Goal: Task Accomplishment & Management: Complete application form

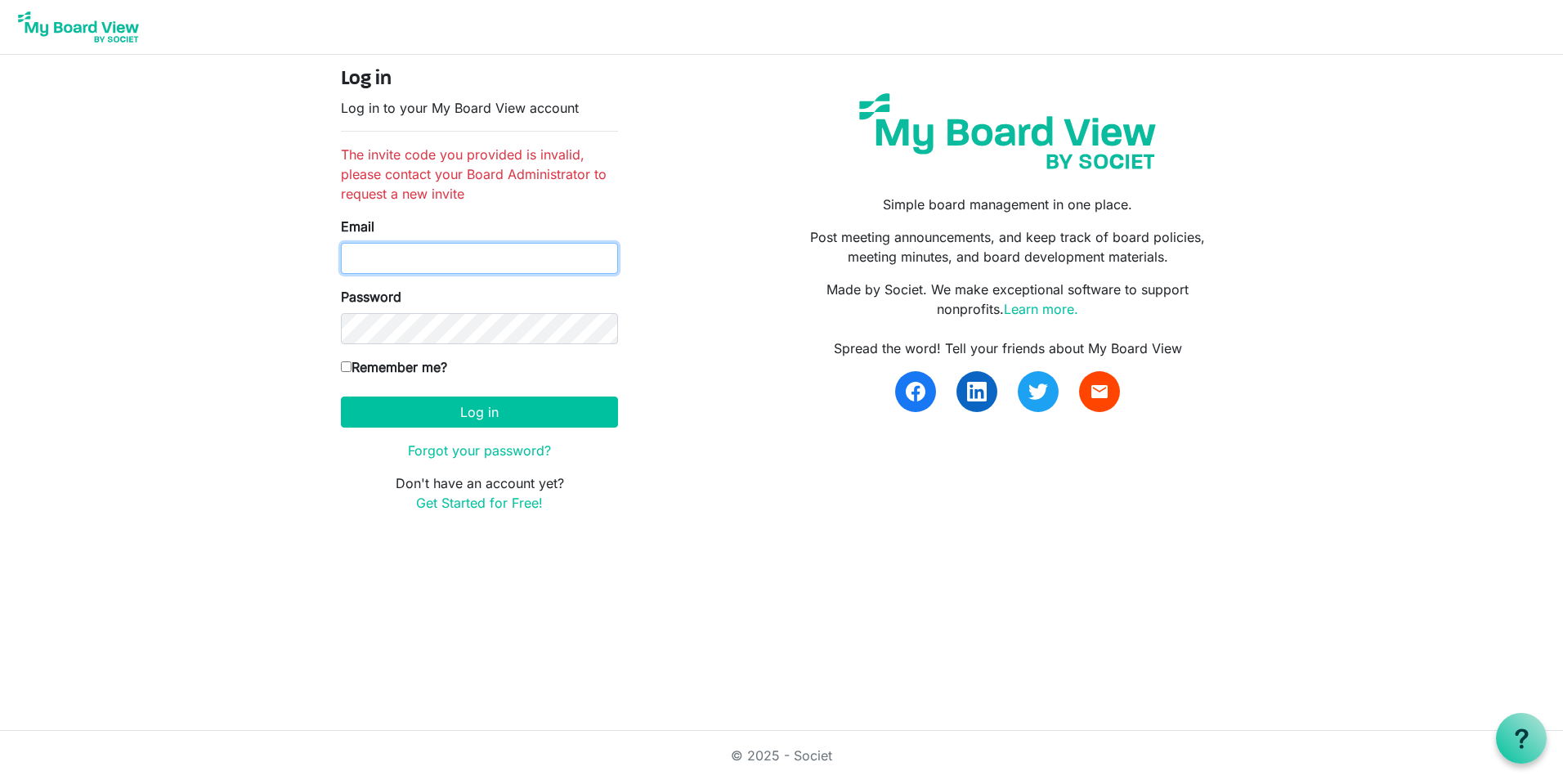
type input "[EMAIL_ADDRESS][DOMAIN_NAME]"
click at [424, 357] on label "Remember me?" at bounding box center [394, 367] width 106 height 20
click at [352, 361] on input "Remember me?" at bounding box center [346, 366] width 11 height 11
checkbox input "true"
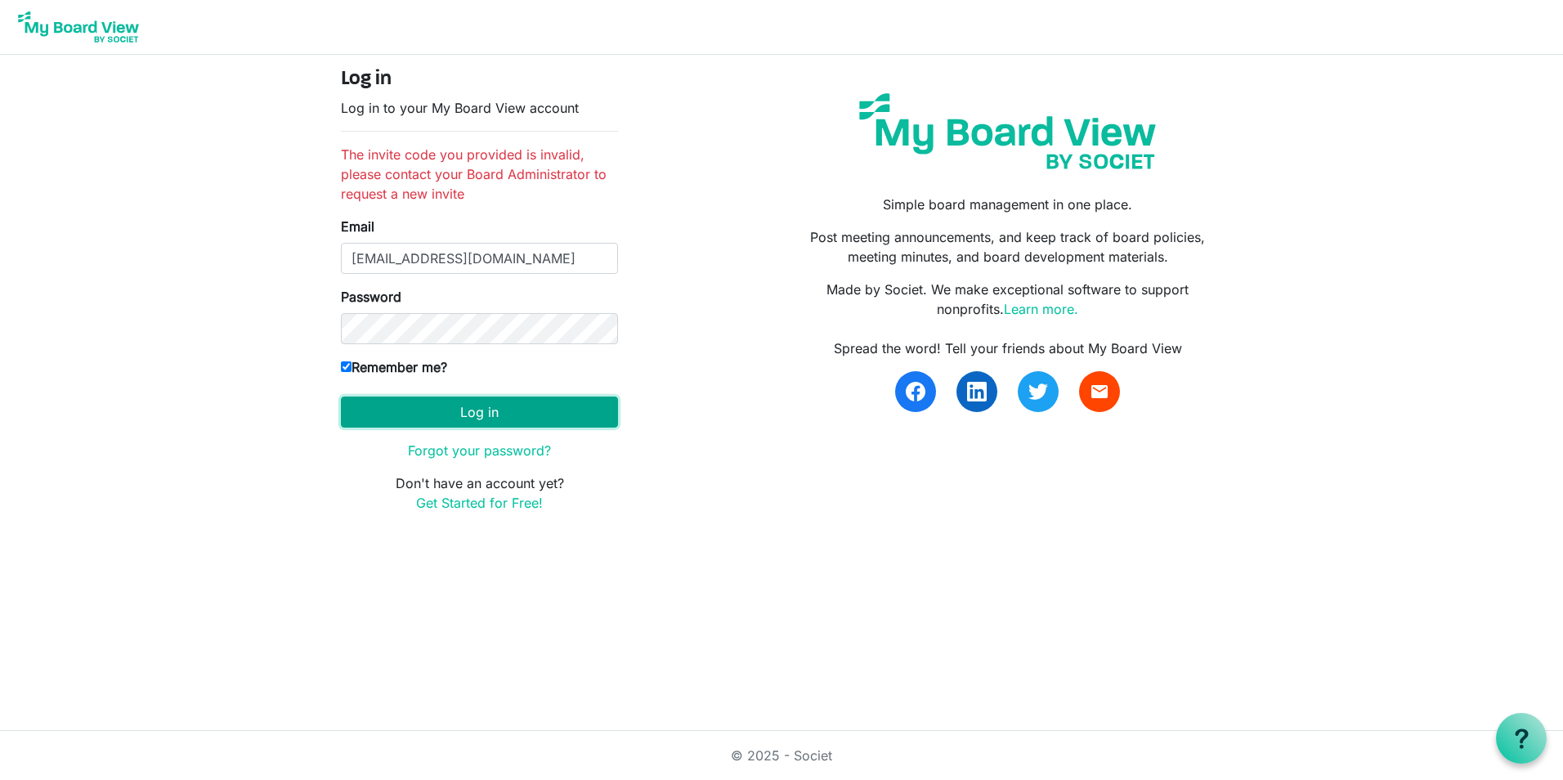
click at [417, 408] on button "Log in" at bounding box center [479, 412] width 277 height 31
click at [522, 415] on button "Log in" at bounding box center [479, 412] width 277 height 31
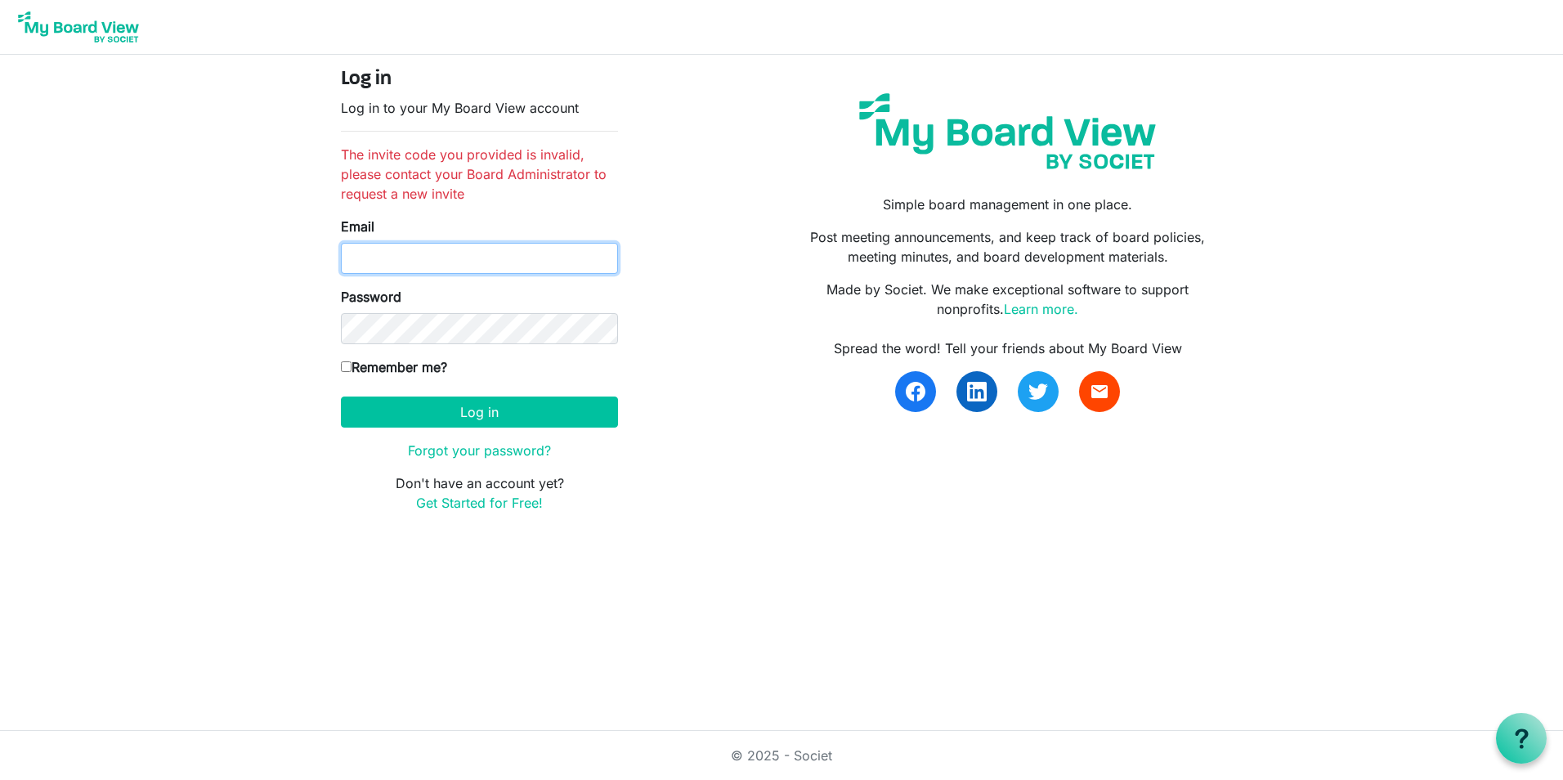
type input "[EMAIL_ADDRESS][DOMAIN_NAME]"
click at [376, 373] on label "Remember me?" at bounding box center [394, 367] width 106 height 20
click at [352, 372] on input "Remember me?" at bounding box center [346, 366] width 11 height 11
checkbox input "true"
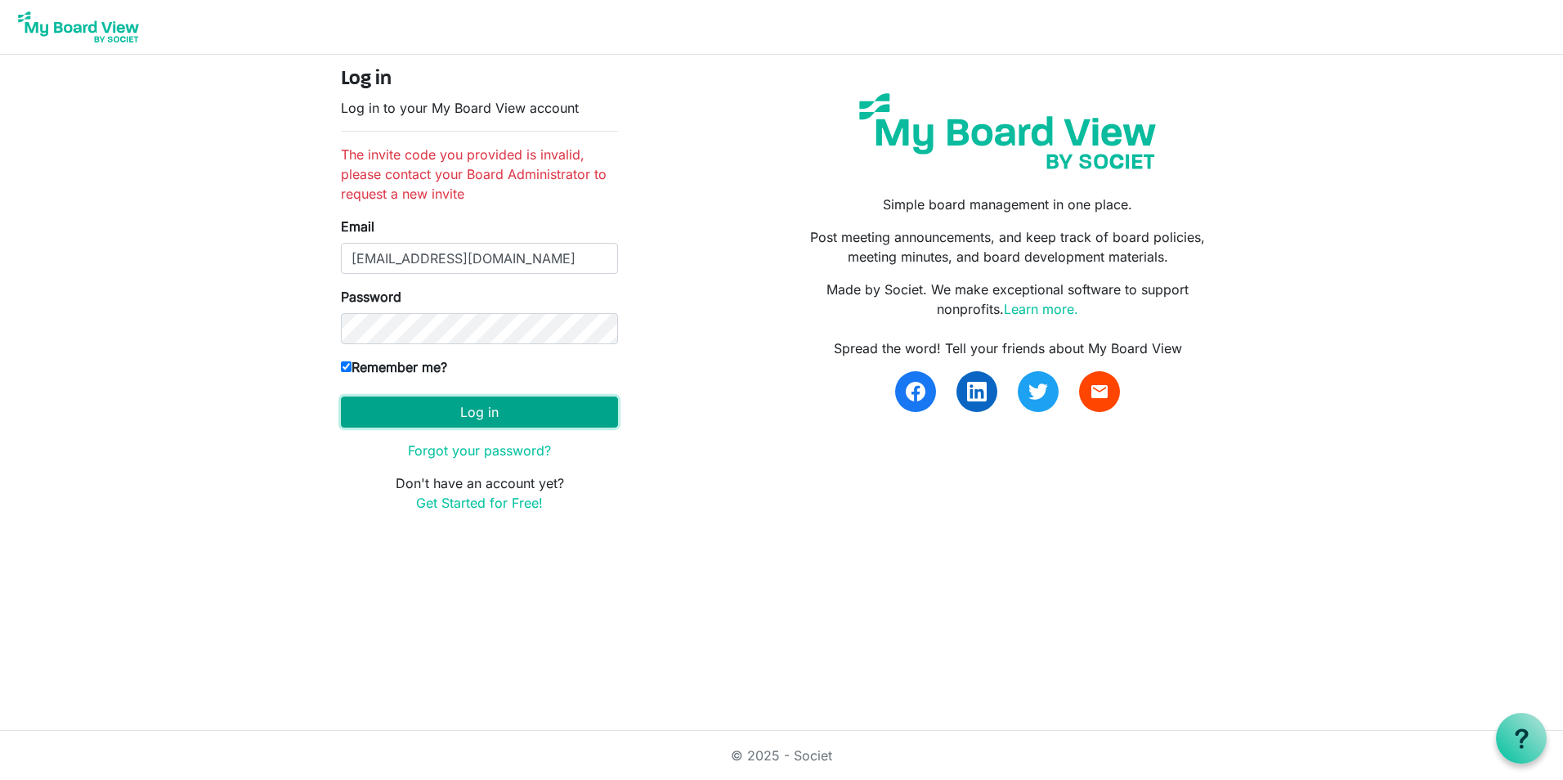
click at [391, 423] on button "Log in" at bounding box center [479, 412] width 277 height 31
click at [374, 68] on h4 "Log in" at bounding box center [479, 80] width 277 height 24
click at [374, 84] on h4 "Log in" at bounding box center [479, 80] width 277 height 24
click at [80, 41] on img at bounding box center [78, 27] width 131 height 41
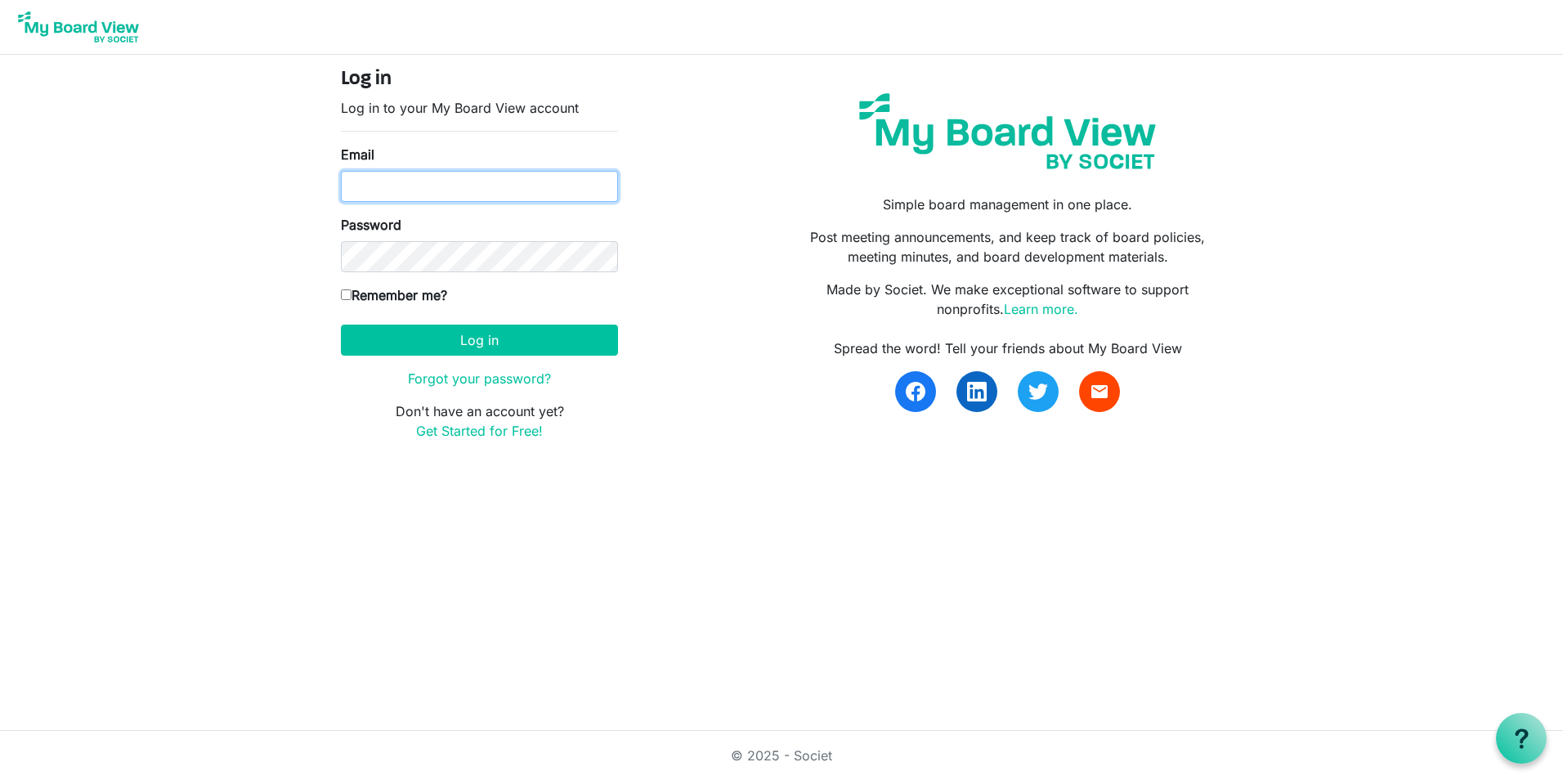
type input "[EMAIL_ADDRESS][DOMAIN_NAME]"
click at [392, 289] on label "Remember me?" at bounding box center [394, 295] width 106 height 20
click at [352, 289] on input "Remember me?" at bounding box center [346, 294] width 11 height 11
checkbox input "true"
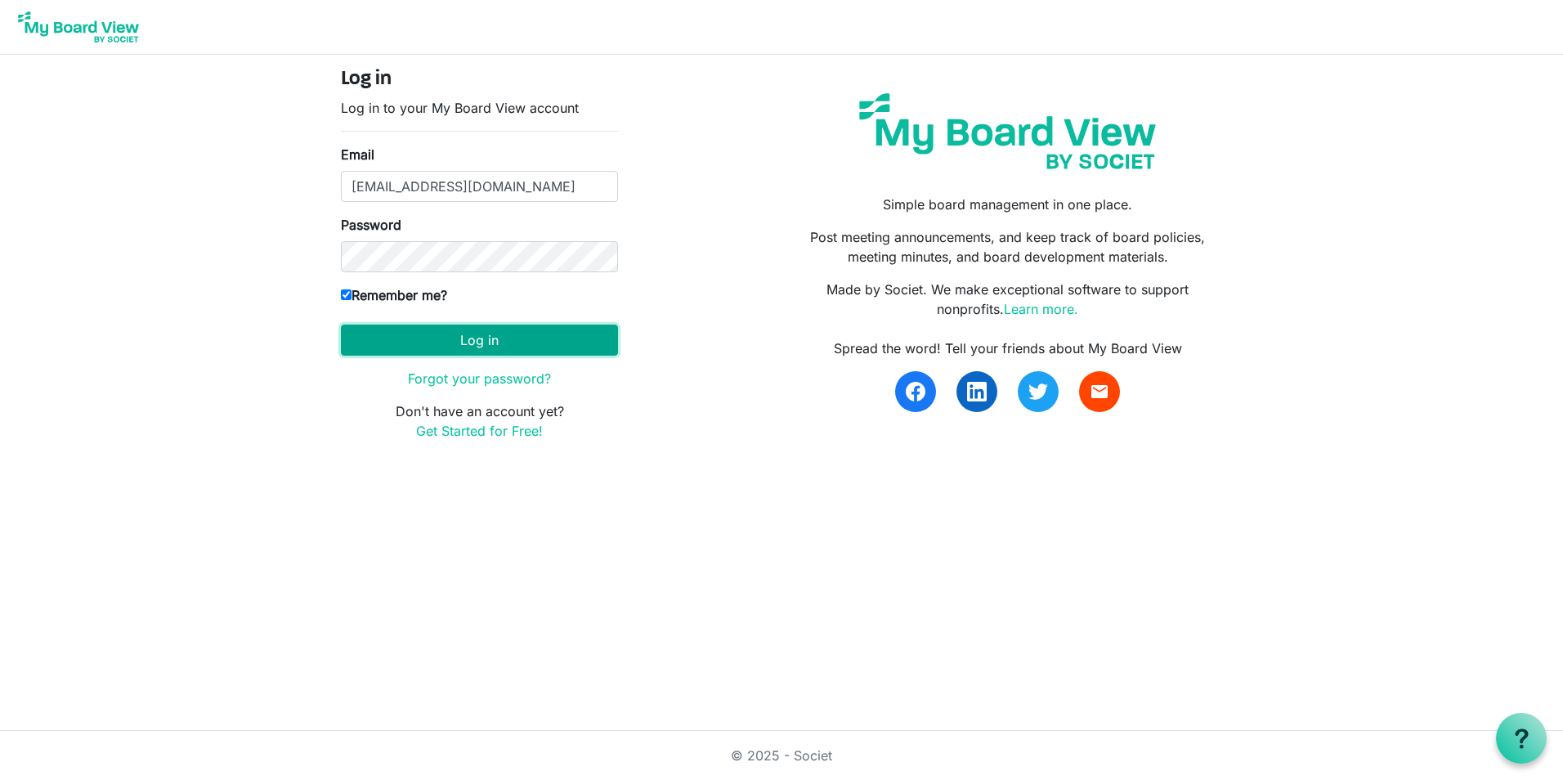
click at [419, 333] on button "Log in" at bounding box center [479, 340] width 277 height 31
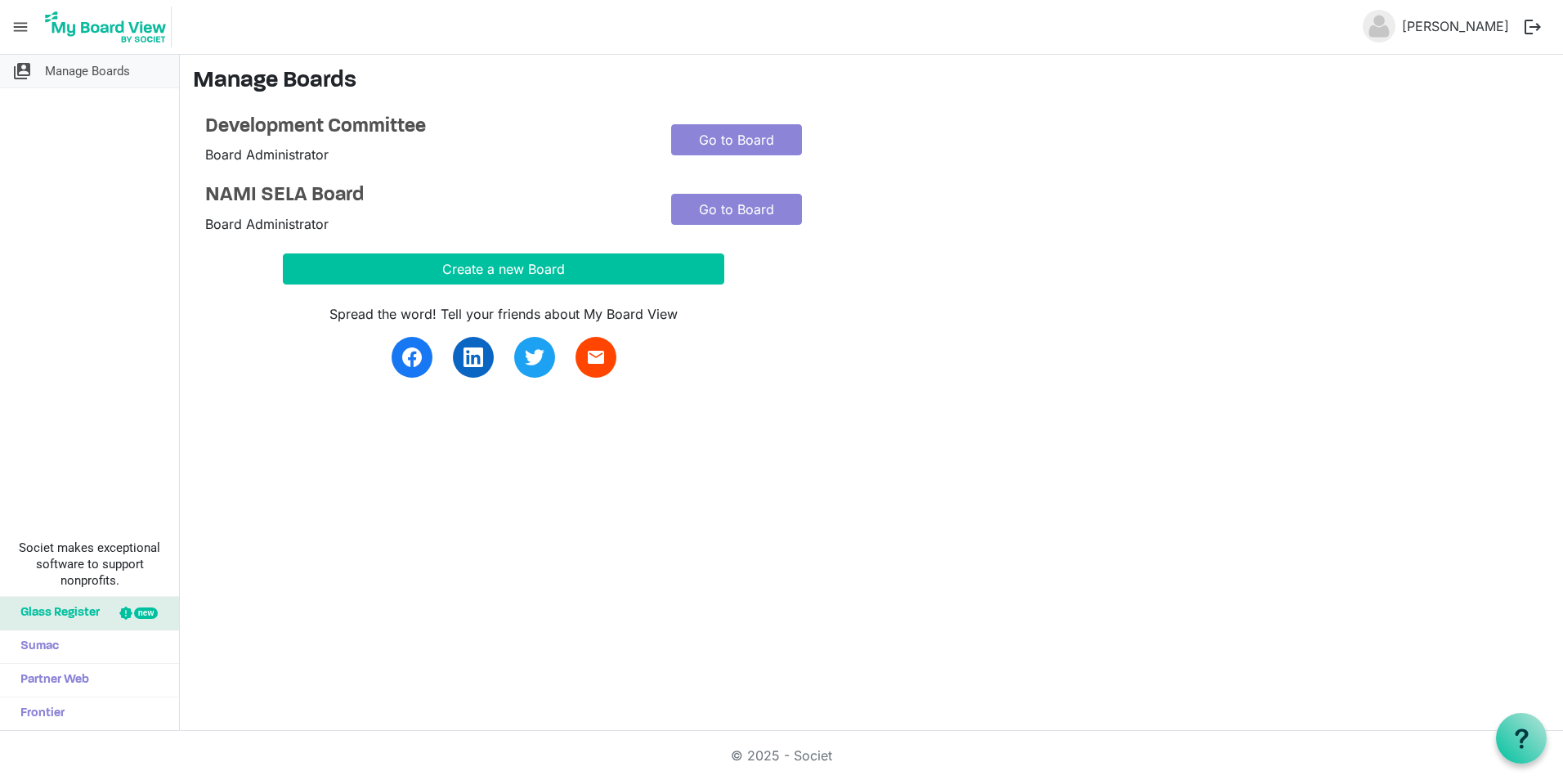
click at [114, 81] on span "Manage Boards" at bounding box center [87, 71] width 85 height 33
click at [23, 29] on span "menu" at bounding box center [20, 26] width 31 height 31
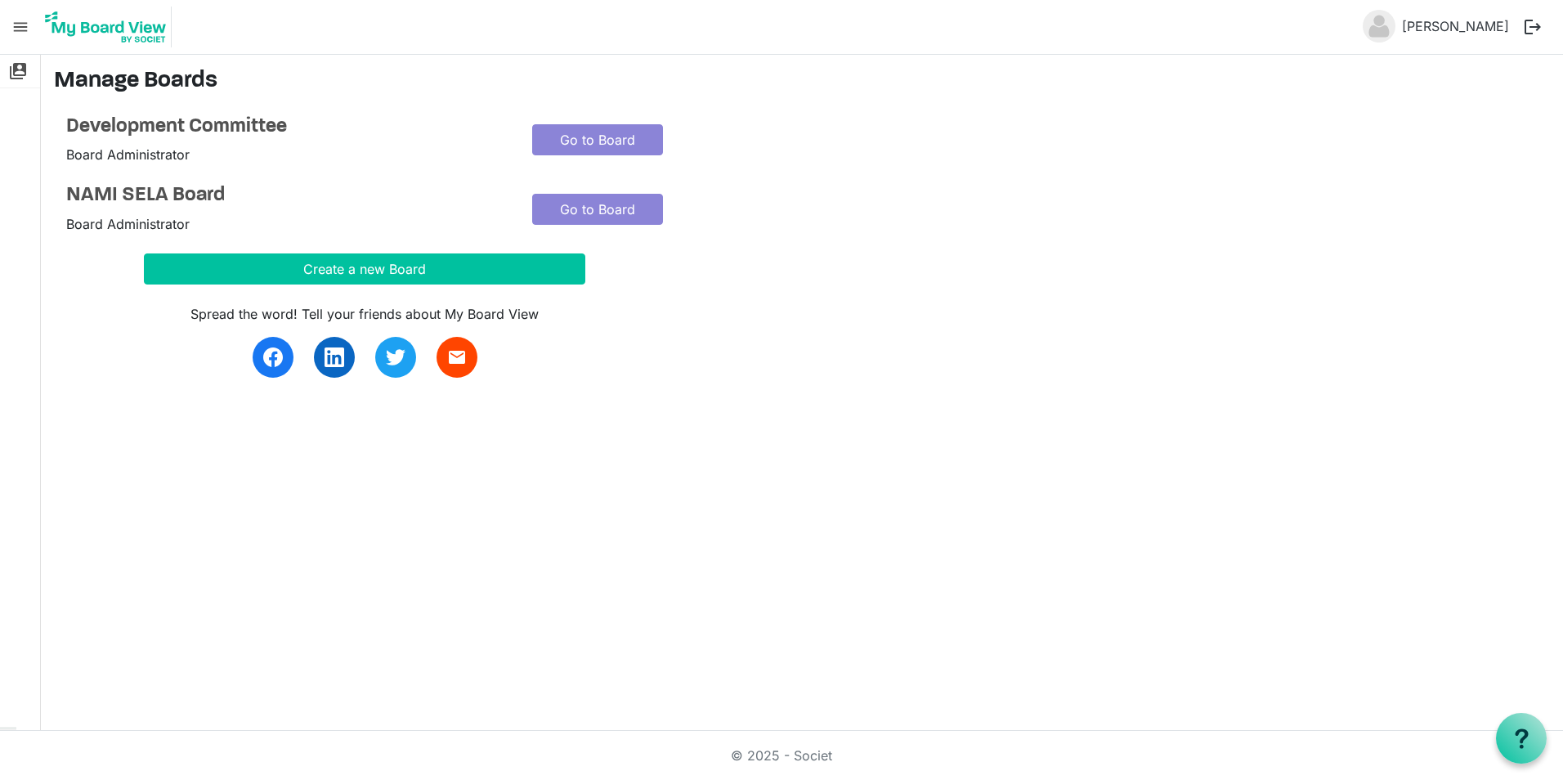
click at [23, 29] on span "menu" at bounding box center [20, 26] width 31 height 31
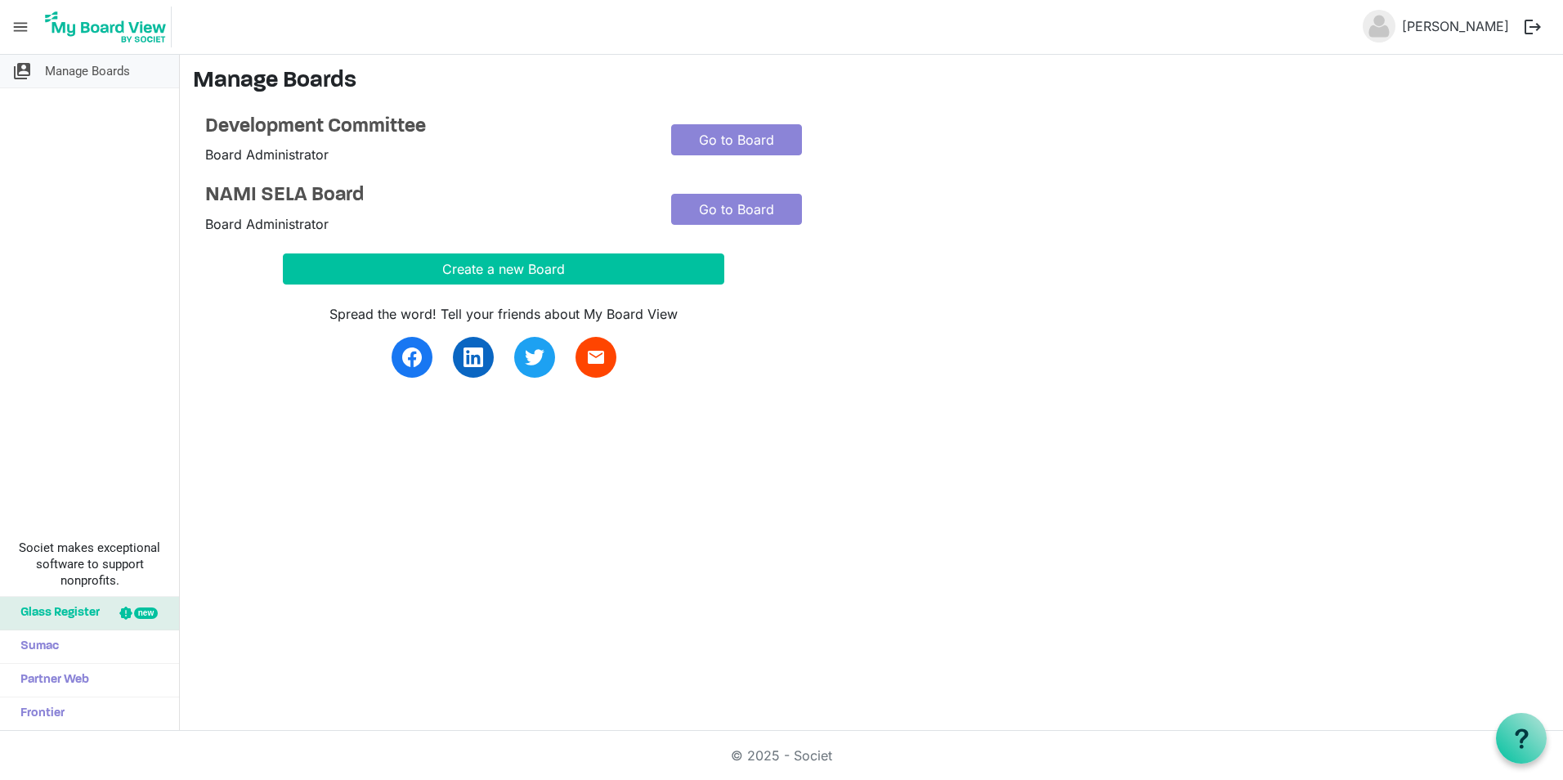
click at [100, 68] on span "Manage Boards" at bounding box center [87, 71] width 85 height 33
click at [733, 201] on link "Go to Board" at bounding box center [736, 209] width 131 height 31
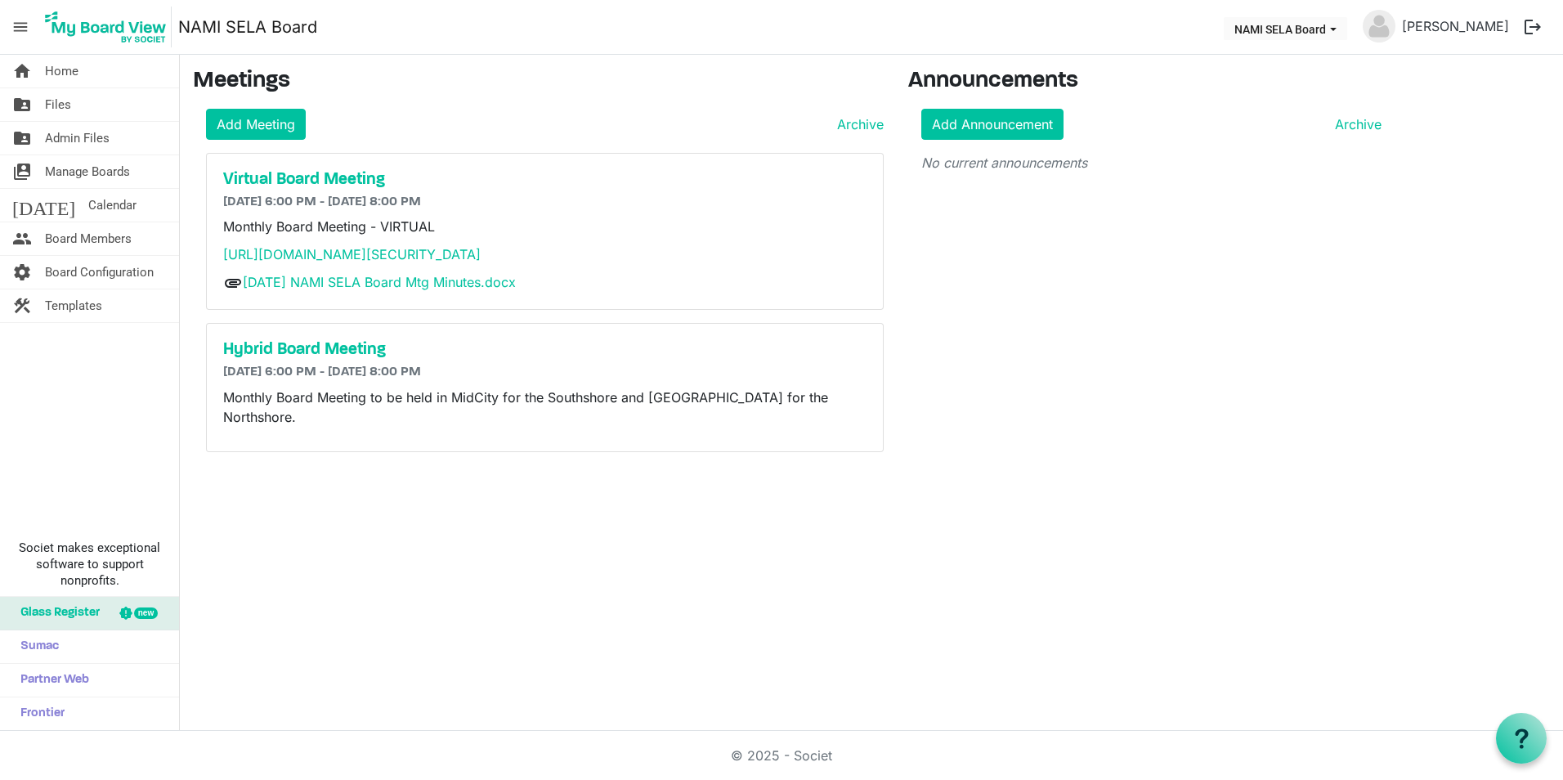
click at [95, 28] on img at bounding box center [106, 27] width 132 height 41
click at [978, 622] on div "home Home folder_shared Files folder_shared Admin Files switch_account Manage B…" at bounding box center [781, 393] width 1563 height 676
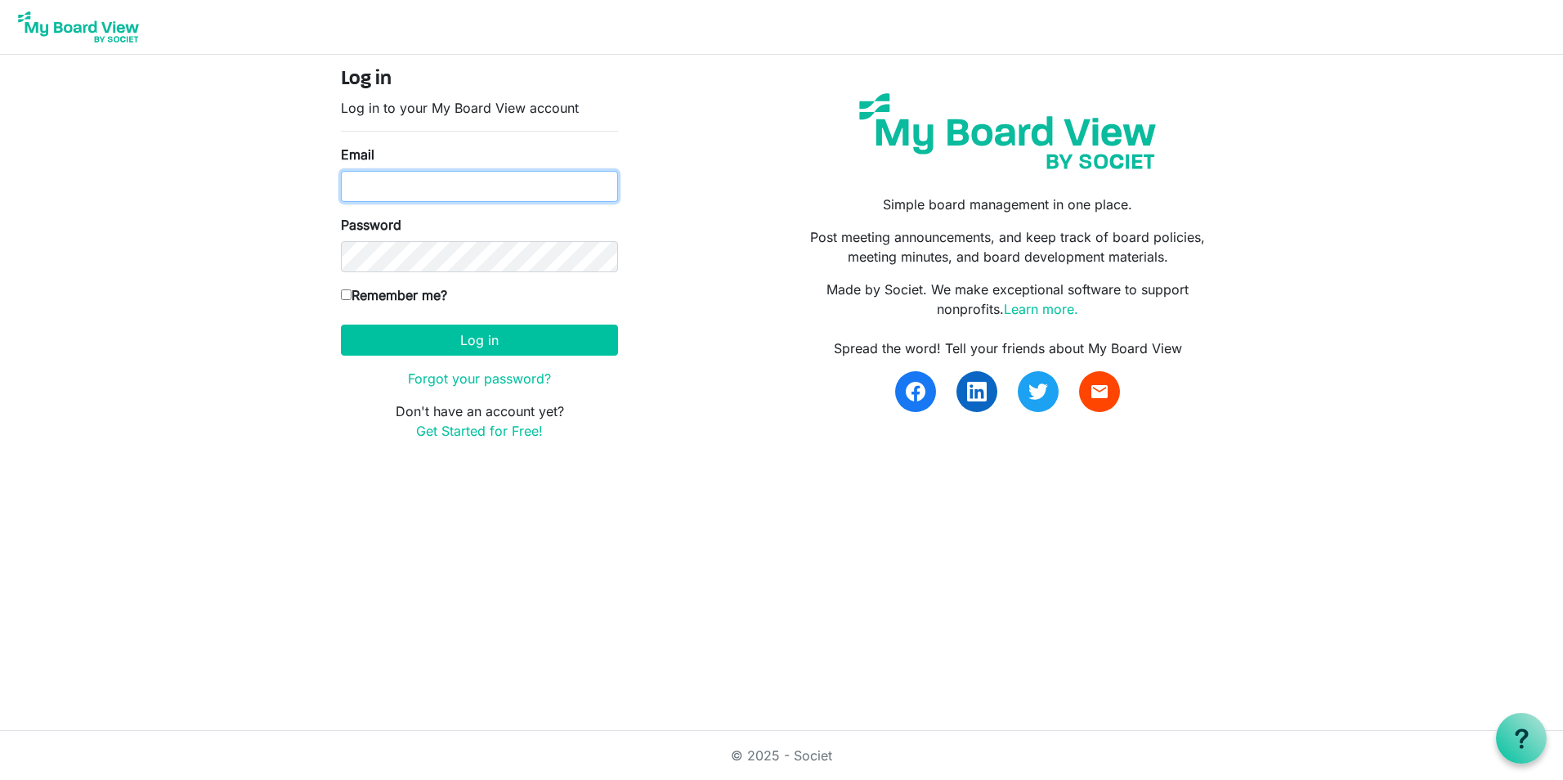
type input "mgregoire@namisela.org"
click at [410, 298] on label "Remember me?" at bounding box center [394, 295] width 106 height 20
click at [352, 298] on input "Remember me?" at bounding box center [346, 294] width 11 height 11
checkbox input "true"
click at [424, 364] on form "Log in Log in to your My Board View account Email mgregoire@namisela.org Passwo…" at bounding box center [479, 254] width 277 height 373
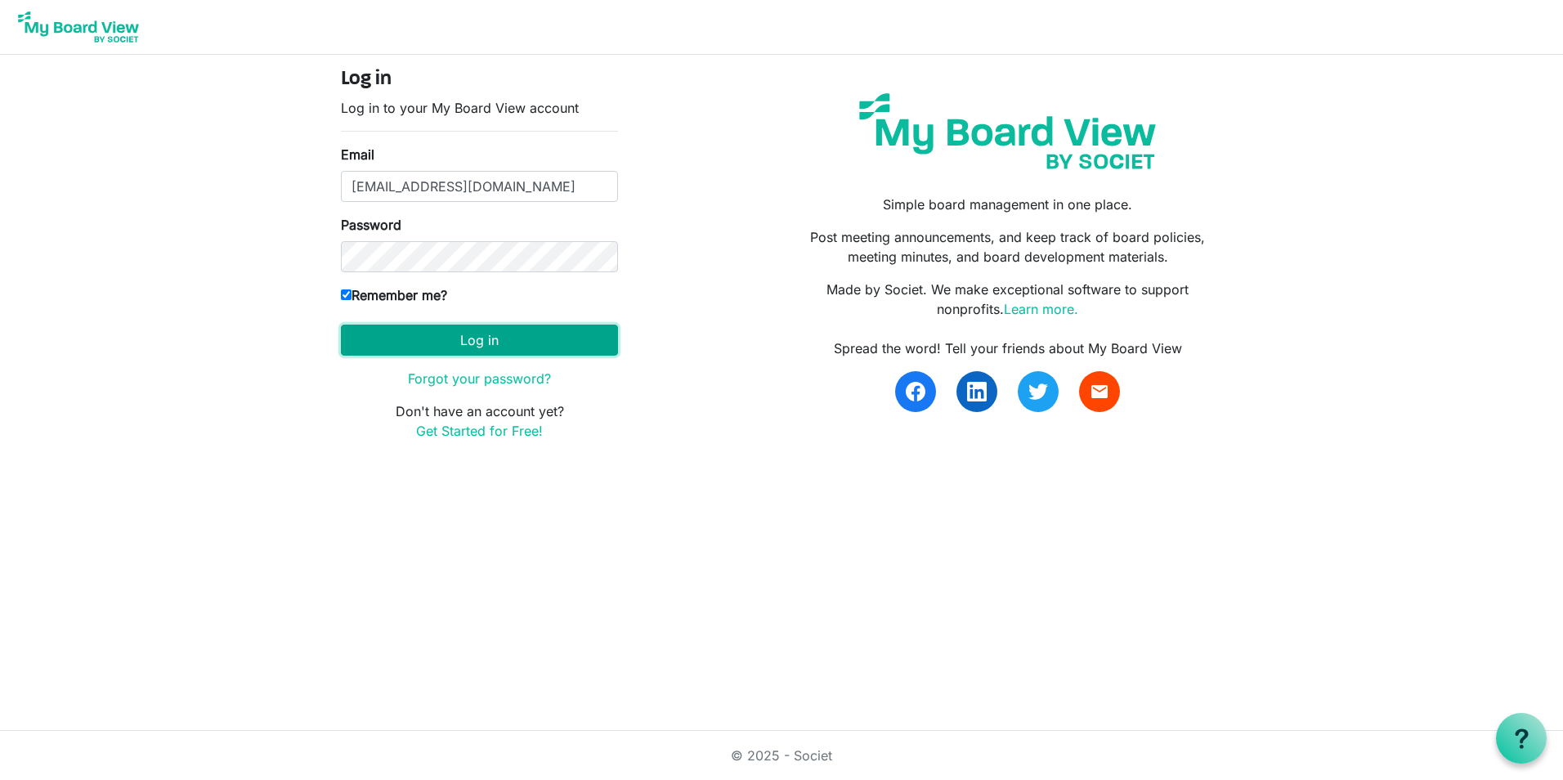
click at [452, 342] on button "Log in" at bounding box center [479, 340] width 277 height 31
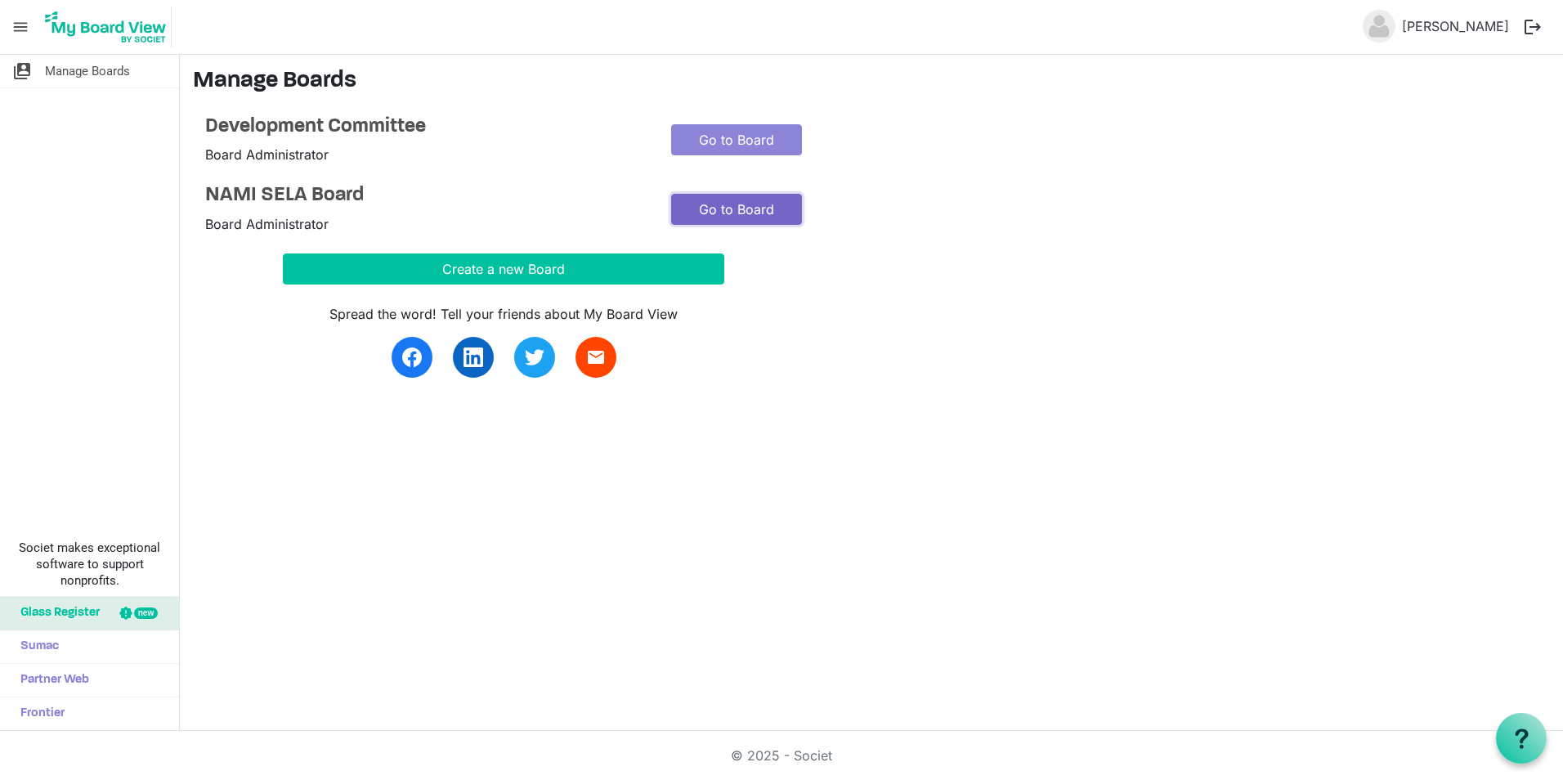
click at [736, 204] on link "Go to Board" at bounding box center [736, 209] width 131 height 31
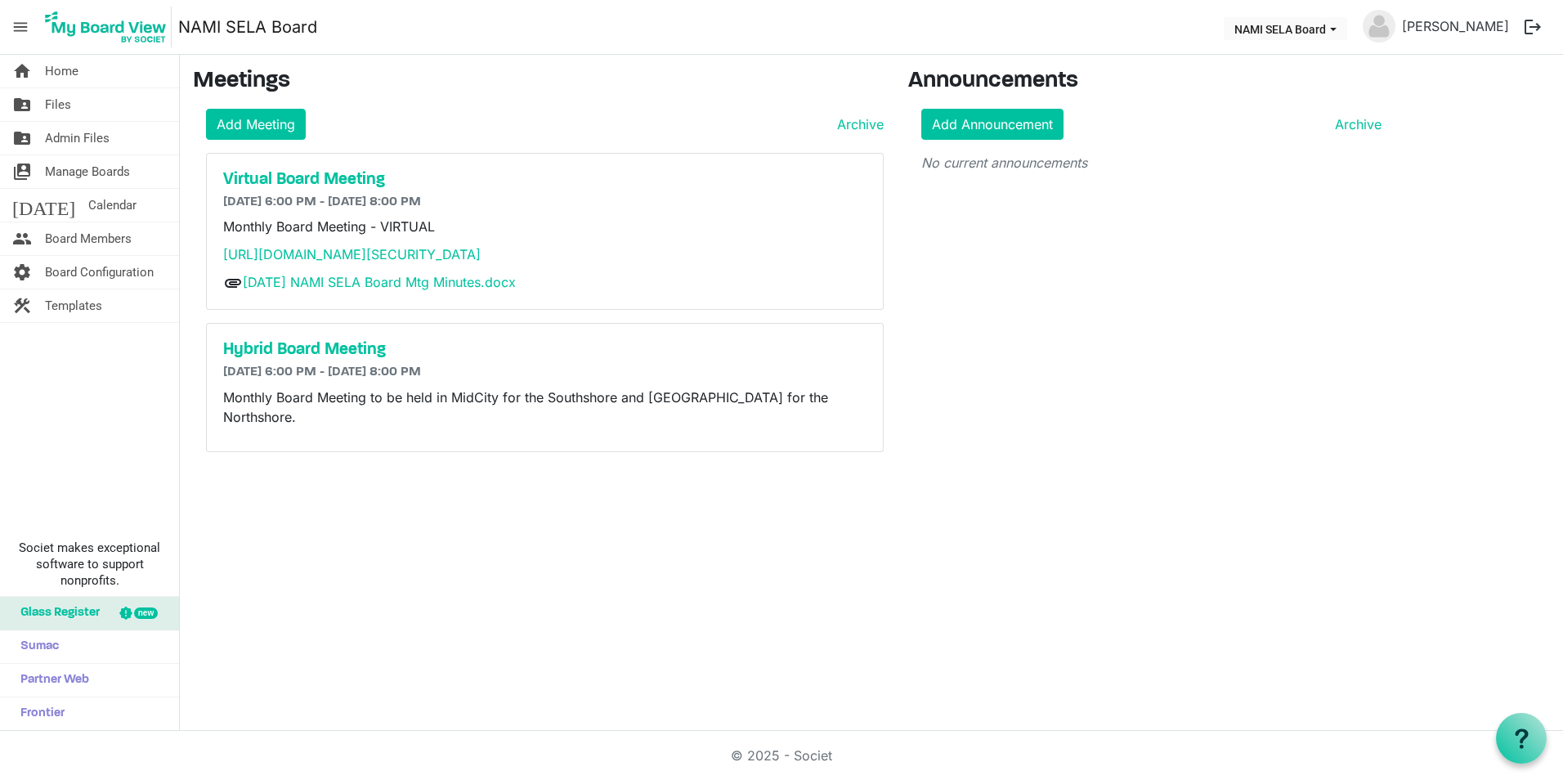
click at [567, 486] on div "home Home folder_shared Files folder_shared Admin Files switch_account Manage B…" at bounding box center [781, 393] width 1563 height 676
click at [332, 180] on h5 "Virtual Board Meeting" at bounding box center [544, 180] width 643 height 20
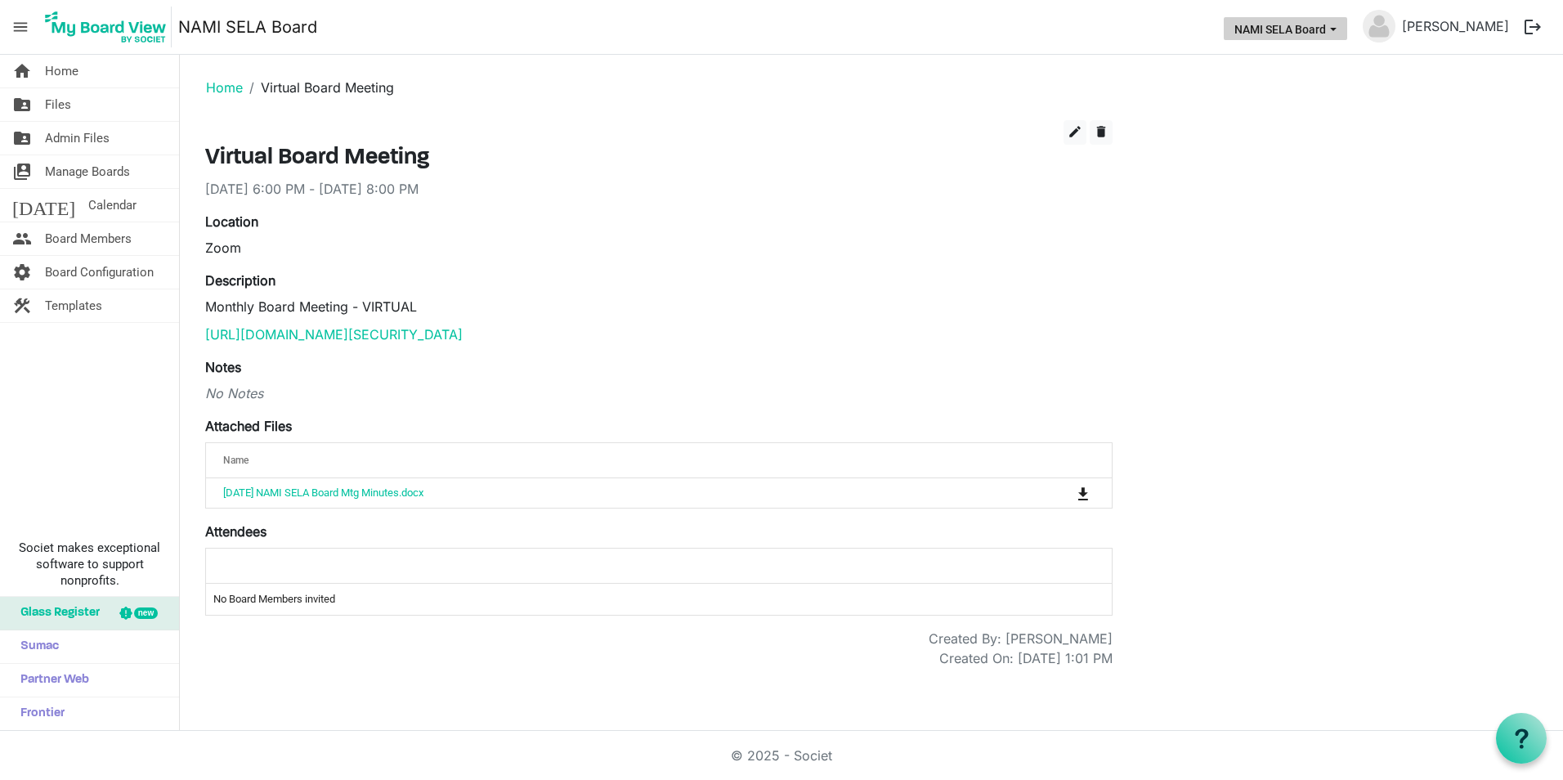
click at [1328, 37] on button "NAMI SELA Board" at bounding box center [1285, 28] width 123 height 23
click at [1280, 200] on div "edit delete Virtual Board Meeting 8/18/2025 6:00 PM - 8/18/2025 8:00 PM Locatio…" at bounding box center [871, 394] width 1357 height 548
click at [222, 84] on link "Home" at bounding box center [224, 87] width 37 height 16
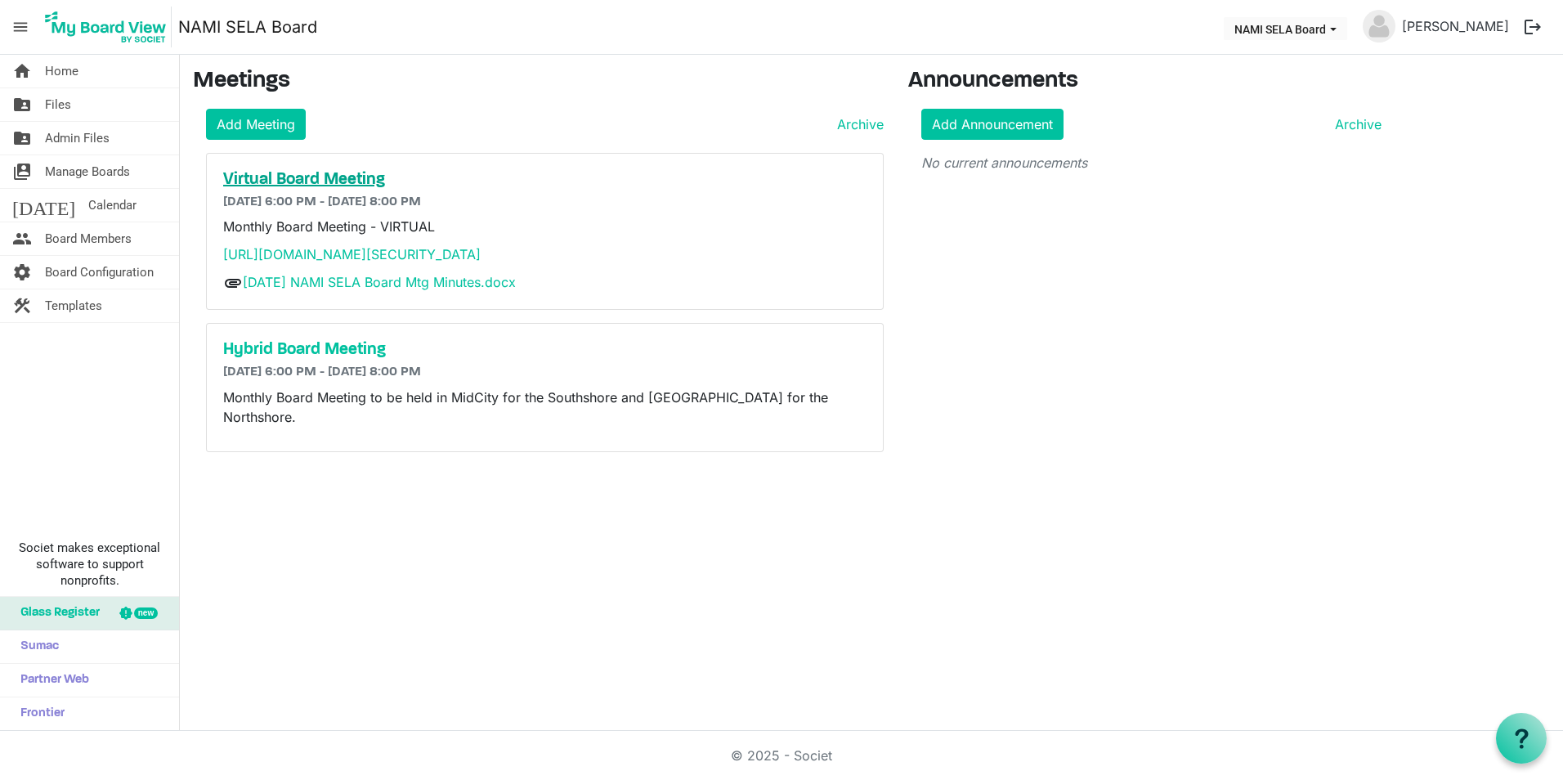
click at [354, 175] on h5 "Virtual Board Meeting" at bounding box center [544, 180] width 643 height 20
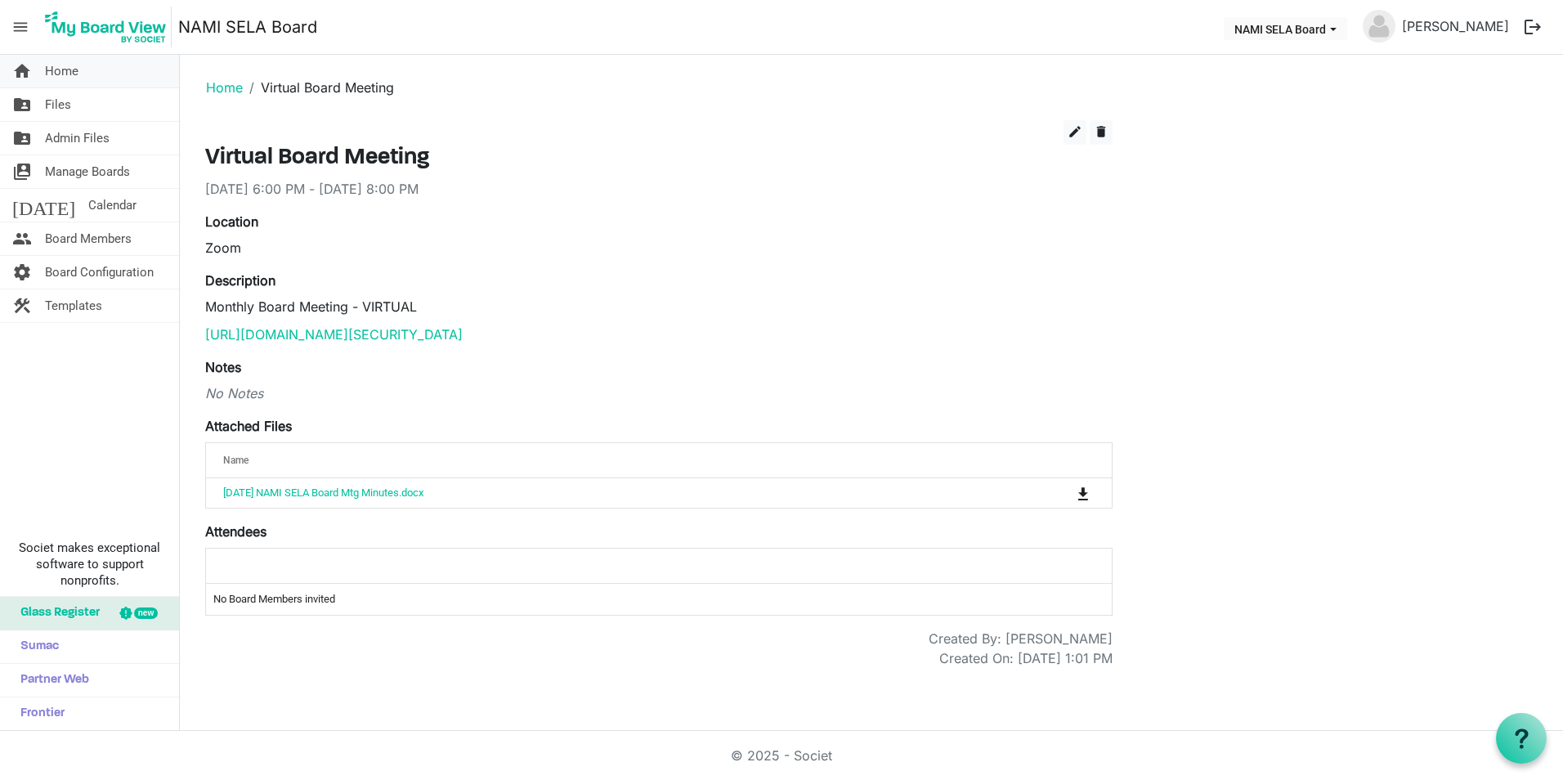
click at [124, 74] on link "home Home" at bounding box center [89, 71] width 179 height 33
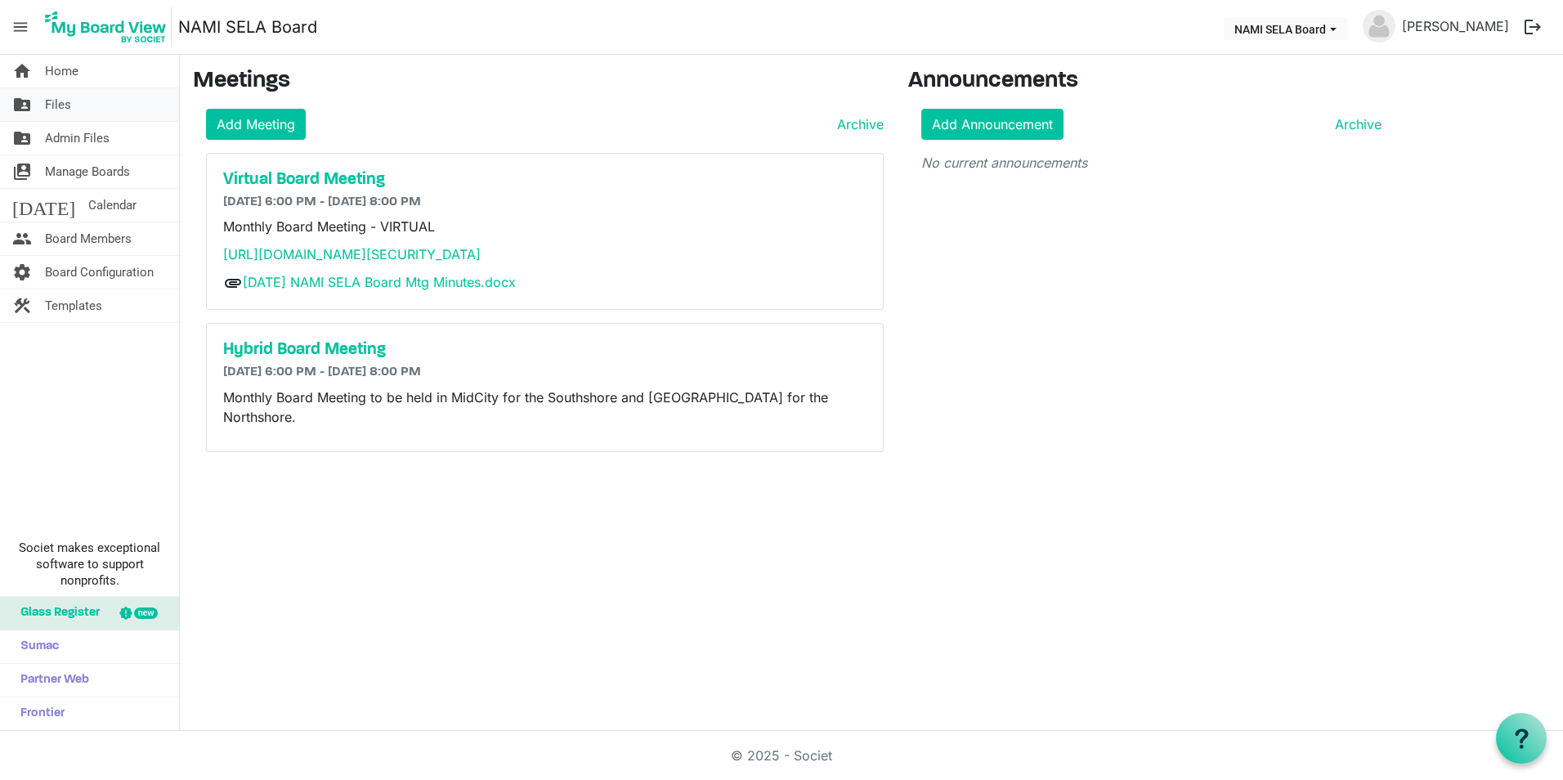
click at [122, 107] on link "folder_shared Files" at bounding box center [89, 104] width 179 height 33
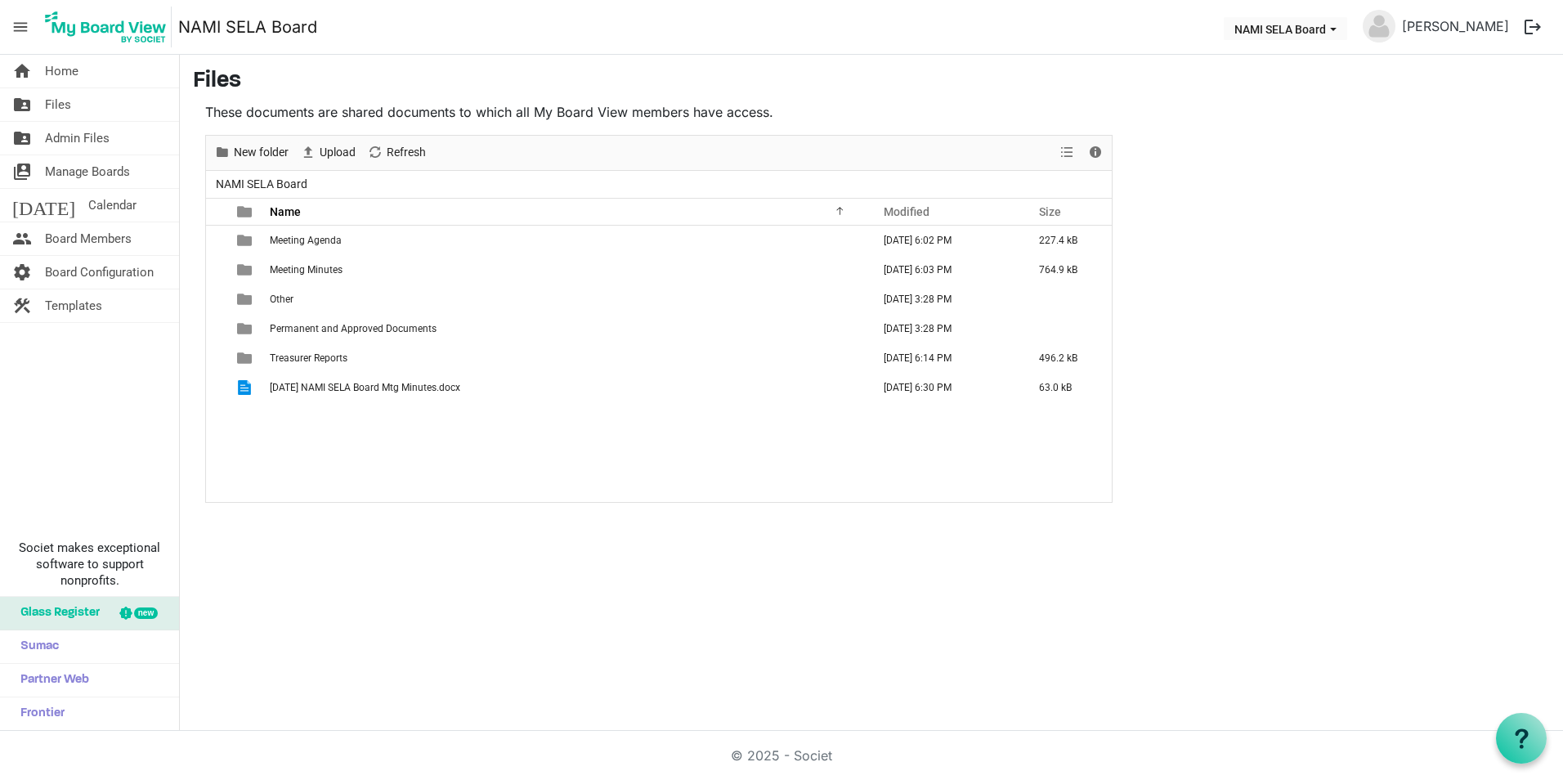
click at [122, 107] on link "folder_shared Files" at bounding box center [89, 104] width 179 height 33
click at [451, 554] on div "home Home folder_shared Files folder_shared Admin Files switch_account Manage B…" at bounding box center [781, 393] width 1563 height 676
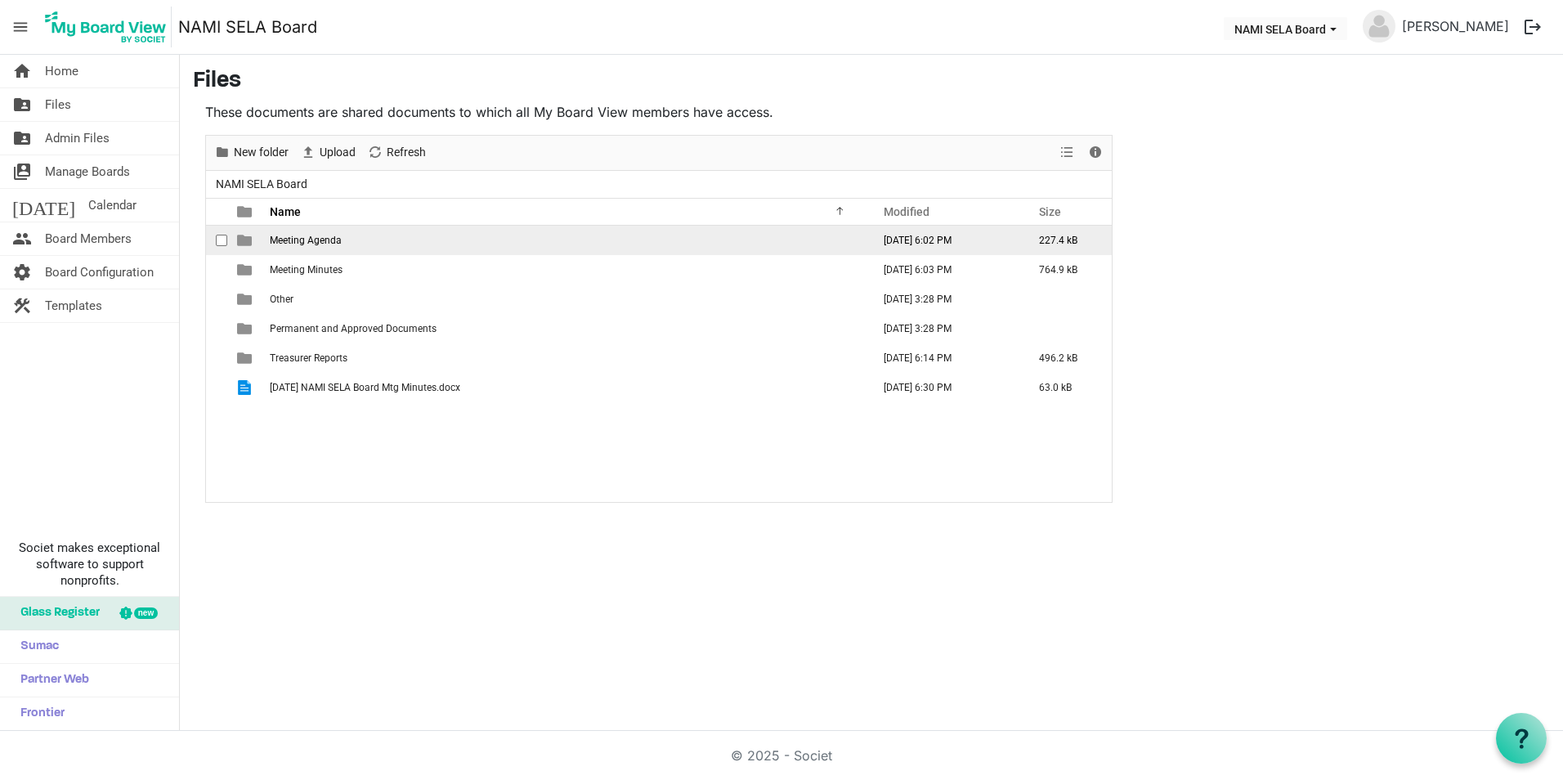
click at [339, 237] on span "Meeting Agenda" at bounding box center [306, 240] width 72 height 11
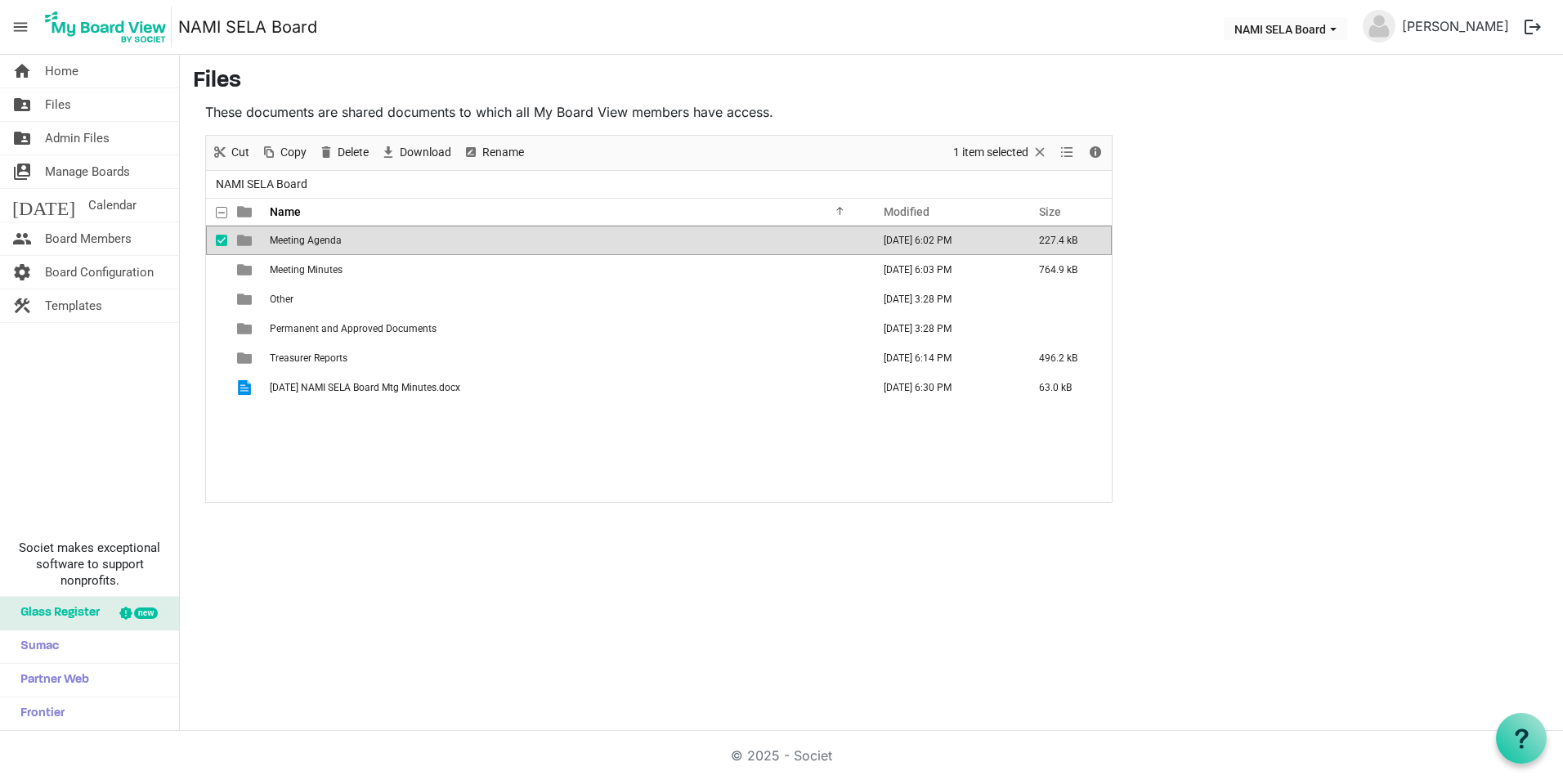
click at [334, 239] on span "Meeting Agenda" at bounding box center [306, 240] width 72 height 11
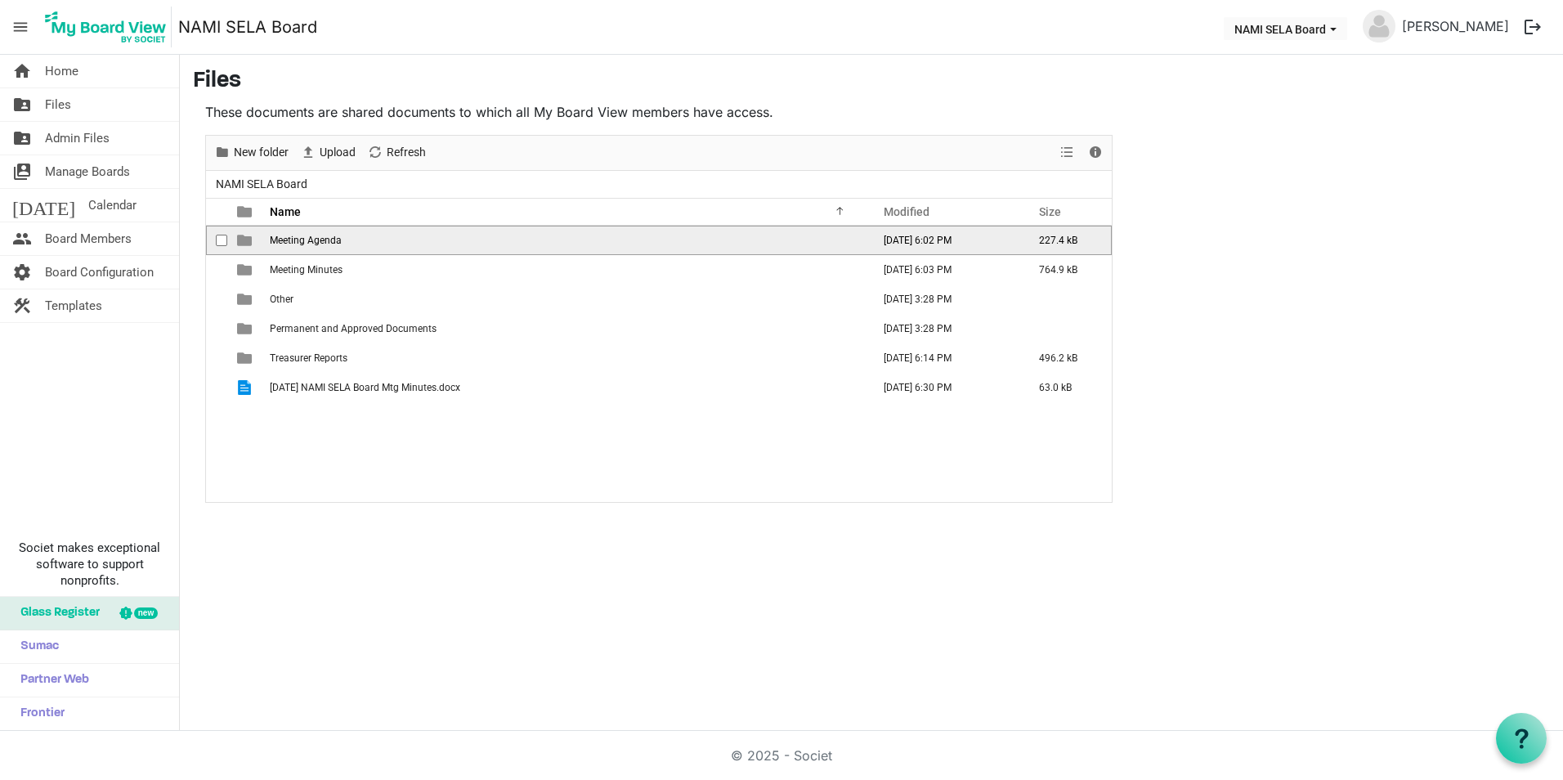
click at [318, 244] on span "Meeting Agenda" at bounding box center [306, 240] width 72 height 11
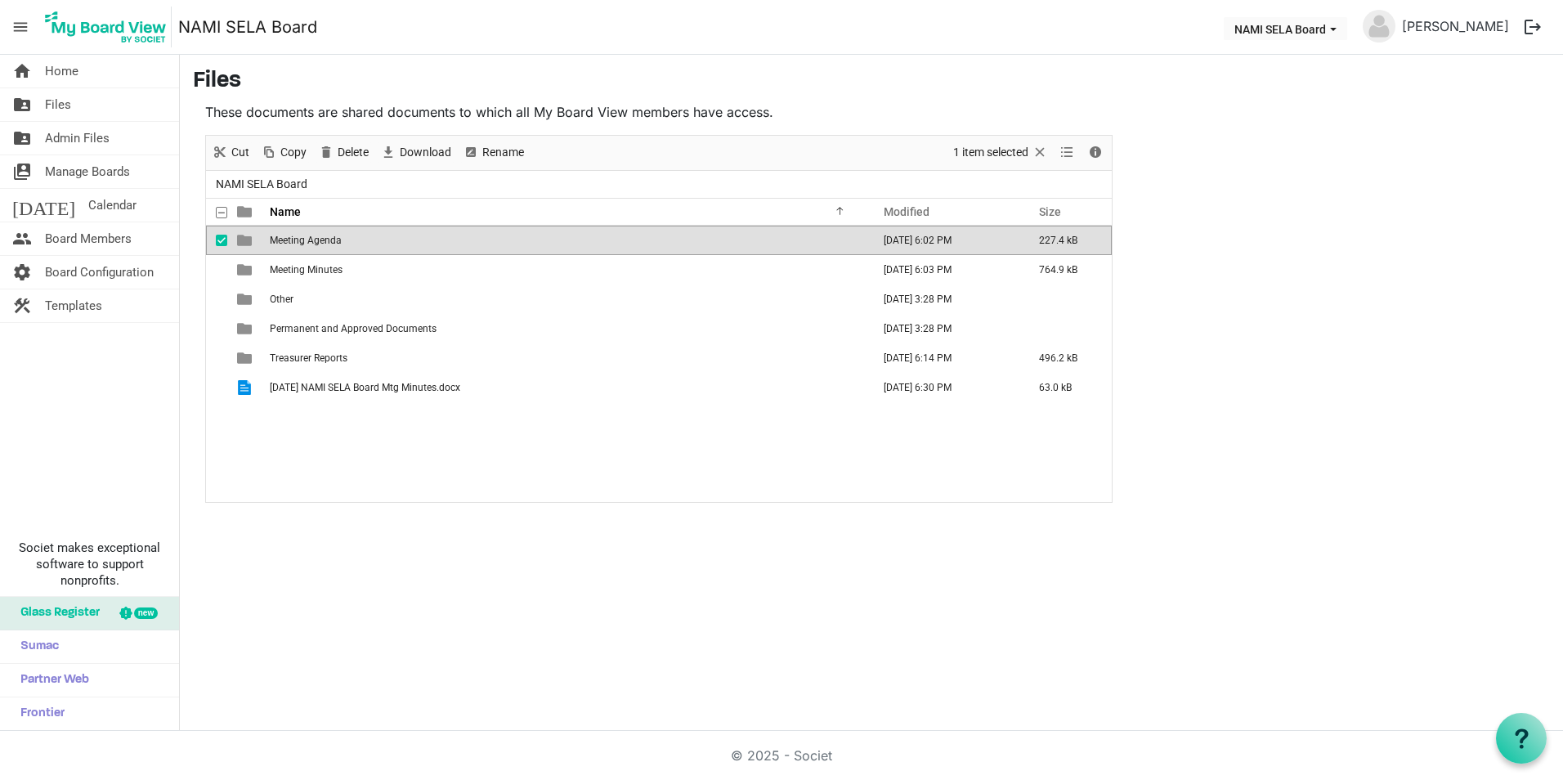
click at [318, 244] on span "Meeting Agenda" at bounding box center [306, 240] width 72 height 11
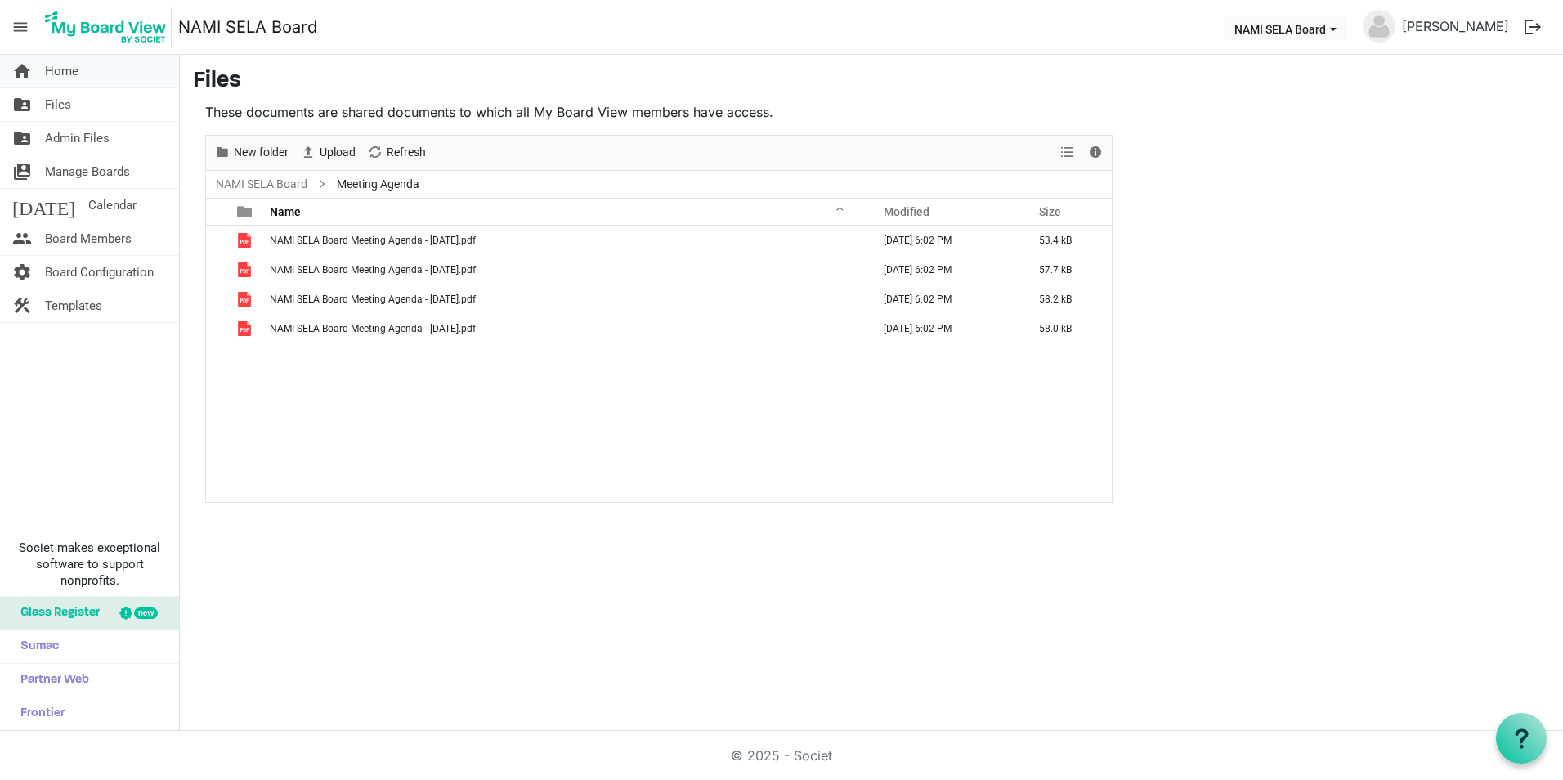
click at [45, 78] on span "Home" at bounding box center [62, 71] width 34 height 33
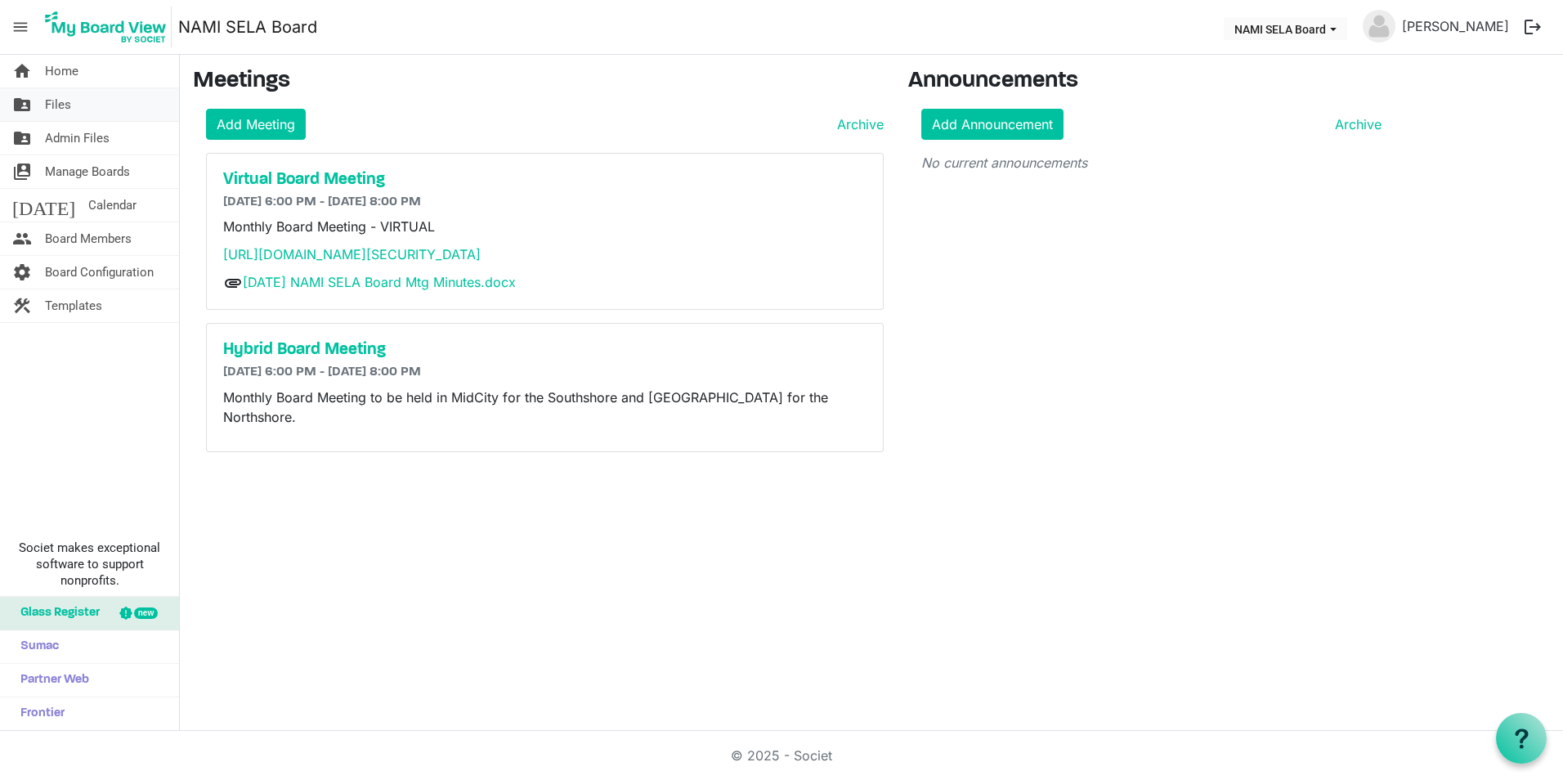
click at [73, 108] on link "folder_shared Files" at bounding box center [89, 104] width 179 height 33
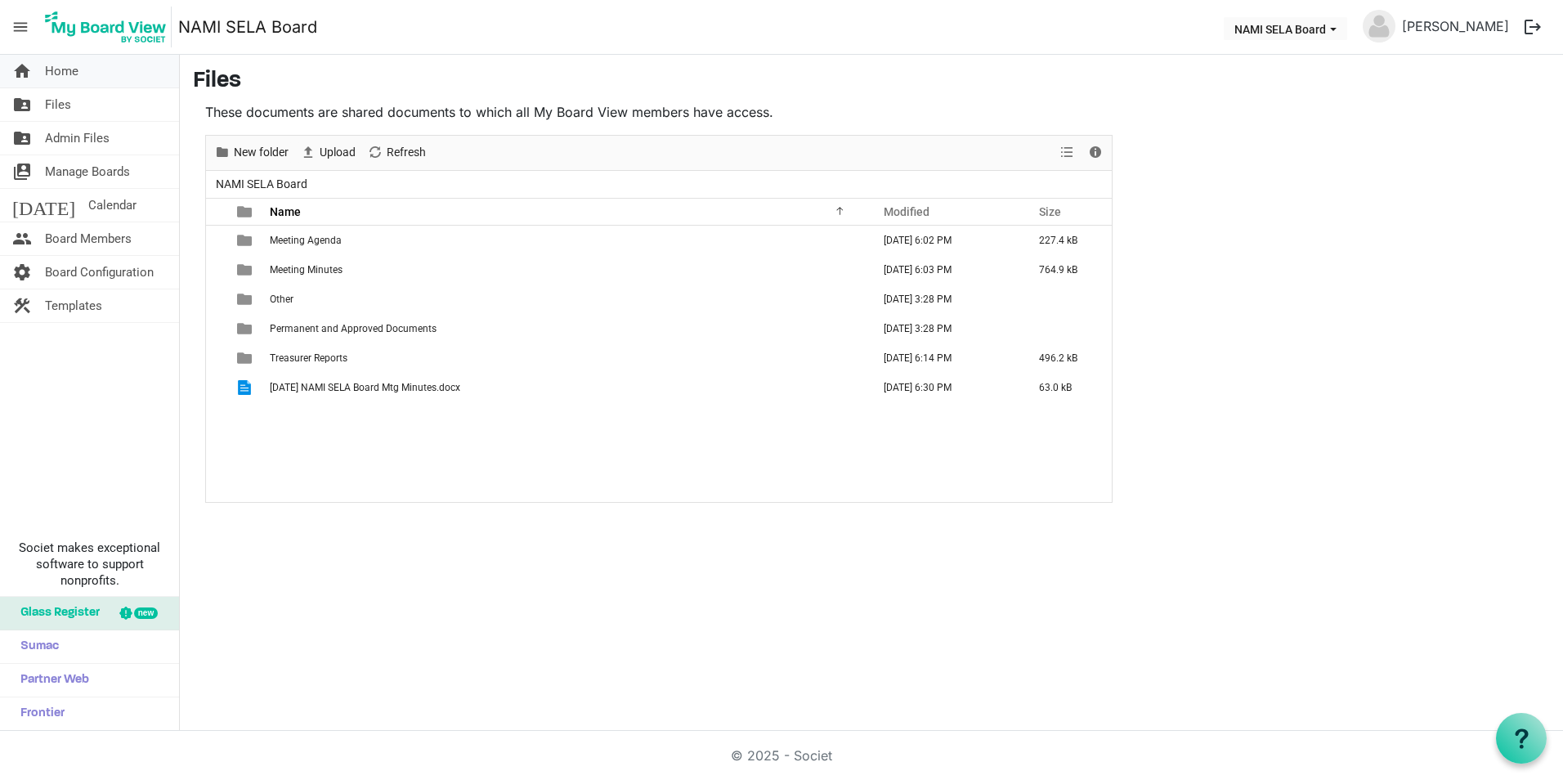
click at [78, 81] on span "Home" at bounding box center [62, 71] width 34 height 33
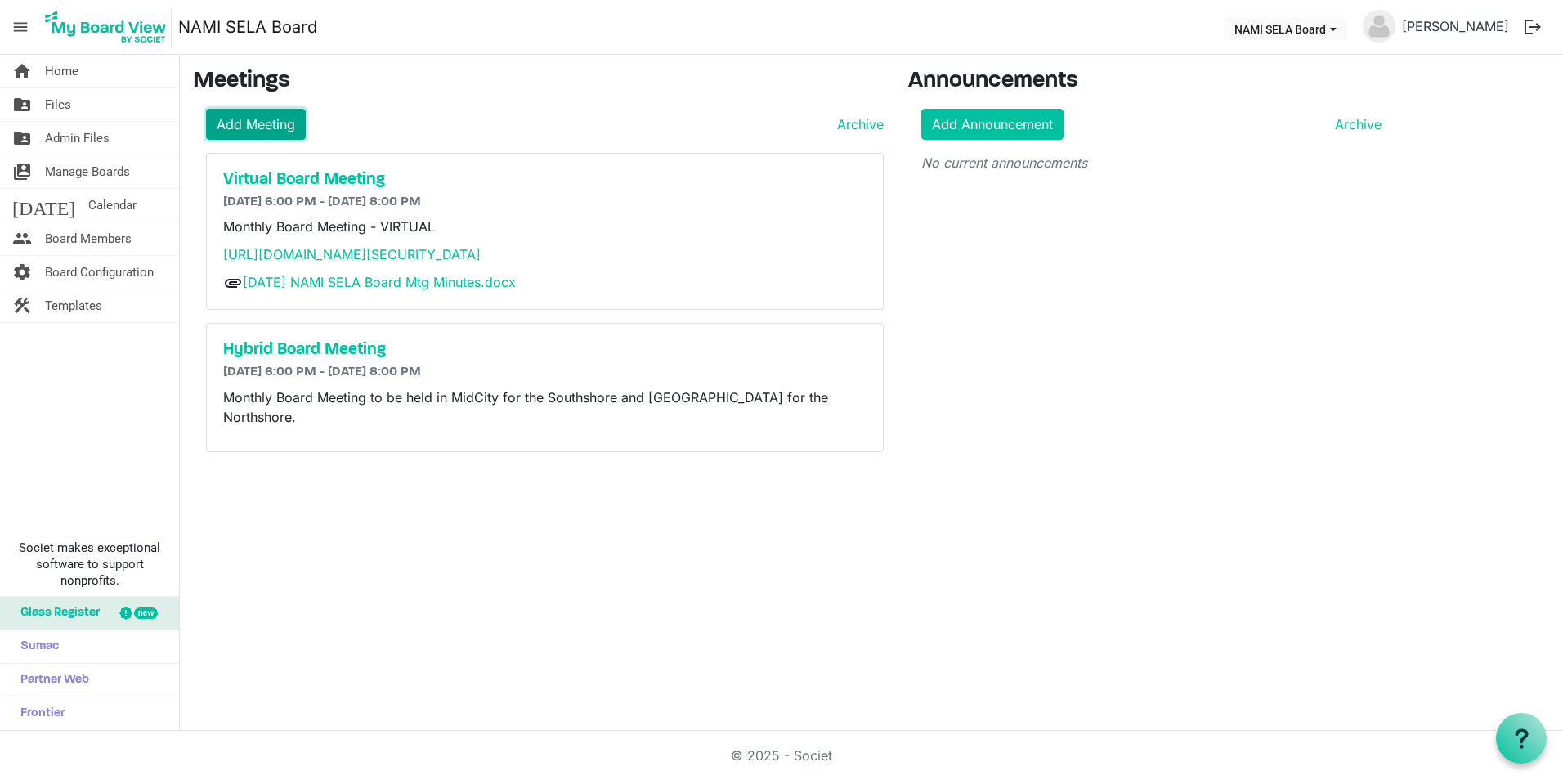
click at [245, 110] on link "Add Meeting" at bounding box center [256, 124] width 100 height 31
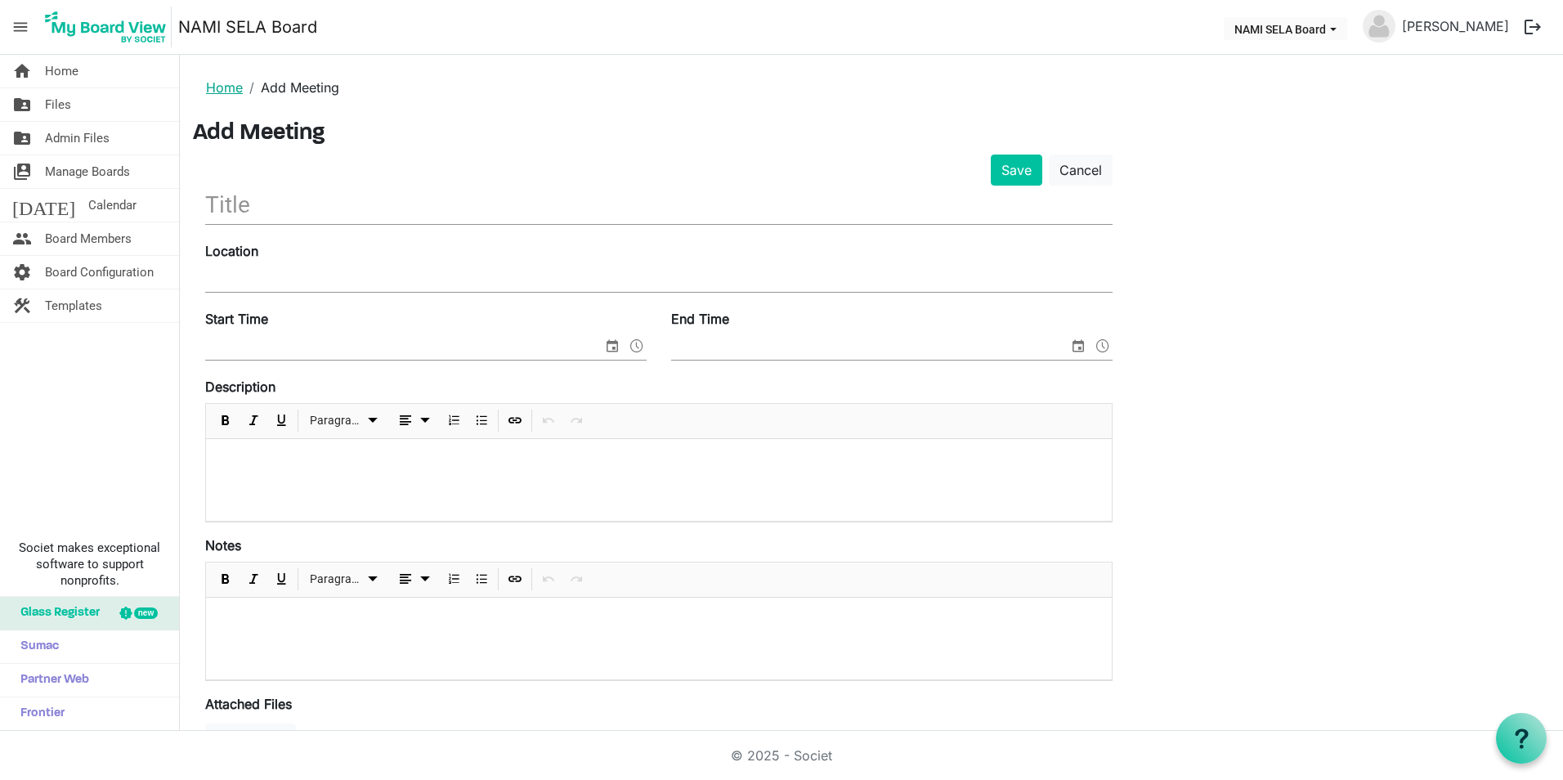
click at [221, 88] on link "Home" at bounding box center [224, 87] width 37 height 16
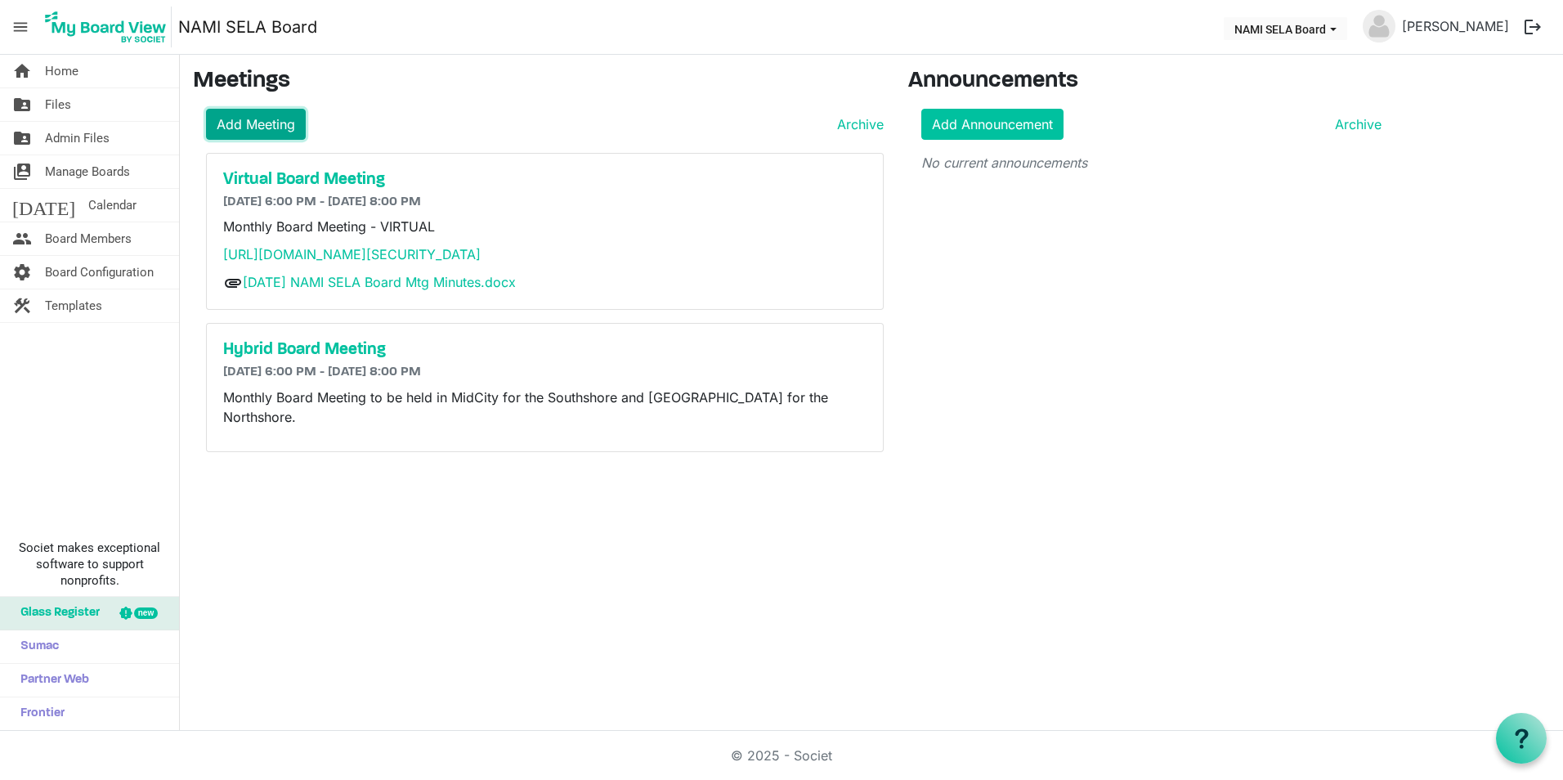
click at [267, 114] on link "Add Meeting" at bounding box center [256, 124] width 100 height 31
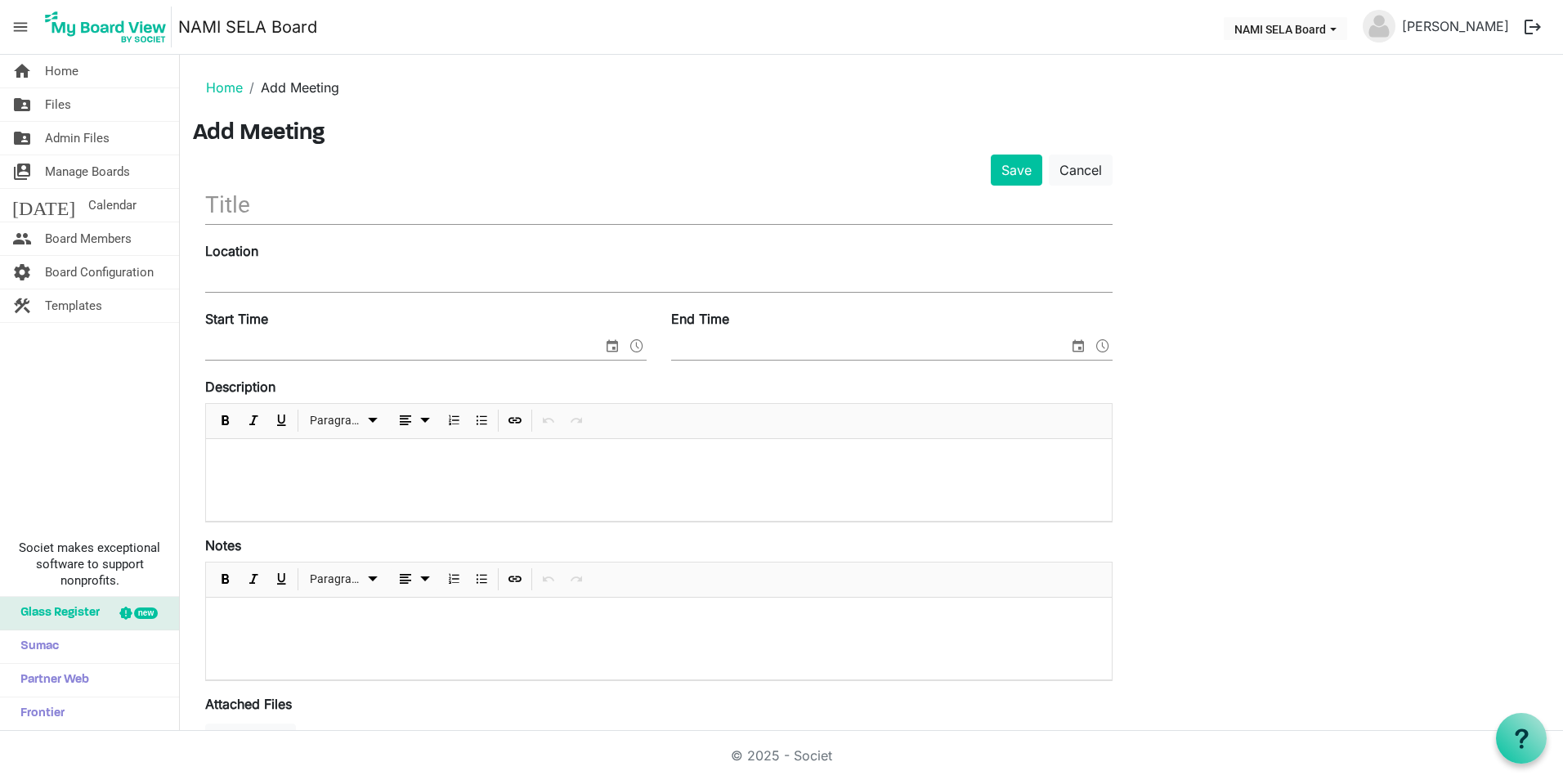
click at [296, 209] on input "text" at bounding box center [659, 205] width 908 height 38
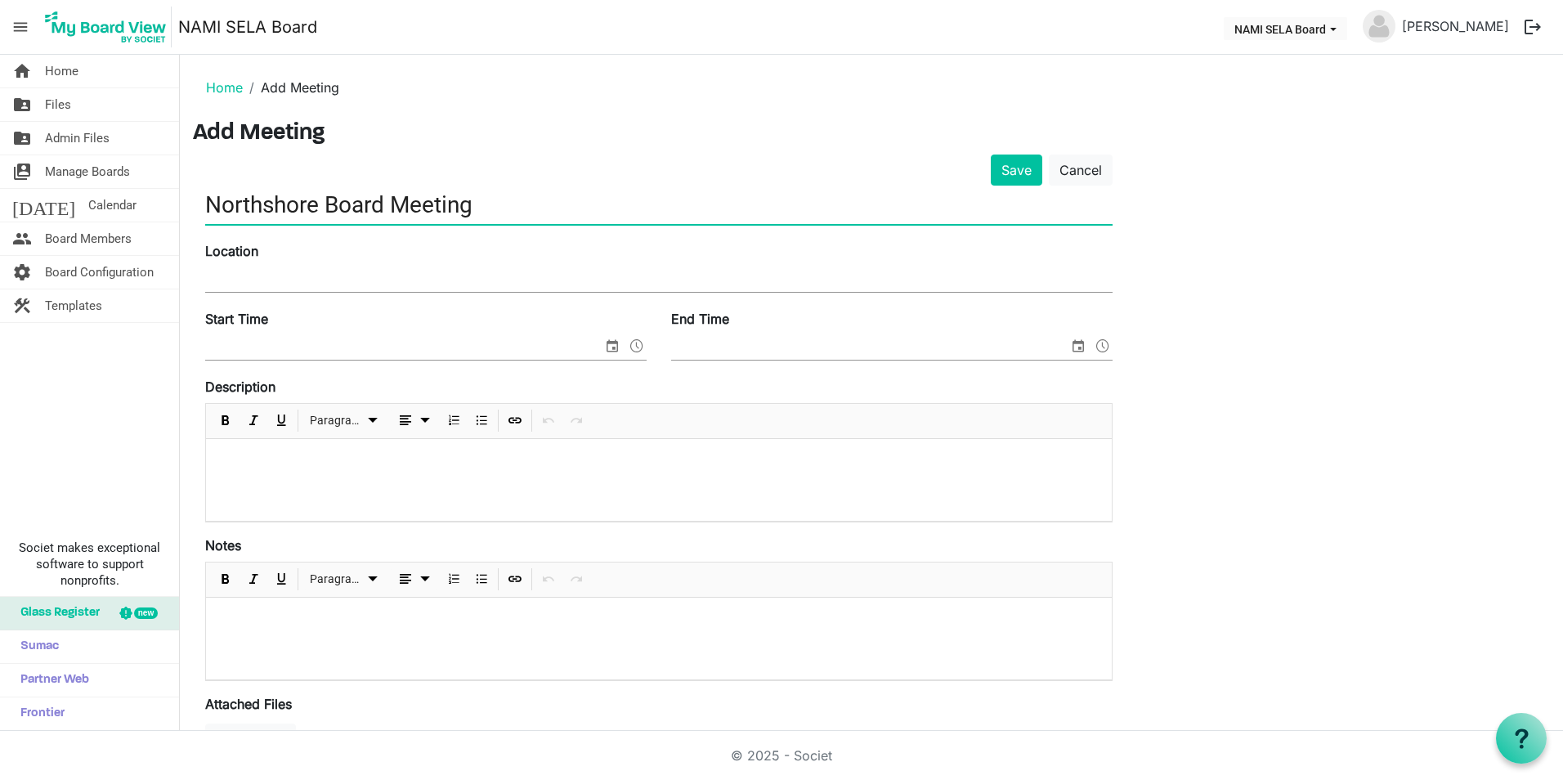
type input "Northshore Board Meeting"
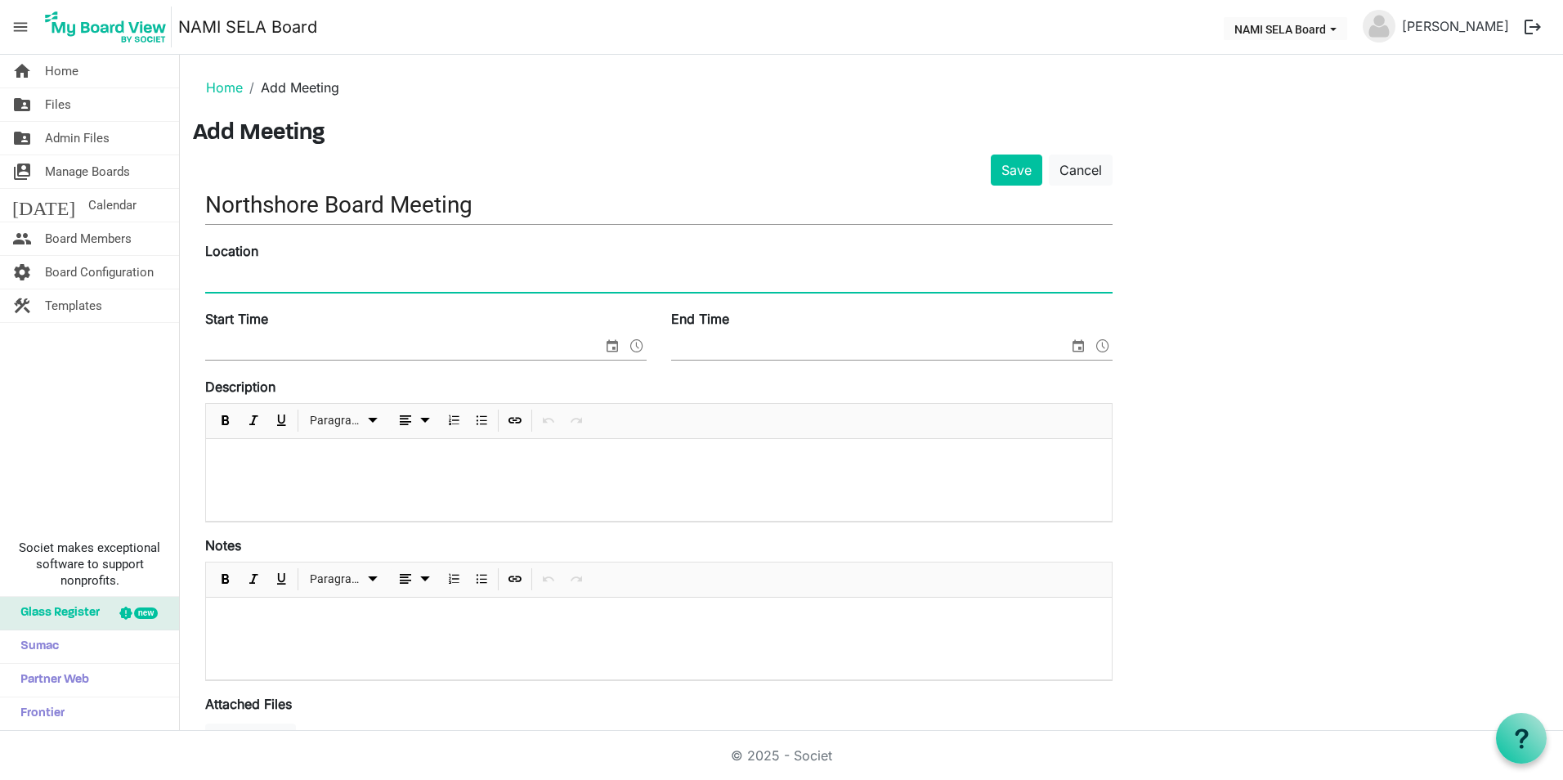
click at [328, 282] on input "Location" at bounding box center [659, 279] width 908 height 25
type input "Northshore Office - [STREET_ADDRESS][PERSON_NAME][PERSON_NAME]"
click at [610, 338] on span "select" at bounding box center [613, 345] width 20 height 21
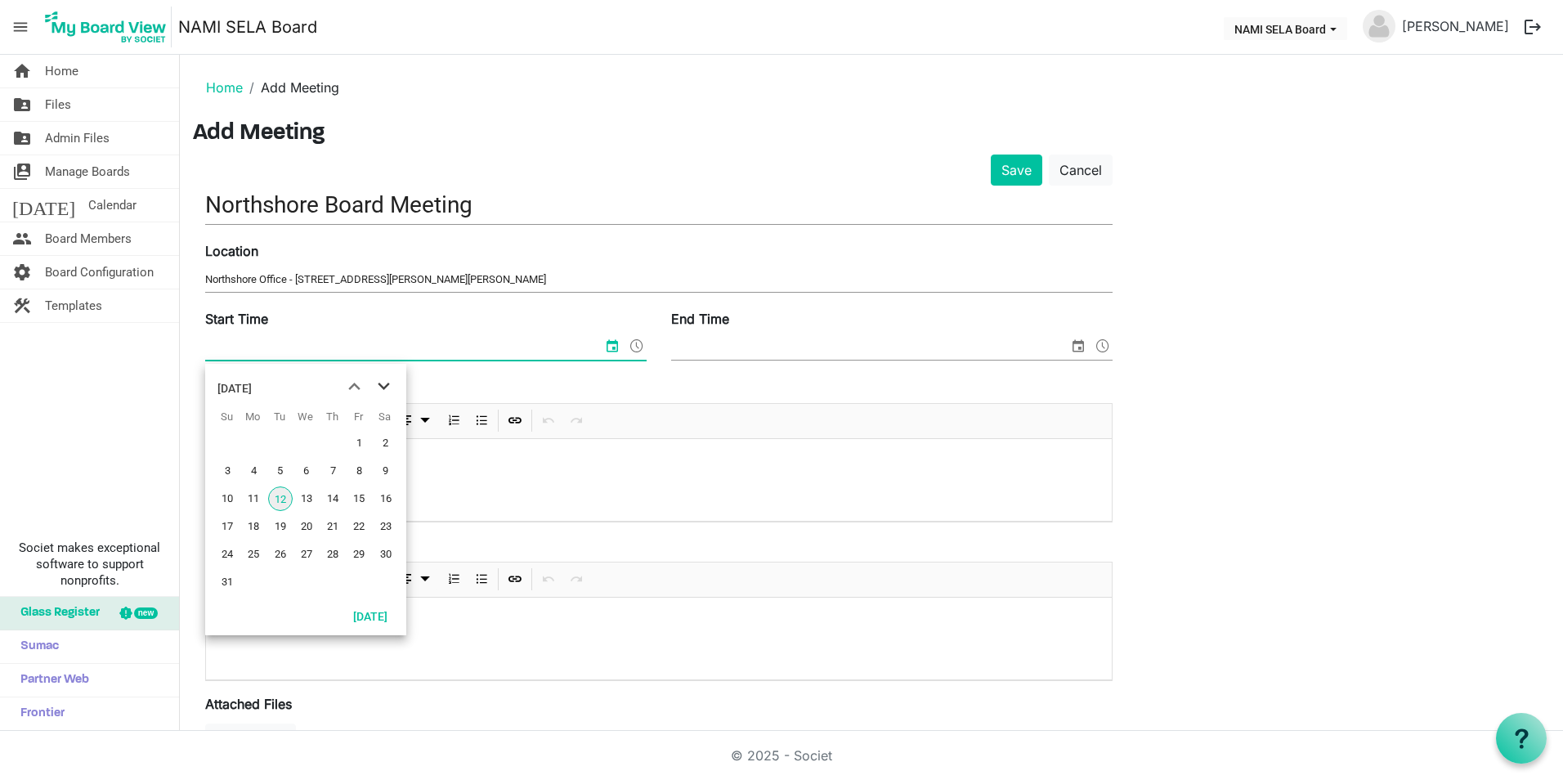
click at [388, 386] on span "next month" at bounding box center [384, 386] width 29 height 29
click at [261, 529] on span "20" at bounding box center [253, 526] width 25 height 25
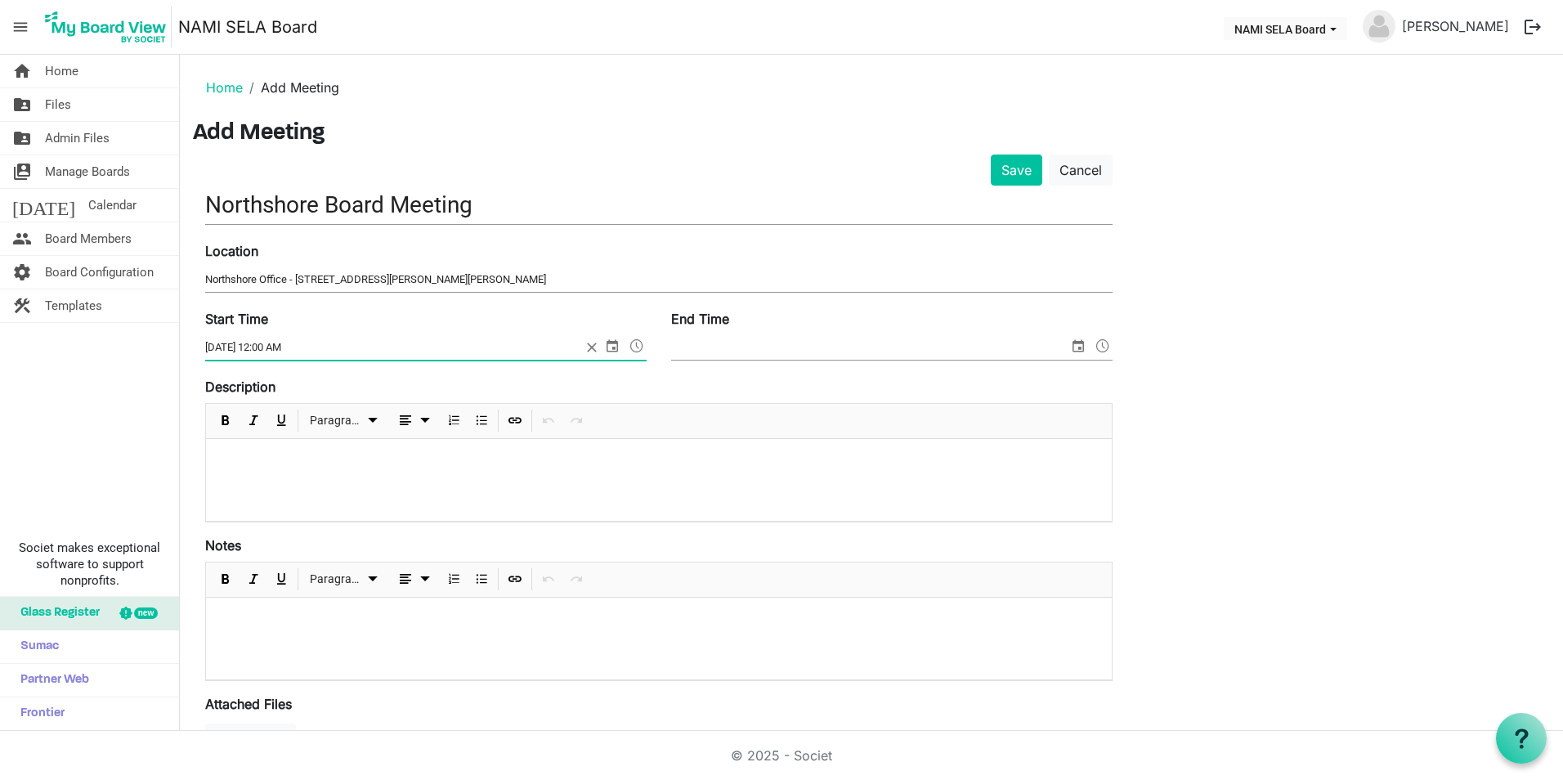
click at [280, 352] on input "10/20/2025 12:00 AM" at bounding box center [393, 347] width 376 height 25
type input "10/20/2025 6:00 PM"
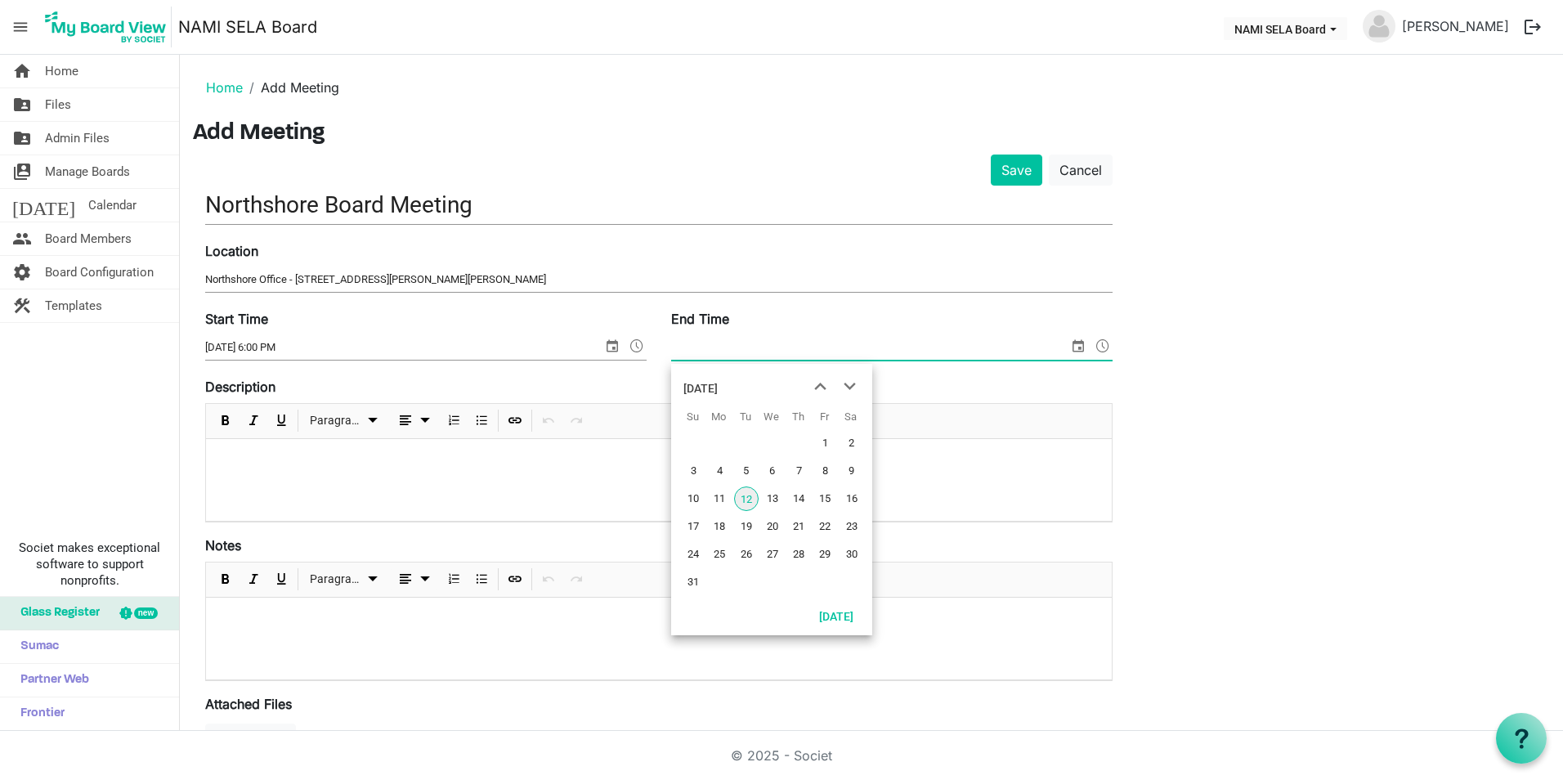
click at [1080, 346] on span "select" at bounding box center [1079, 345] width 20 height 21
click at [846, 388] on span "next month" at bounding box center [850, 386] width 29 height 29
click at [722, 527] on span "20" at bounding box center [719, 526] width 25 height 25
click at [742, 345] on input "10/20/2025 12:00 AM" at bounding box center [859, 347] width 376 height 25
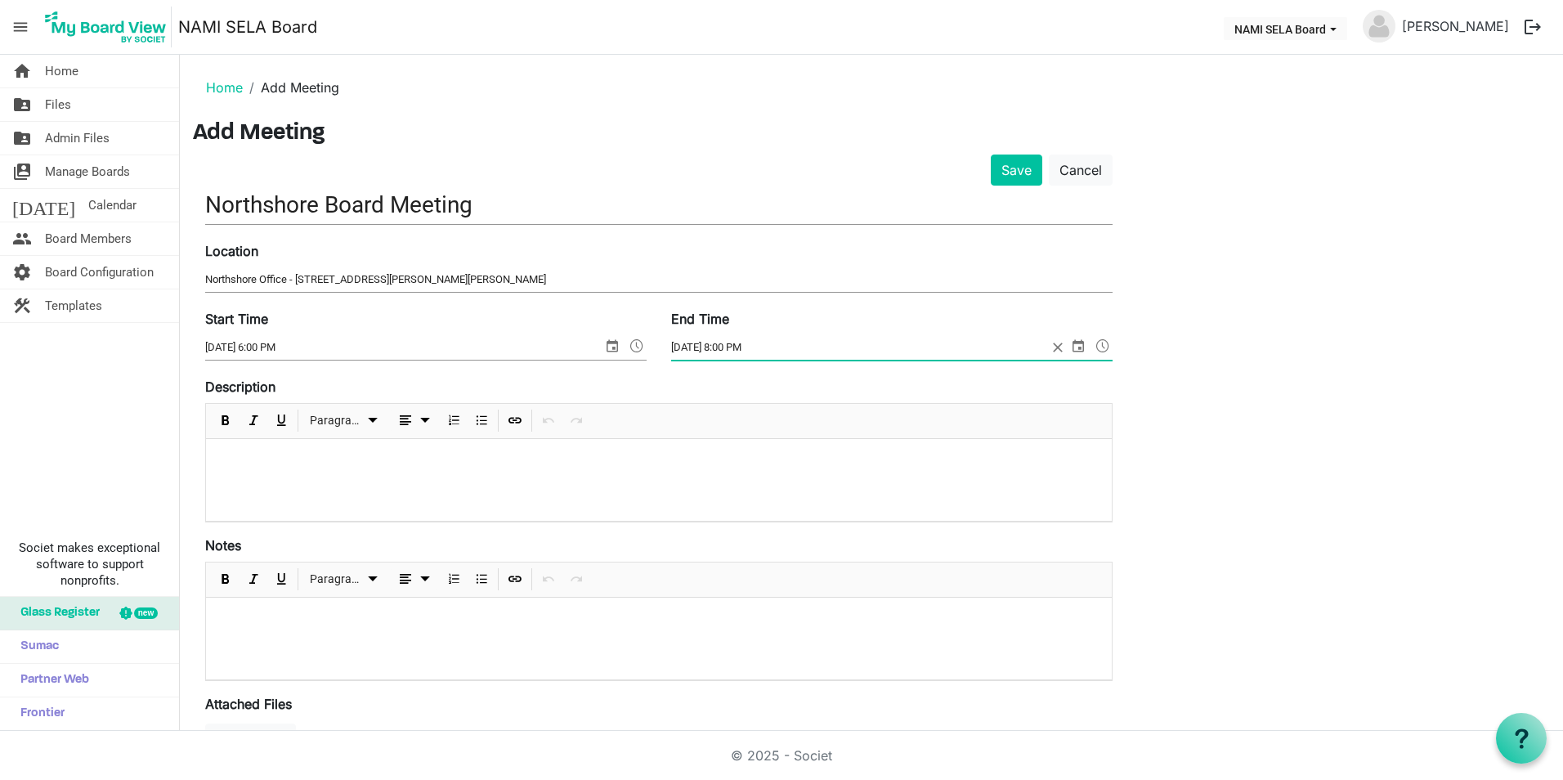
type input "10/20/2025 8:00 PM"
click at [431, 486] on div at bounding box center [659, 480] width 906 height 82
click at [1026, 167] on button "Save" at bounding box center [1017, 170] width 52 height 31
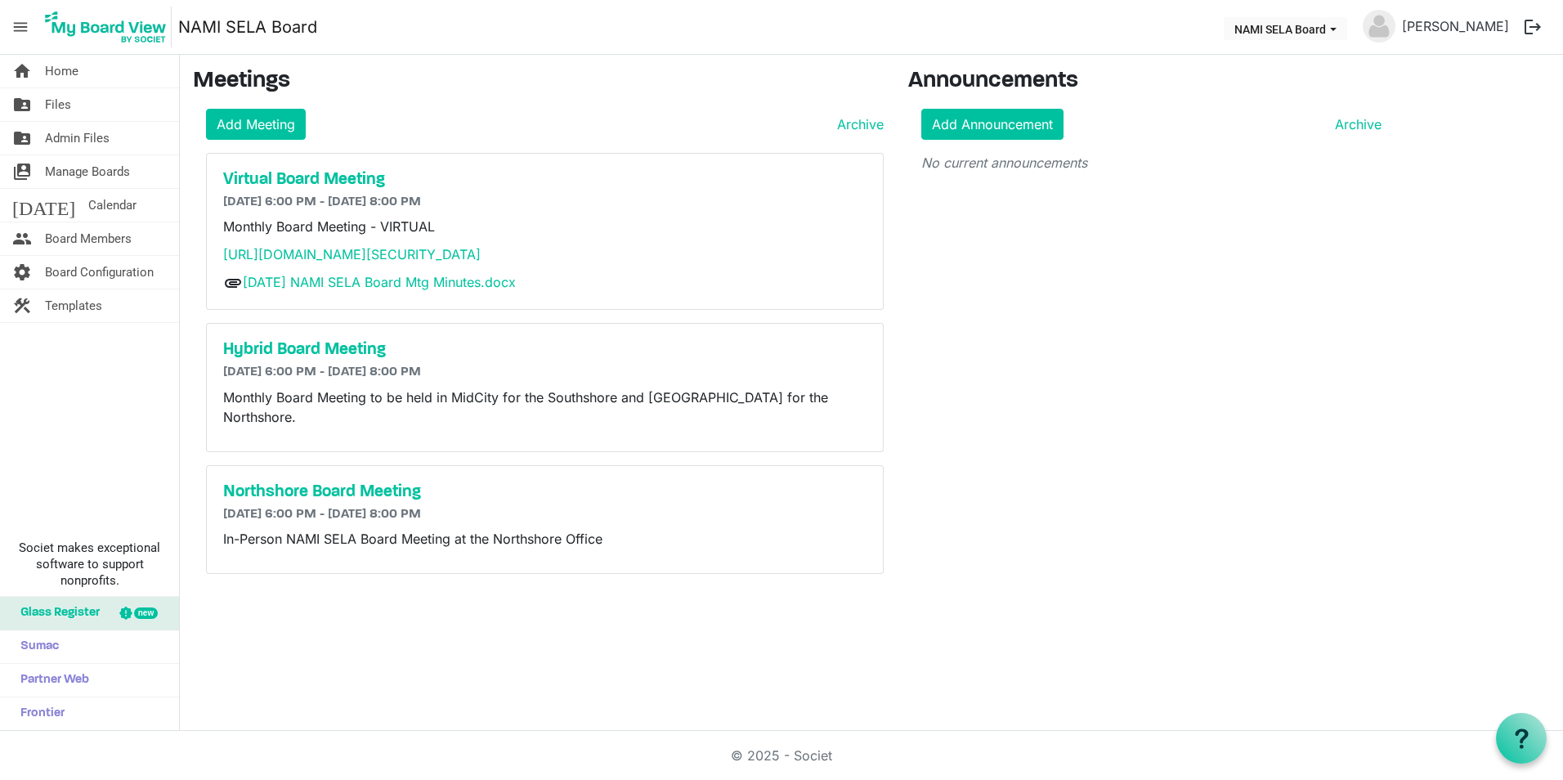
click at [1074, 471] on div "Announcements Add Announcement Archive No current announcements" at bounding box center [1151, 327] width 511 height 519
click at [272, 125] on link "Add Meeting" at bounding box center [256, 124] width 100 height 31
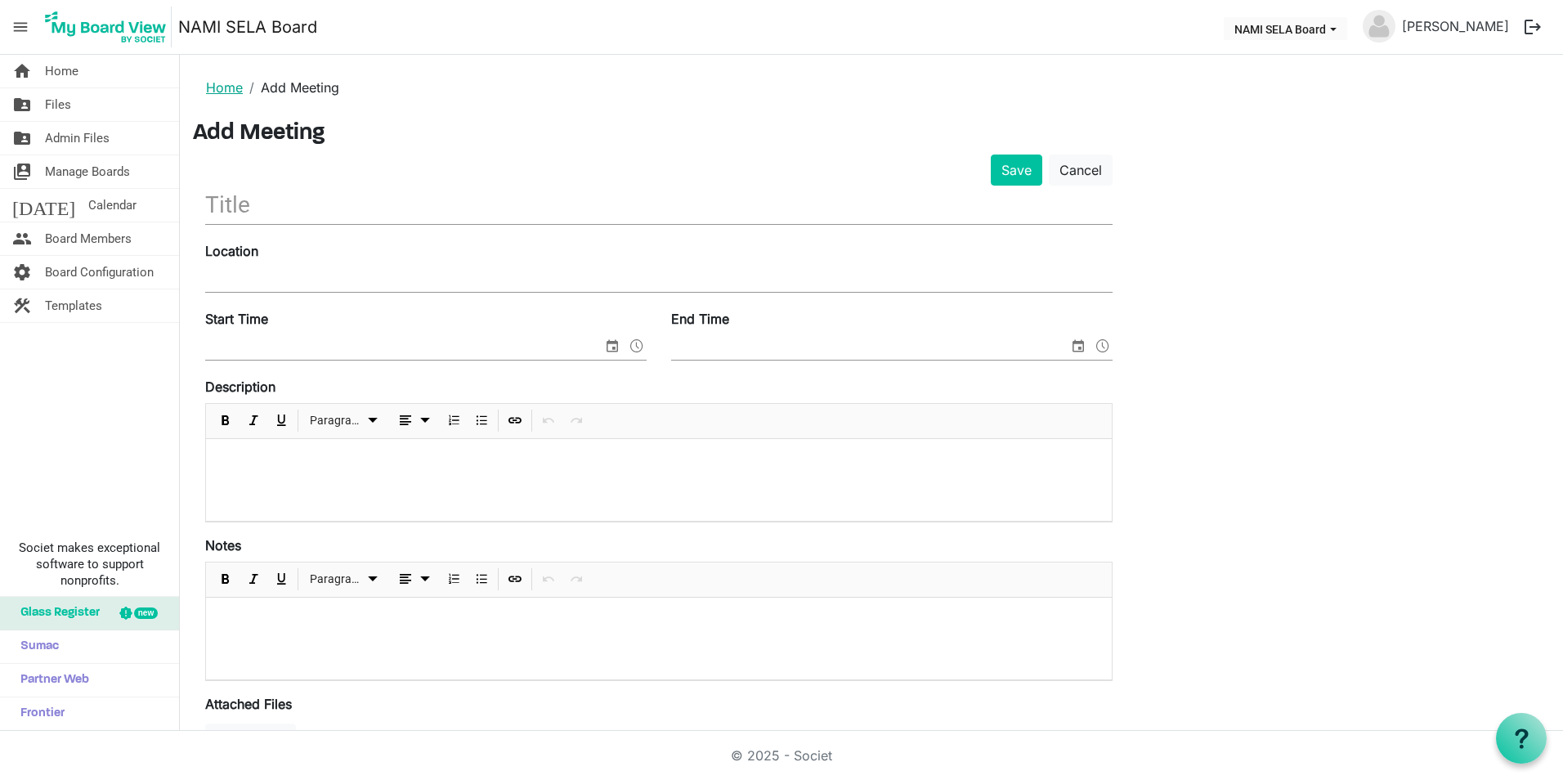
click at [222, 84] on link "Home" at bounding box center [224, 87] width 37 height 16
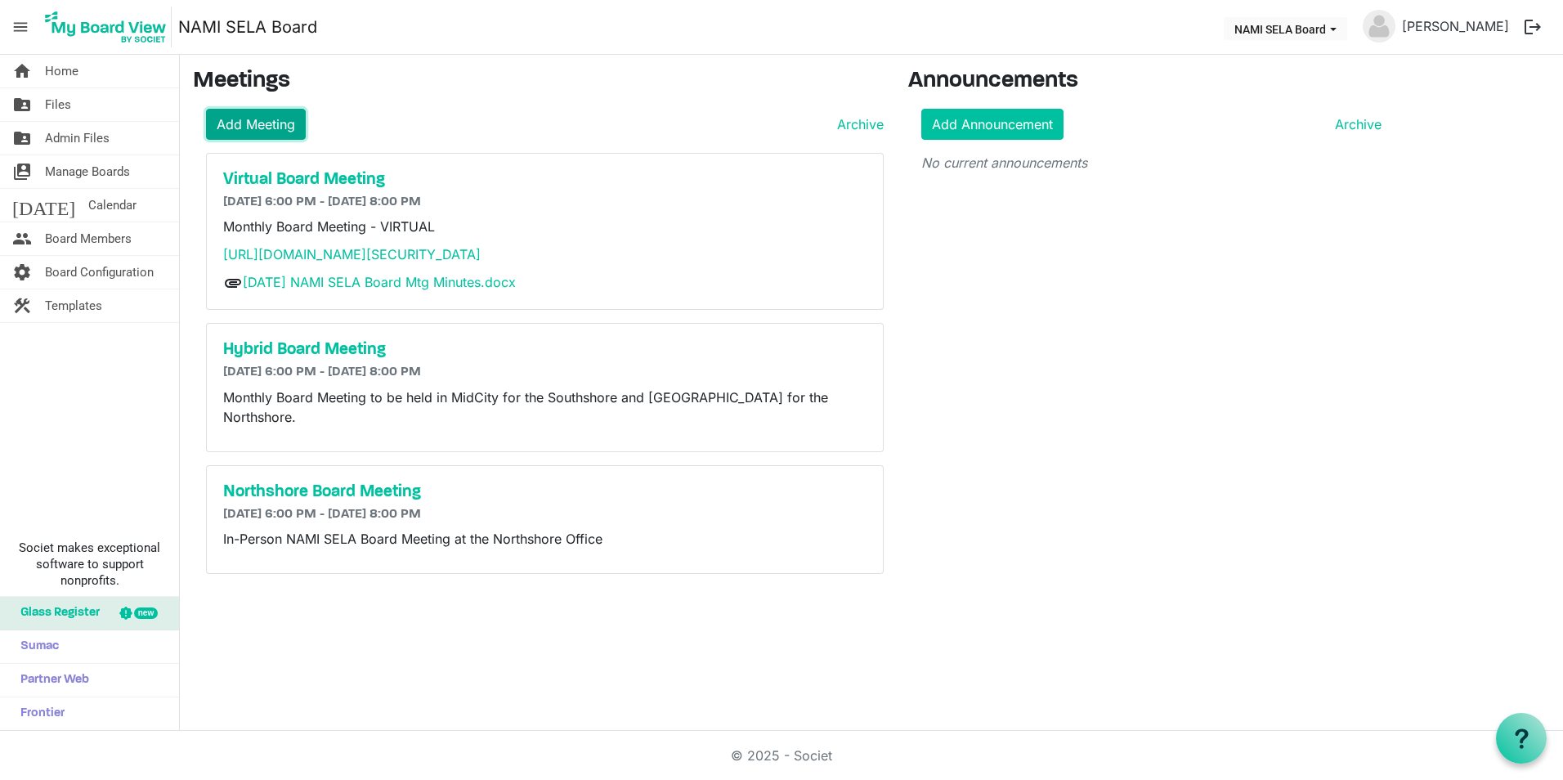
click at [264, 128] on link "Add Meeting" at bounding box center [256, 124] width 100 height 31
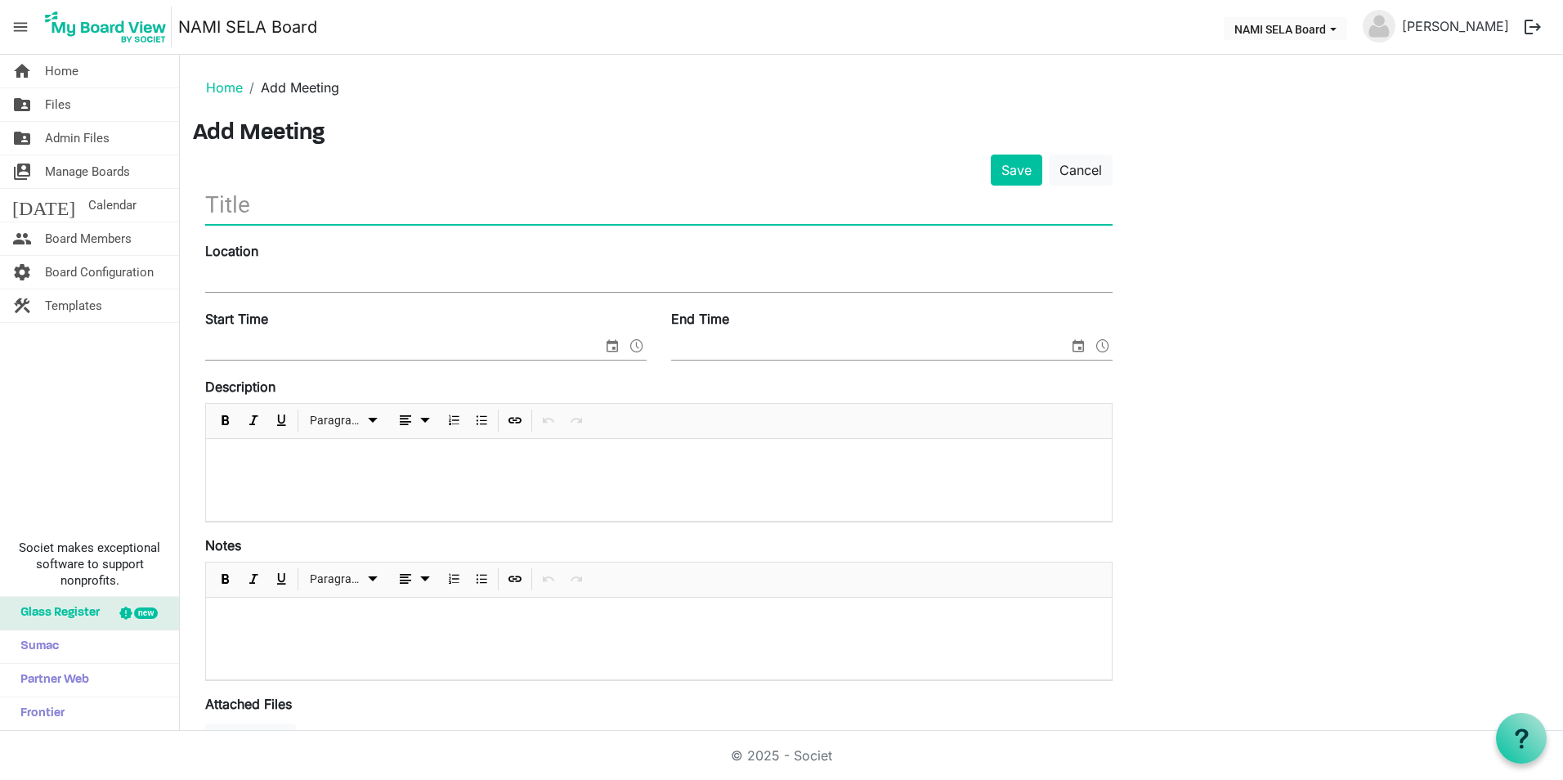
click at [348, 205] on input "text" at bounding box center [659, 205] width 908 height 38
type input "Virtual Board Meeting"
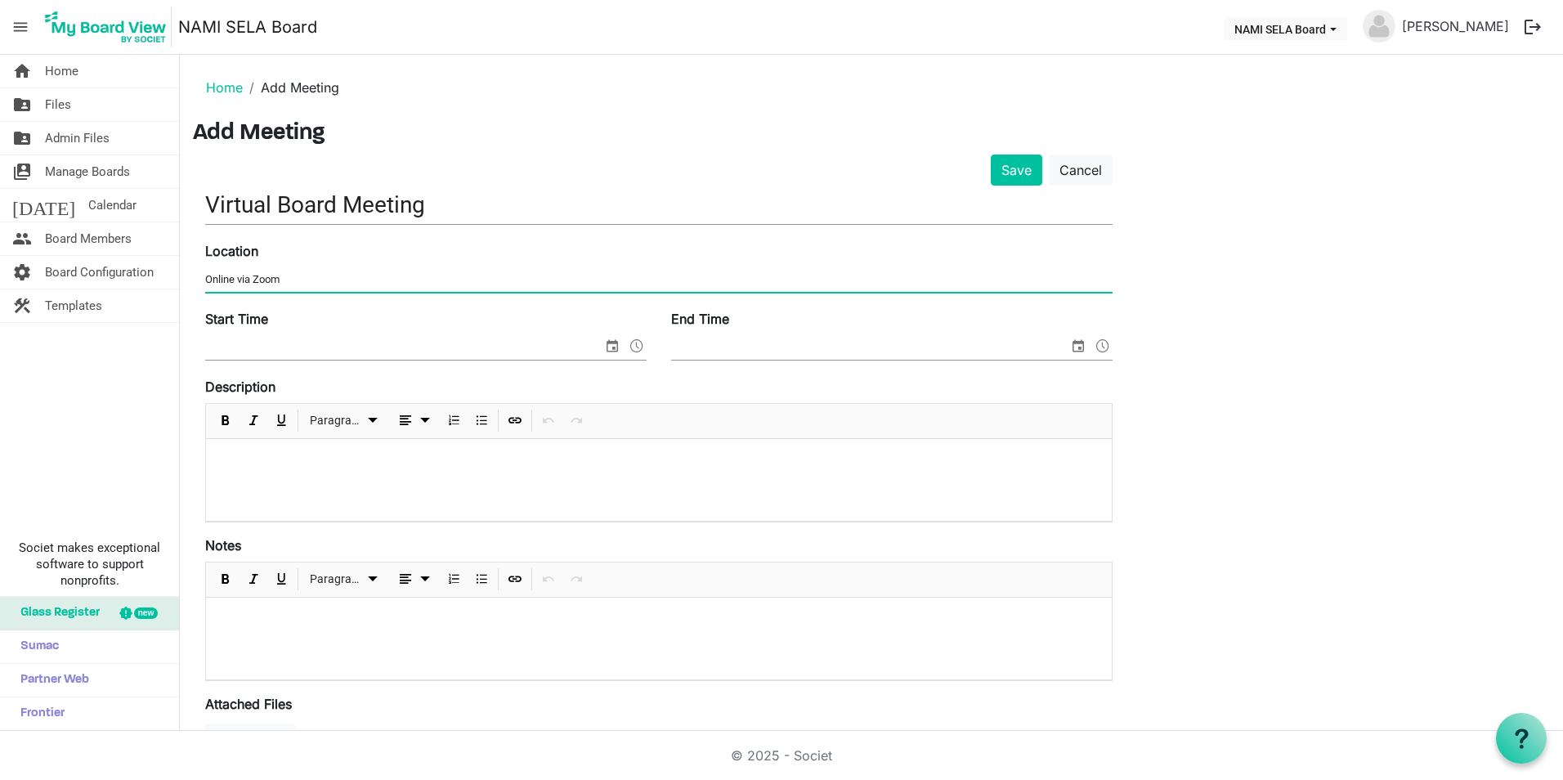
type input "Online via Zoom"
click at [611, 343] on span "select" at bounding box center [613, 345] width 20 height 21
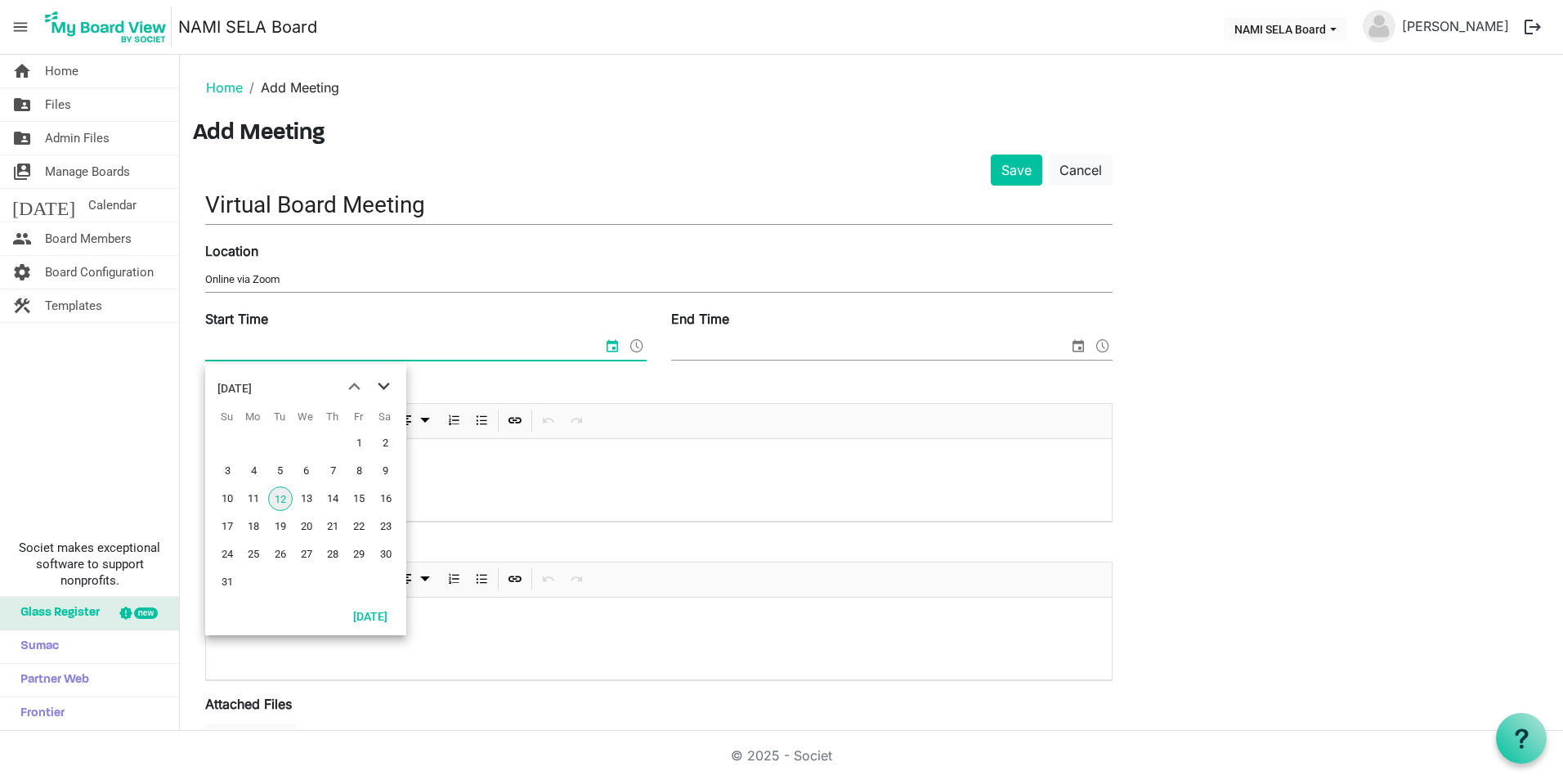
click at [380, 382] on span "next month" at bounding box center [384, 386] width 29 height 29
click at [258, 522] on span "17" at bounding box center [253, 526] width 25 height 25
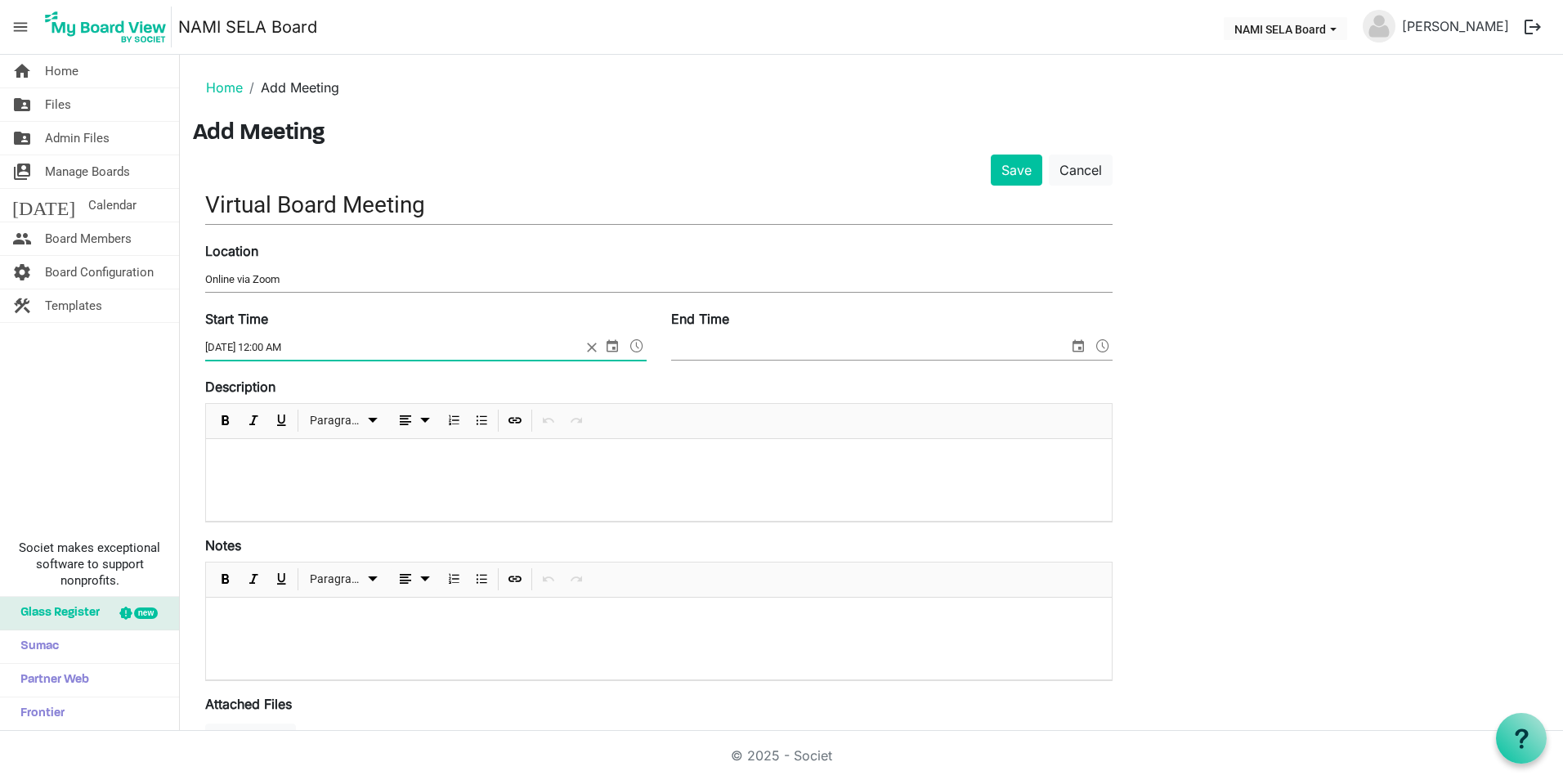
click at [271, 347] on input "11/17/2025 12:00 AM" at bounding box center [393, 347] width 376 height 25
type input "11/17/2025 6:00 PM"
click at [792, 347] on input "End Time" at bounding box center [869, 347] width 397 height 25
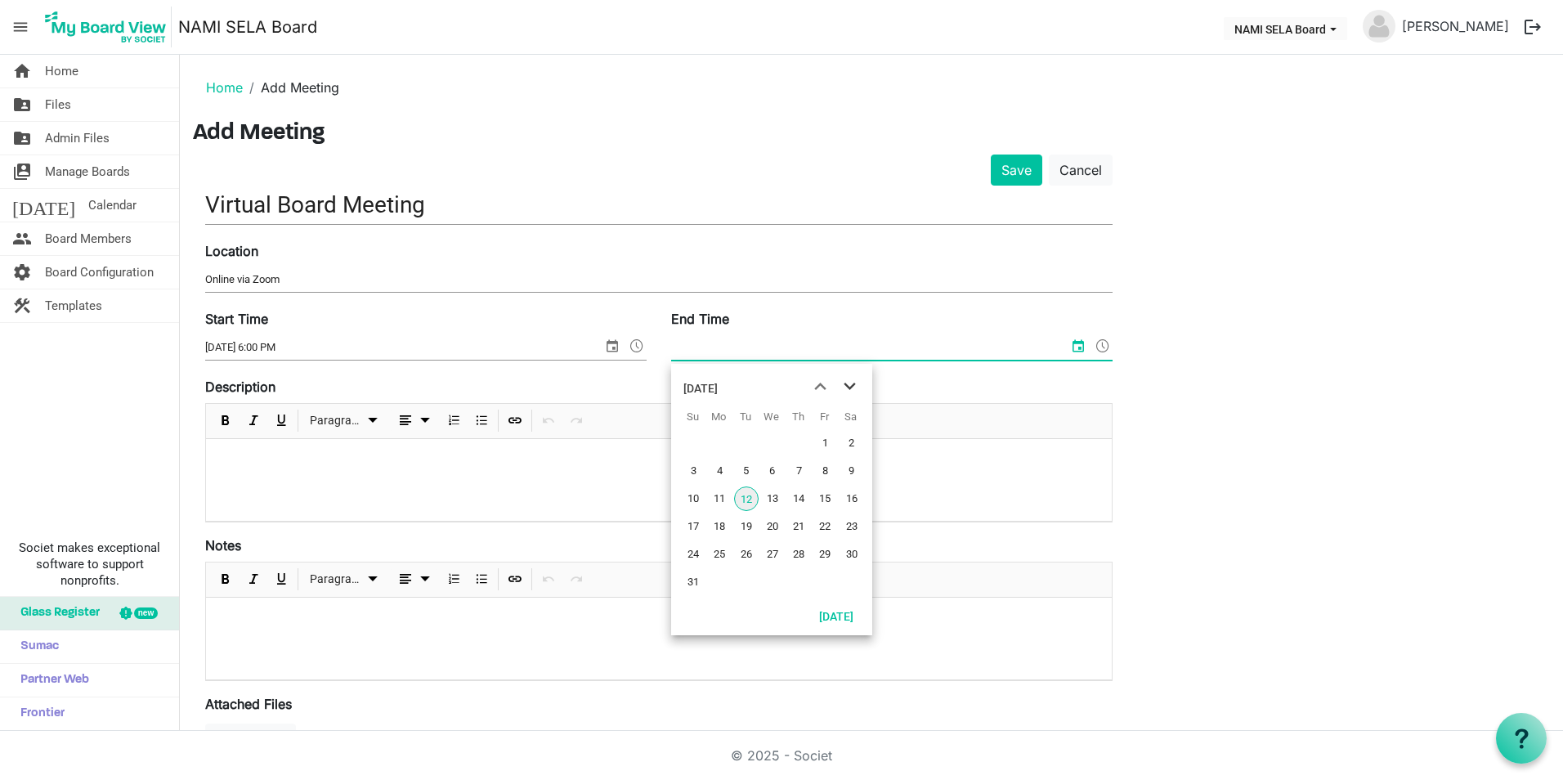
click at [848, 386] on span "next month" at bounding box center [850, 386] width 29 height 29
click at [721, 528] on span "17" at bounding box center [719, 526] width 25 height 25
click at [736, 348] on input "11/17/2025 12:00 AM" at bounding box center [859, 347] width 376 height 25
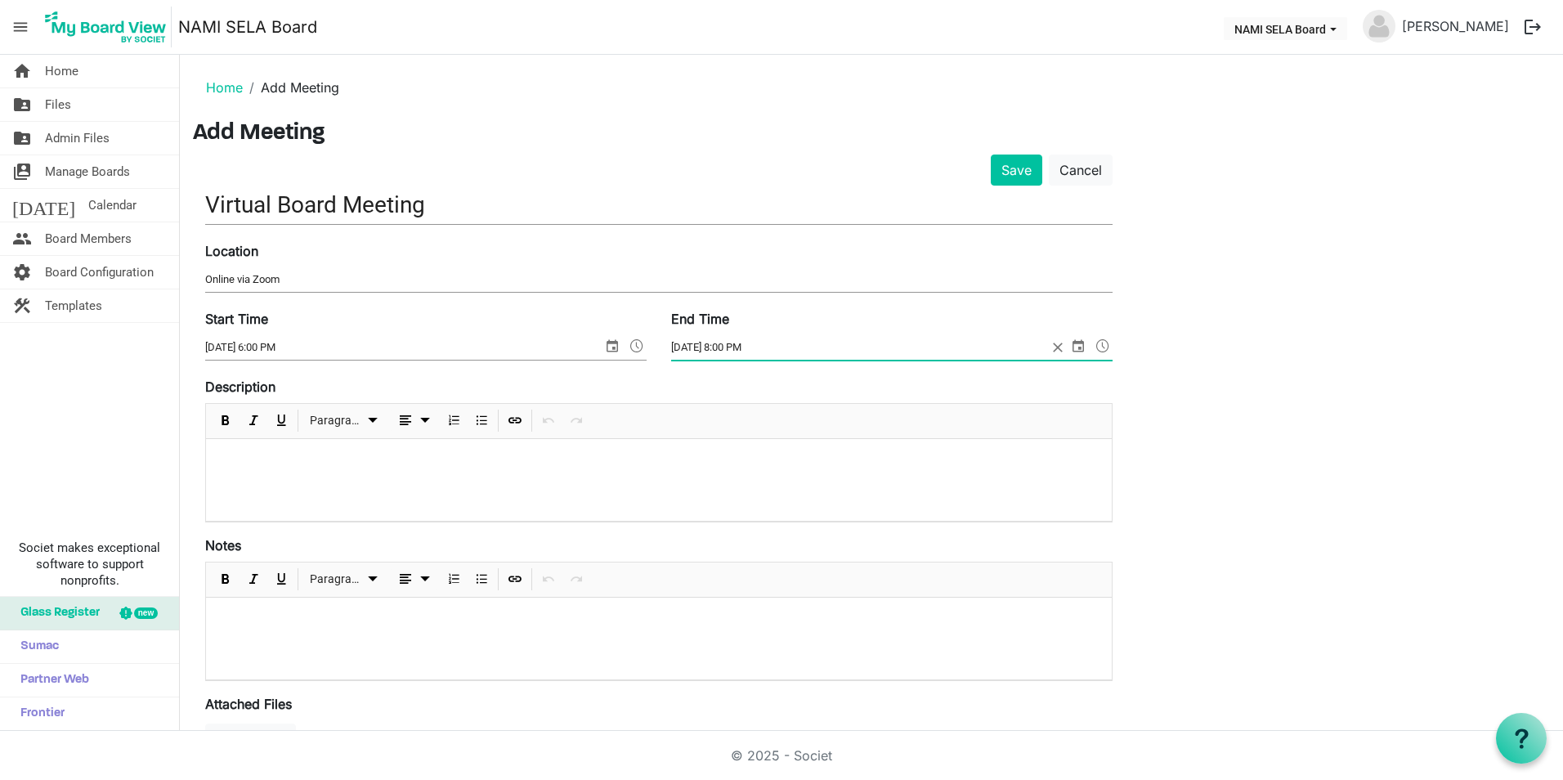
type input "11/17/2025 8:00 PM"
click at [268, 451] on div at bounding box center [659, 480] width 906 height 82
click at [1012, 175] on button "Save" at bounding box center [1017, 170] width 52 height 31
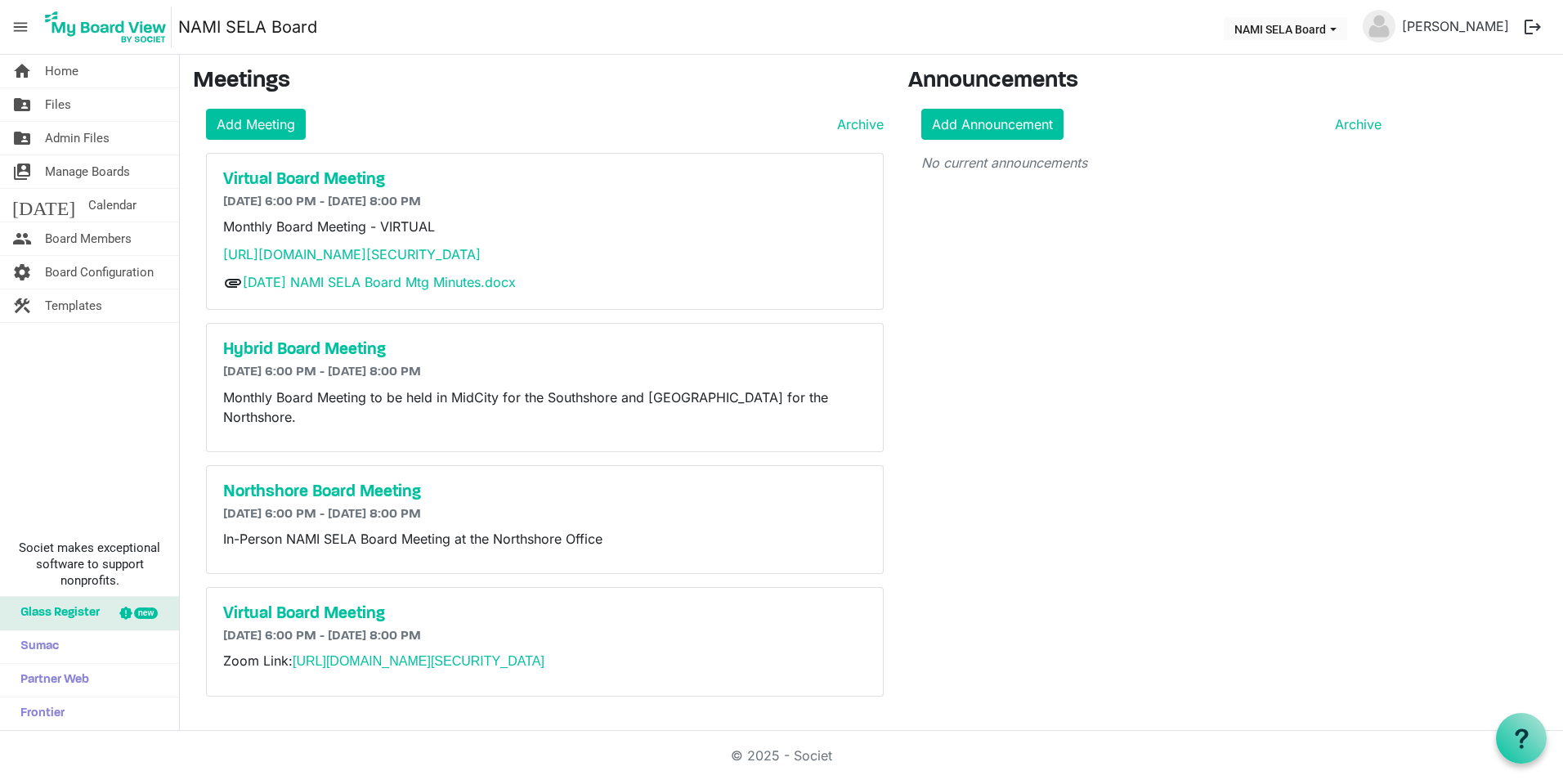
click at [1034, 475] on div "Announcements Add Announcement Archive No current announcements" at bounding box center [1151, 389] width 511 height 642
click at [1380, 268] on div "Announcements Add Announcement Archive No current announcements" at bounding box center [1151, 389] width 511 height 642
click at [1329, 26] on span "NAMI SELA Board dropdownbutton" at bounding box center [1333, 29] width 15 height 7
click at [1071, 479] on div "Announcements Add Announcement Archive No current announcements" at bounding box center [1151, 389] width 511 height 642
click at [273, 120] on link "Add Meeting" at bounding box center [256, 124] width 100 height 31
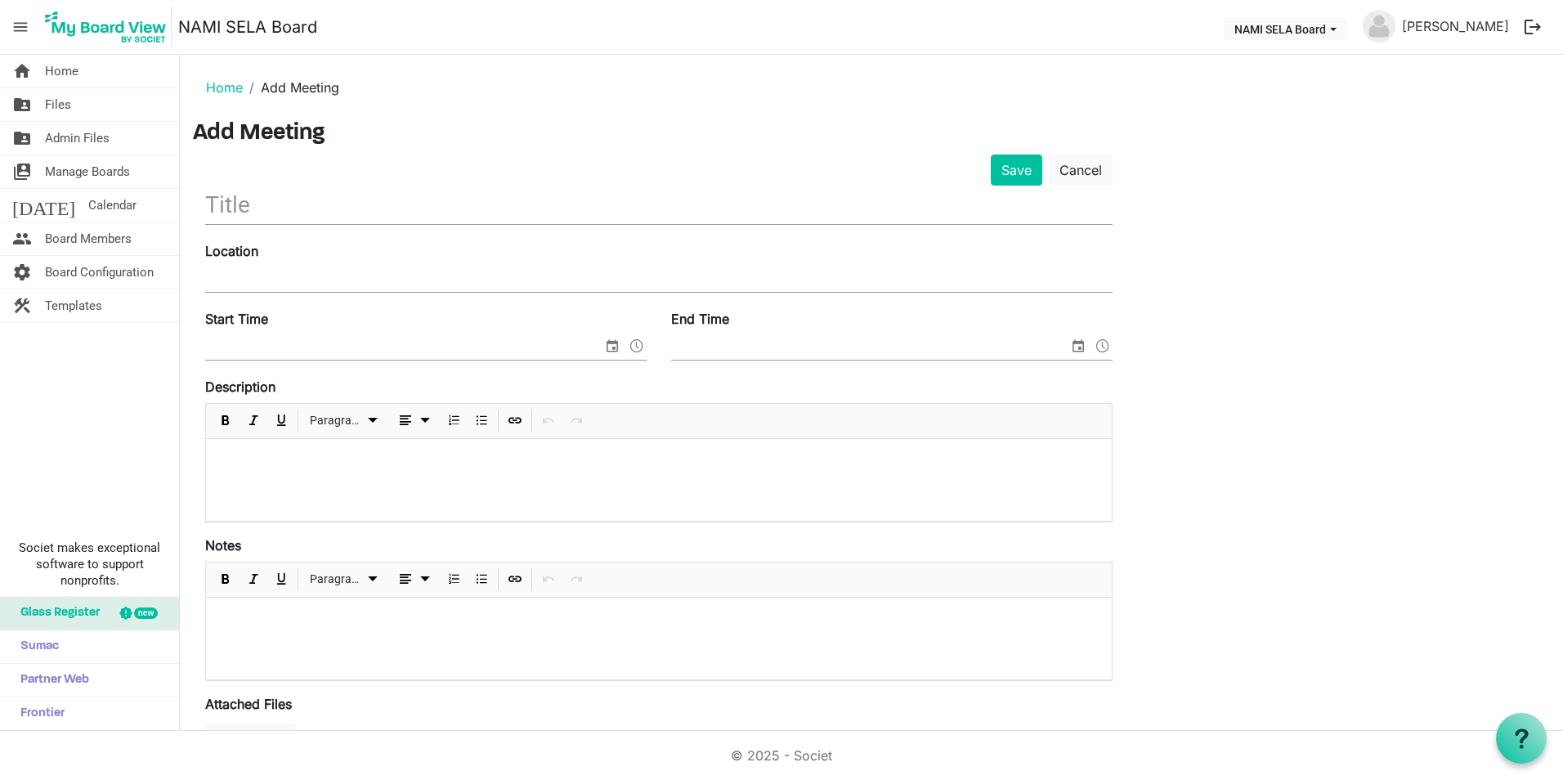
click at [344, 208] on input "text" at bounding box center [659, 205] width 908 height 38
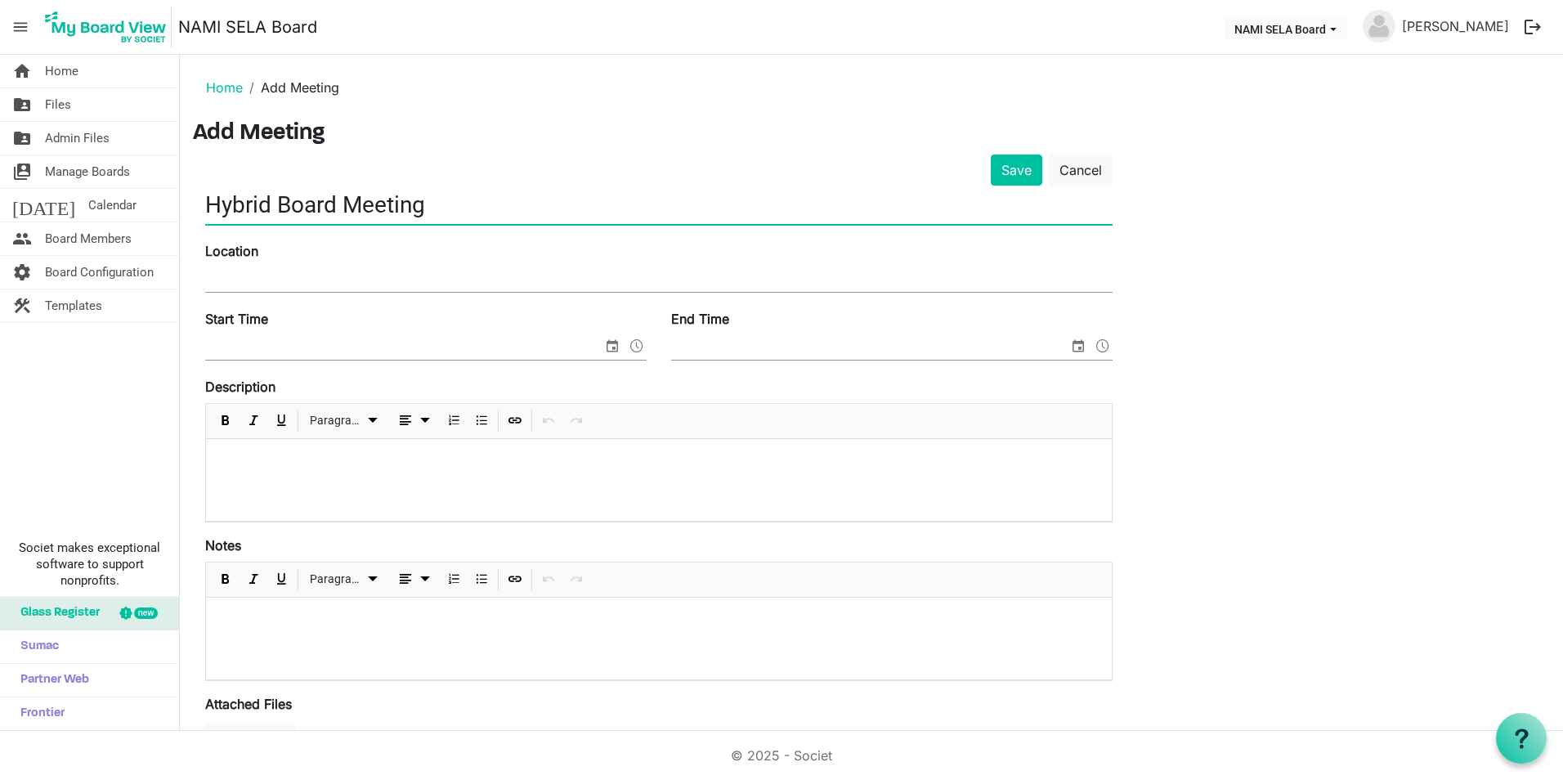
type input "Hybrid Board Meeting"
click at [298, 285] on input "Location" at bounding box center [659, 279] width 908 height 25
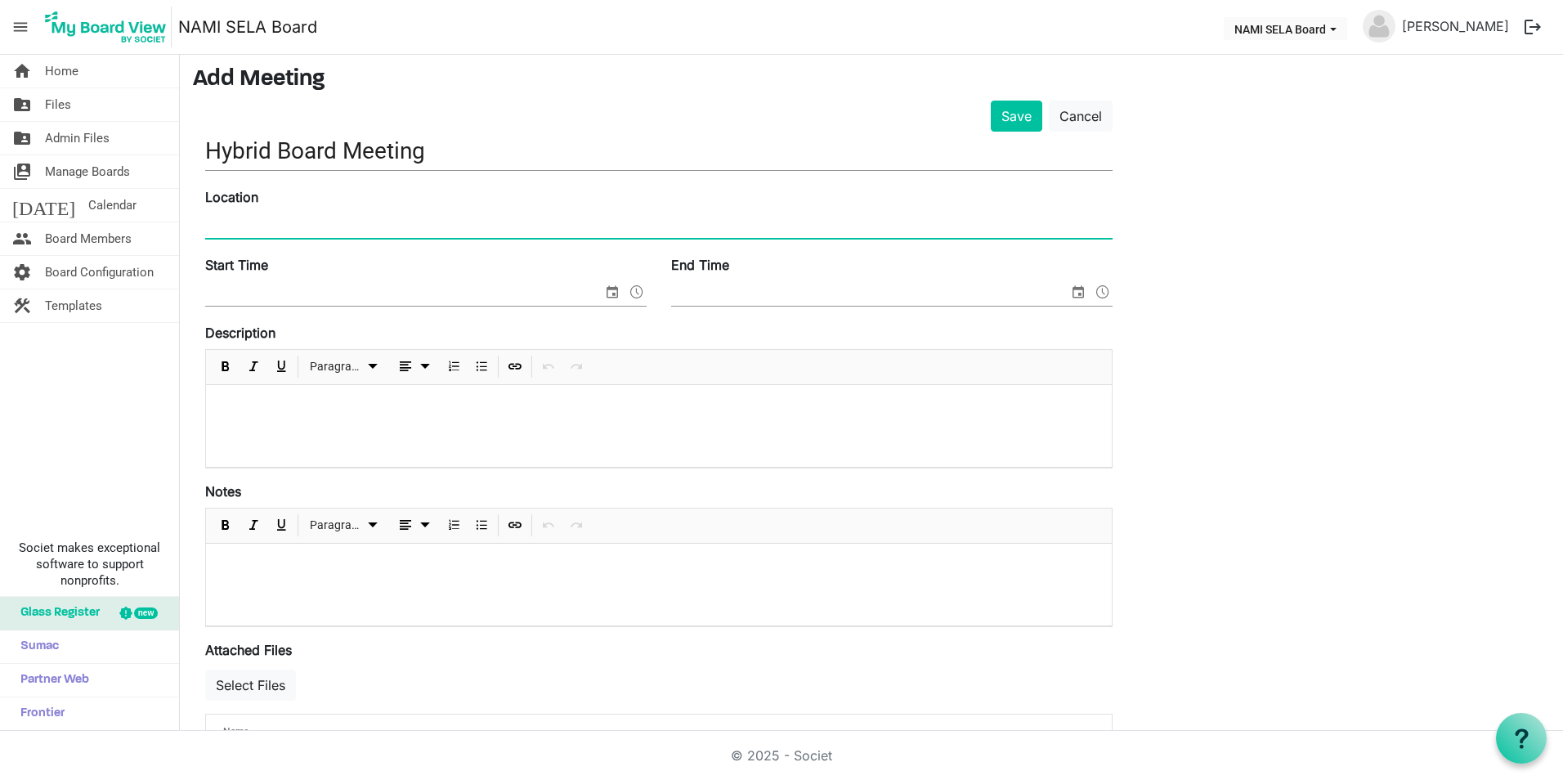
scroll to position [82, 0]
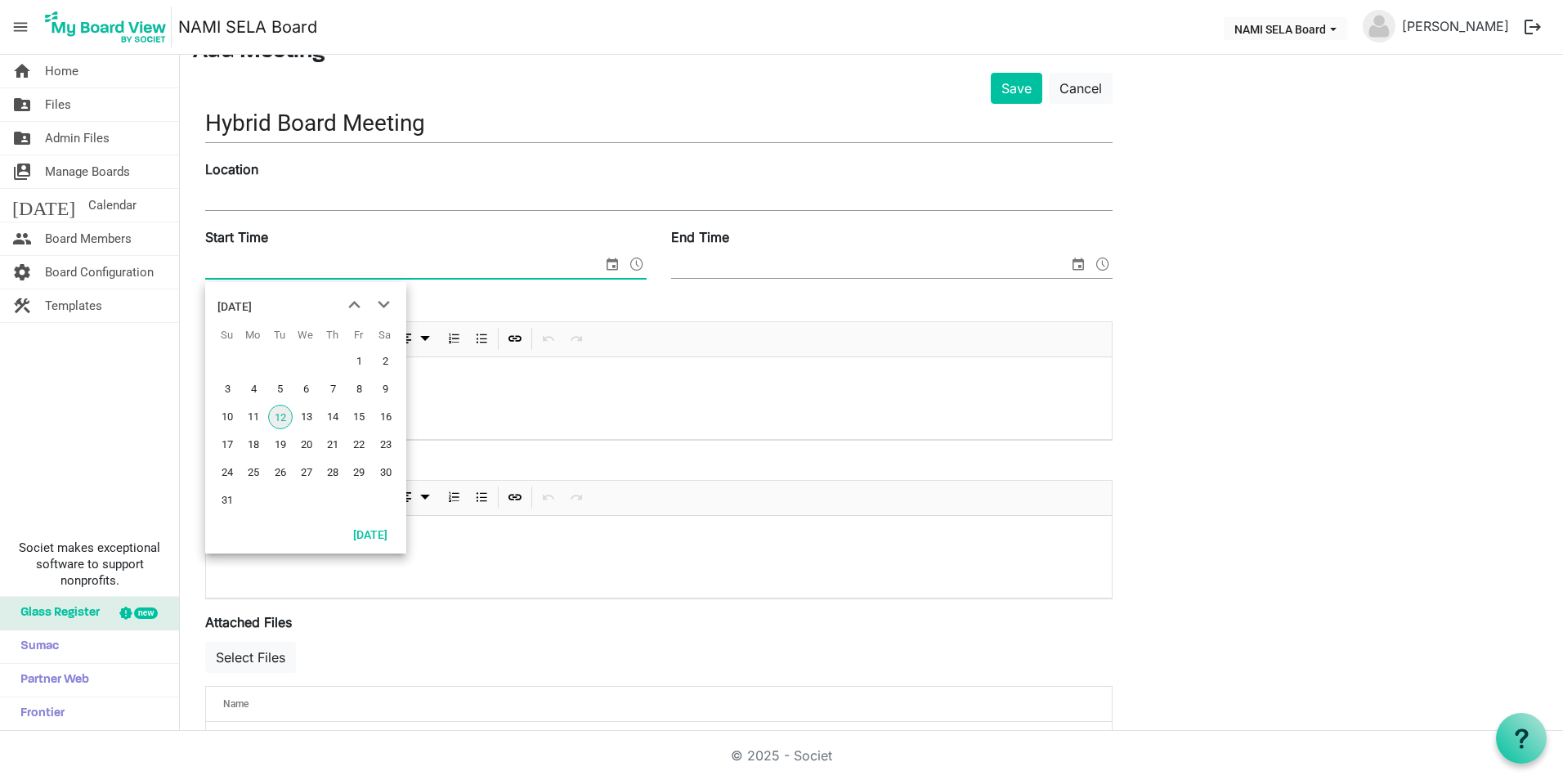
click at [616, 270] on span "select" at bounding box center [613, 263] width 20 height 21
click at [383, 309] on span "next month" at bounding box center [384, 304] width 29 height 29
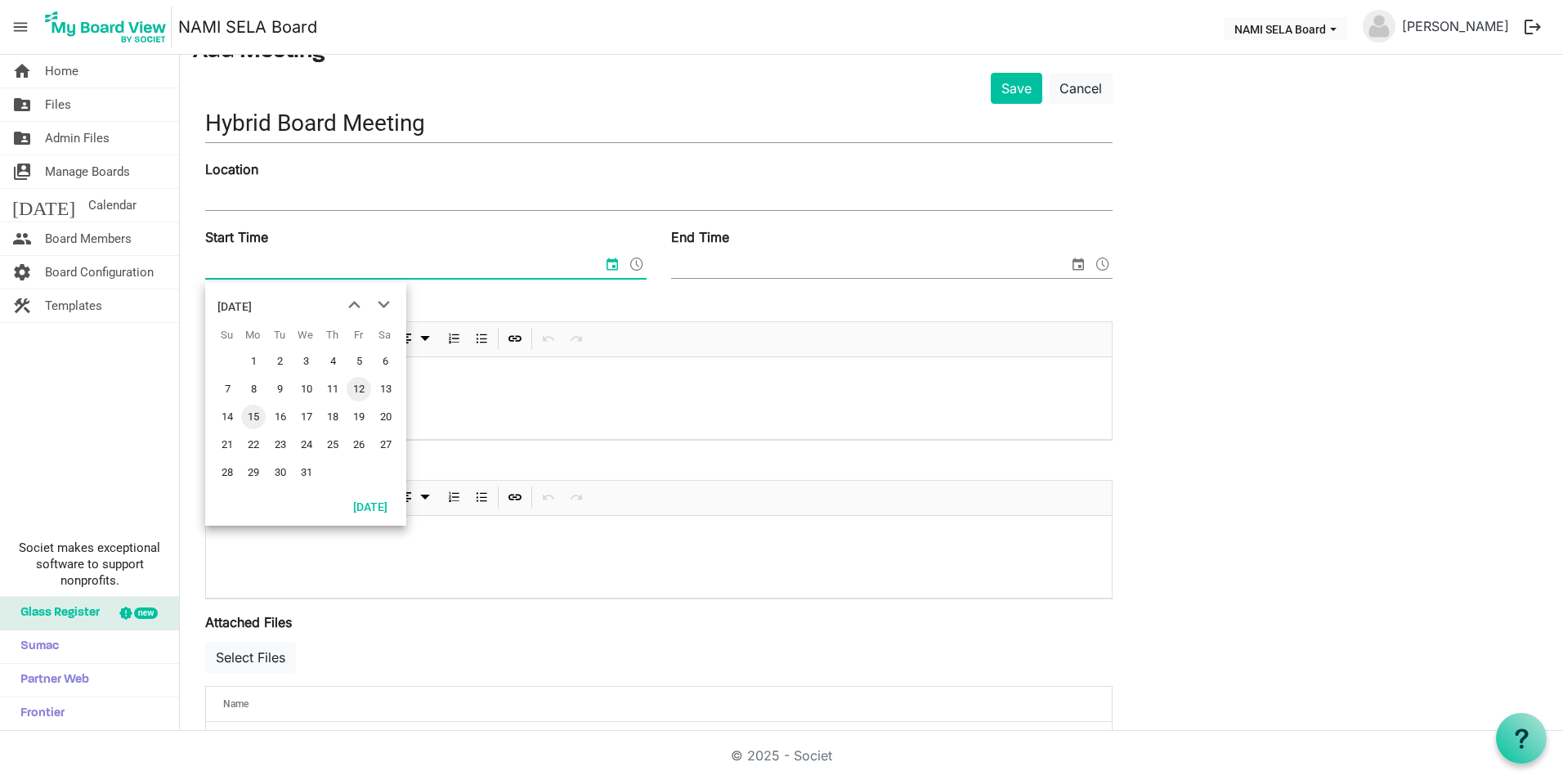
click at [252, 419] on span "15" at bounding box center [253, 417] width 25 height 25
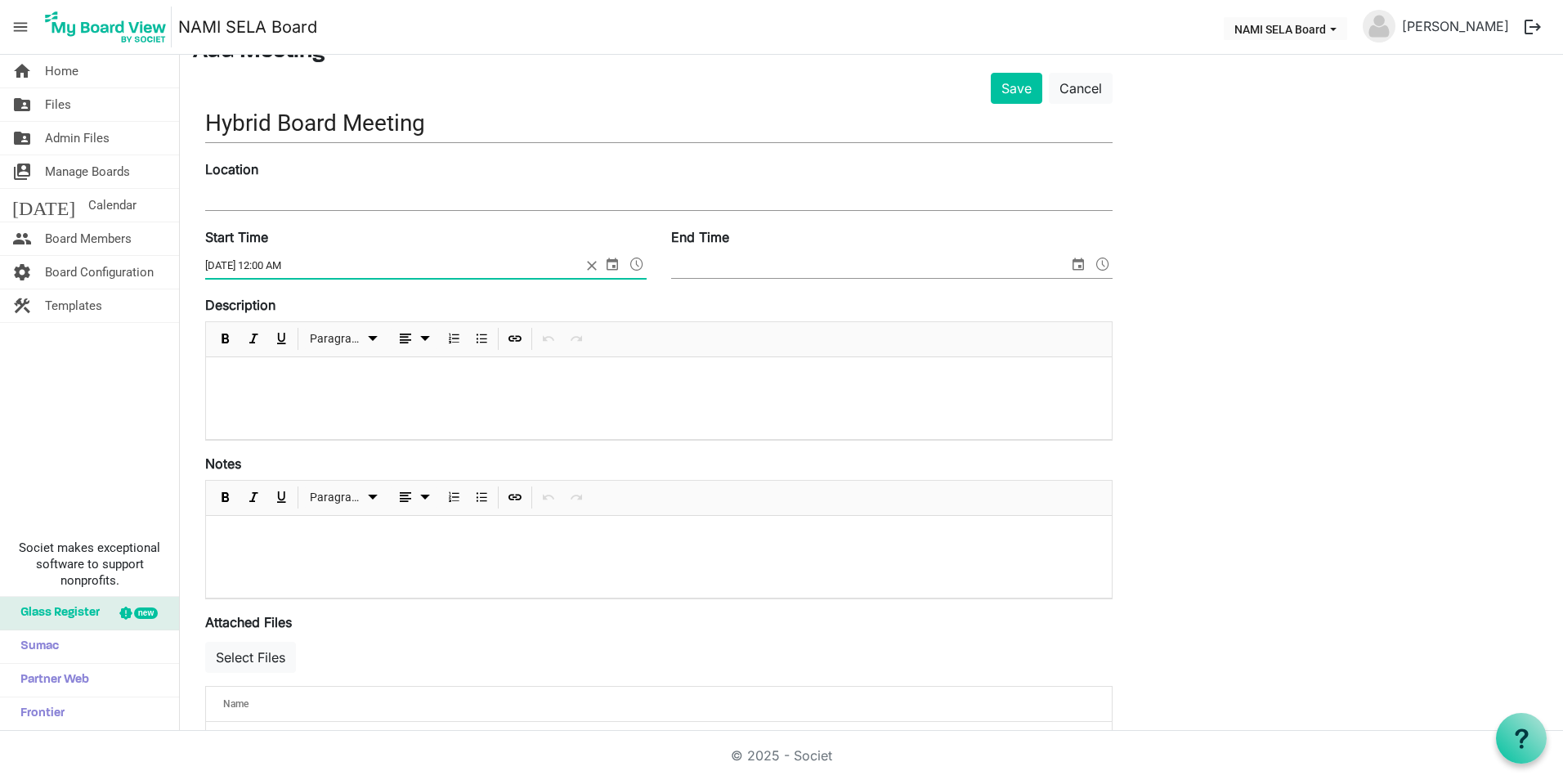
click at [272, 262] on input "12/15/2025 12:00 AM" at bounding box center [393, 265] width 376 height 25
type input "[DATE] 6:00 PM"
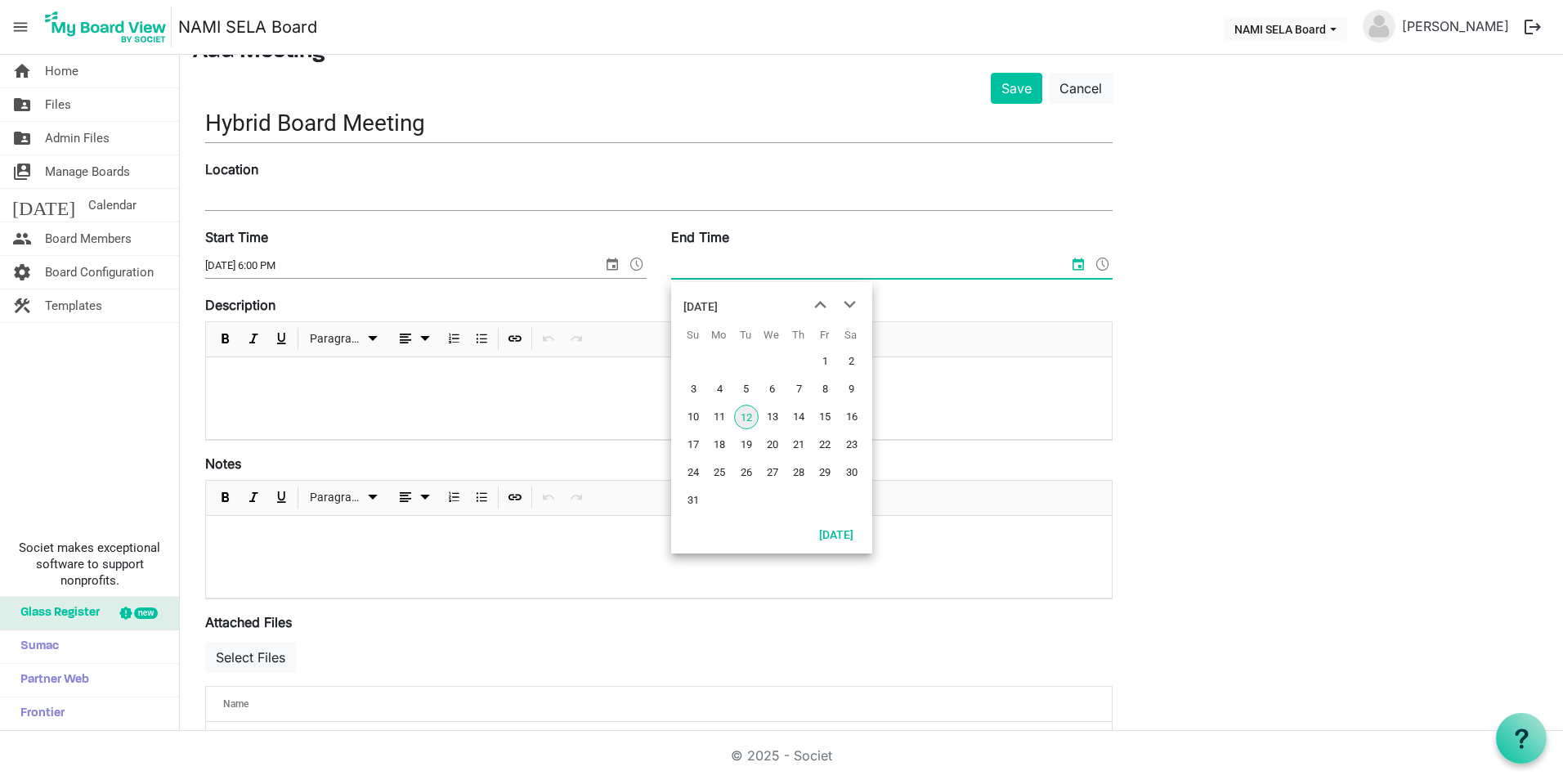
click at [754, 255] on input "End Time" at bounding box center [869, 265] width 397 height 25
click at [843, 301] on span "next month" at bounding box center [850, 304] width 29 height 29
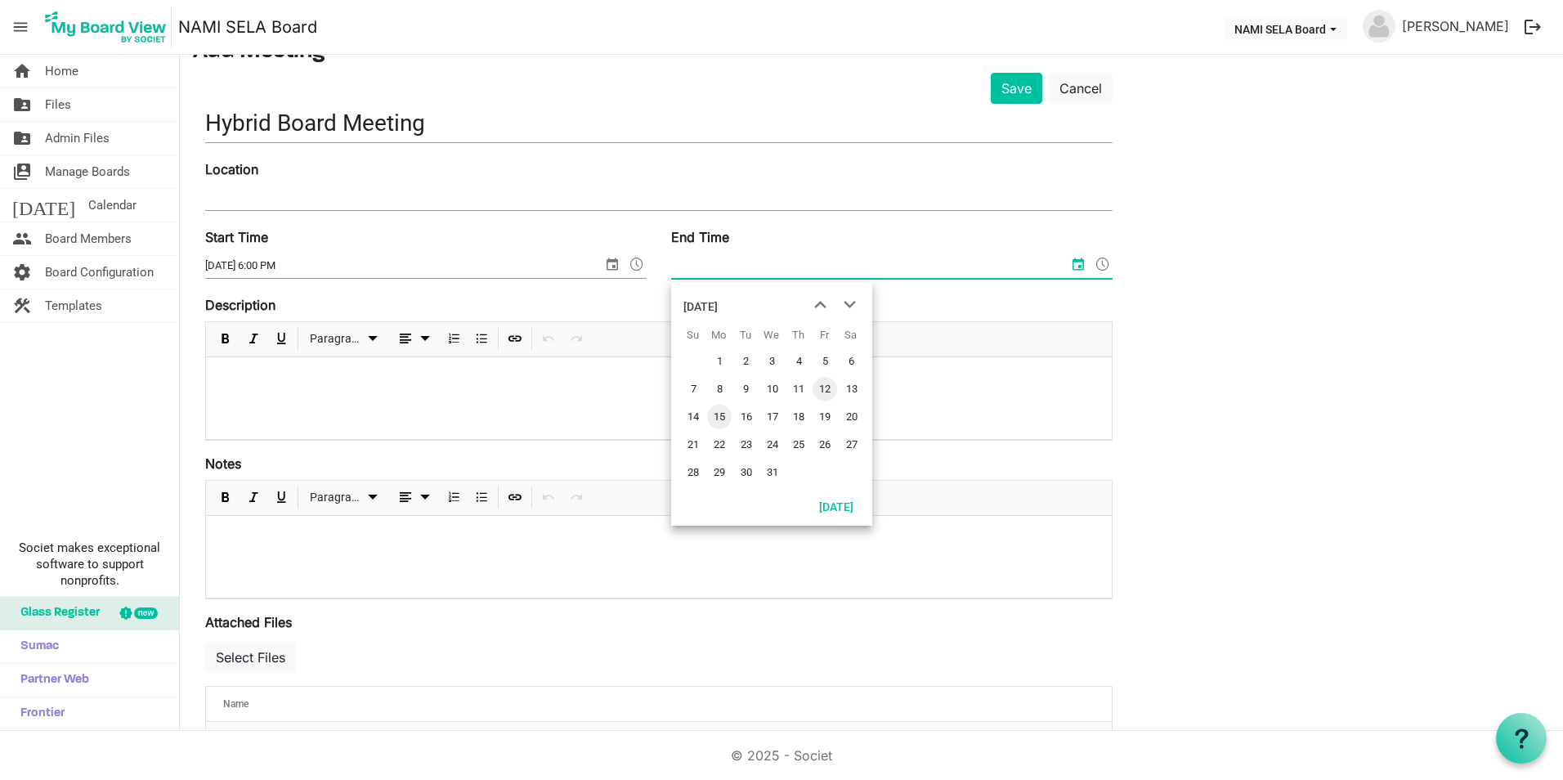
click at [729, 415] on span "15" at bounding box center [719, 417] width 25 height 25
click at [740, 262] on input "12/15/2025 12:00 AM" at bounding box center [859, 265] width 376 height 25
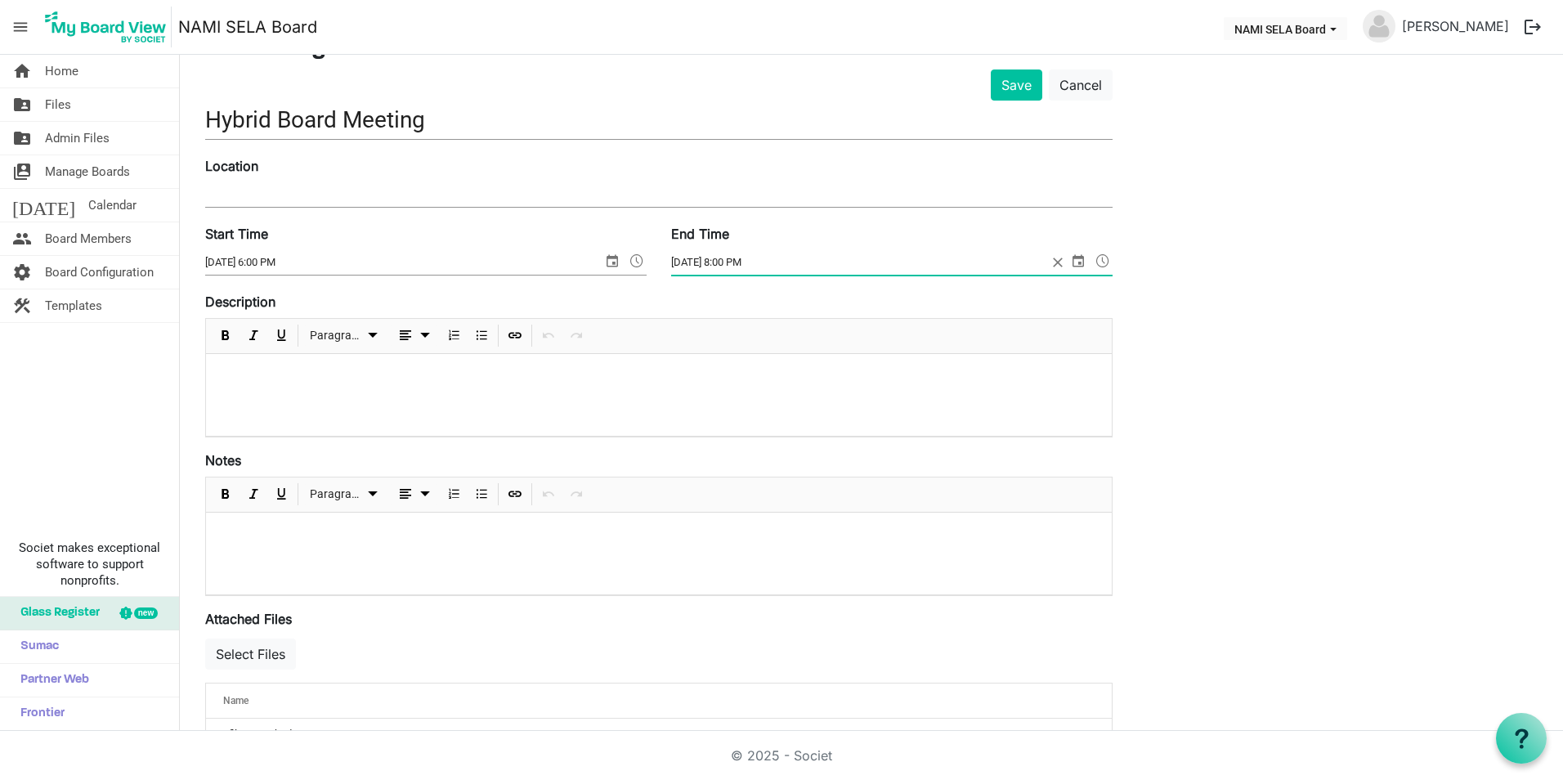
scroll to position [0, 0]
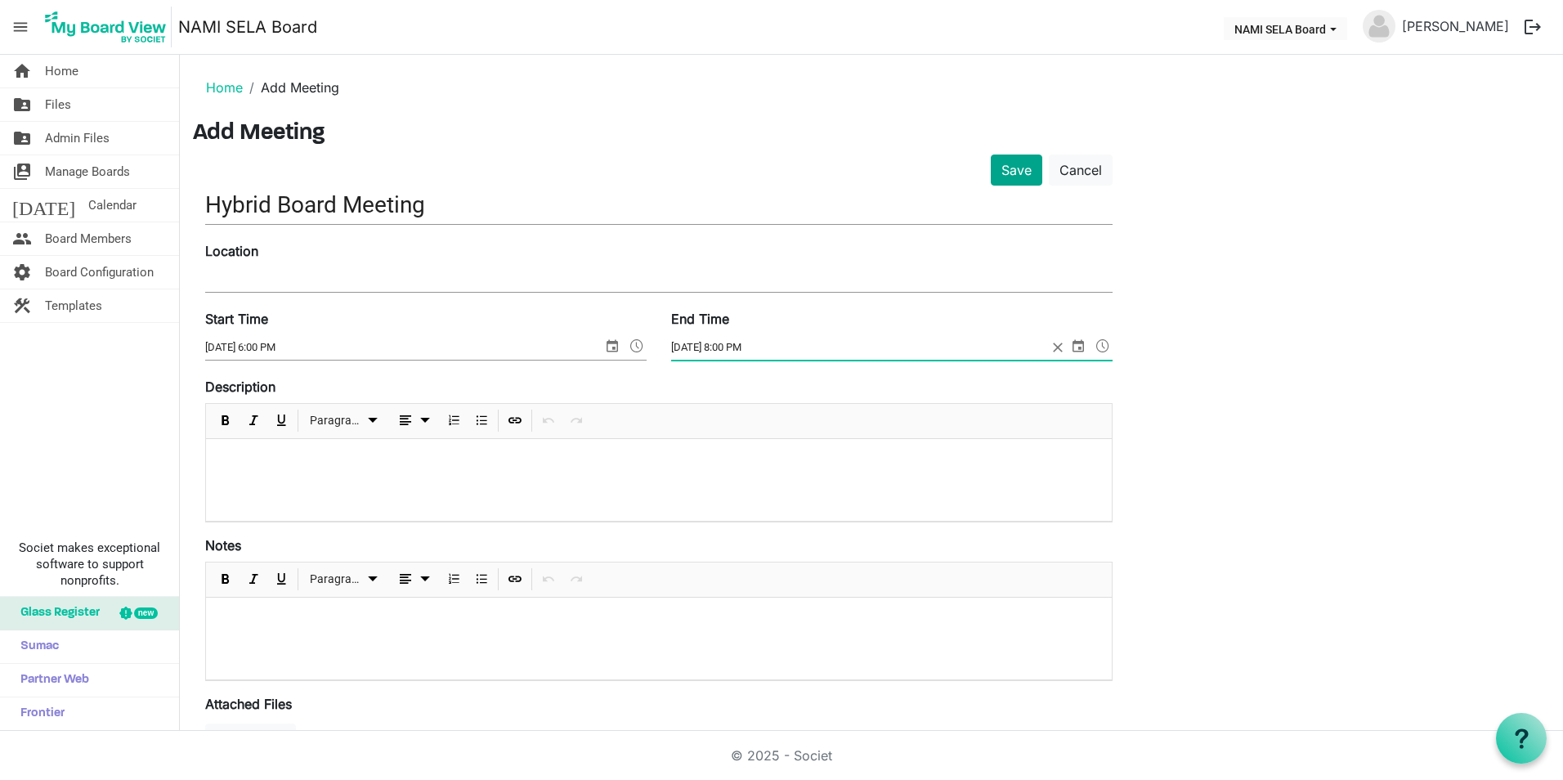
type input "12/15/2025 8:00 PM"
click at [1017, 179] on button "Save" at bounding box center [1017, 170] width 52 height 31
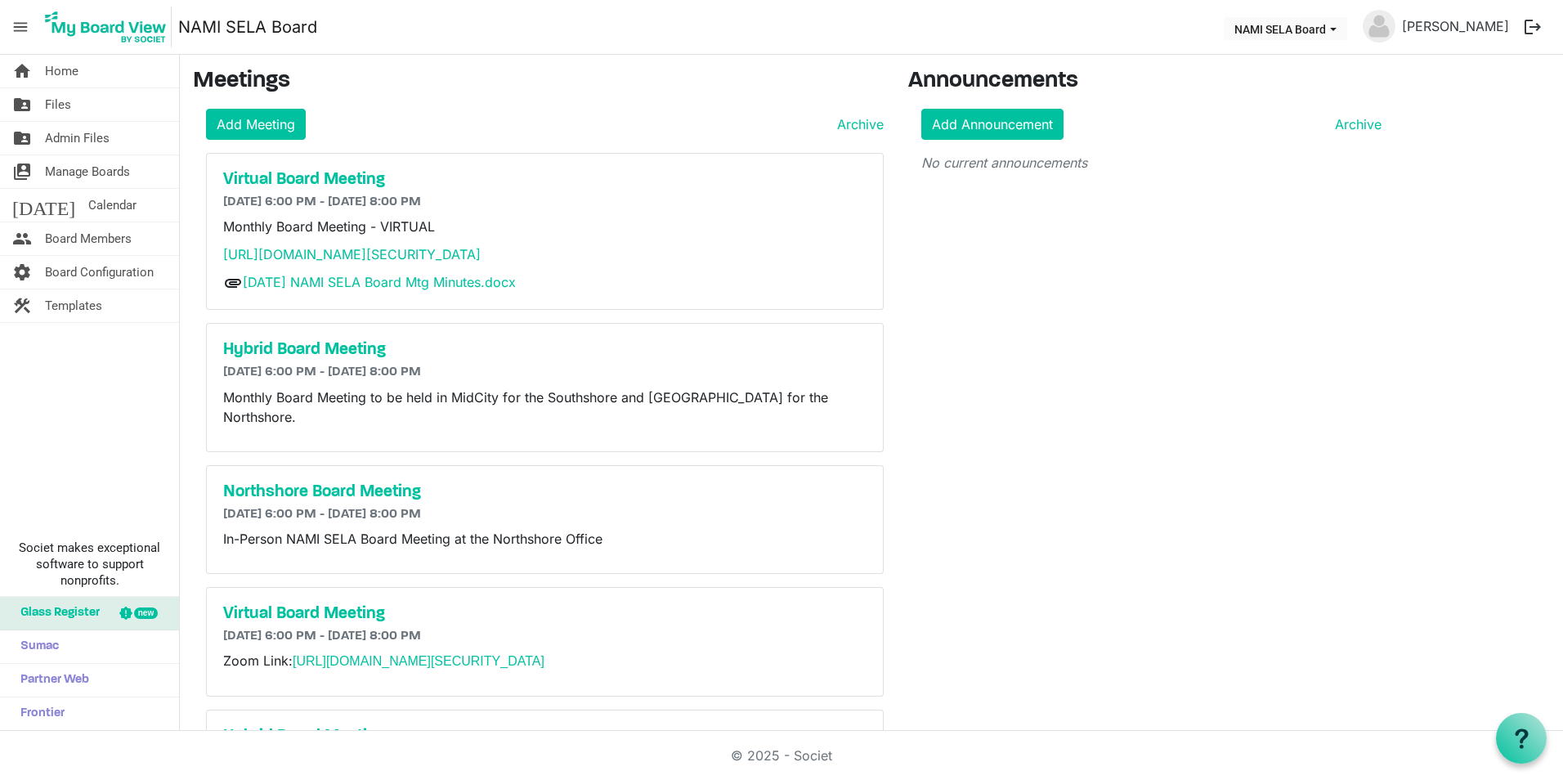
click at [493, 401] on p "Monthly Board Meeting to be held in MidCity for the Southshore and [GEOGRAPHIC_…" at bounding box center [544, 407] width 643 height 39
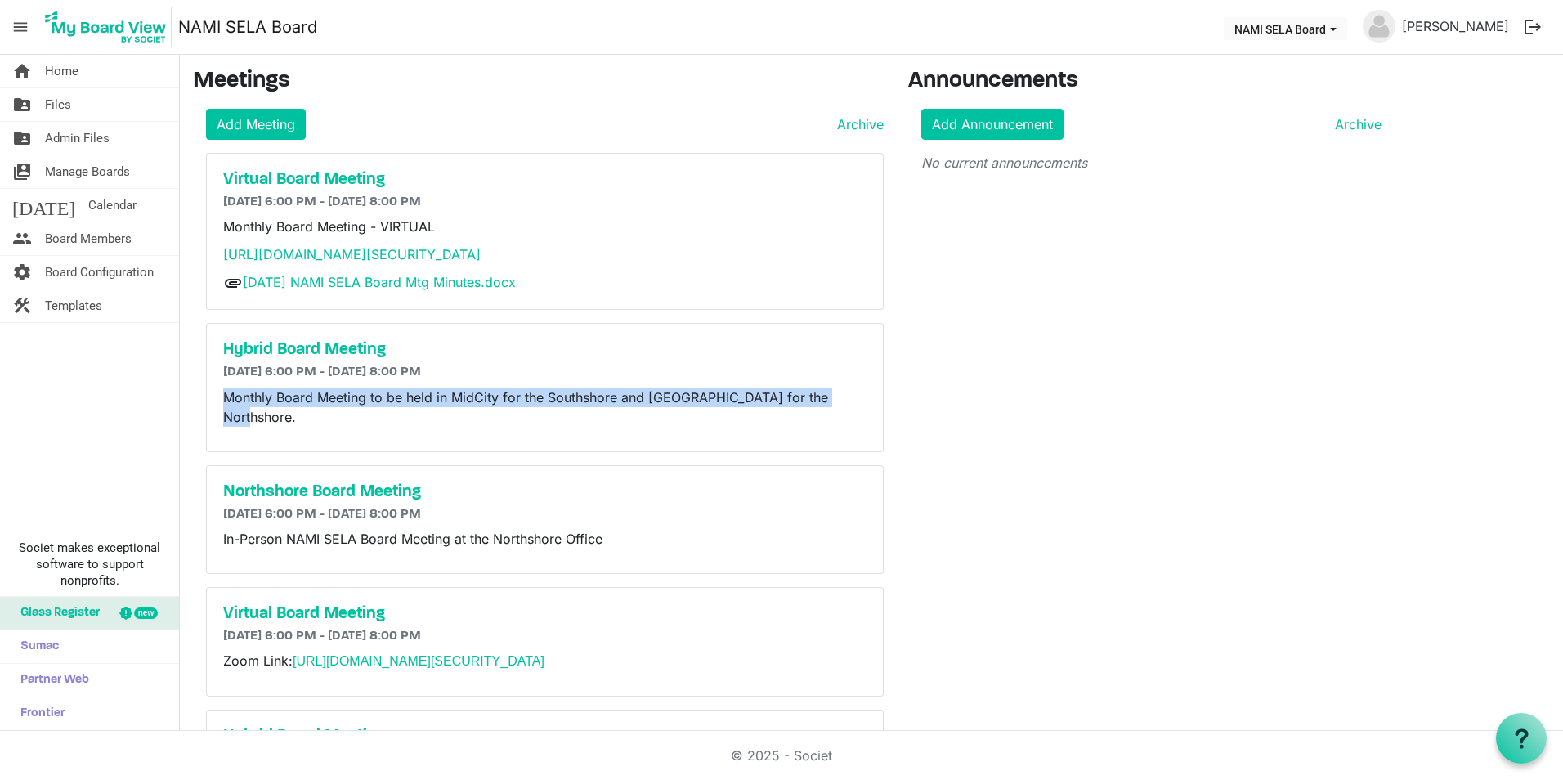
drag, startPoint x: 222, startPoint y: 397, endPoint x: 841, endPoint y: 390, distance: 618.2
click at [841, 390] on div "Hybrid Board Meeting [DATE] 6:00 PM - [DATE] 8:00 PM Monthly Board Meeting to b…" at bounding box center [545, 387] width 676 height 127
drag, startPoint x: 841, startPoint y: 390, endPoint x: 825, endPoint y: 397, distance: 16.9
copy p "Monthly Board Meeting to be held in MidCity for the Southshore and [GEOGRAPHIC_…"
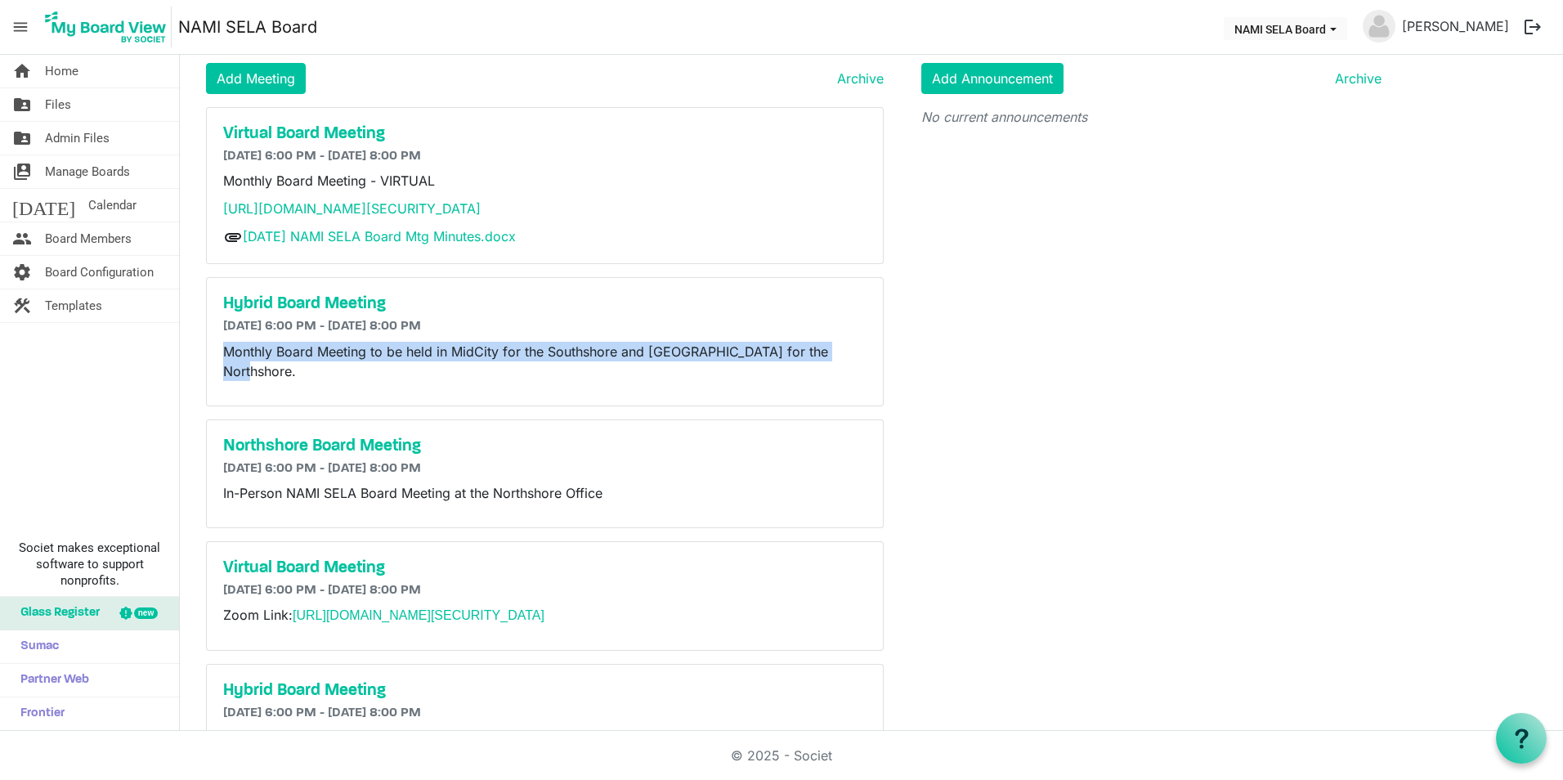
scroll to position [86, 0]
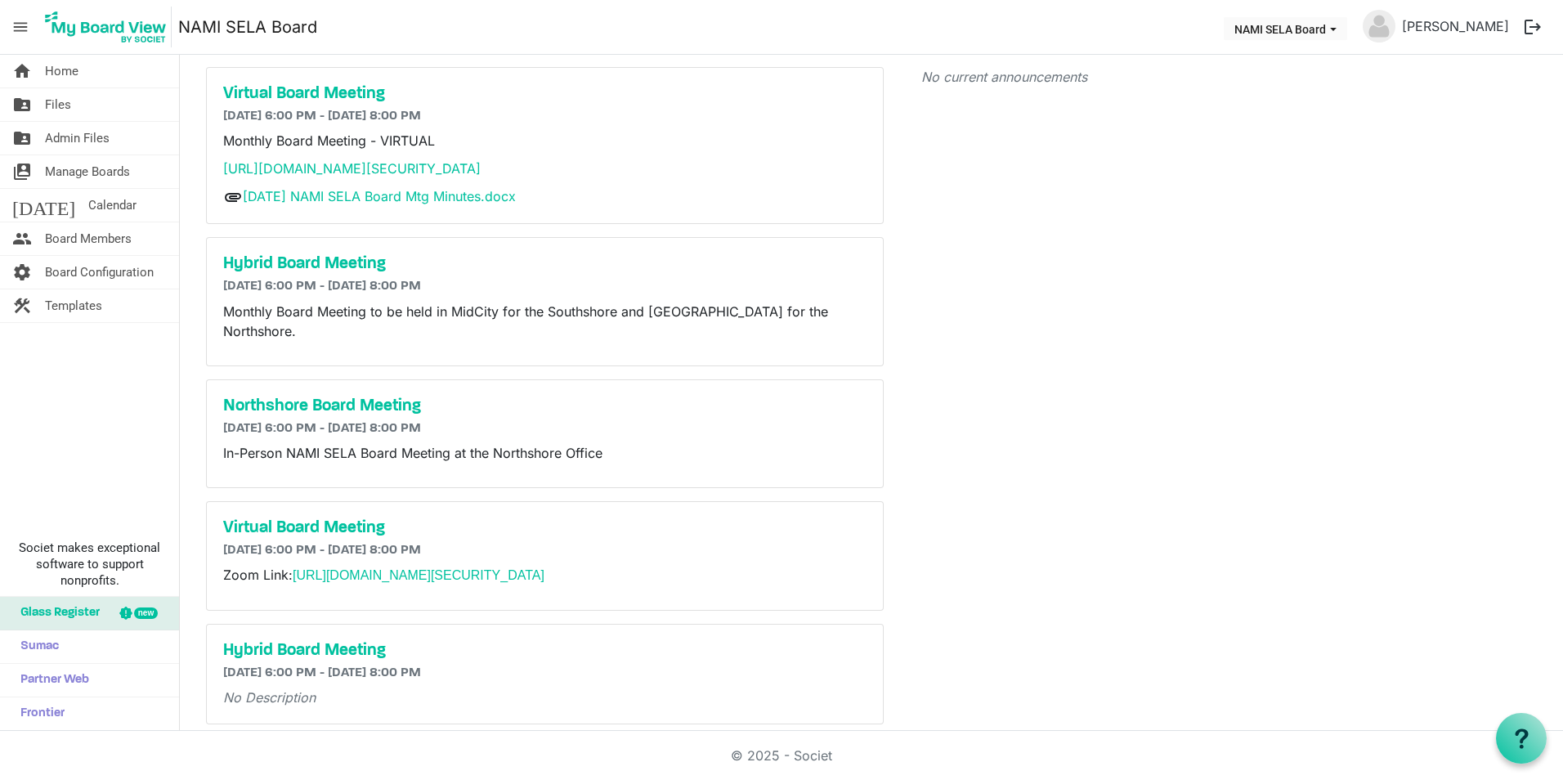
click at [555, 666] on h6 "[DATE] 6:00 PM - [DATE] 8:00 PM" at bounding box center [544, 674] width 643 height 16
click at [722, 625] on div "Hybrid Board Meeting [DATE] 6:00 PM - [DATE] 8:00 PM No Description" at bounding box center [545, 674] width 676 height 99
click at [349, 641] on h5 "Hybrid Board Meeting" at bounding box center [544, 651] width 643 height 20
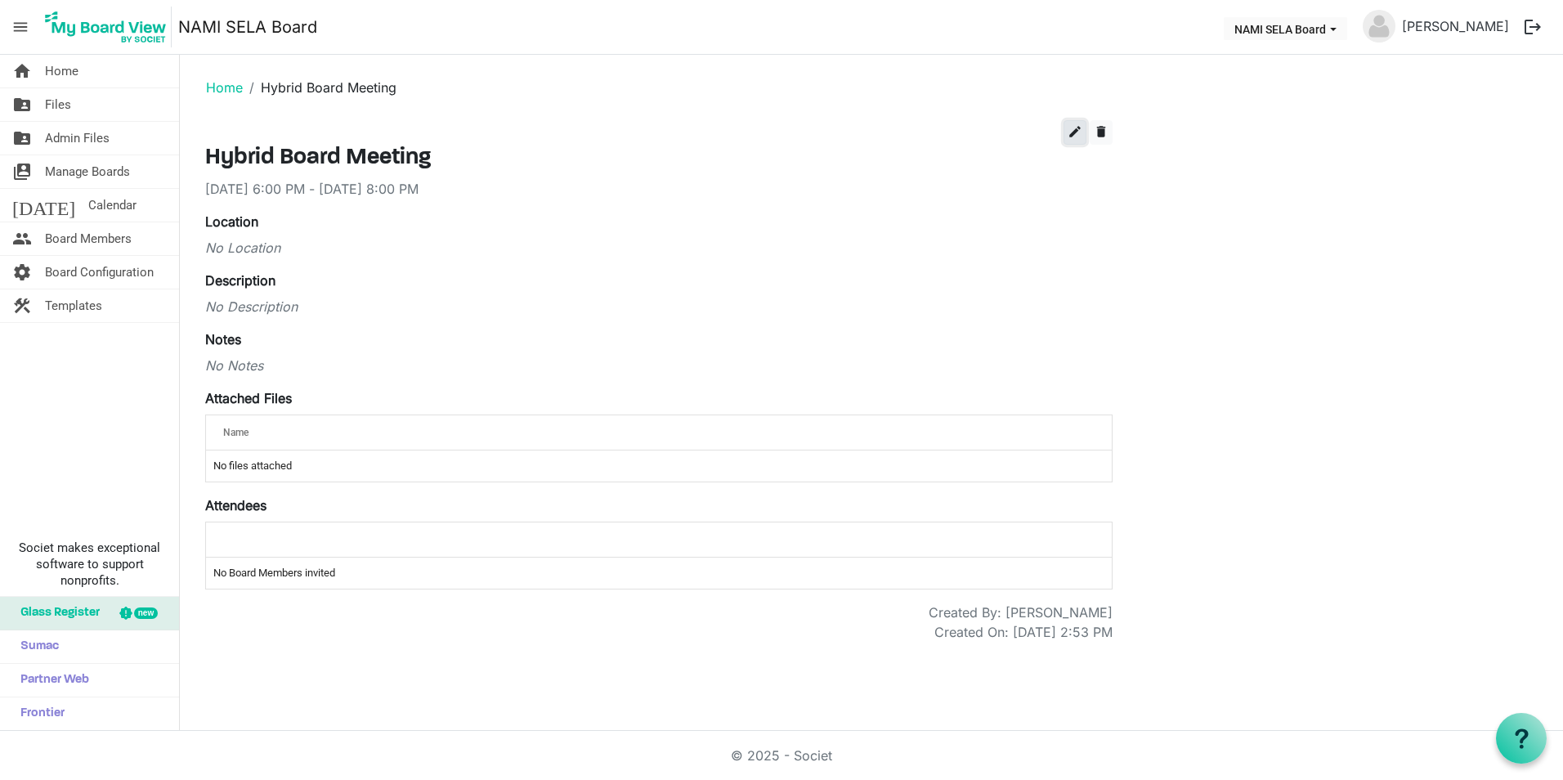
click at [1074, 128] on span "edit" at bounding box center [1075, 131] width 15 height 15
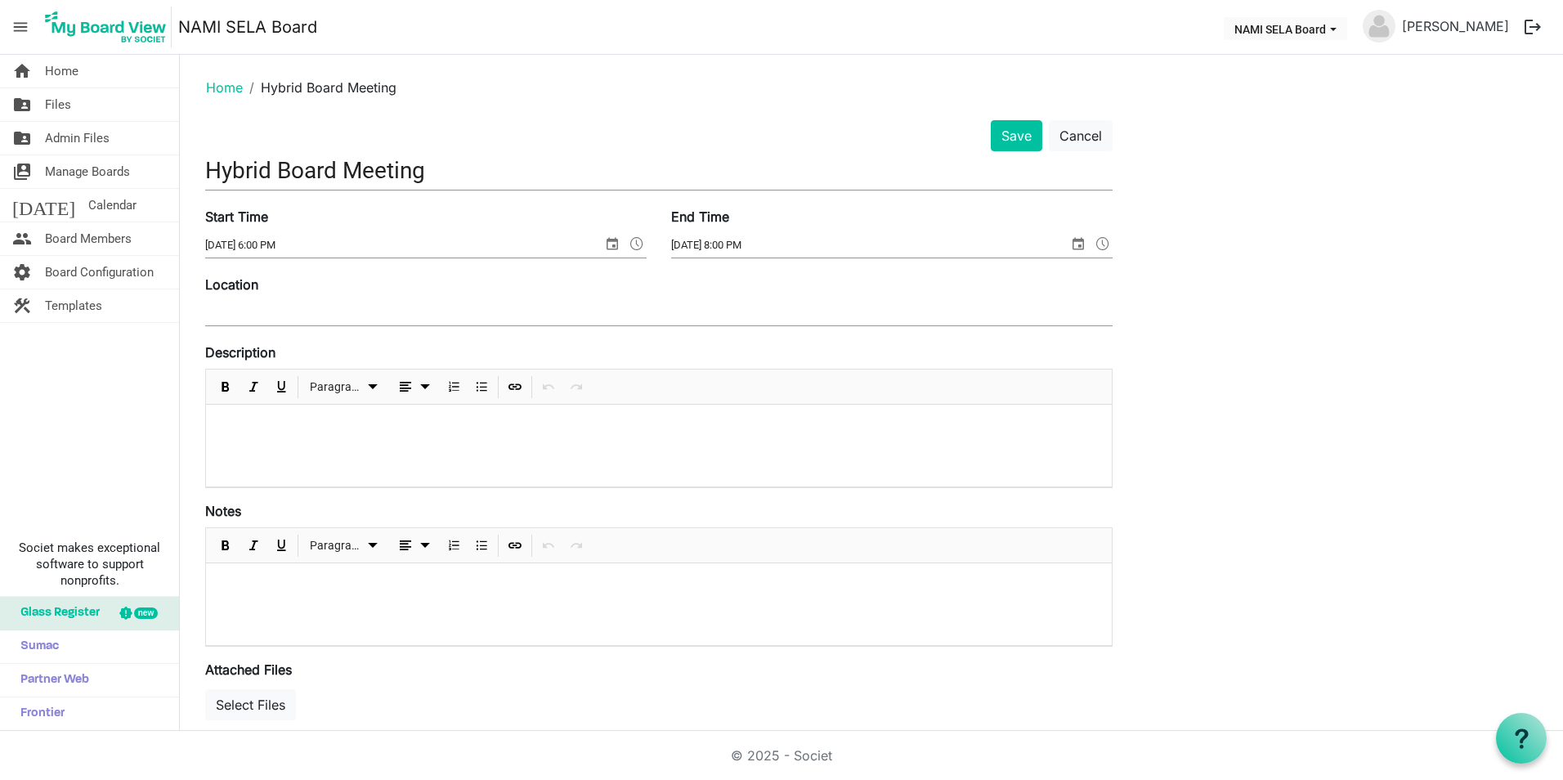
click at [227, 416] on div at bounding box center [659, 446] width 906 height 82
click at [1018, 131] on button "Save" at bounding box center [1017, 135] width 52 height 31
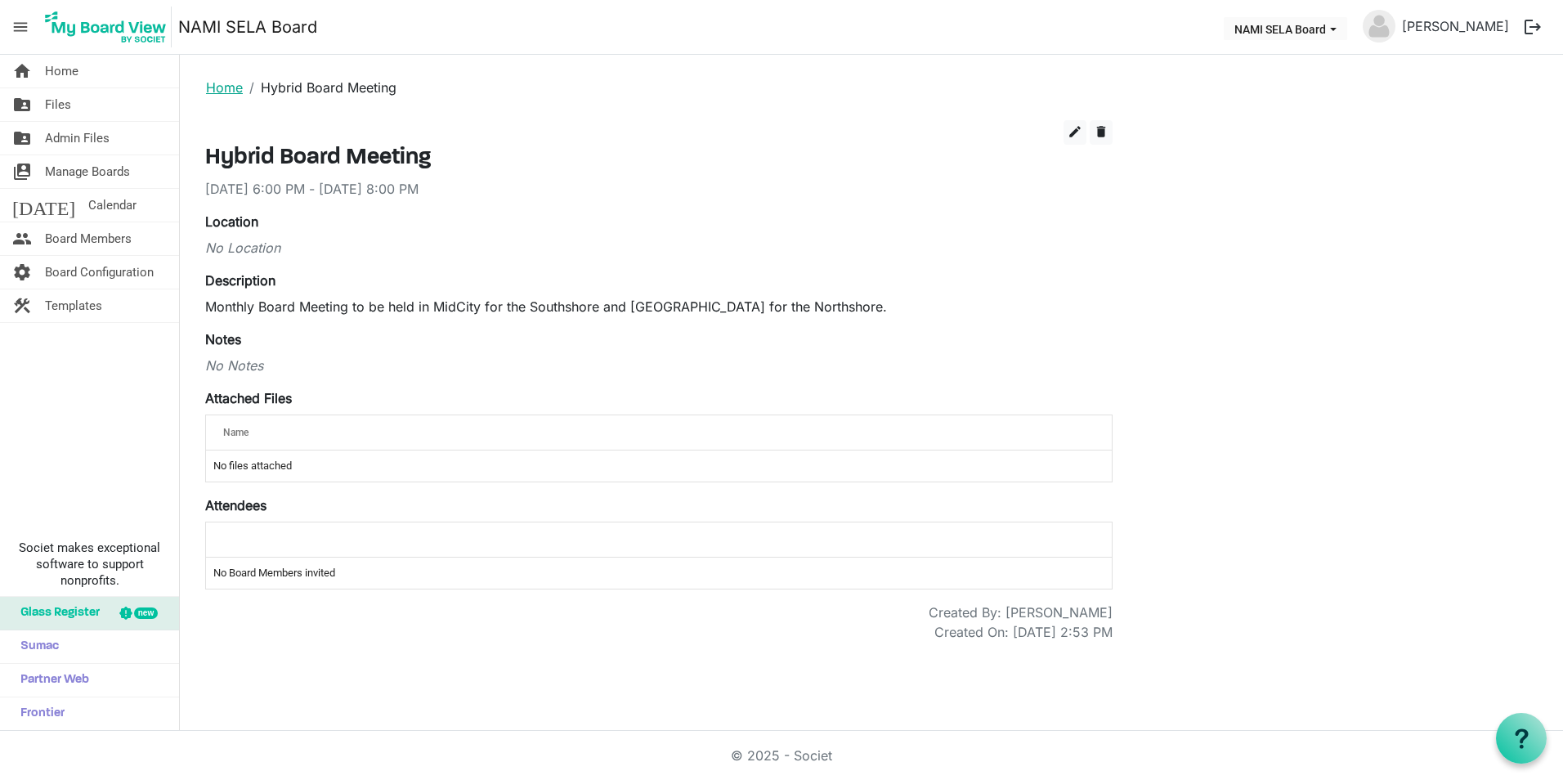
click at [216, 85] on link "Home" at bounding box center [224, 87] width 37 height 16
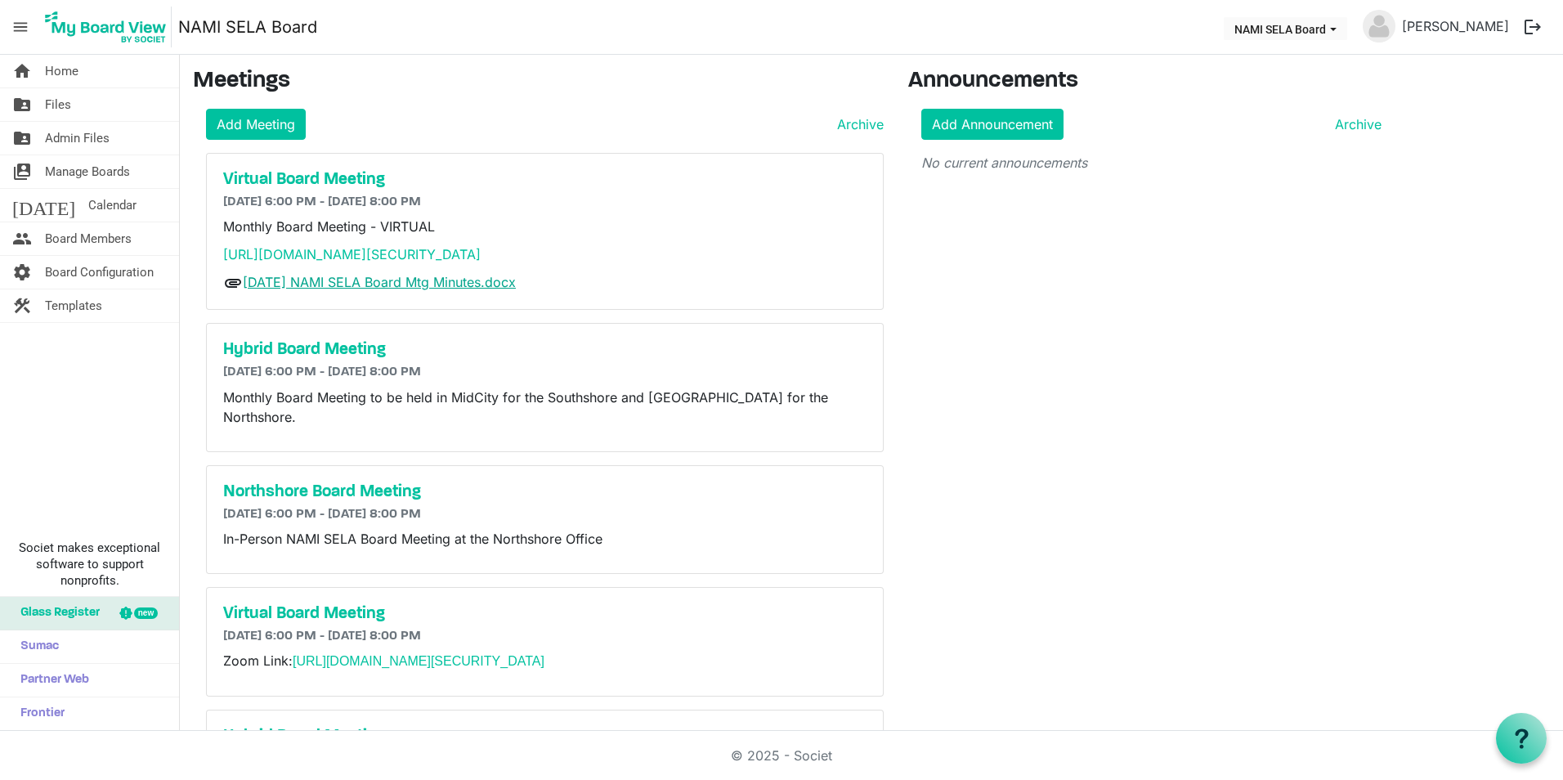
click at [347, 285] on link "[DATE] NAMI SELA Board Mtg Minutes.docx" at bounding box center [379, 282] width 273 height 16
click at [660, 201] on h6 "[DATE] 6:00 PM - [DATE] 8:00 PM" at bounding box center [544, 203] width 643 height 16
click at [346, 180] on h5 "Virtual Board Meeting" at bounding box center [544, 180] width 643 height 20
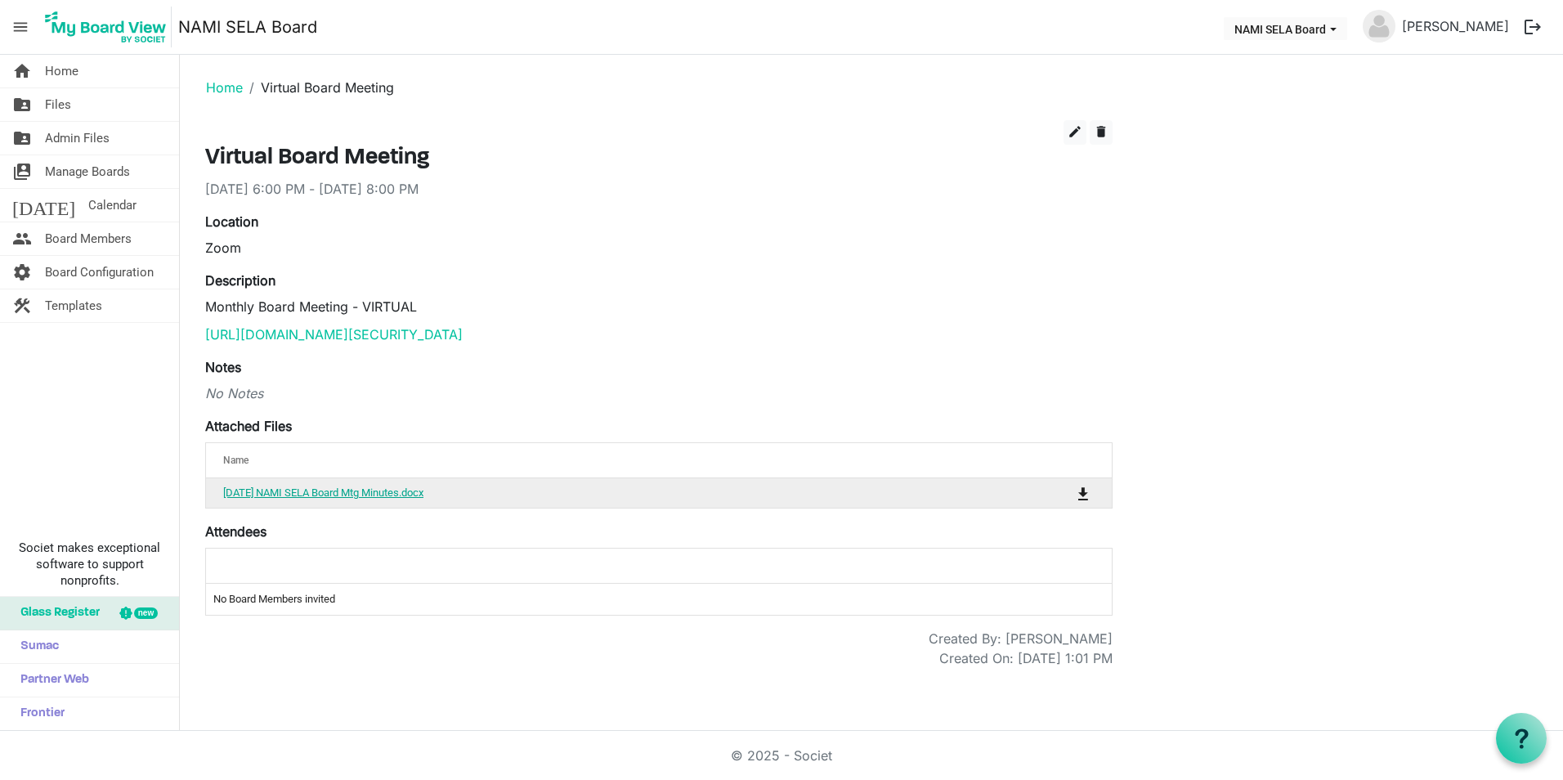
click at [387, 491] on link "07-21-2025 NAMI SELA Board Mtg Minutes.docx" at bounding box center [323, 492] width 200 height 12
drag, startPoint x: 429, startPoint y: 491, endPoint x: 1071, endPoint y: 141, distance: 730.7
click at [1071, 141] on button "edit" at bounding box center [1075, 132] width 23 height 25
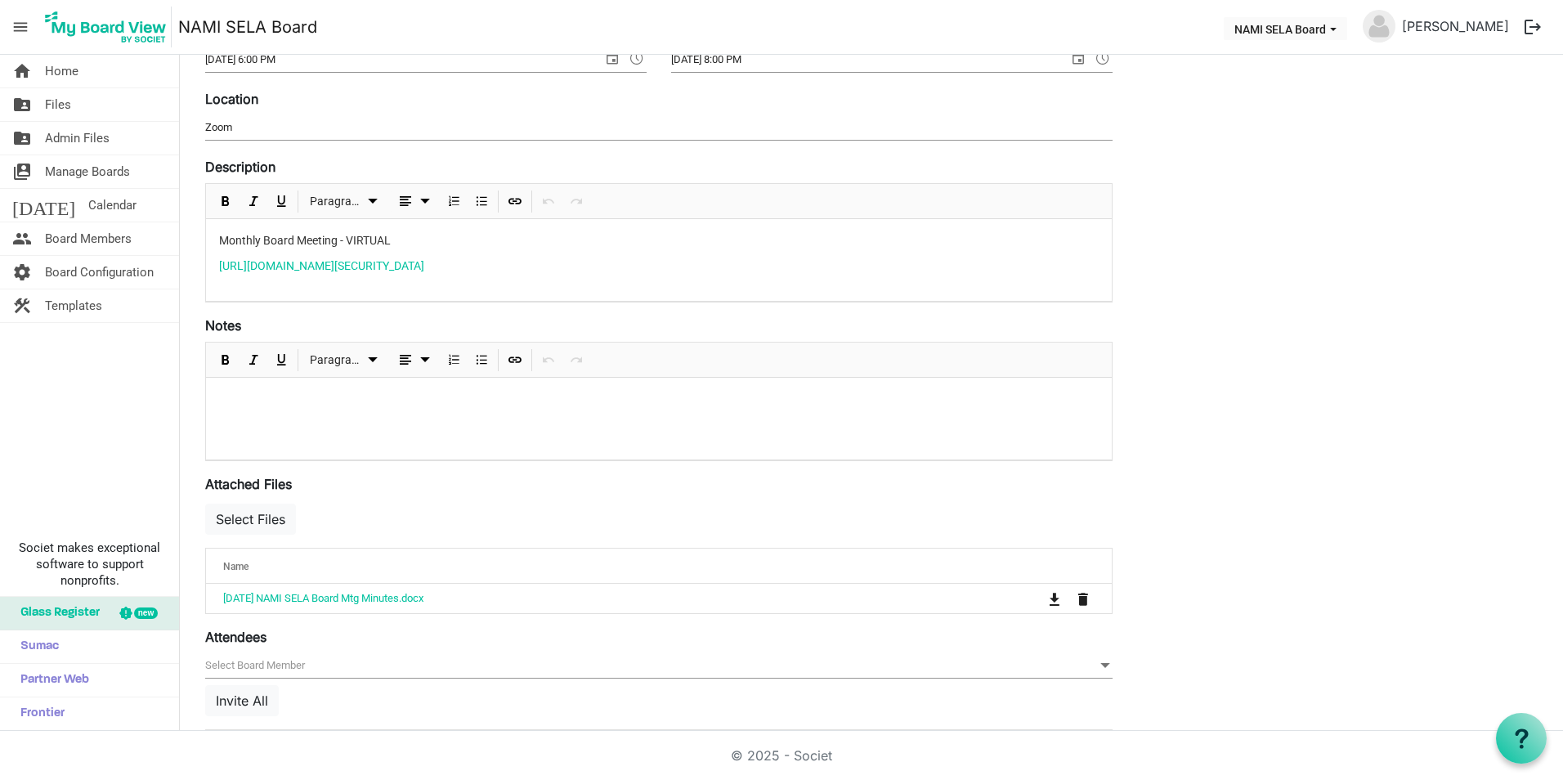
scroll to position [317, 0]
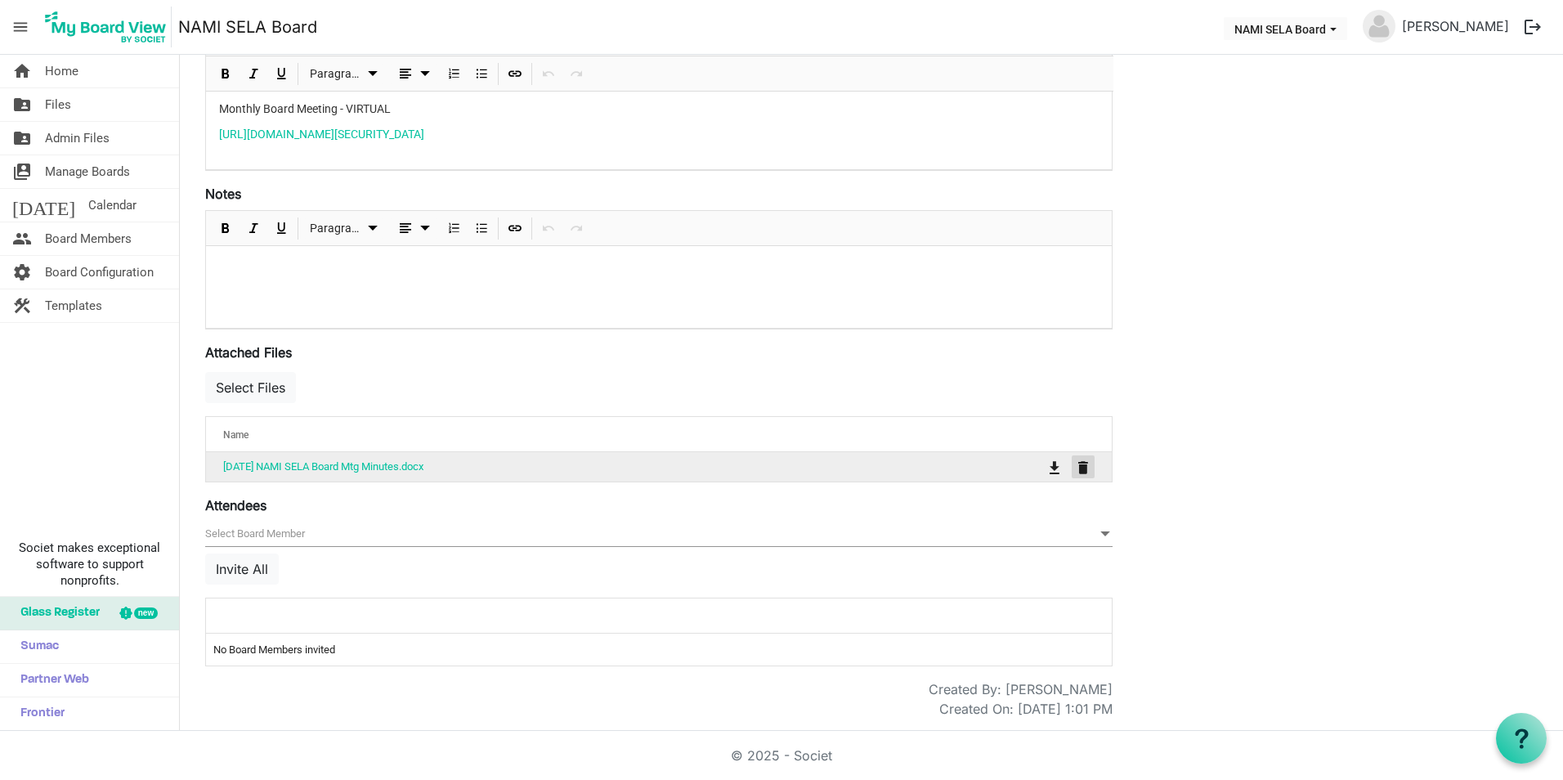
click at [1088, 471] on span "is Command column column header" at bounding box center [1083, 467] width 10 height 13
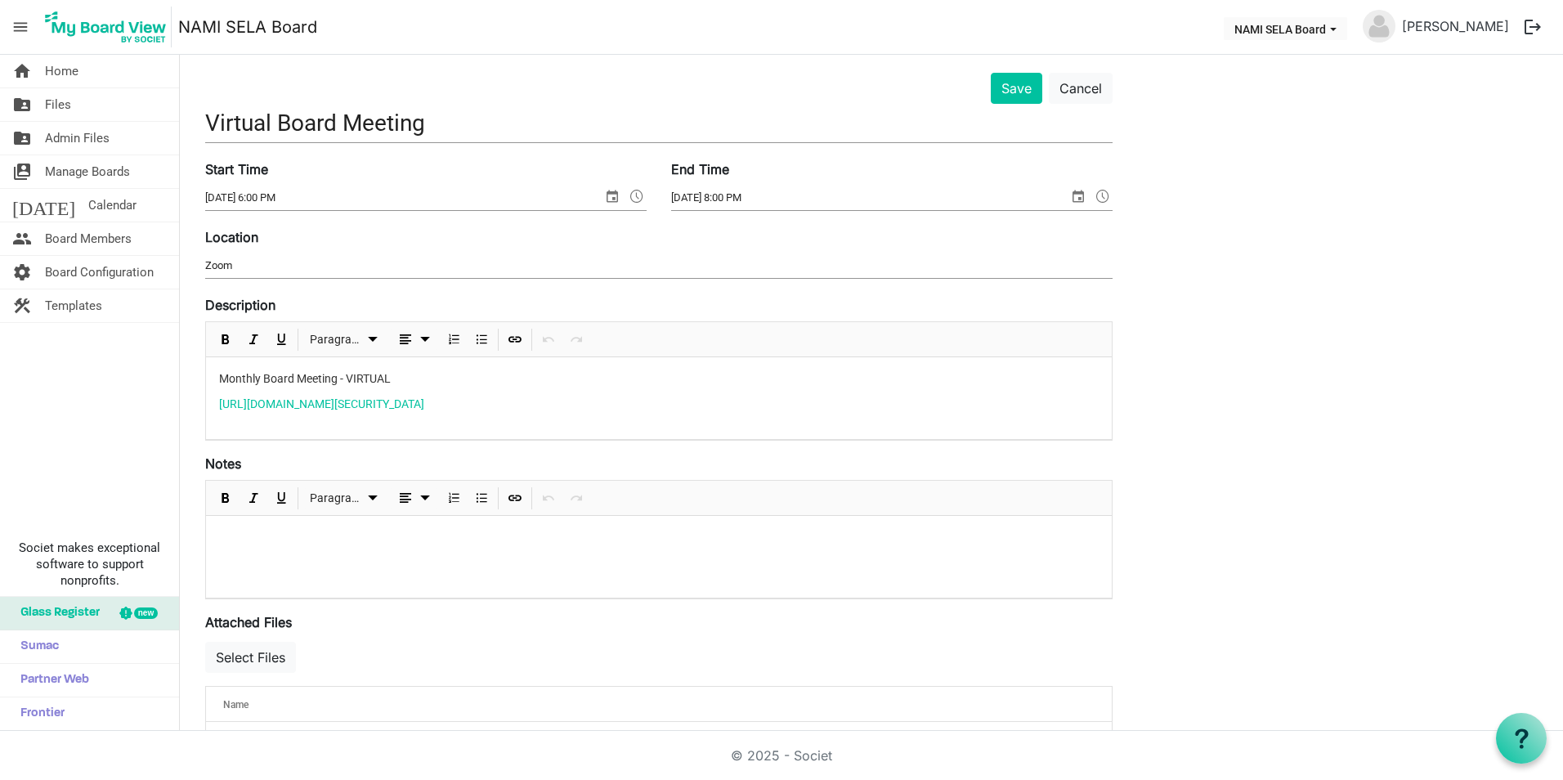
scroll to position [0, 0]
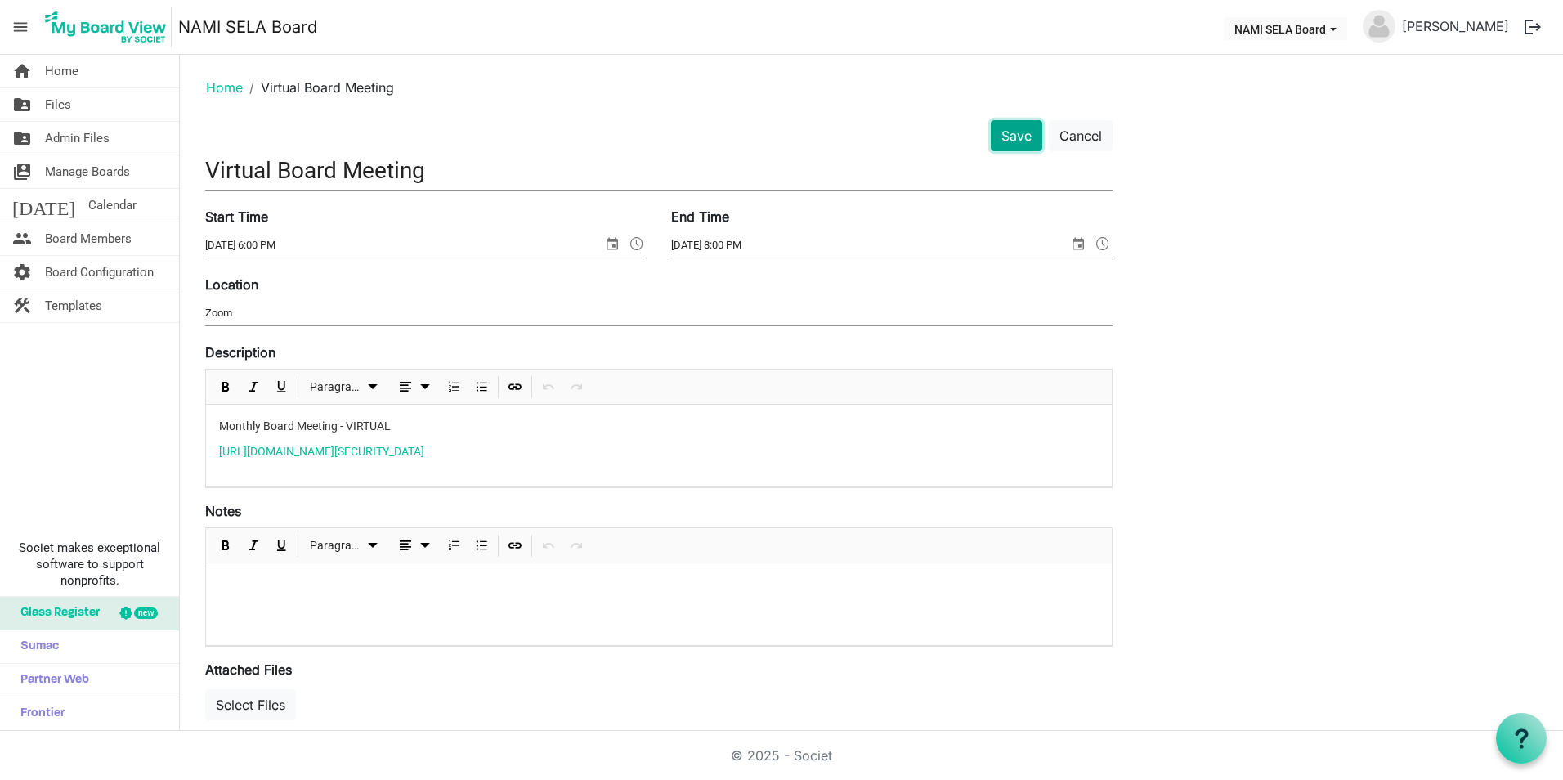
click at [1032, 138] on button "Save" at bounding box center [1017, 135] width 52 height 31
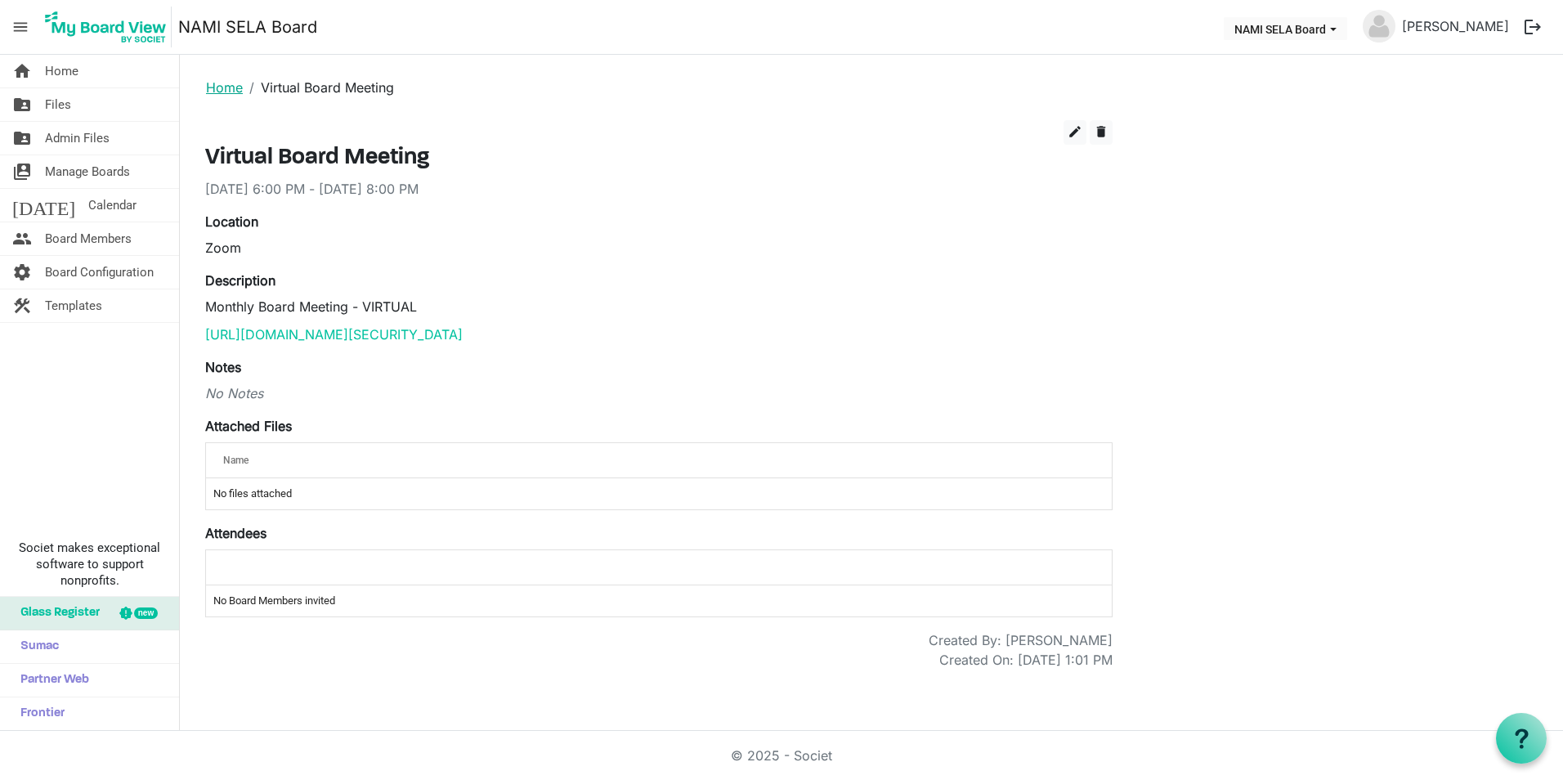
click at [219, 83] on link "Home" at bounding box center [224, 87] width 37 height 16
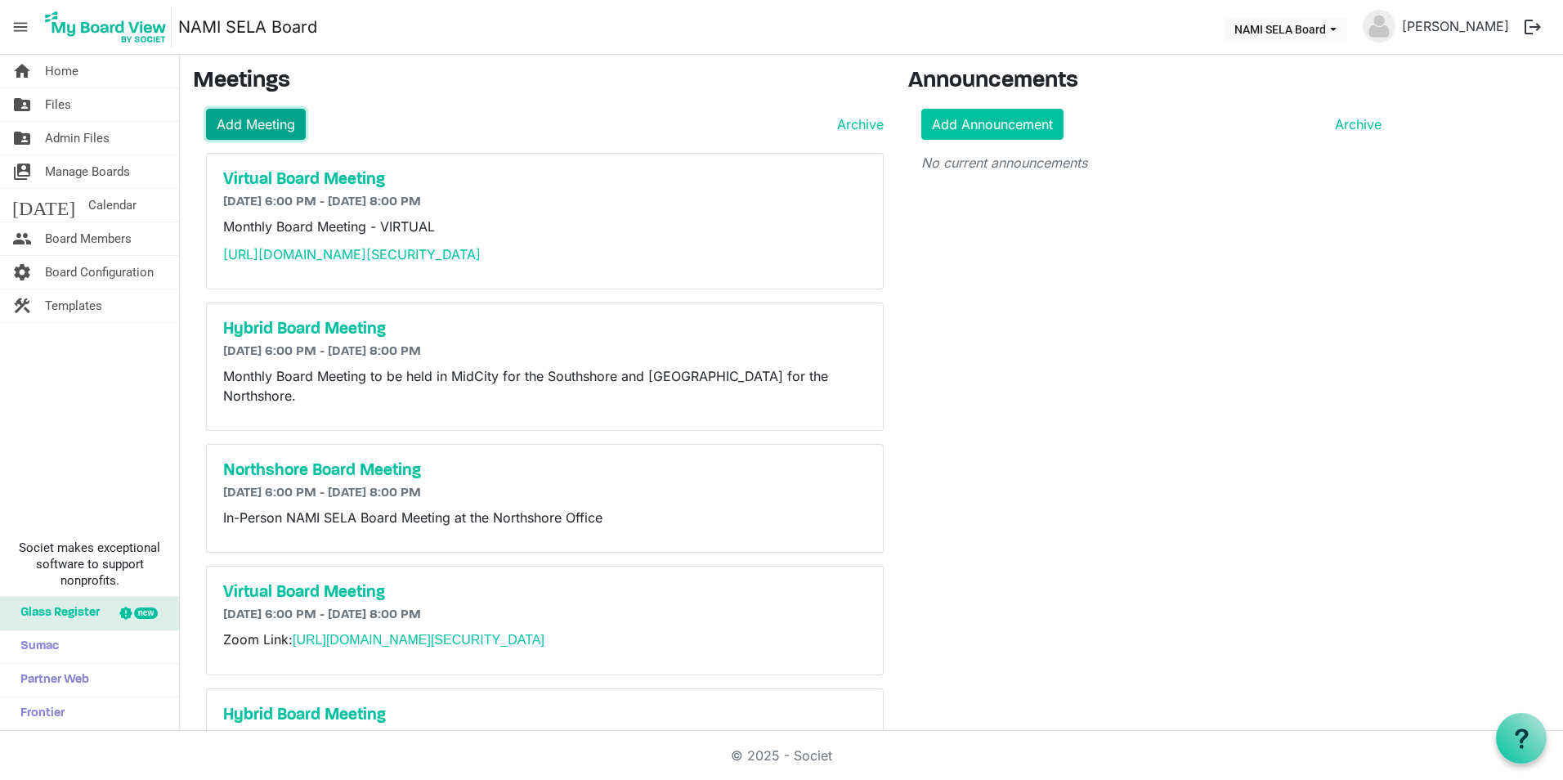
click at [242, 131] on link "Add Meeting" at bounding box center [256, 124] width 100 height 31
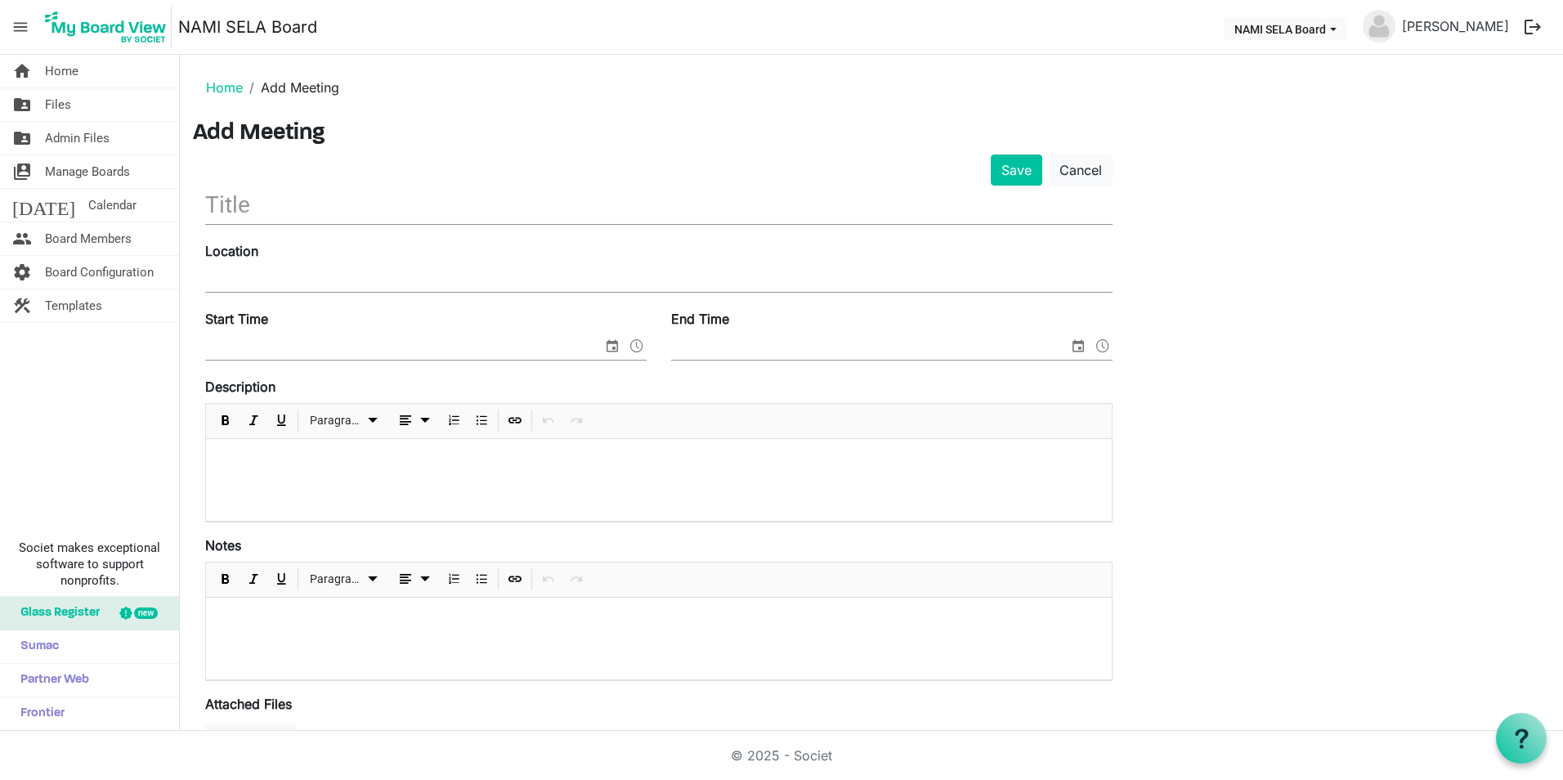
click at [289, 211] on input "text" at bounding box center [659, 205] width 908 height 38
click at [230, 94] on link "Home" at bounding box center [224, 87] width 37 height 16
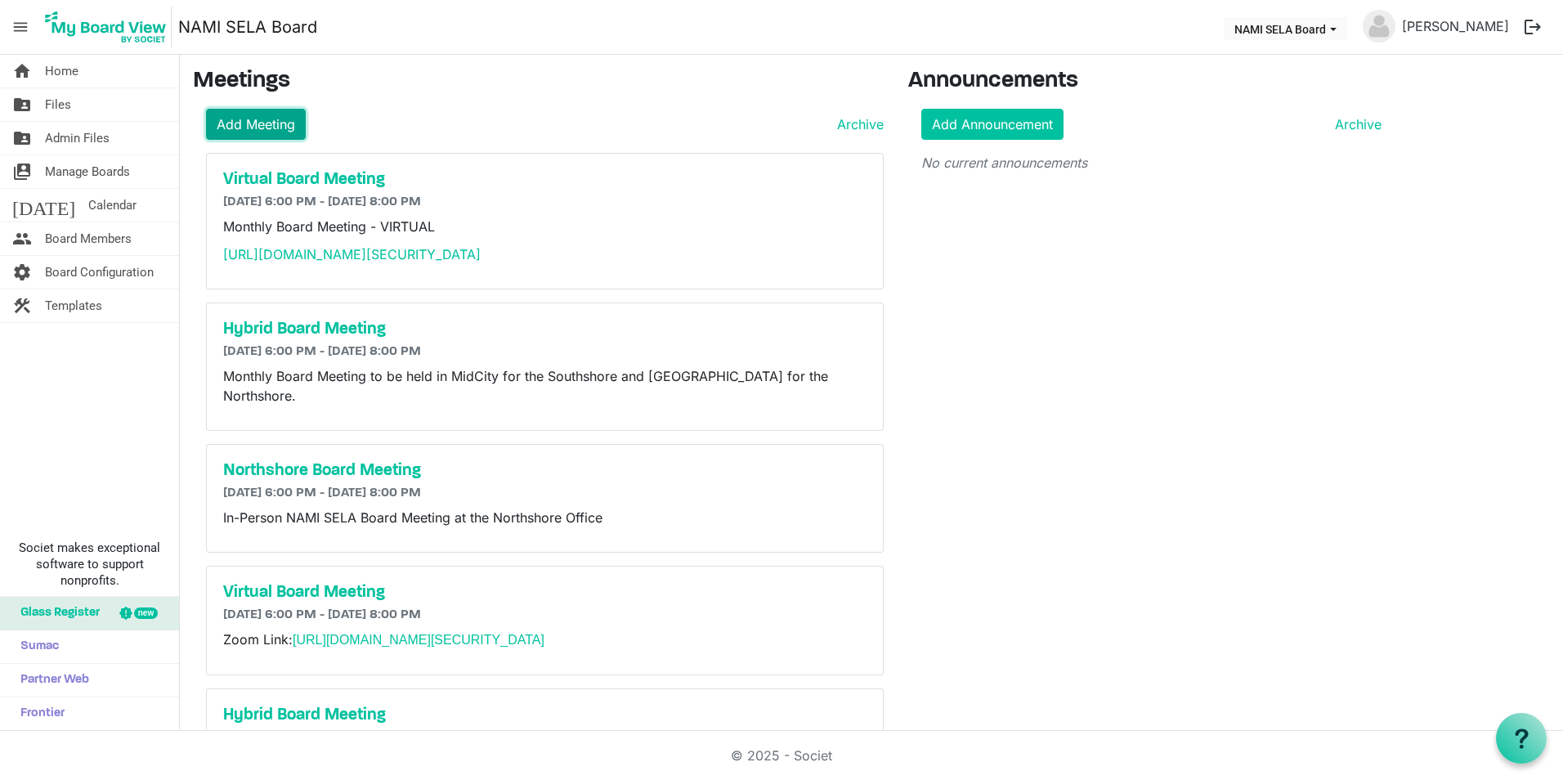
click at [279, 125] on link "Add Meeting" at bounding box center [256, 124] width 100 height 31
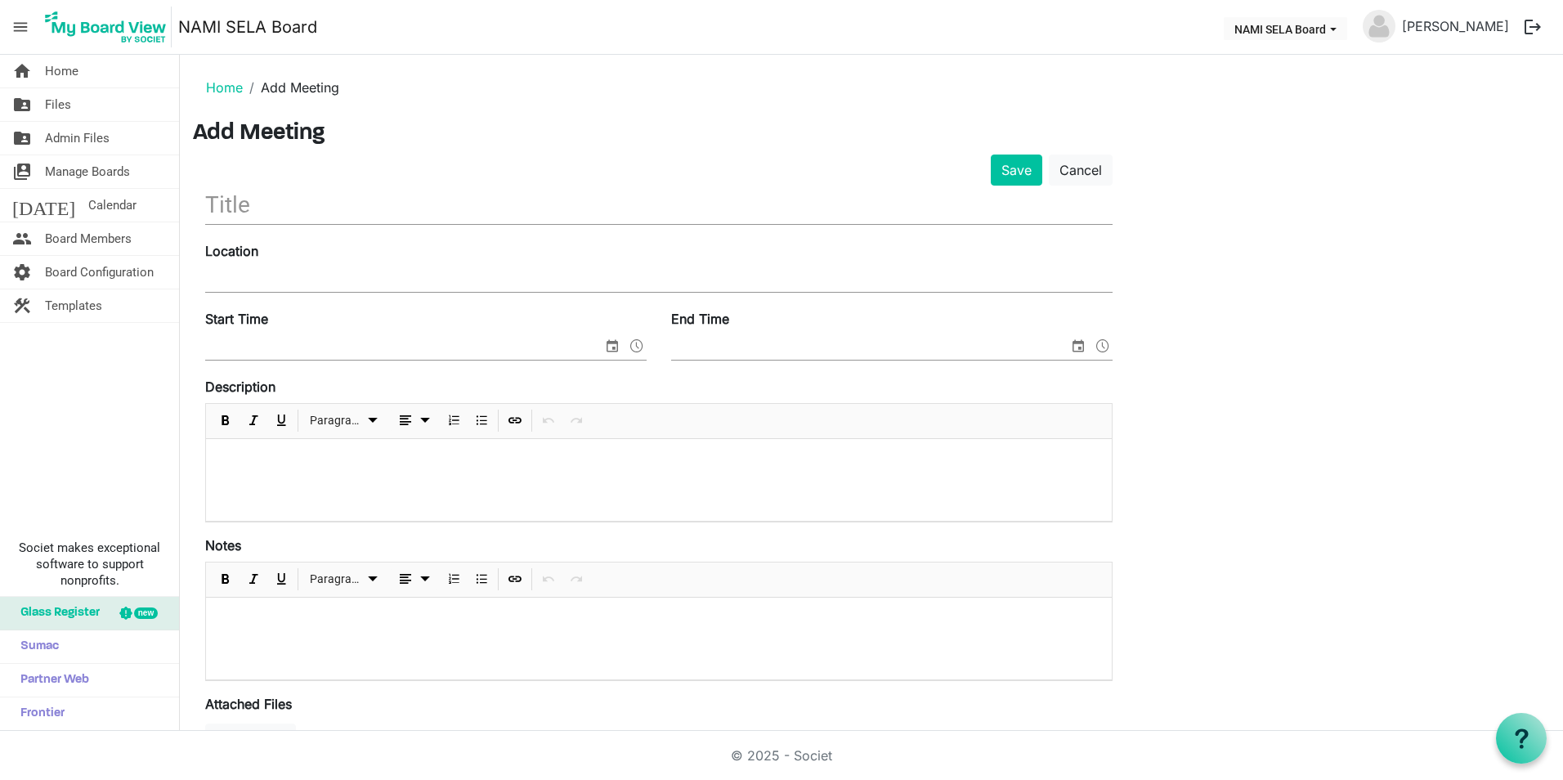
click at [337, 203] on input "text" at bounding box center [659, 205] width 908 height 38
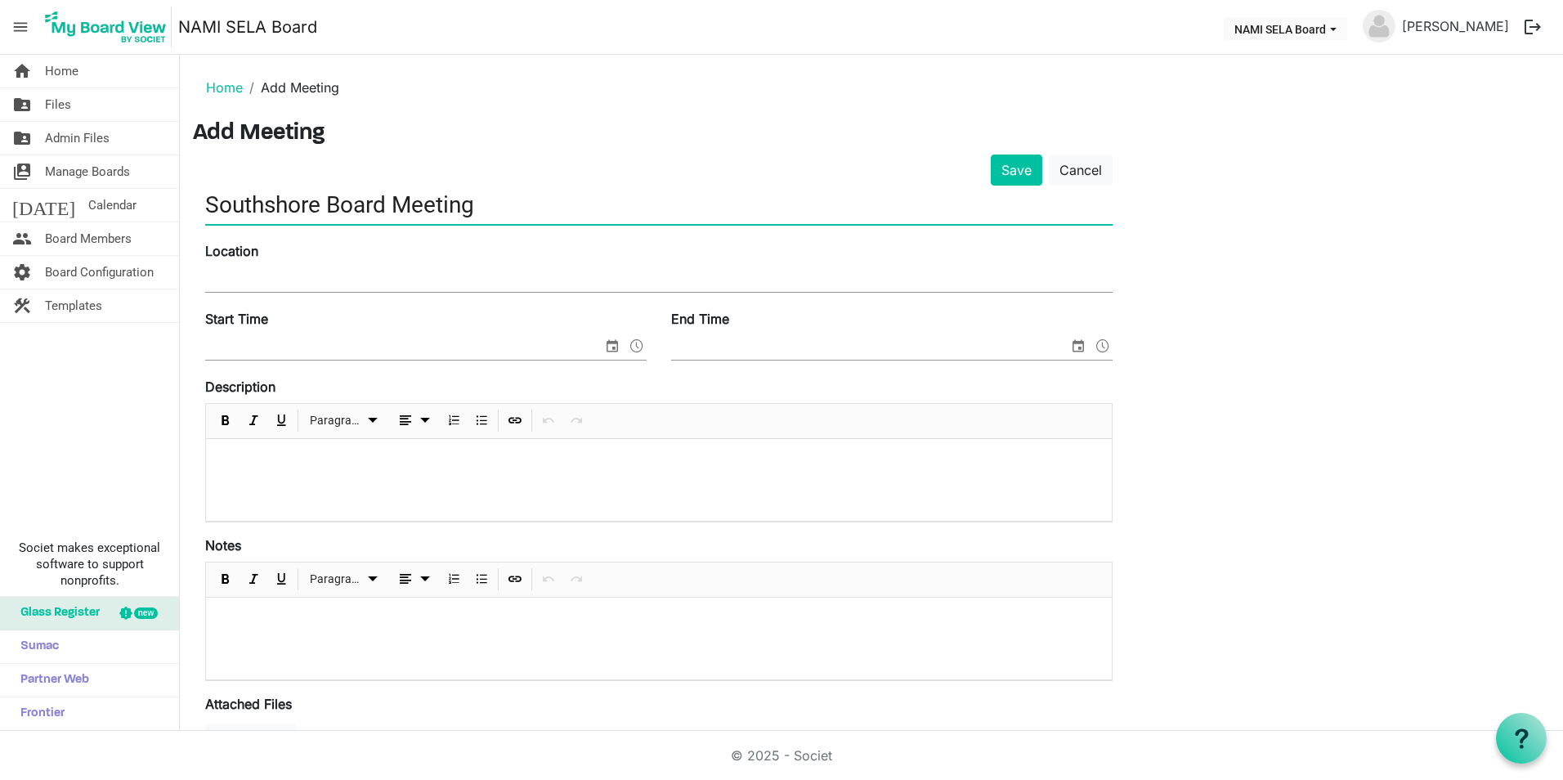
type input "Southshore Board Meeting"
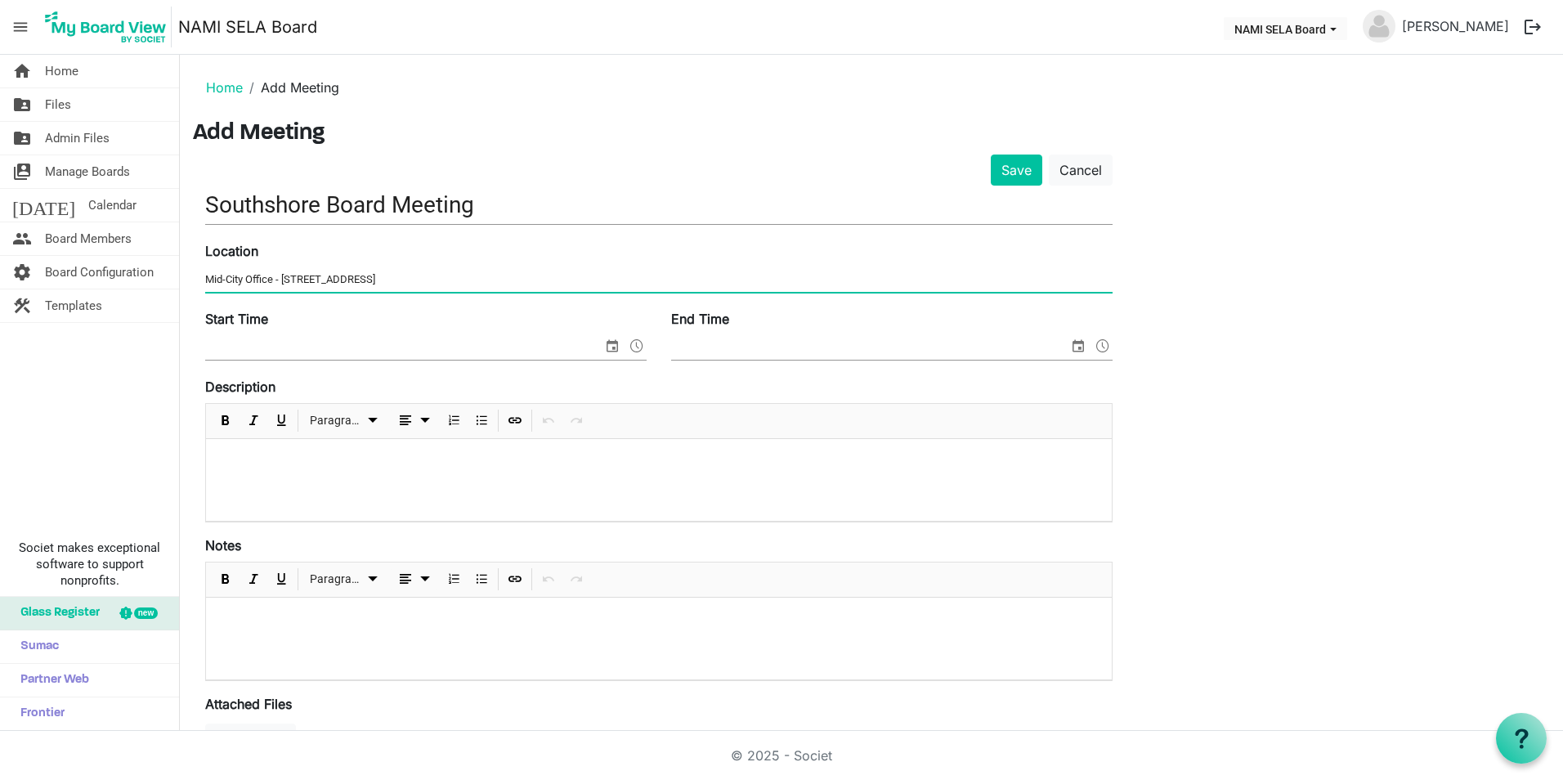
type input "Mid-City Office - 4403 Canal Street New Orleans, LA"
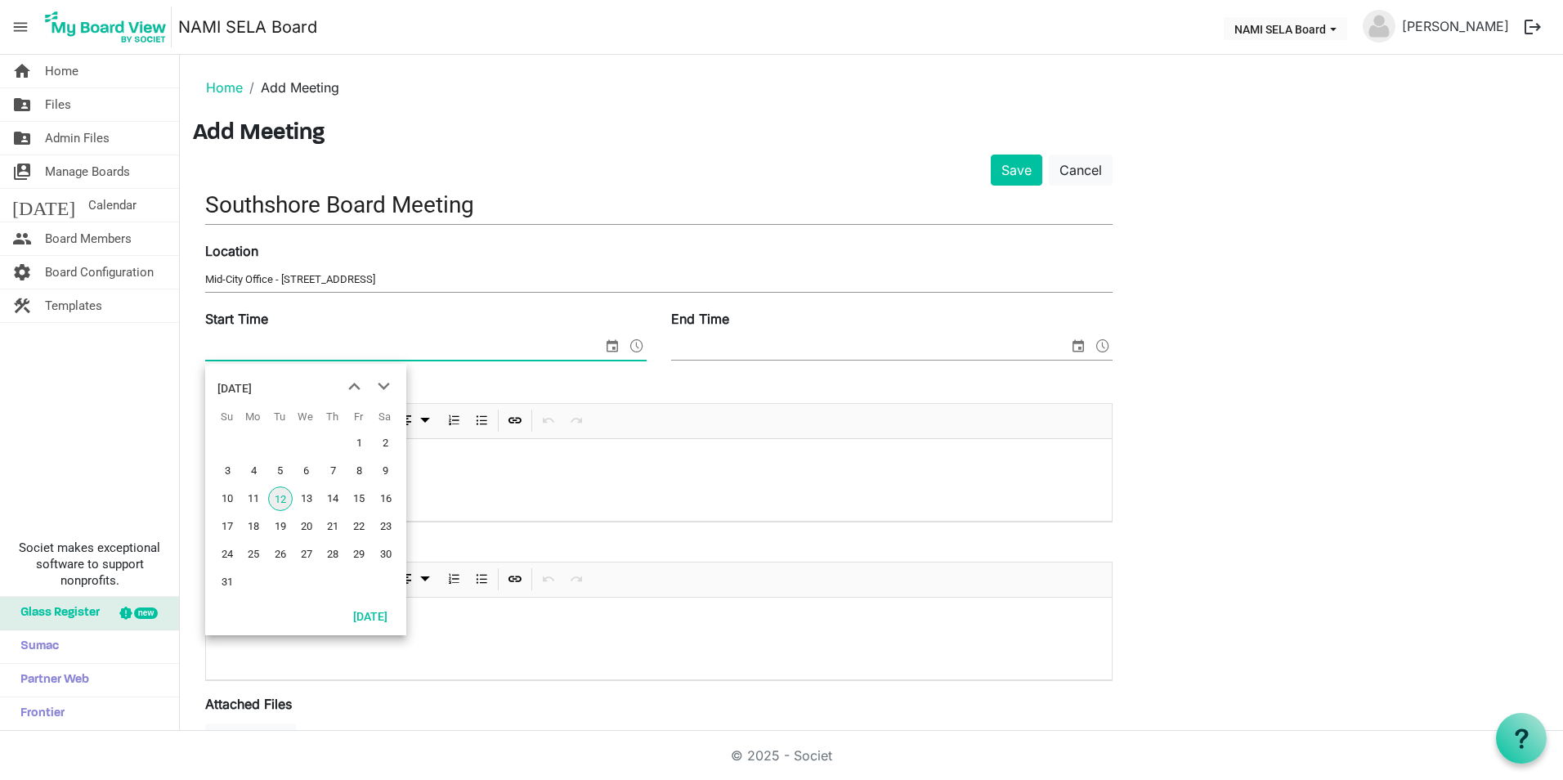
click at [611, 352] on span "select" at bounding box center [613, 345] width 20 height 21
click at [382, 379] on span "next month" at bounding box center [384, 386] width 29 height 29
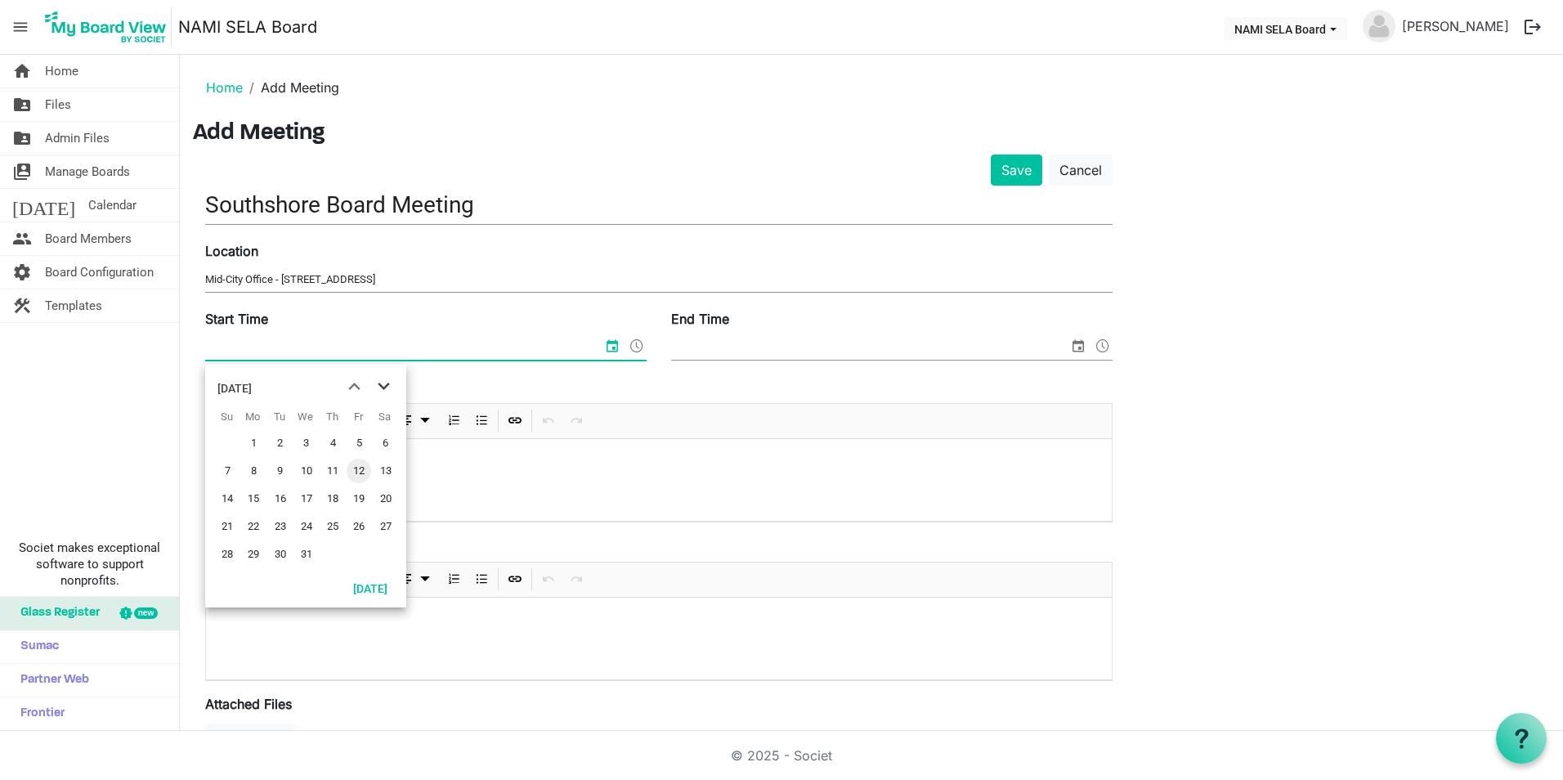
click at [382, 379] on span "next month" at bounding box center [384, 386] width 29 height 29
click at [254, 545] on span "26" at bounding box center [253, 554] width 25 height 25
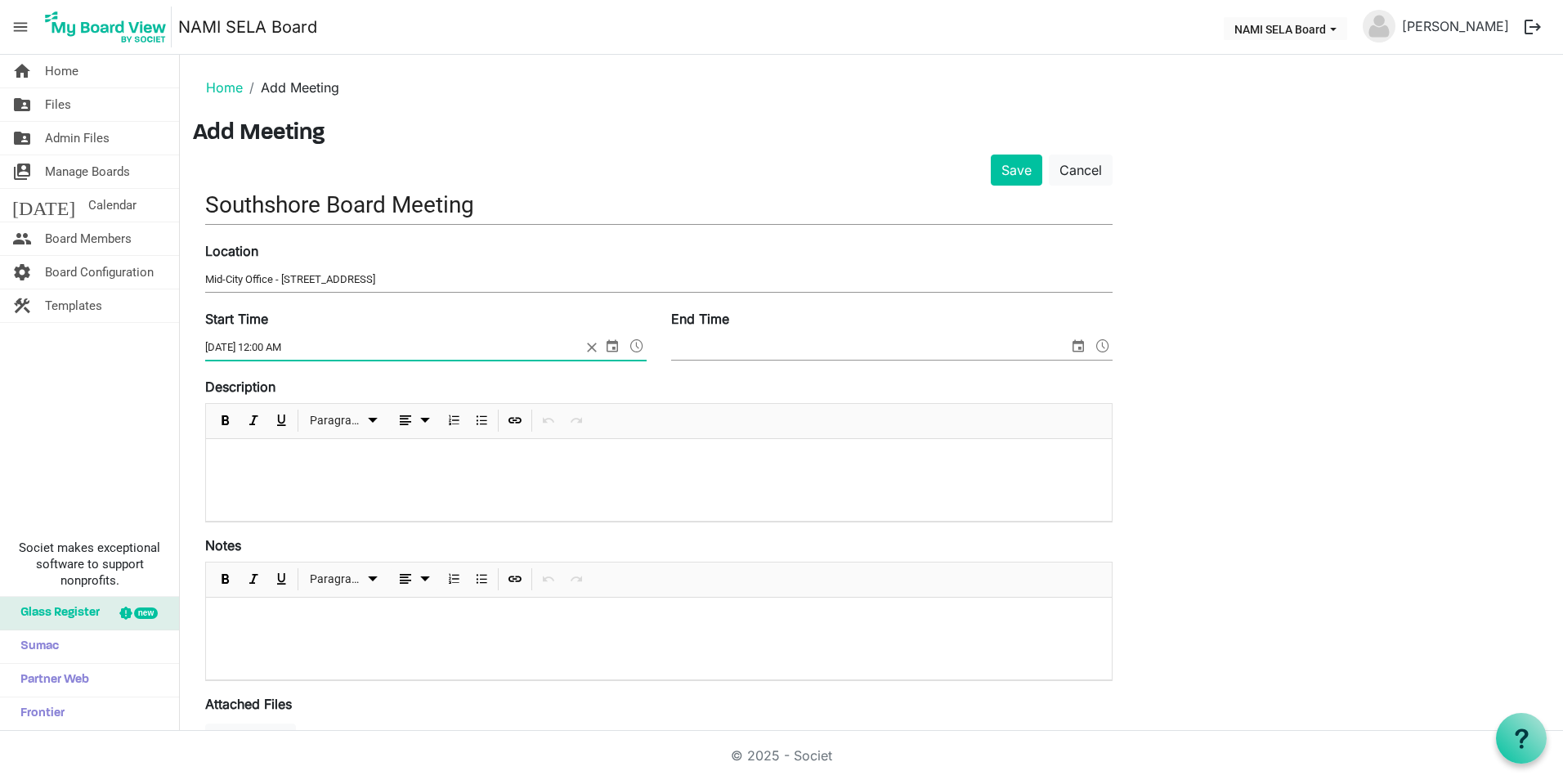
click at [264, 348] on input "1/26/2026 12:00 AM" at bounding box center [393, 347] width 376 height 25
type input "[DATE] 6:00 PM"
click at [1075, 348] on span "select" at bounding box center [1079, 345] width 20 height 21
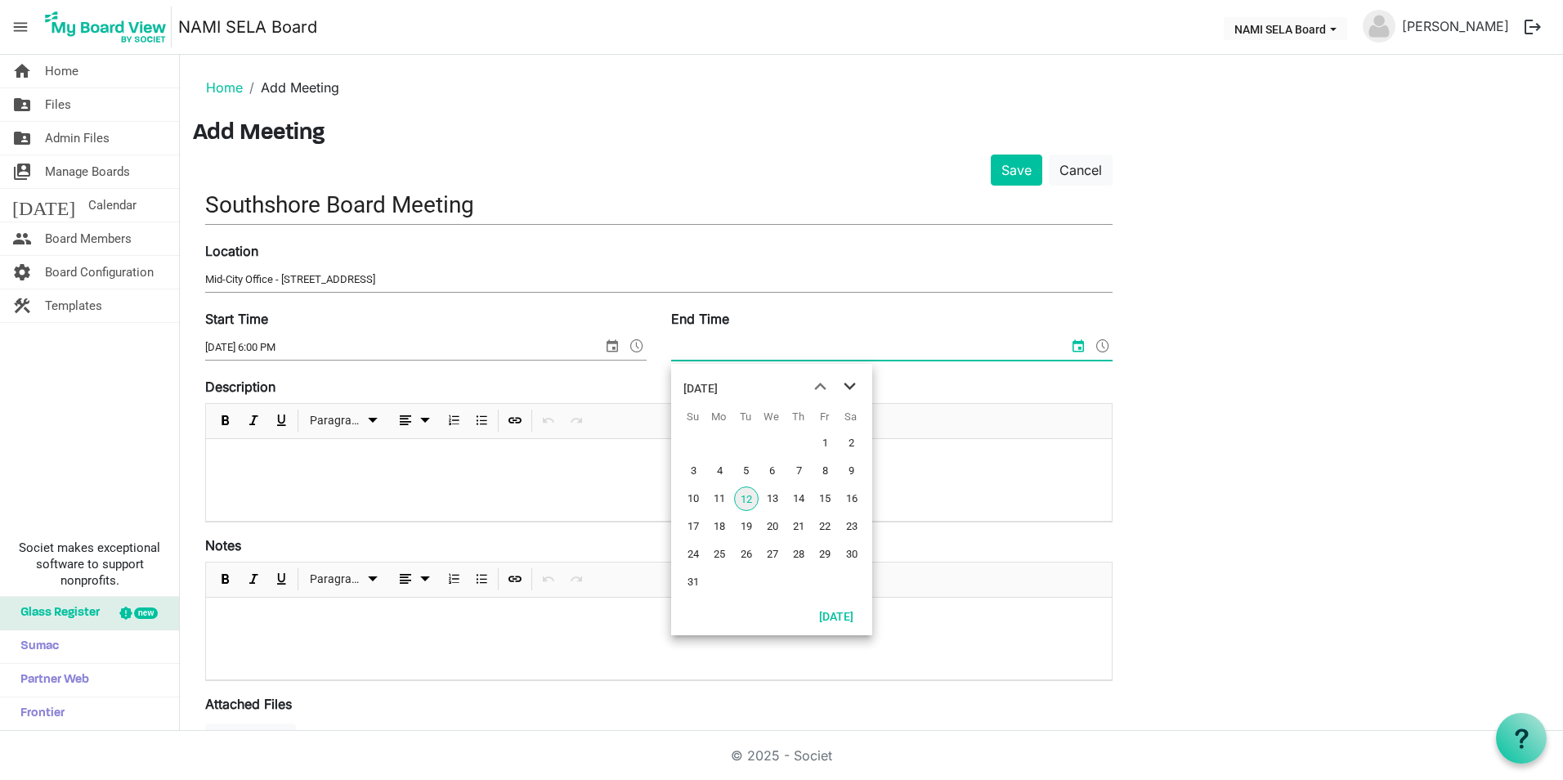
click at [847, 388] on span "next month" at bounding box center [850, 386] width 29 height 29
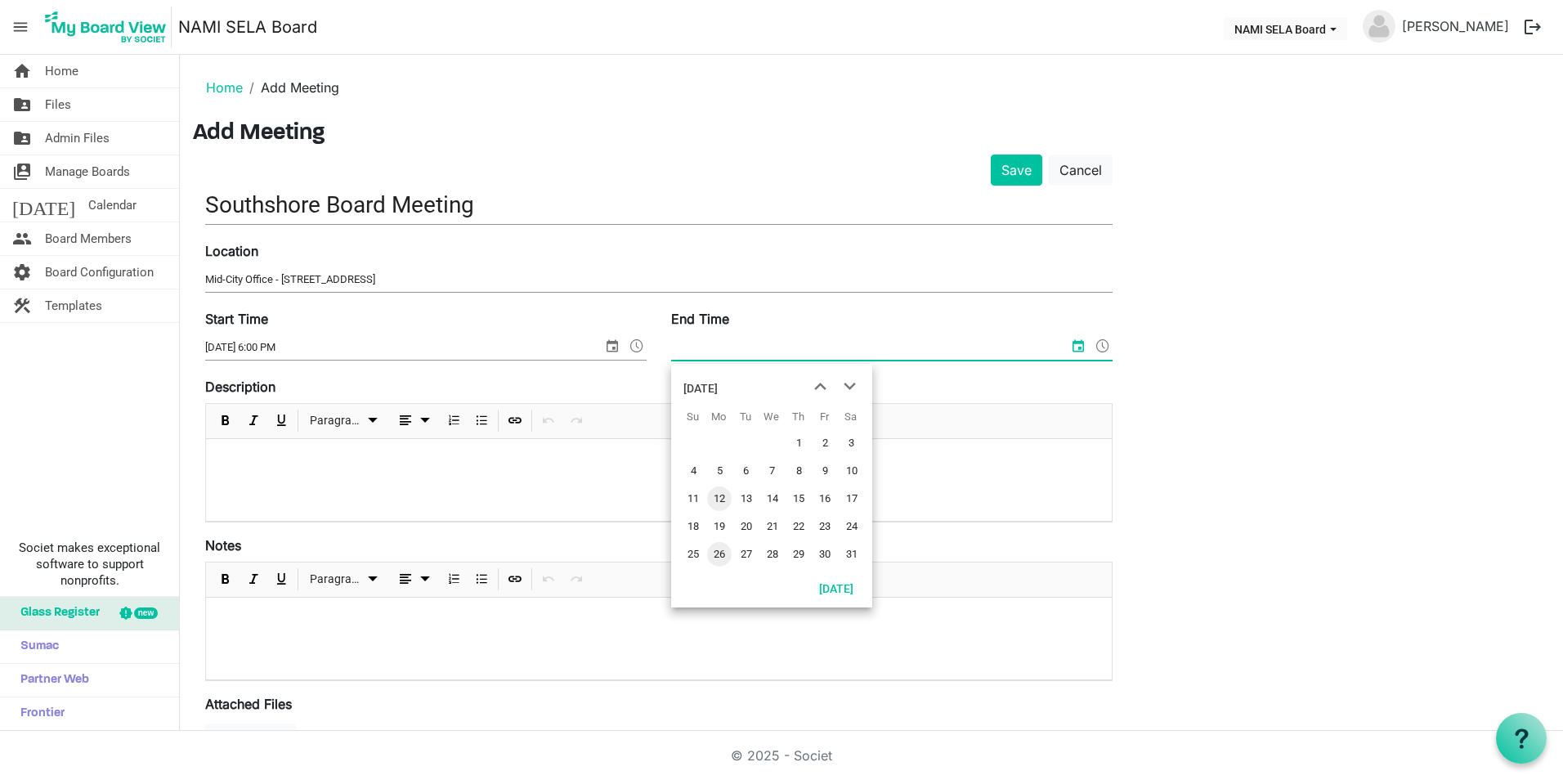
click at [711, 558] on span "26" at bounding box center [719, 554] width 25 height 25
click at [733, 348] on input "1/26/2026 12:00 AM" at bounding box center [859, 347] width 376 height 25
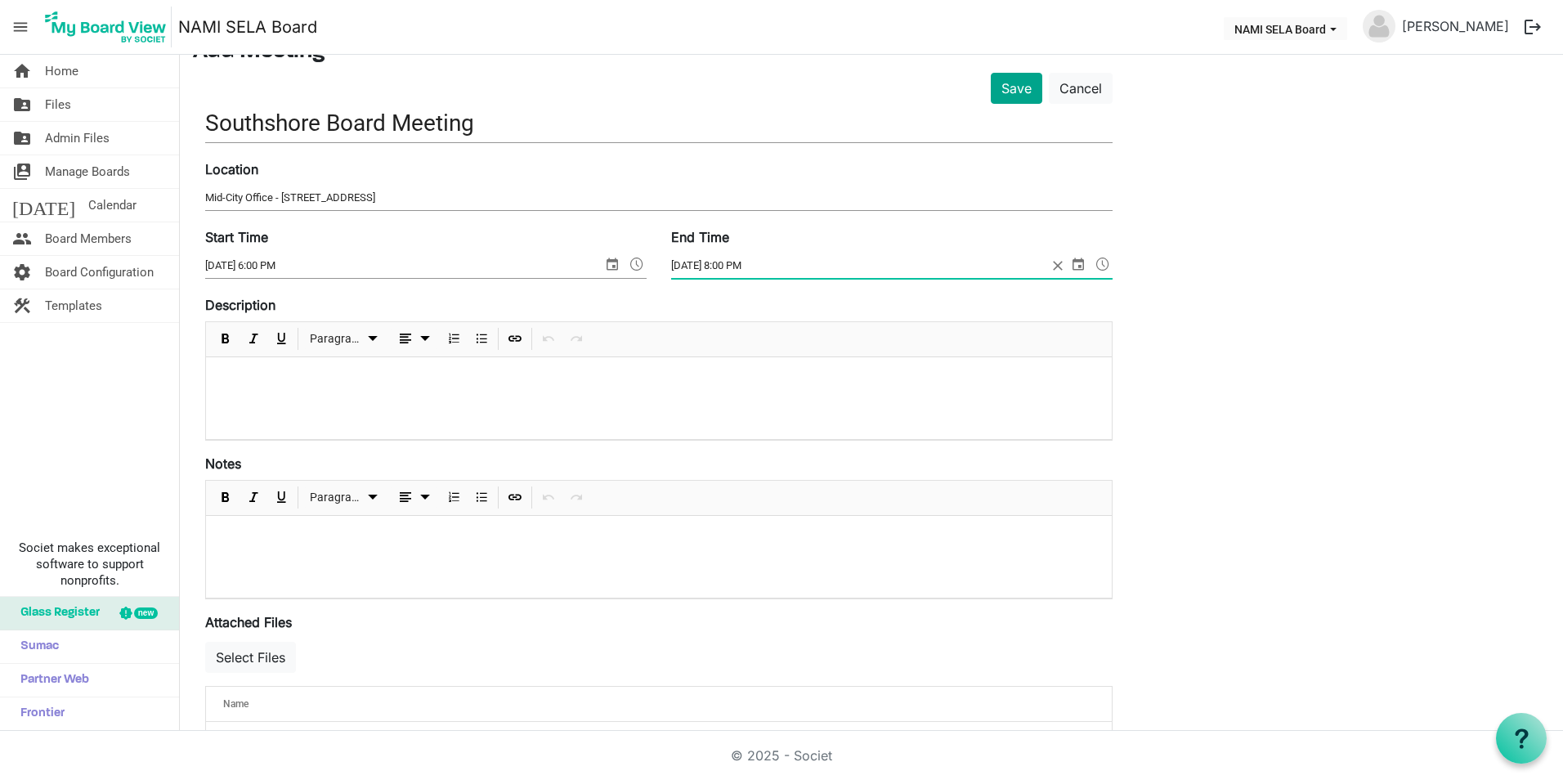
type input "1/26/2026 8:00 PM"
click at [1011, 90] on button "Save" at bounding box center [1017, 88] width 52 height 31
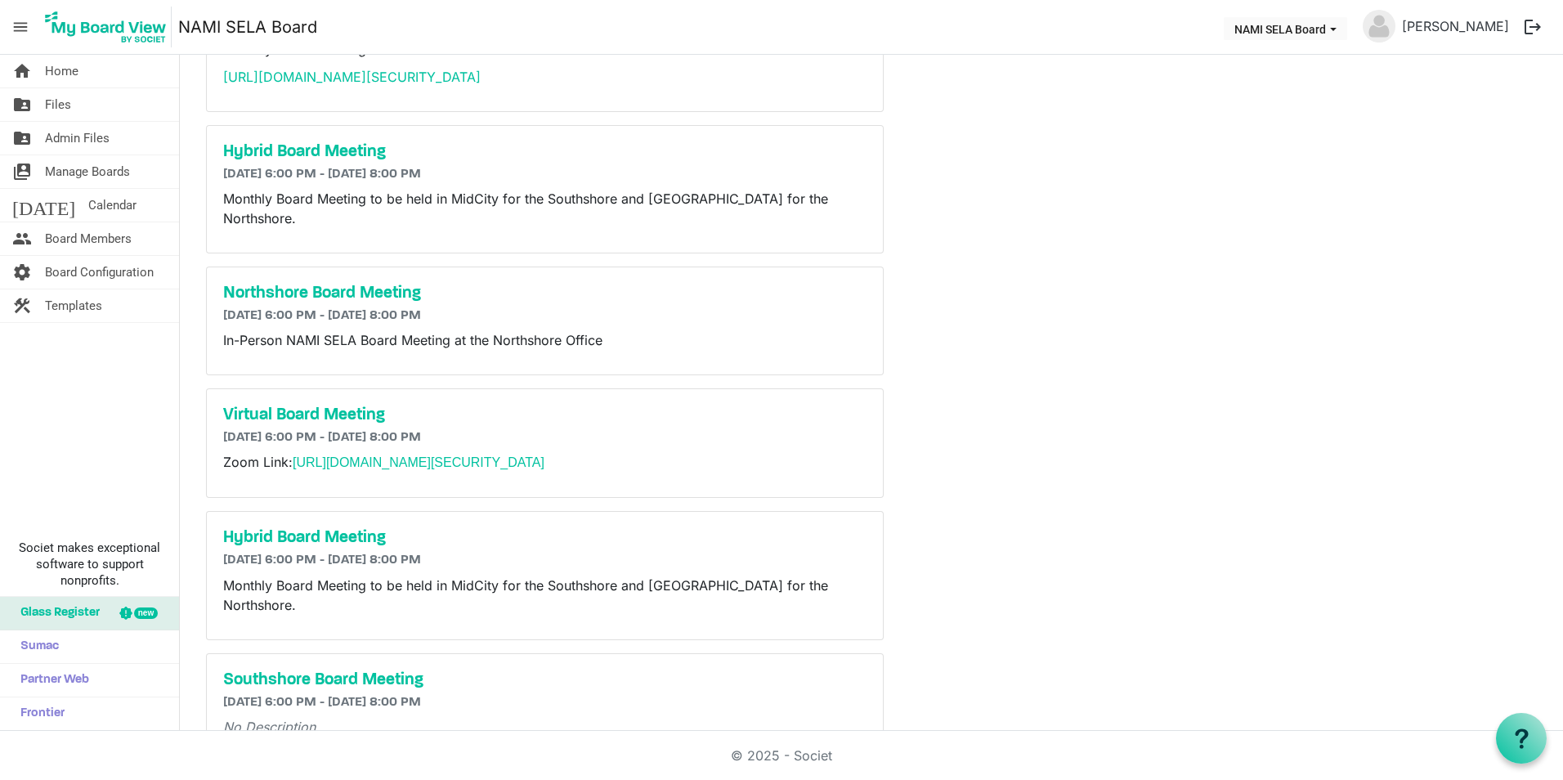
scroll to position [187, 0]
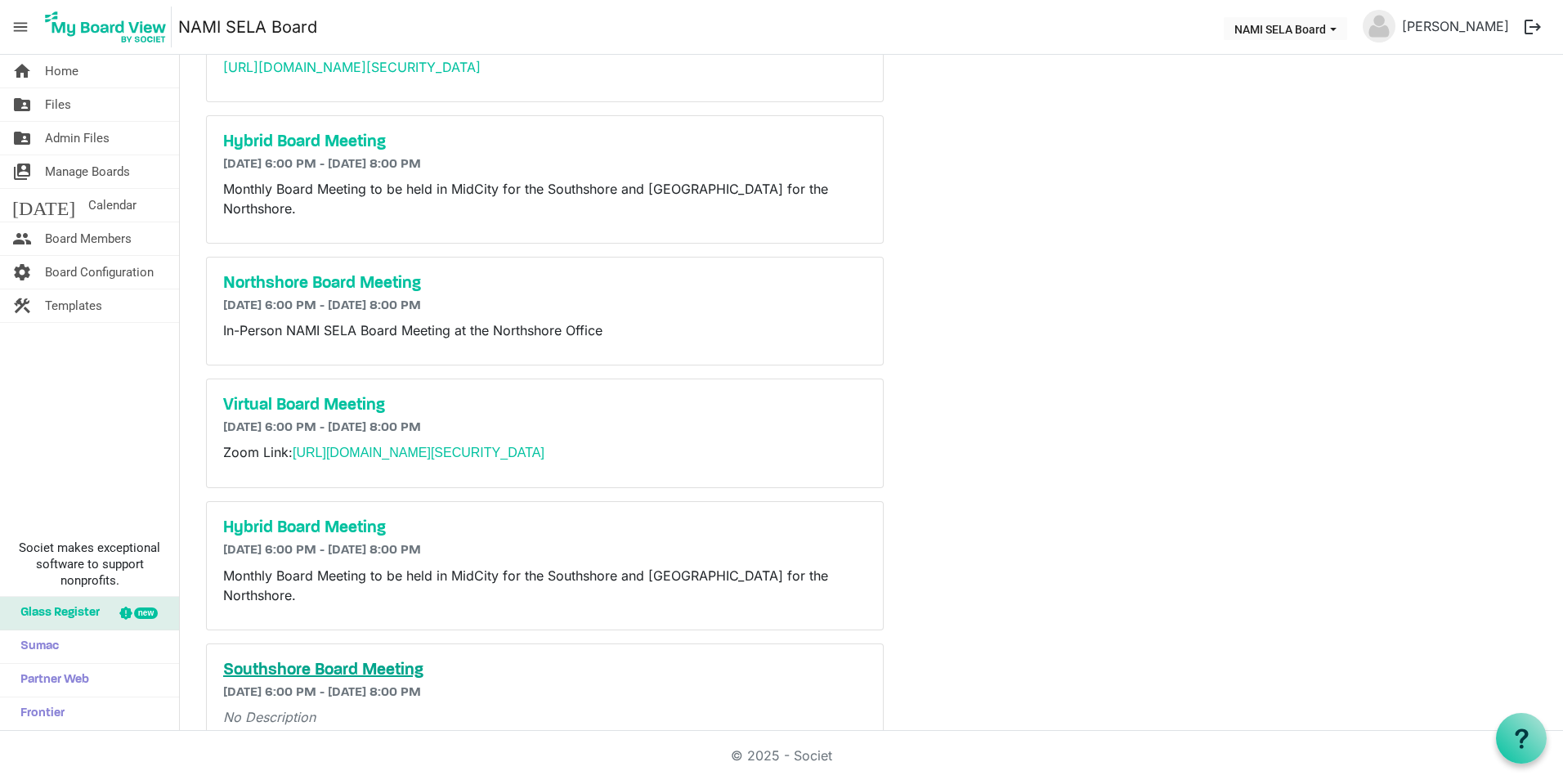
click at [369, 661] on h5 "Southshore Board Meeting" at bounding box center [544, 671] width 643 height 20
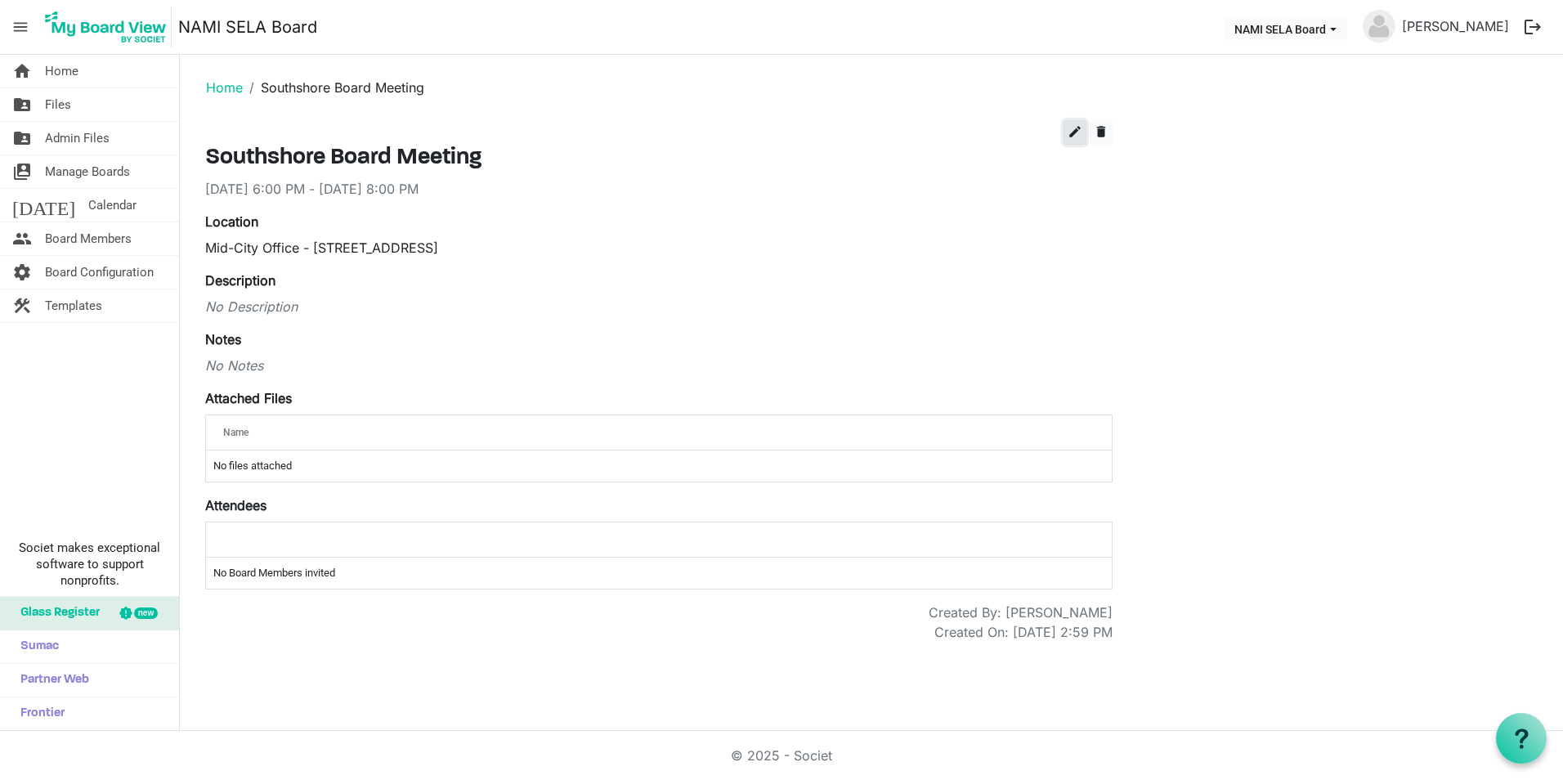
click at [1074, 126] on span "edit" at bounding box center [1075, 131] width 15 height 15
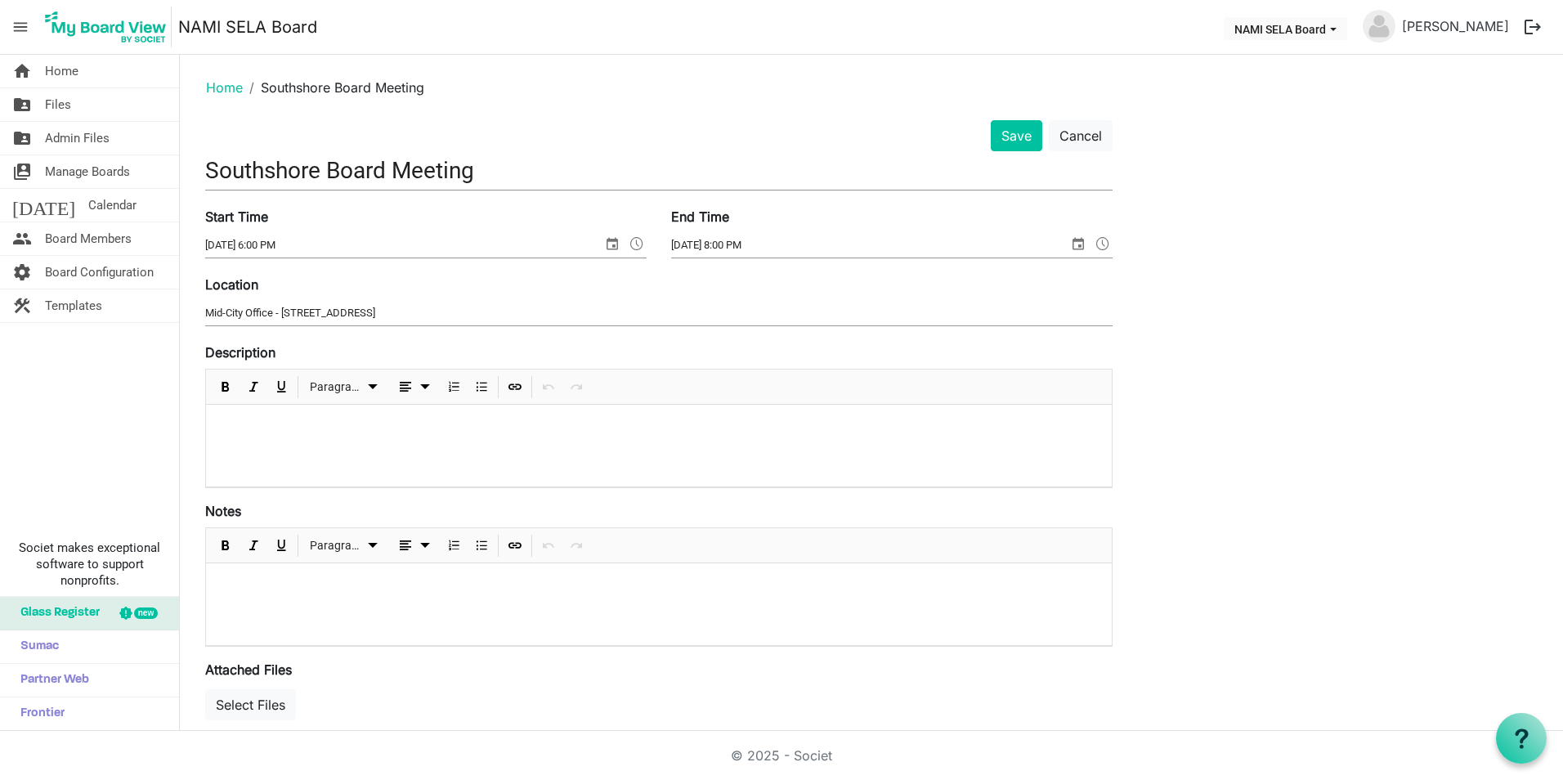
click at [304, 428] on p at bounding box center [659, 426] width 880 height 17
click at [1009, 124] on button "Save" at bounding box center [1017, 135] width 52 height 31
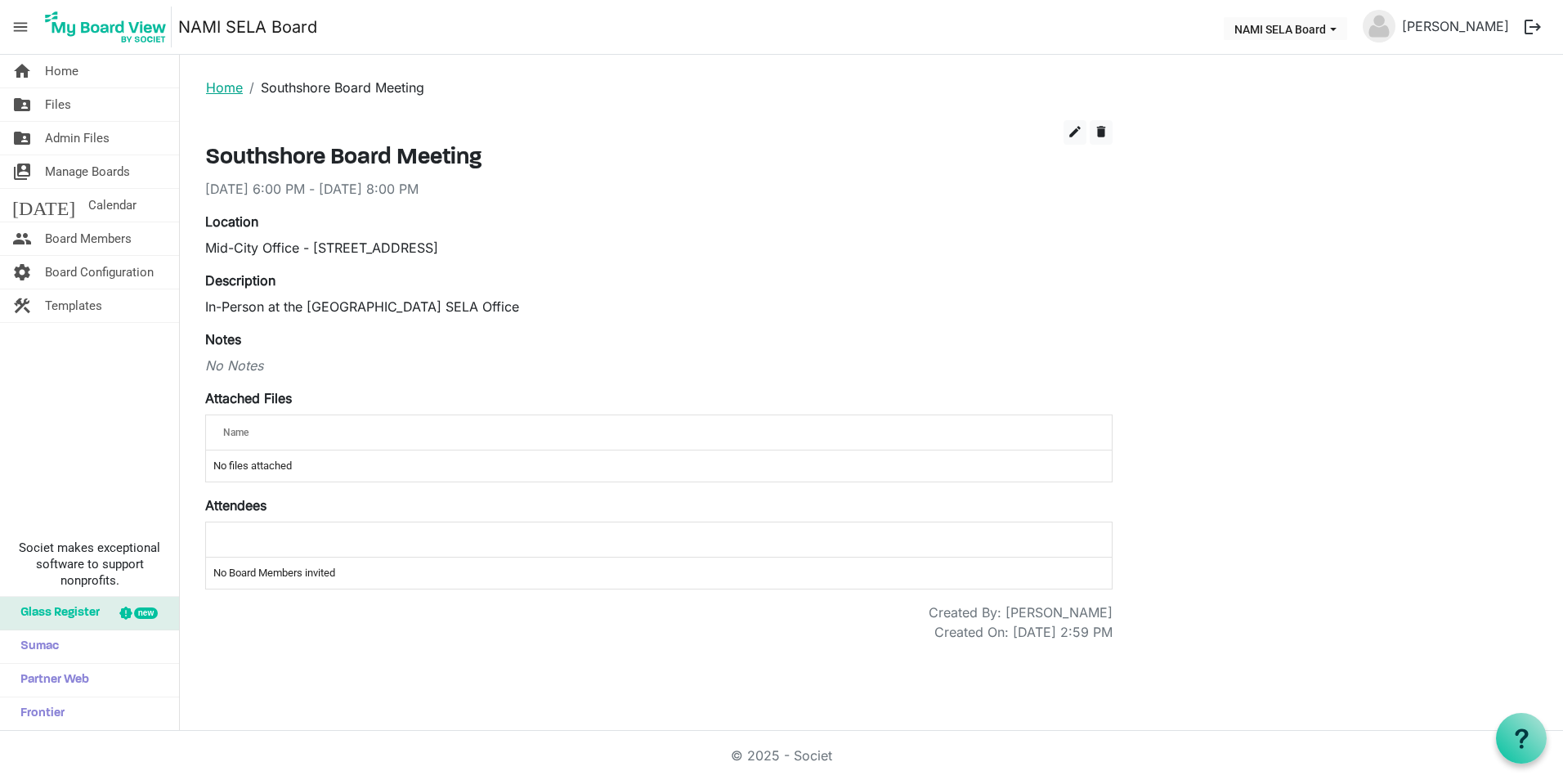
click at [228, 82] on link "Home" at bounding box center [224, 87] width 37 height 16
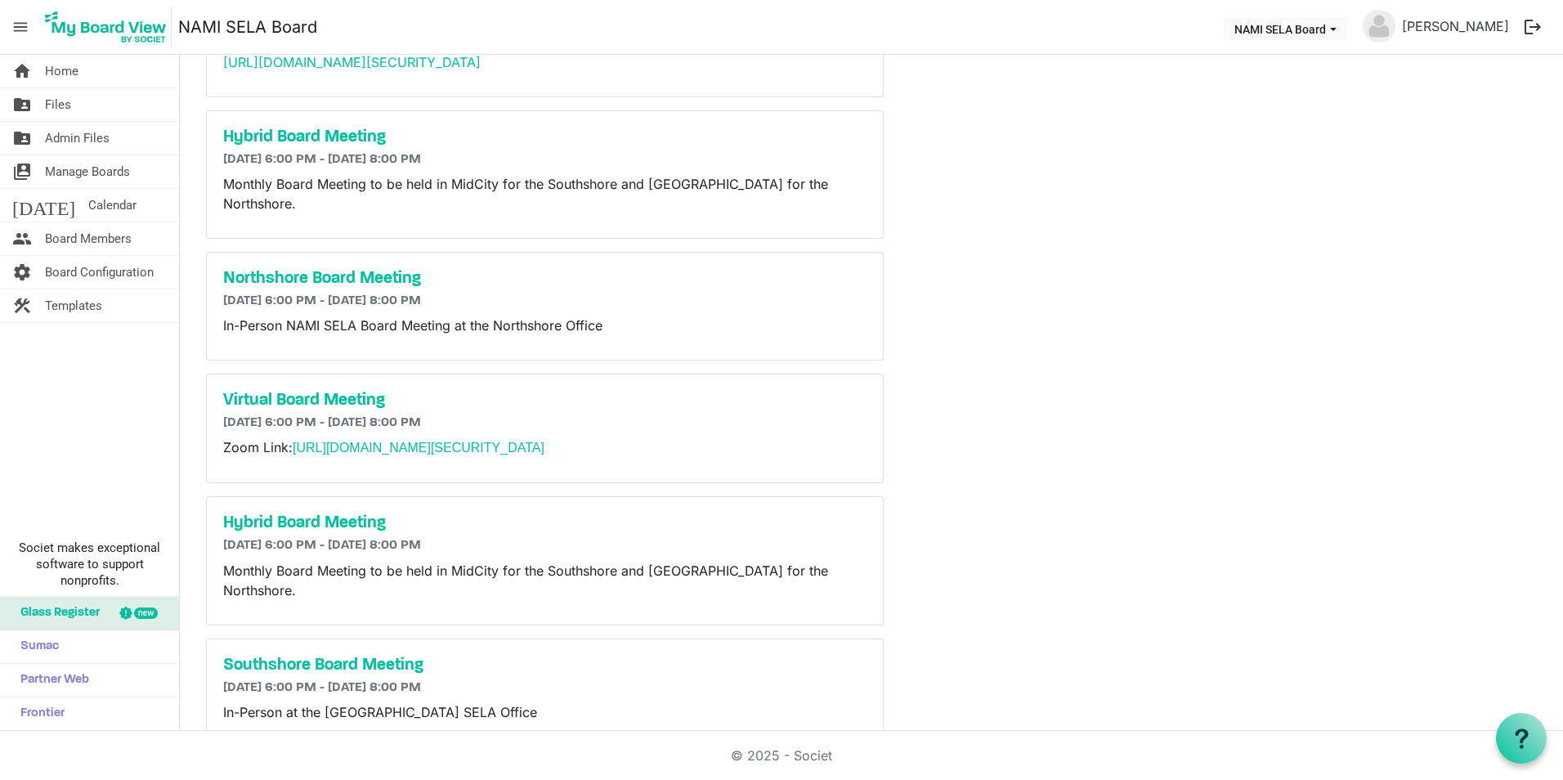
scroll to position [195, 0]
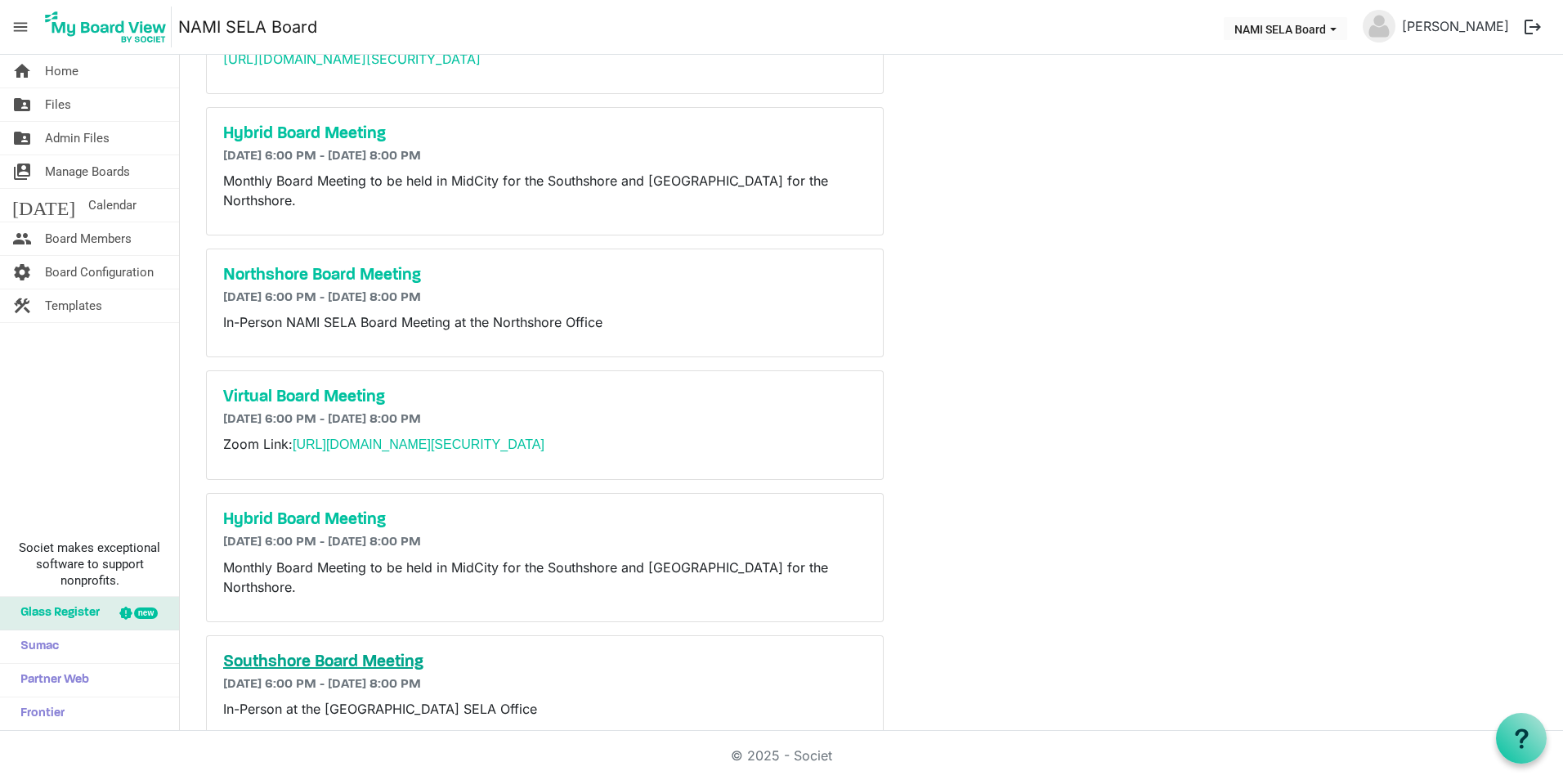
click at [380, 652] on h5 "Southshore Board Meeting" at bounding box center [544, 662] width 643 height 20
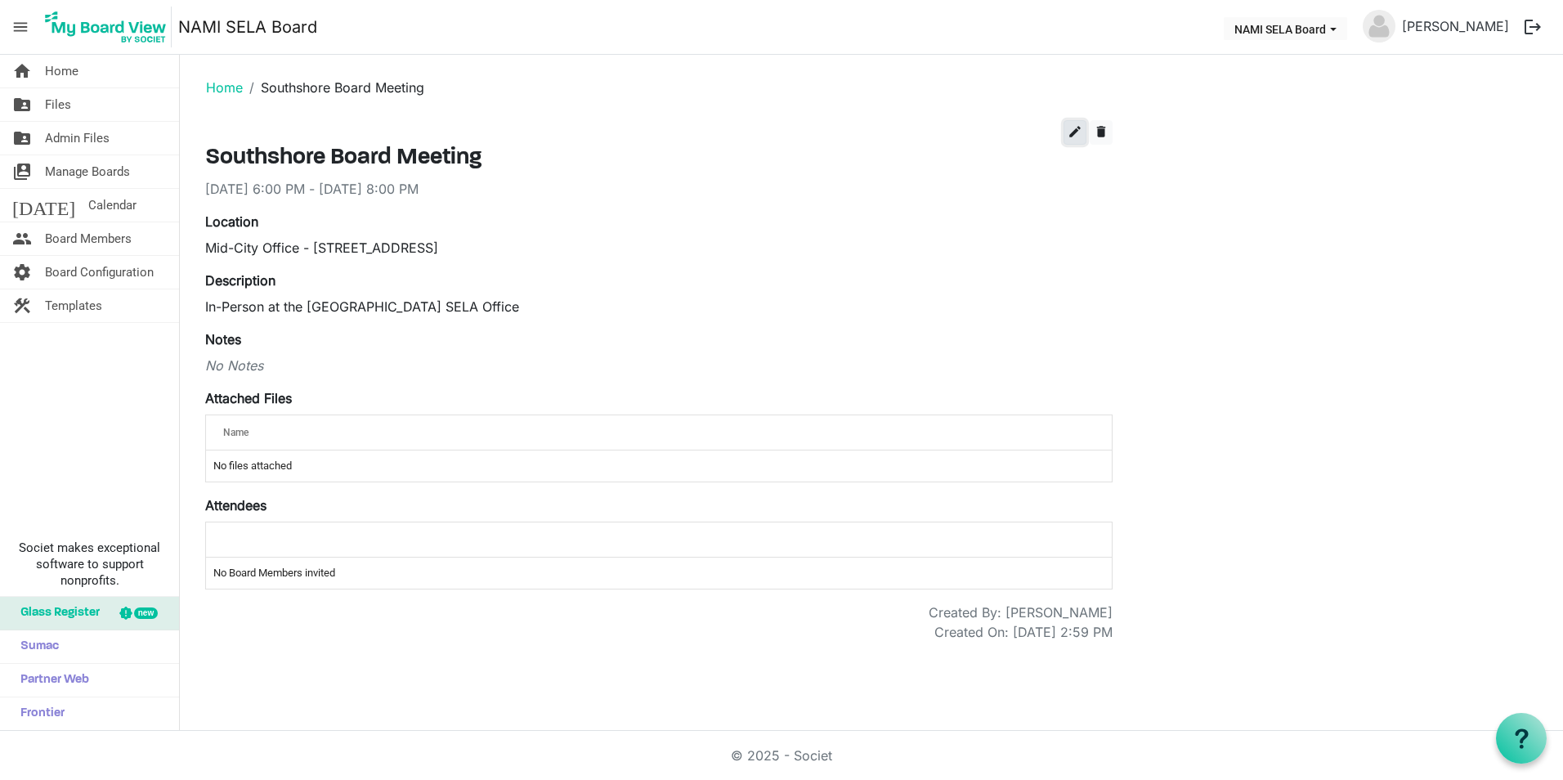
click at [1074, 130] on span "edit" at bounding box center [1075, 131] width 15 height 15
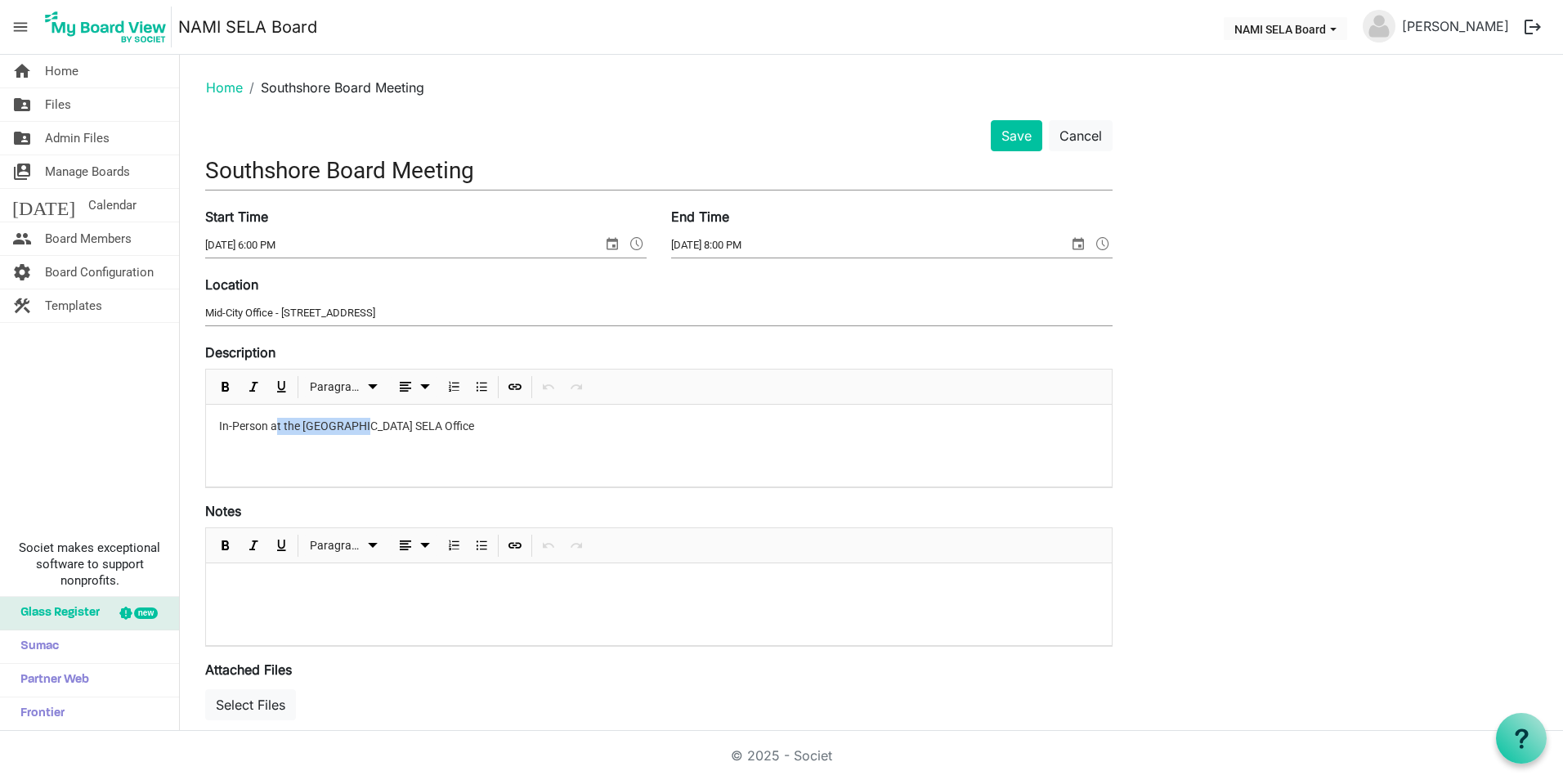
drag, startPoint x: 276, startPoint y: 422, endPoint x: 361, endPoint y: 434, distance: 85.1
click at [361, 434] on p "In-Person at the [GEOGRAPHIC_DATA] SELA Office" at bounding box center [659, 426] width 880 height 17
click at [1002, 124] on button "Save" at bounding box center [1017, 135] width 52 height 31
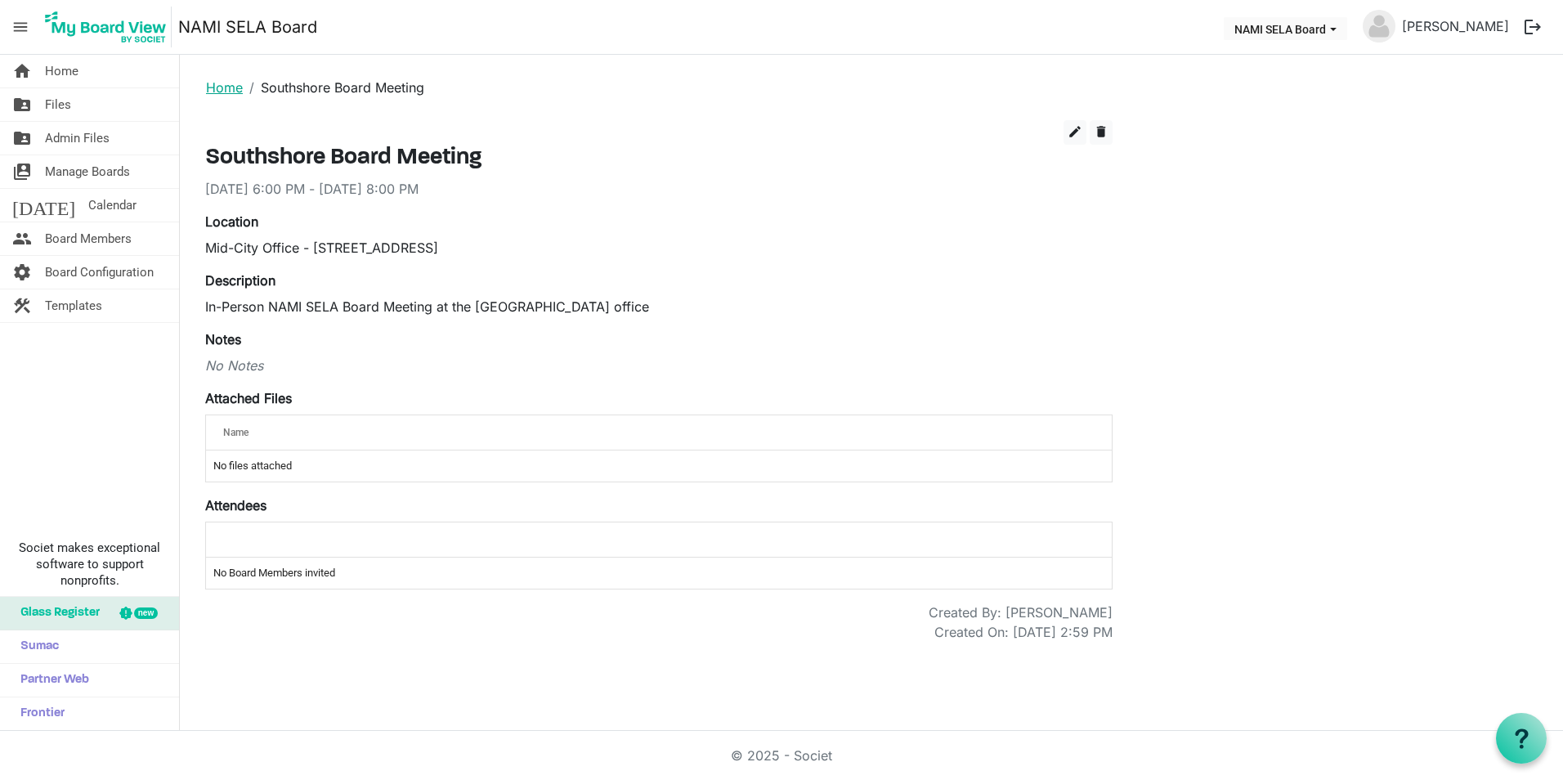
click at [214, 92] on link "Home" at bounding box center [224, 87] width 37 height 16
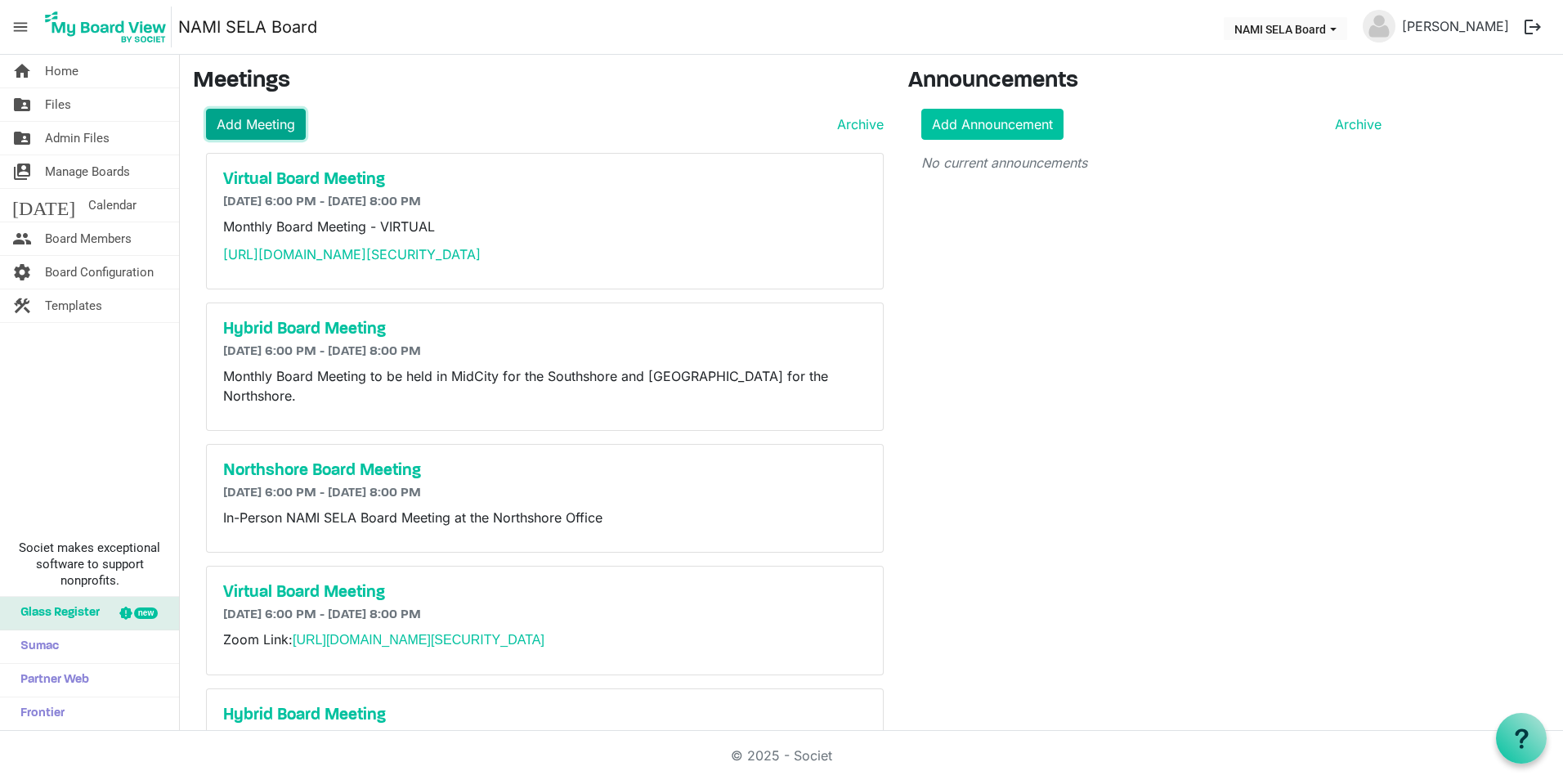
click at [267, 127] on link "Add Meeting" at bounding box center [256, 124] width 100 height 31
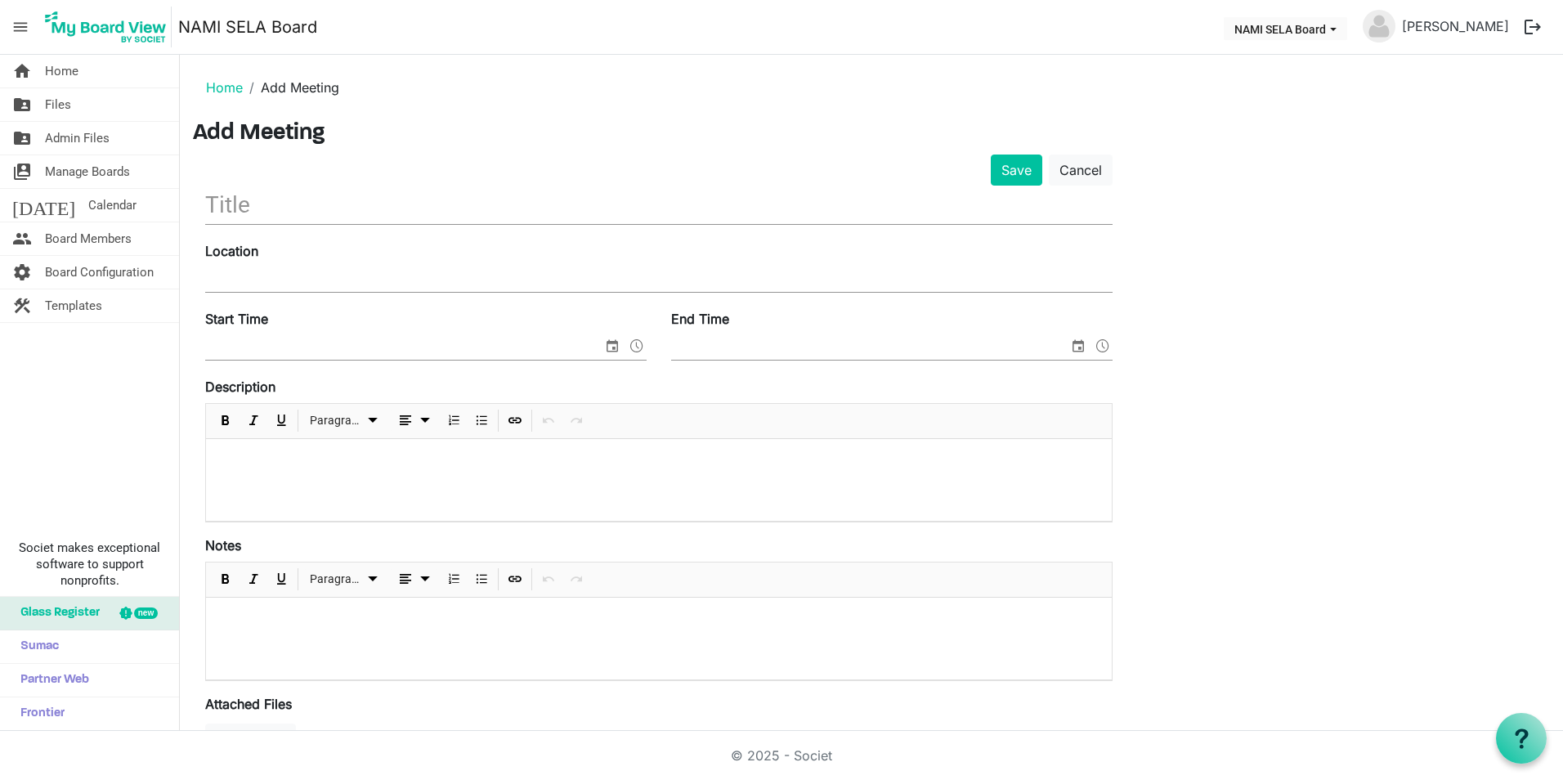
click at [361, 212] on input "text" at bounding box center [659, 205] width 908 height 38
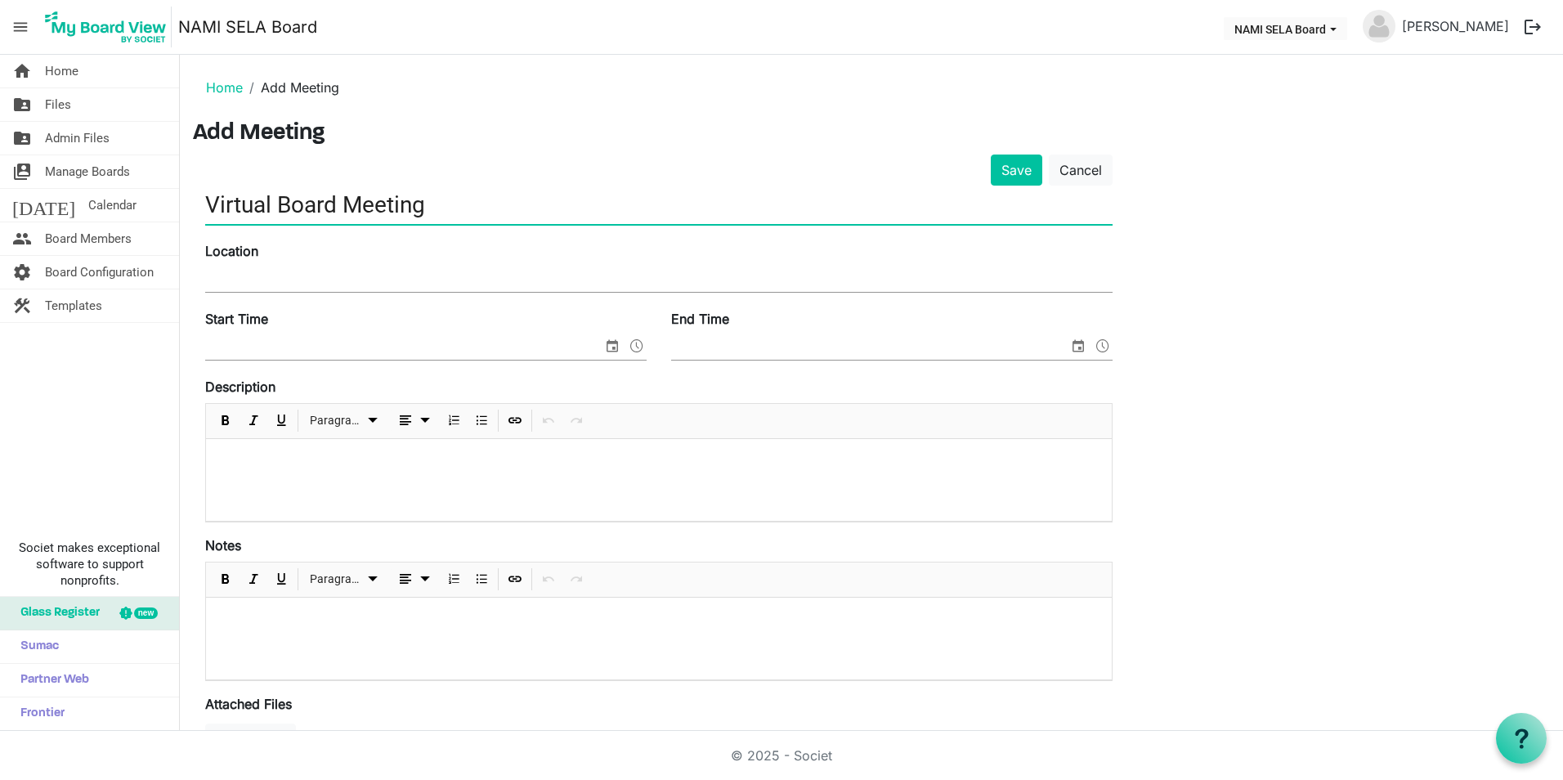
type input "Virtual Board Meeting"
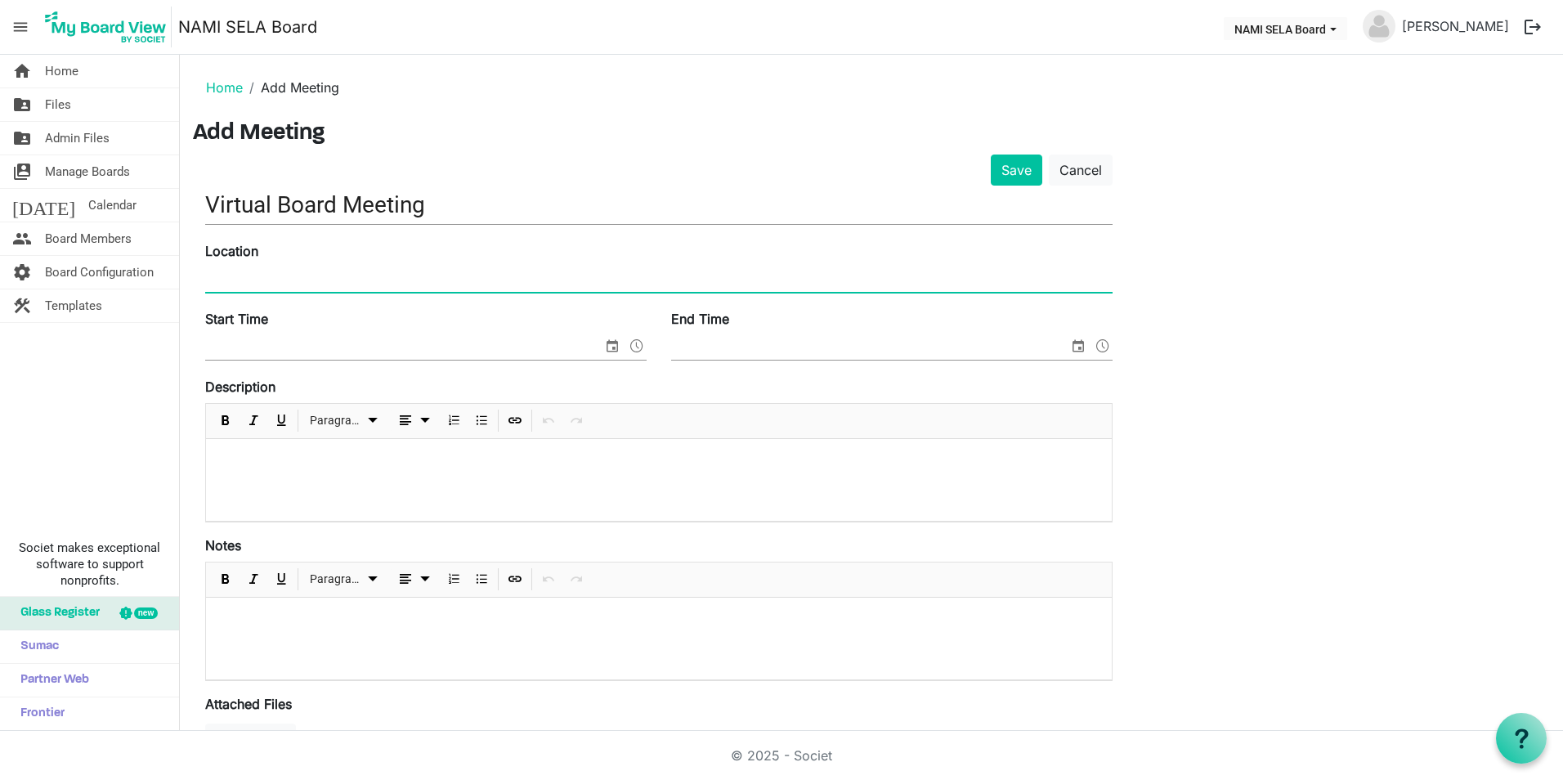
click at [356, 278] on input "Location" at bounding box center [659, 279] width 908 height 25
type input "Online via Zoom"
click at [608, 343] on span "select" at bounding box center [613, 345] width 20 height 21
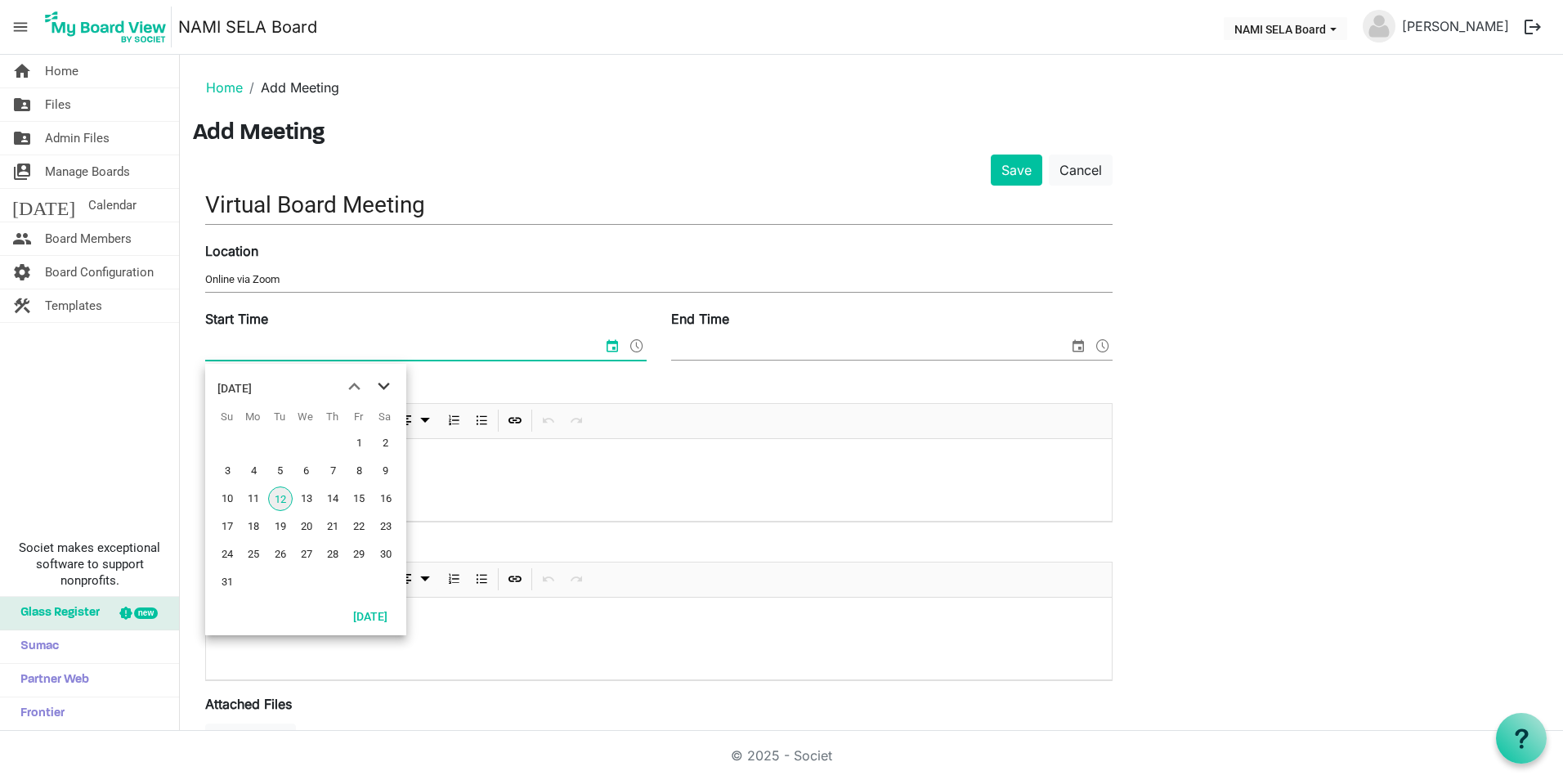
click at [390, 391] on span "next month" at bounding box center [384, 386] width 29 height 29
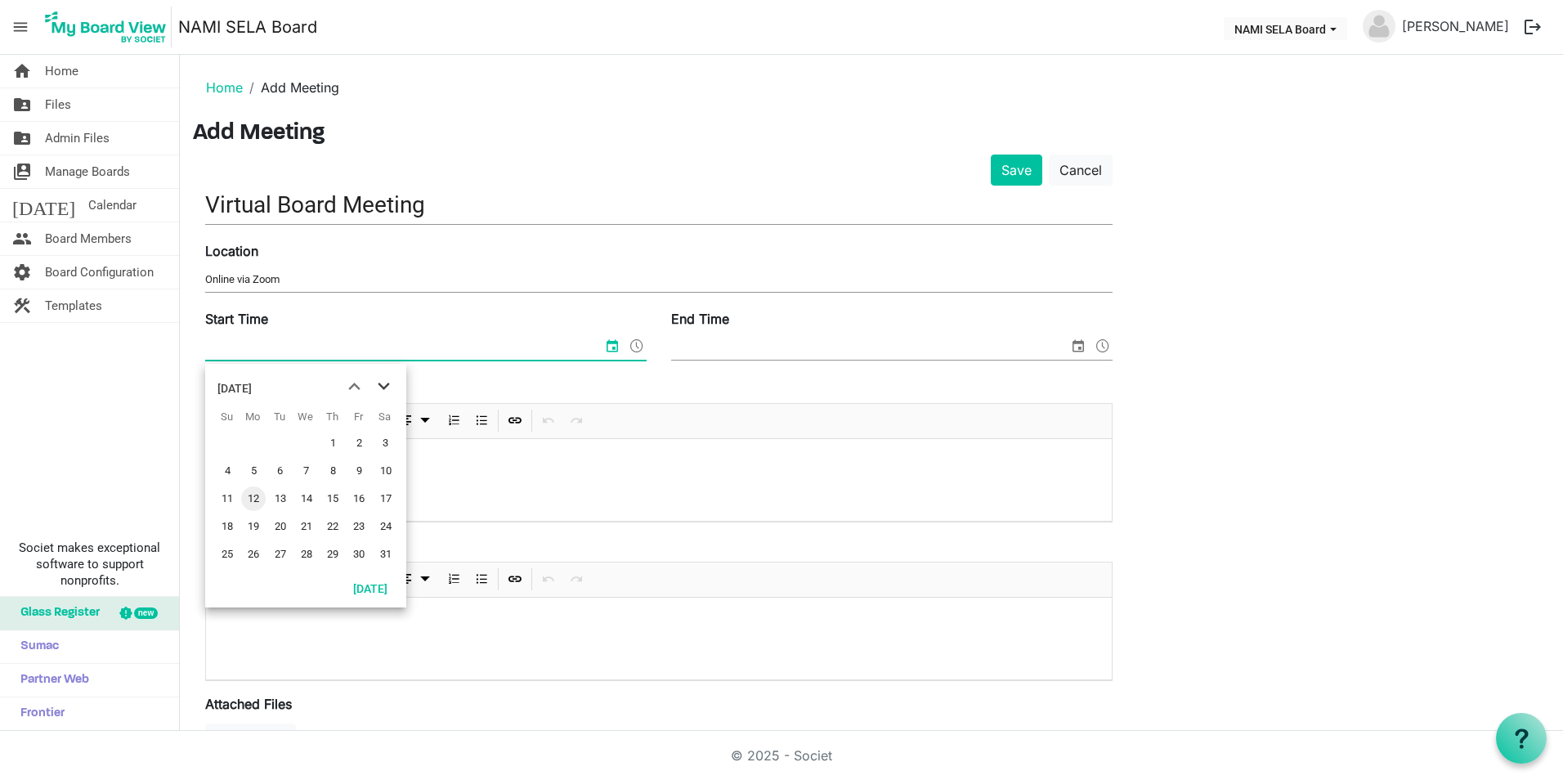
click at [390, 391] on span "next month" at bounding box center [384, 386] width 29 height 29
click at [357, 388] on span "previous month" at bounding box center [354, 386] width 29 height 29
click at [256, 533] on span "23" at bounding box center [253, 526] width 25 height 25
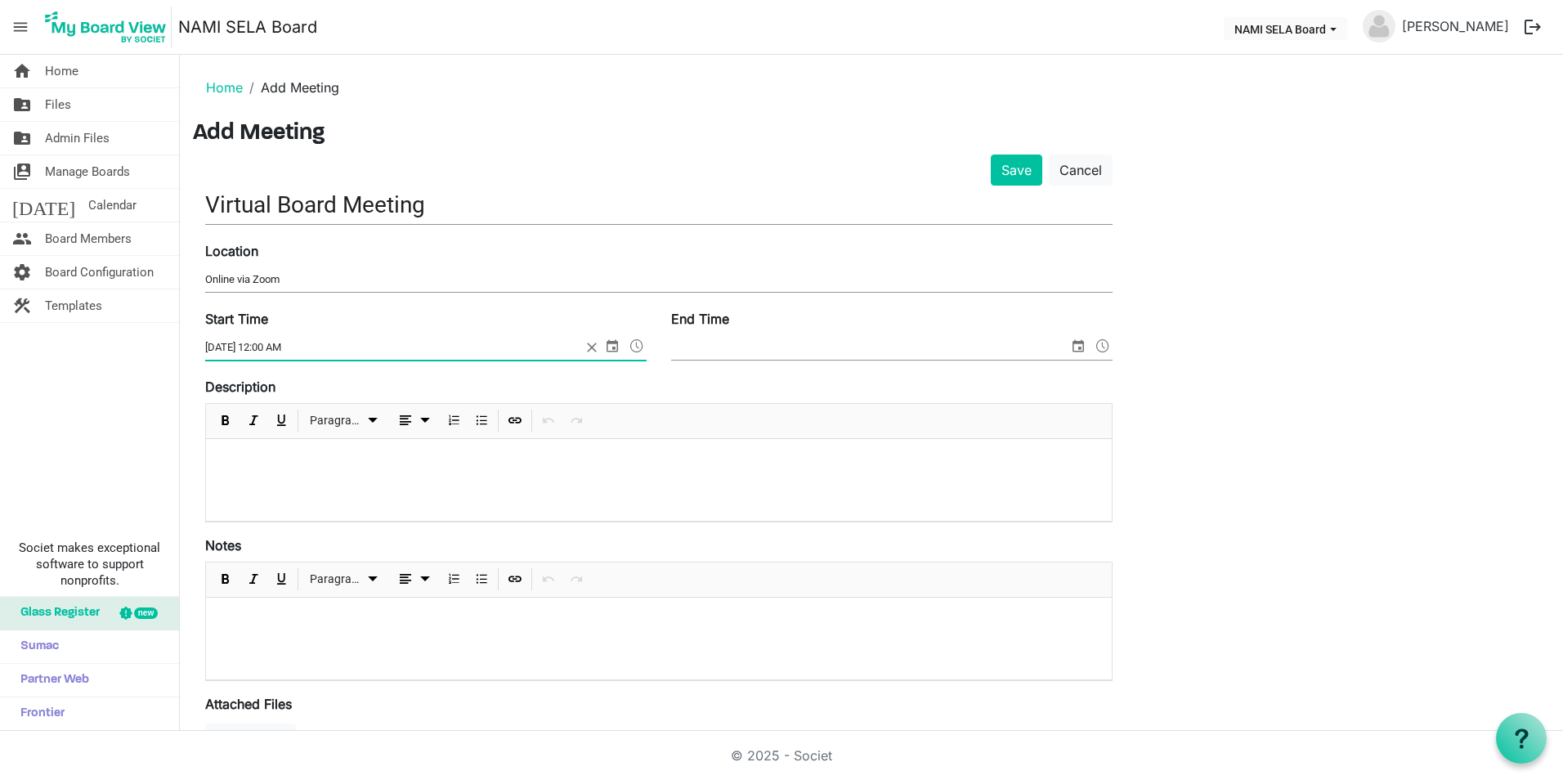
drag, startPoint x: 258, startPoint y: 351, endPoint x: 341, endPoint y: 344, distance: 83.7
click at [258, 351] on input "2/23/2026 12:00 AM" at bounding box center [393, 347] width 376 height 25
type input "[DATE] 6:00 PM"
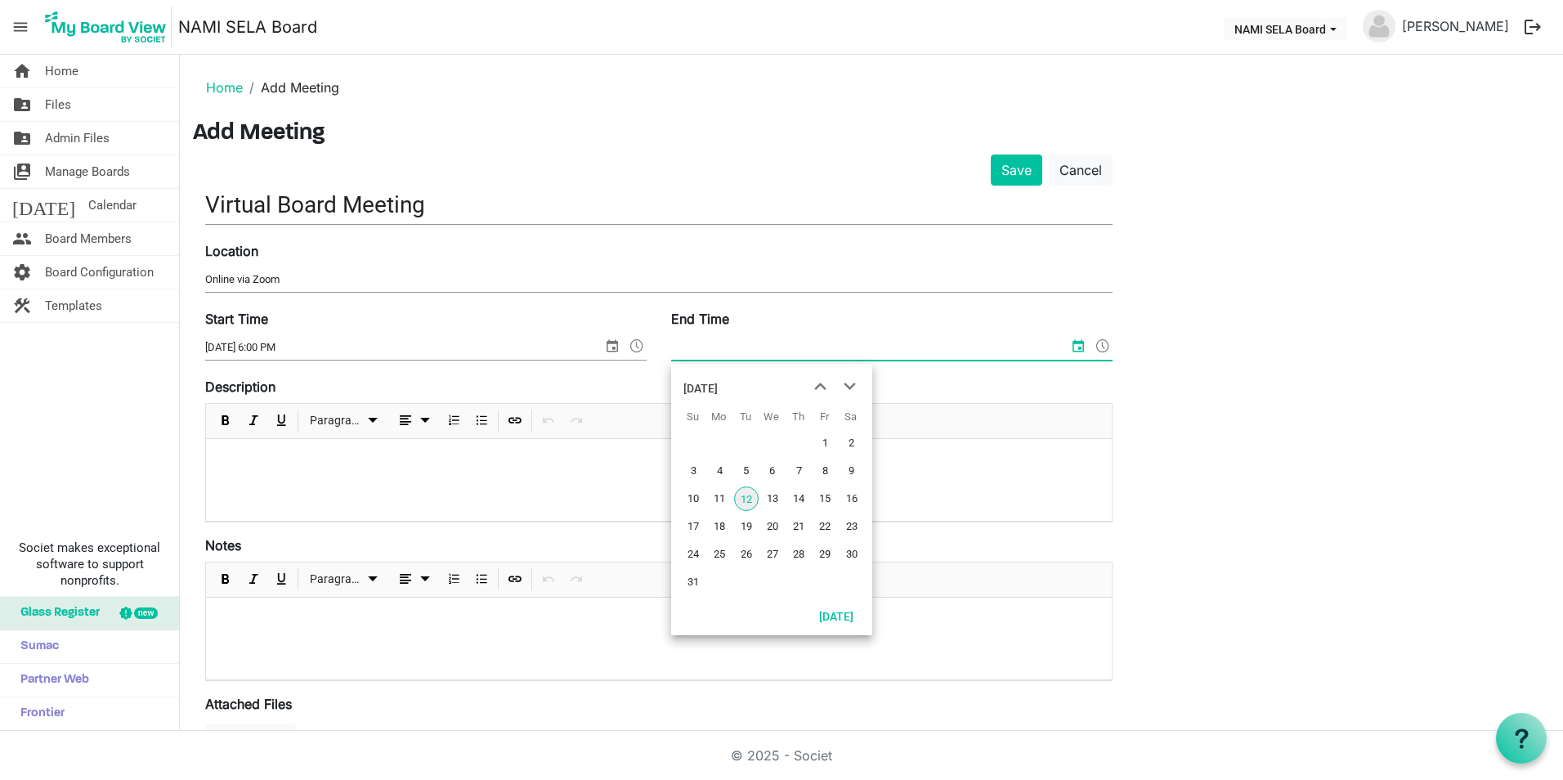
click at [872, 337] on input "End Time" at bounding box center [869, 347] width 397 height 25
click at [853, 383] on span "next month" at bounding box center [850, 386] width 29 height 29
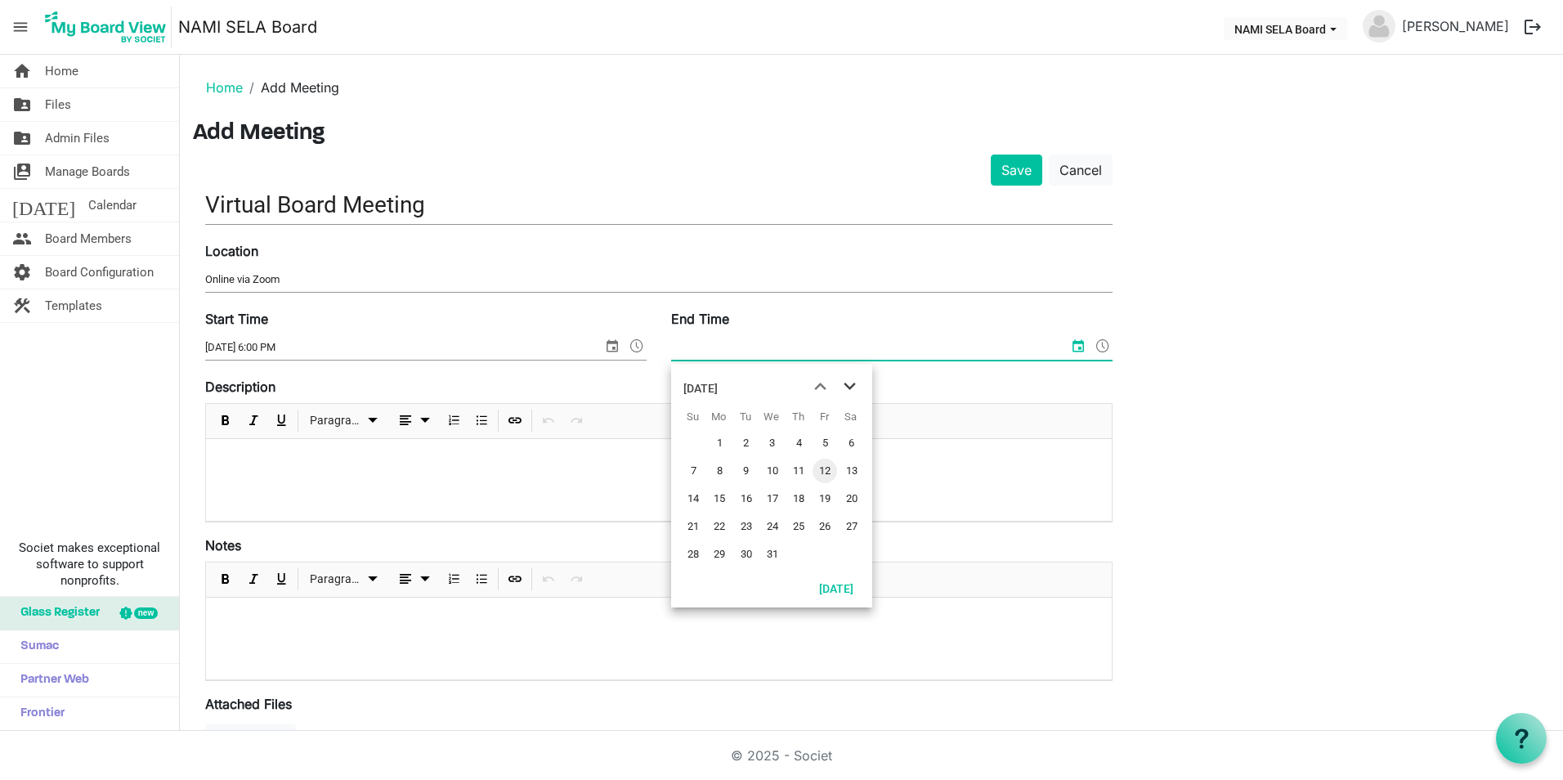
click at [853, 383] on span "next month" at bounding box center [850, 386] width 29 height 29
click at [826, 385] on span "previous month" at bounding box center [820, 386] width 29 height 29
click at [723, 524] on span "23" at bounding box center [719, 526] width 25 height 25
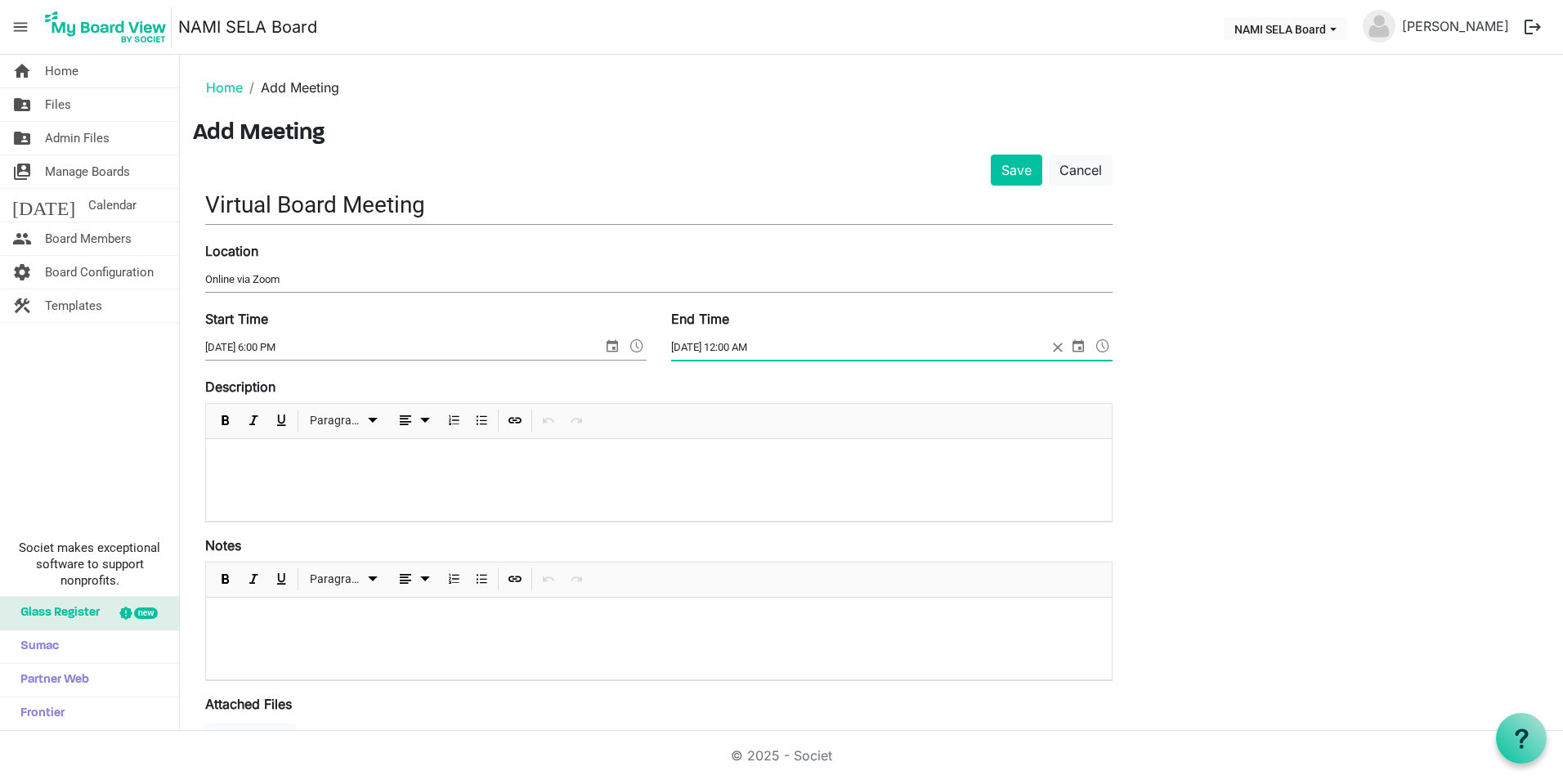
click at [732, 345] on input "2/23/2026 12:00 AM" at bounding box center [859, 347] width 376 height 25
type input "[DATE] 8:00 PM"
click at [342, 460] on p at bounding box center [659, 460] width 880 height 17
click at [363, 468] on p "Zoom link:" at bounding box center [659, 460] width 880 height 17
click at [993, 171] on button "Save" at bounding box center [1017, 170] width 52 height 31
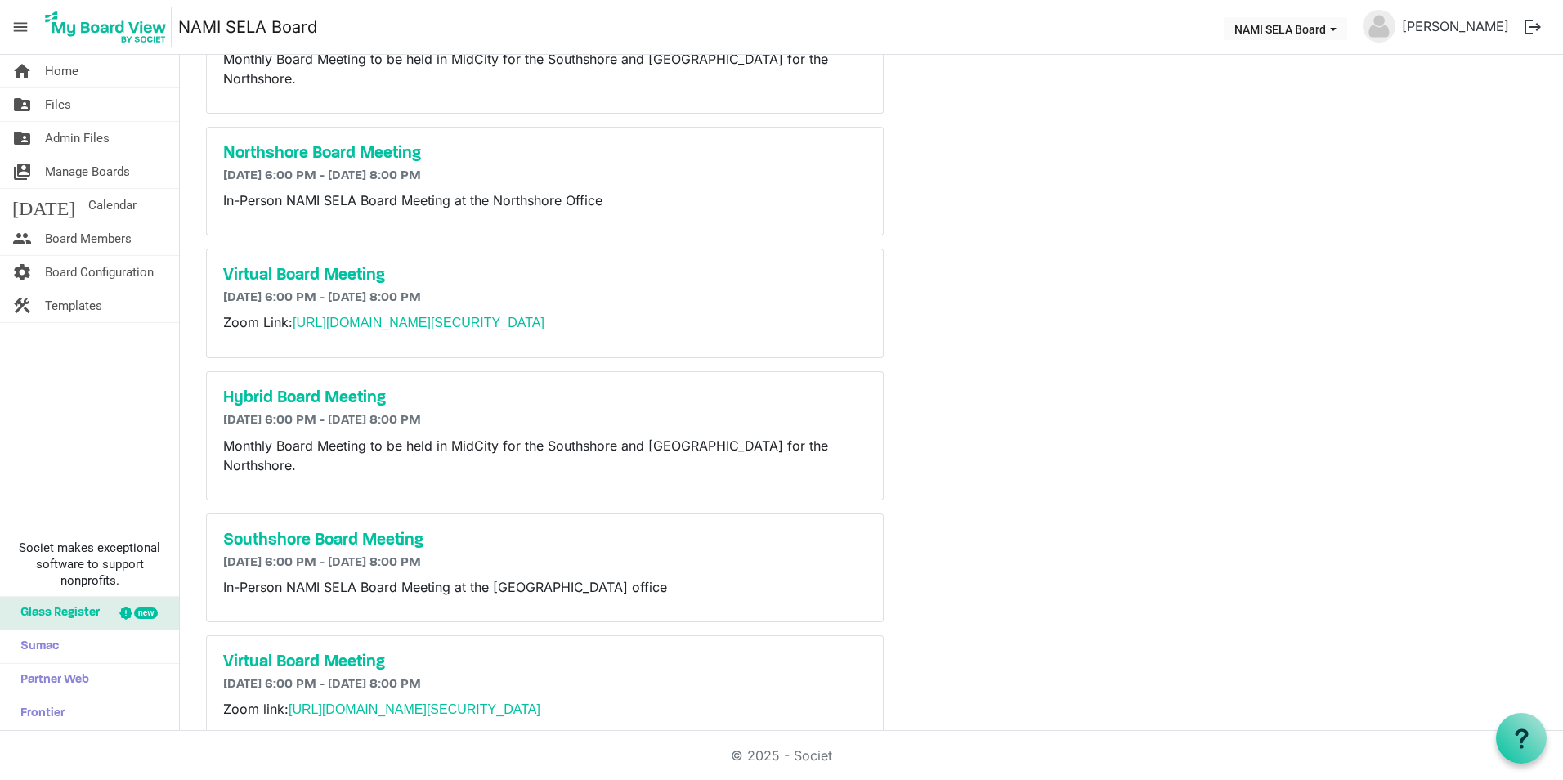
scroll to position [318, 0]
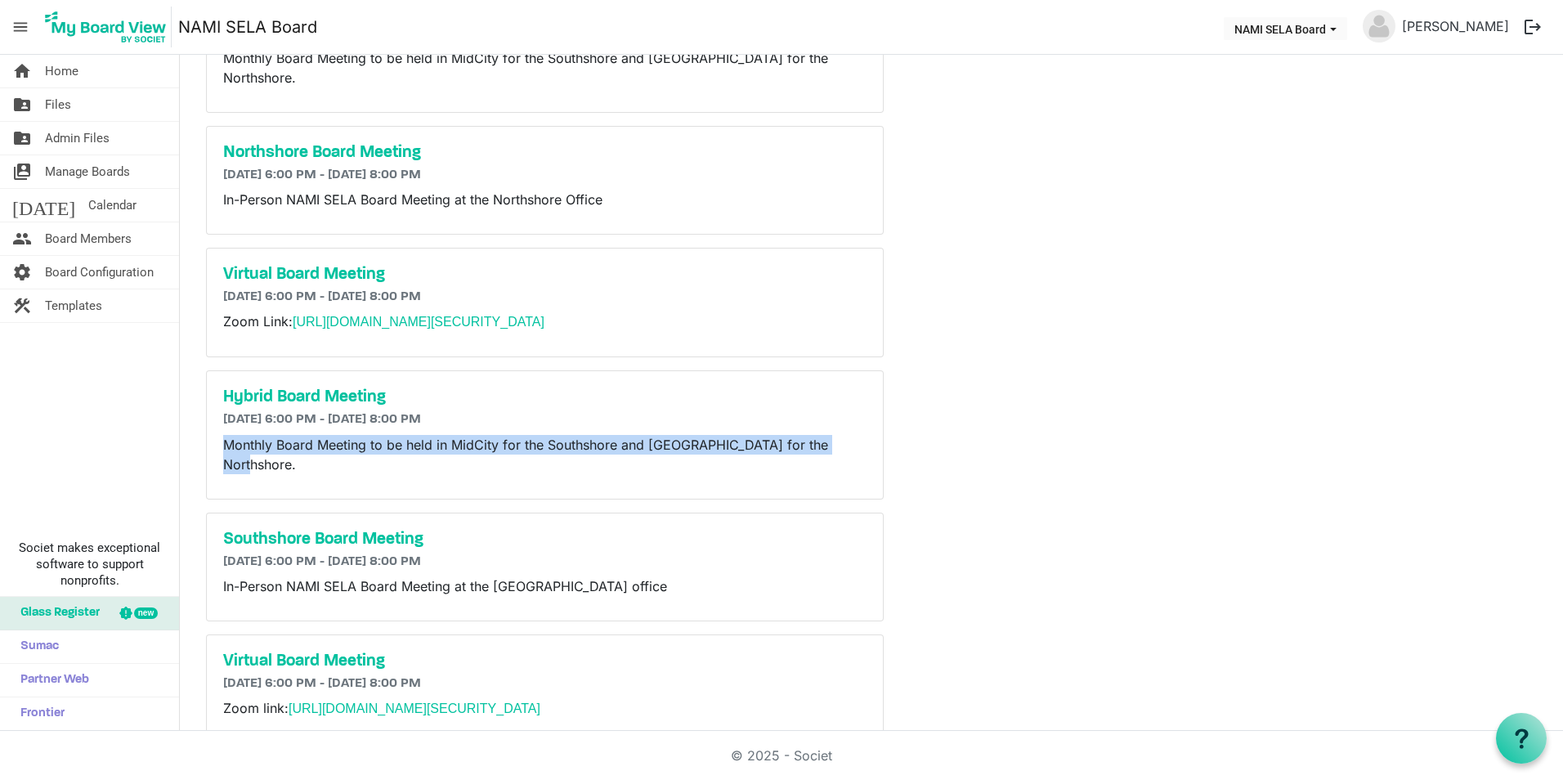
drag, startPoint x: 840, startPoint y: 428, endPoint x: 208, endPoint y: 433, distance: 631.2
click at [208, 433] on div "Hybrid Board Meeting 12/15/2025 6:00 PM - 12/15/2025 8:00 PM Monthly Board Meet…" at bounding box center [545, 434] width 676 height 127
drag, startPoint x: 208, startPoint y: 433, endPoint x: 266, endPoint y: 427, distance: 57.6
copy span "Monthly Board Meeting to be held in MidCity for the Southshore and [GEOGRAPHIC_…"
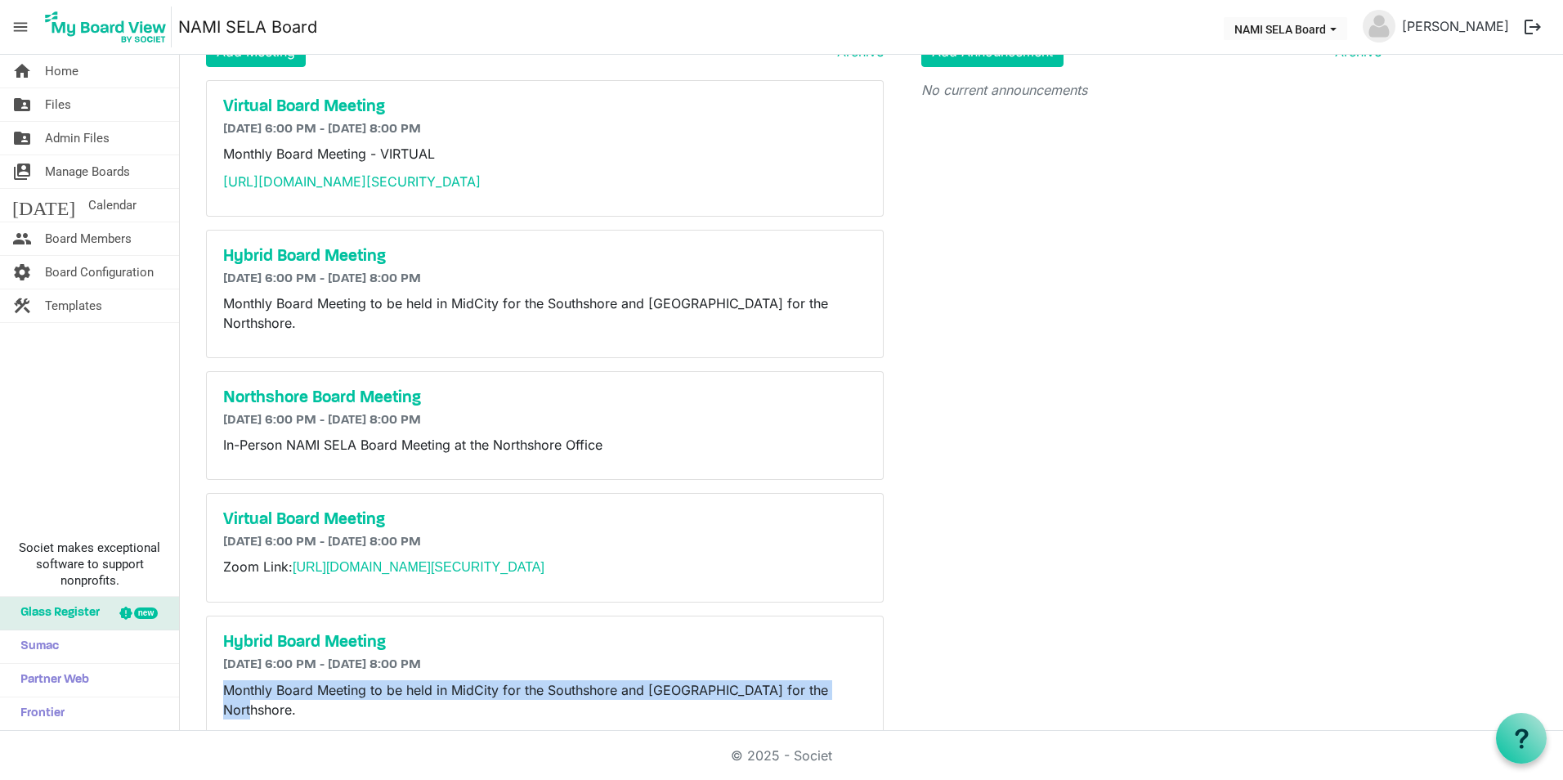
scroll to position [0, 0]
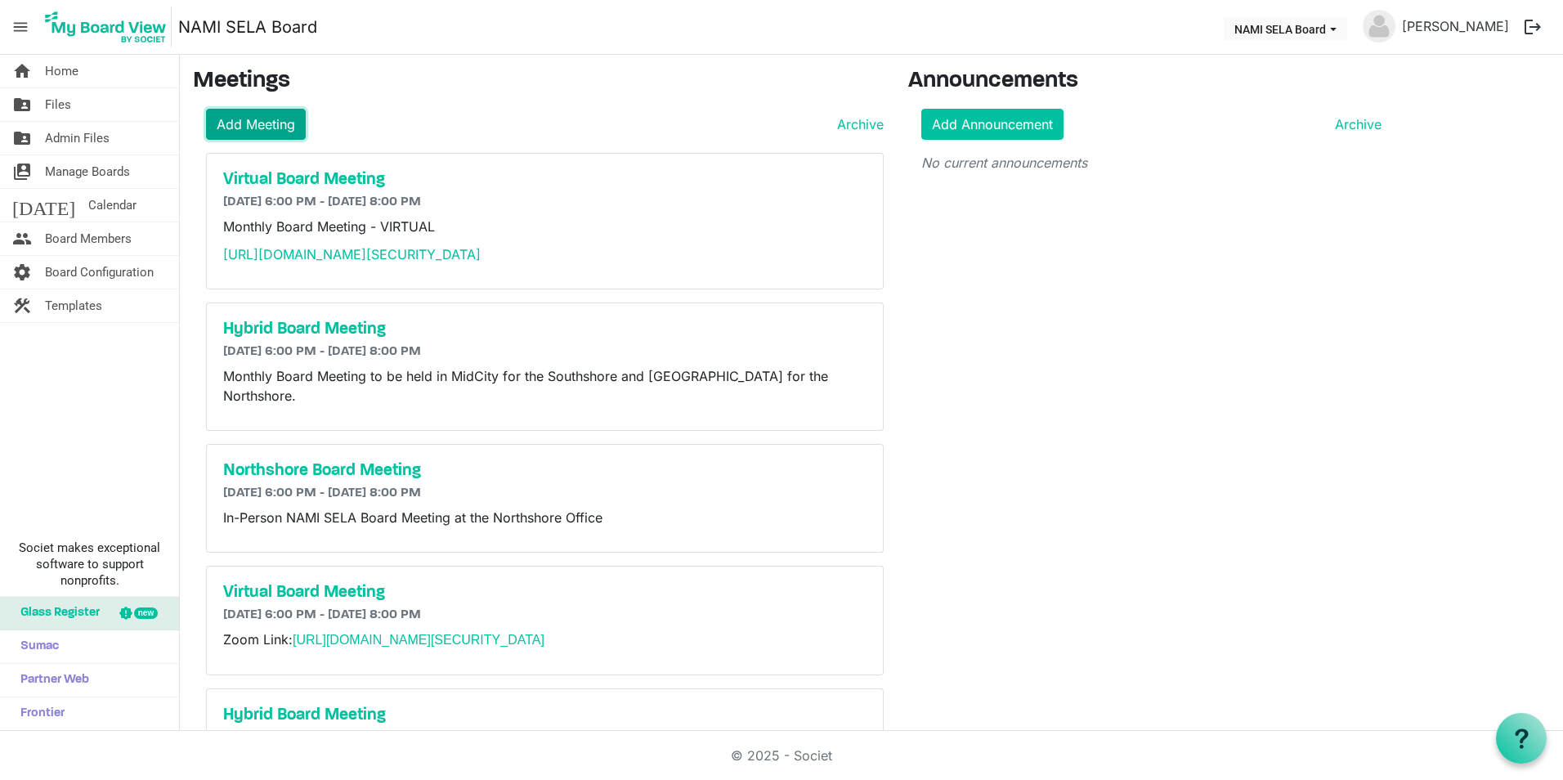
click at [259, 128] on link "Add Meeting" at bounding box center [256, 124] width 100 height 31
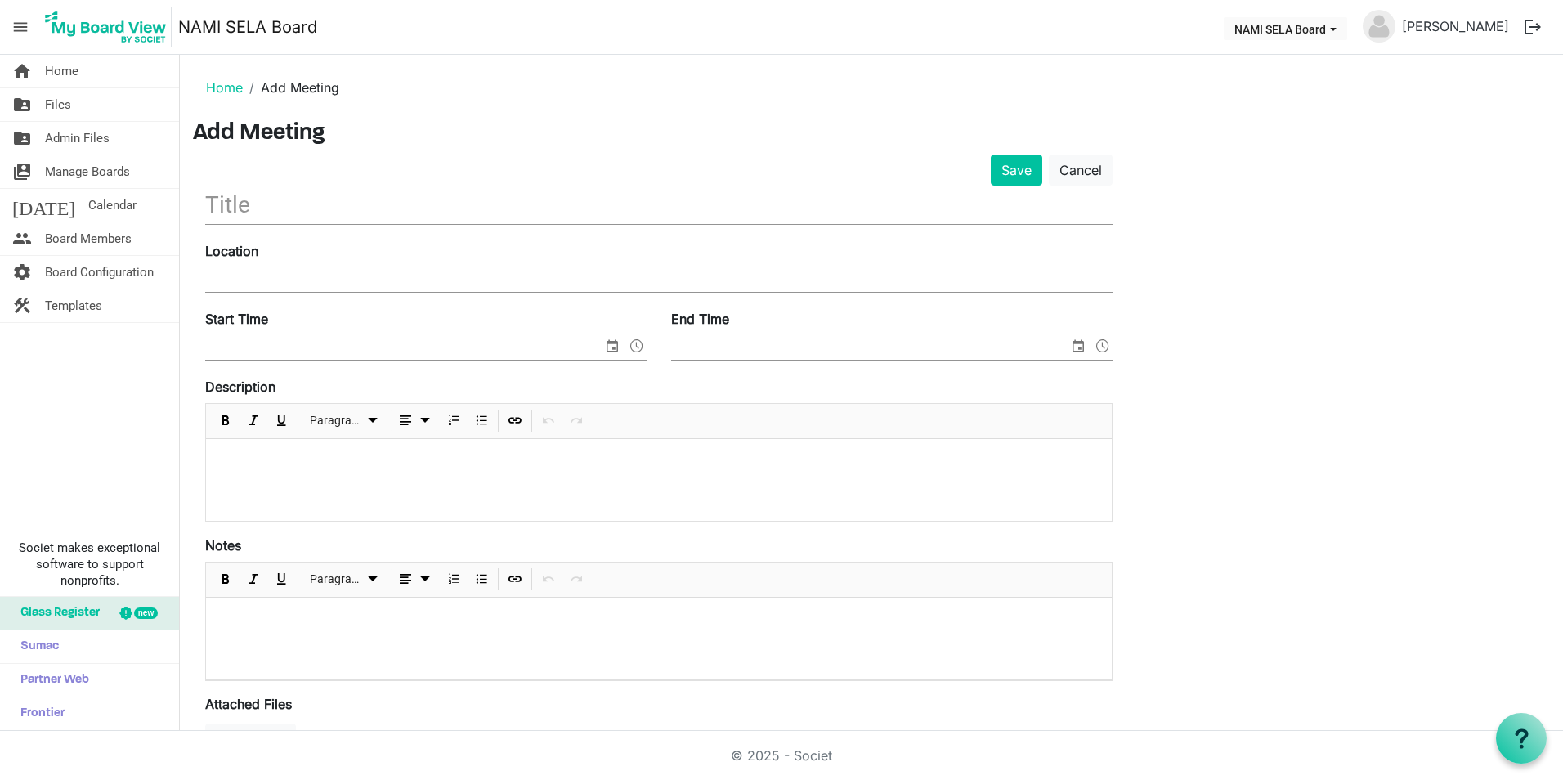
click at [418, 205] on input "text" at bounding box center [659, 205] width 908 height 38
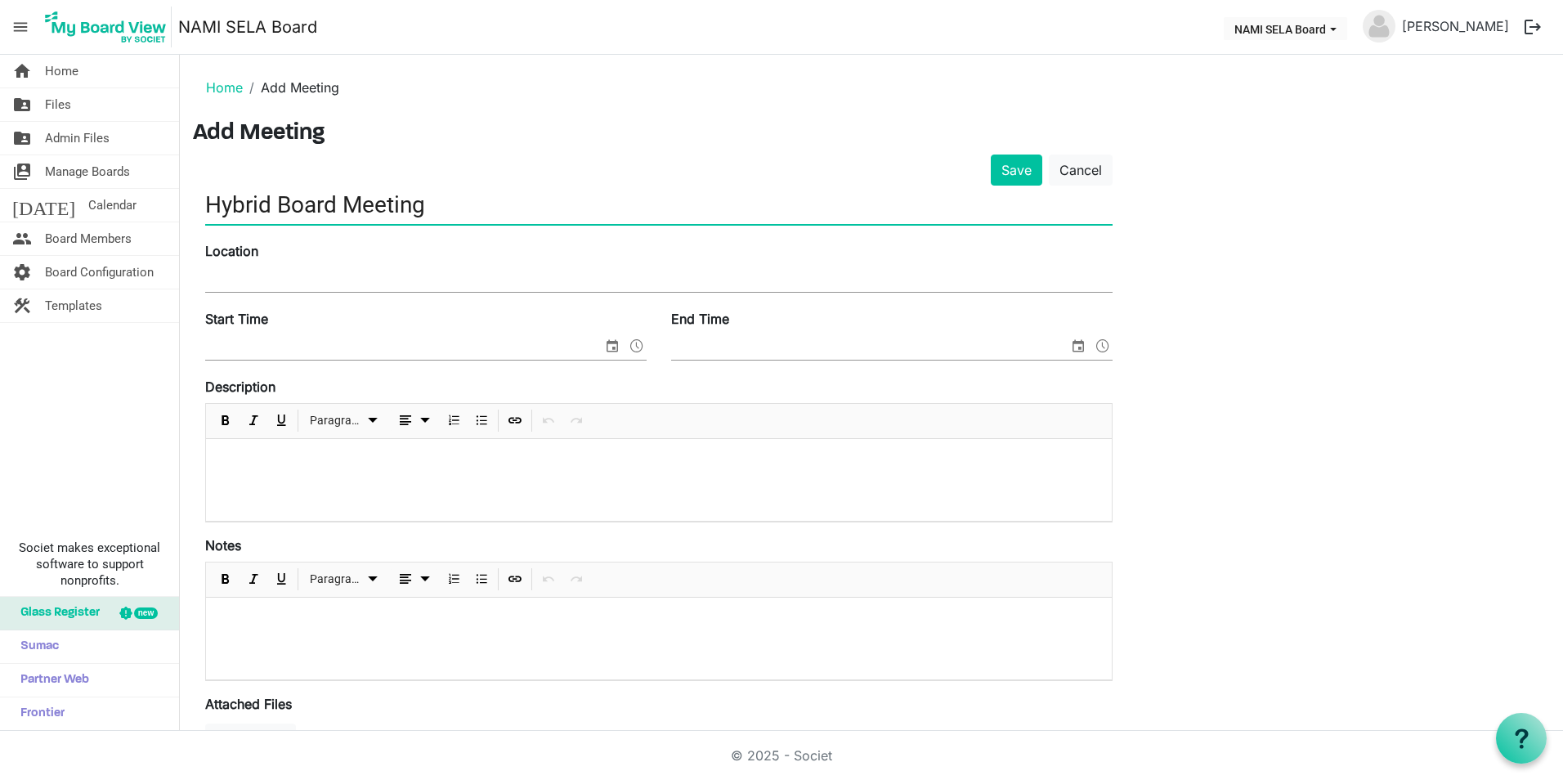
type input "Hybrid Board Meeting"
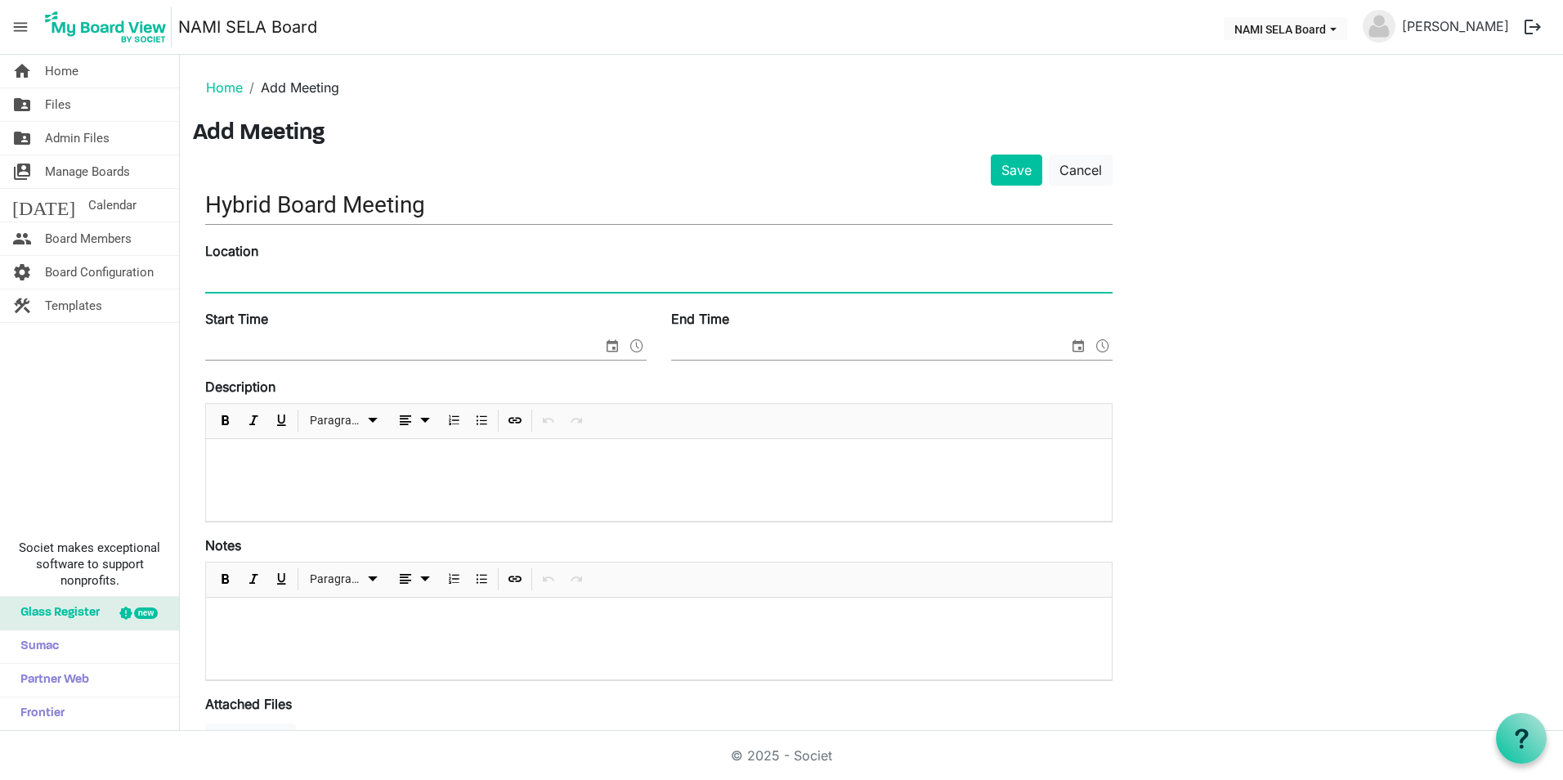
click at [616, 343] on span "select" at bounding box center [613, 345] width 20 height 21
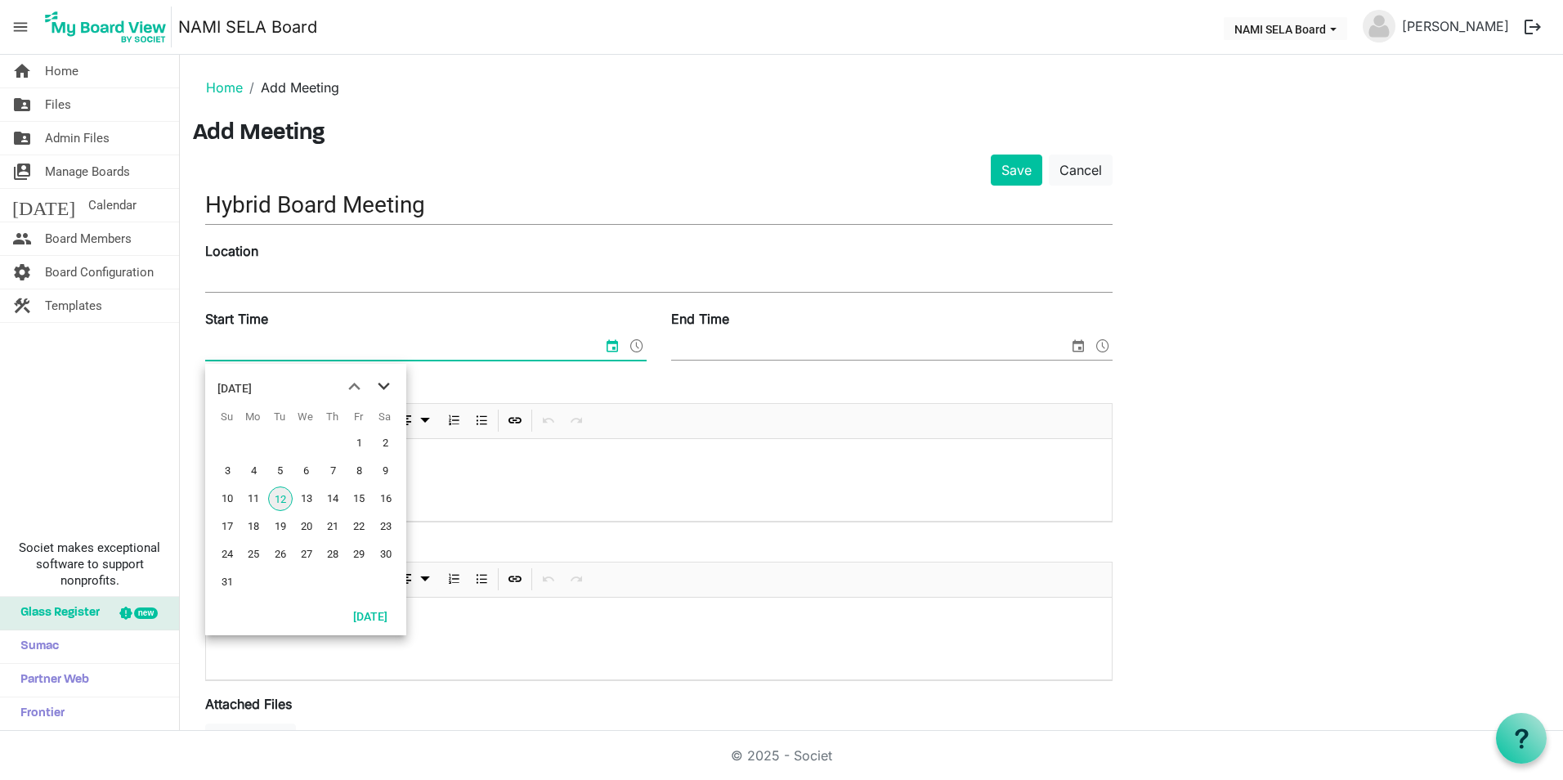
click at [379, 392] on span "next month" at bounding box center [384, 386] width 29 height 29
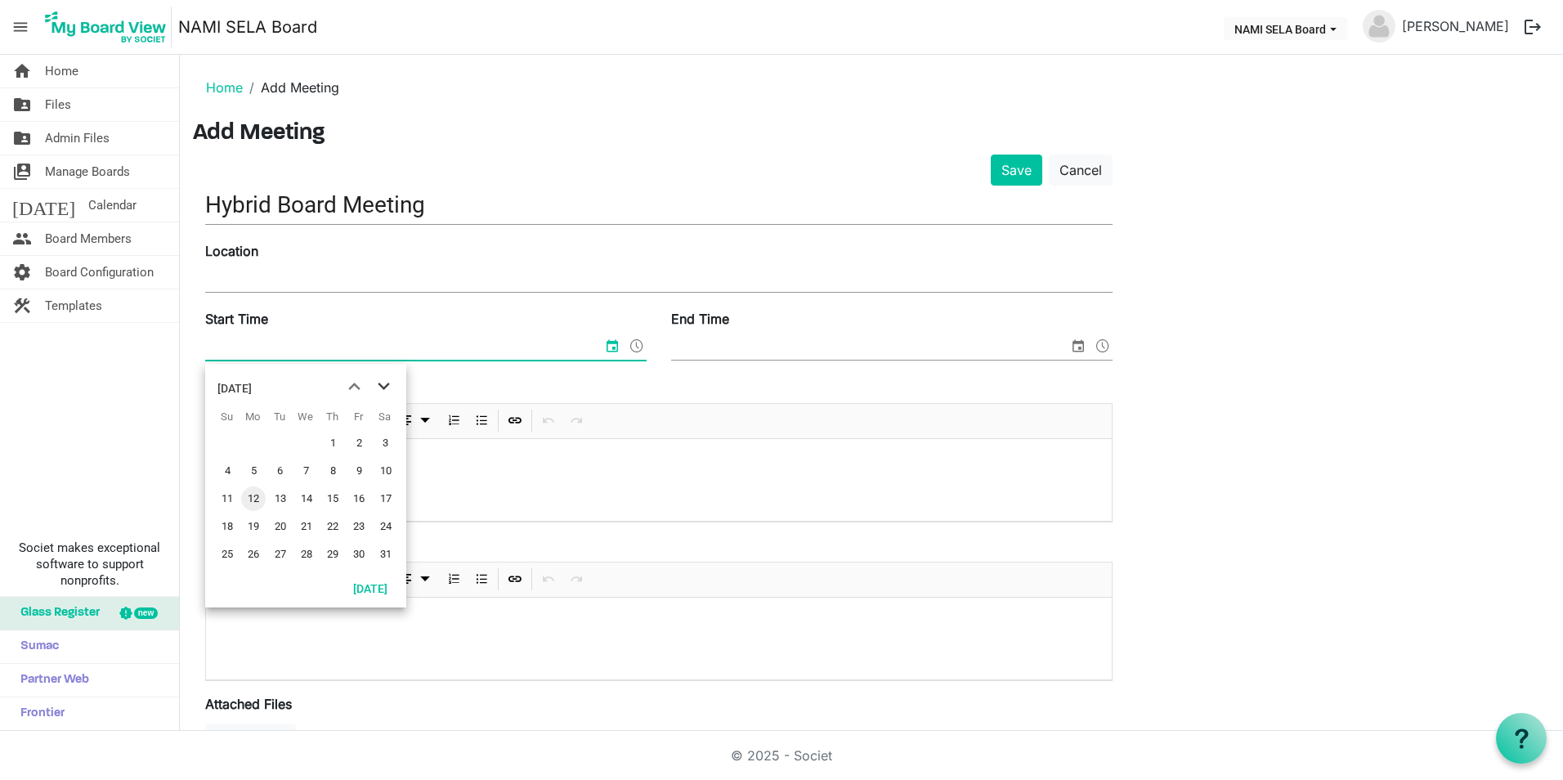
click at [379, 392] on span "next month" at bounding box center [384, 386] width 29 height 29
click at [352, 390] on span "previous month" at bounding box center [354, 386] width 29 height 29
click at [258, 504] on span "16" at bounding box center [253, 498] width 25 height 25
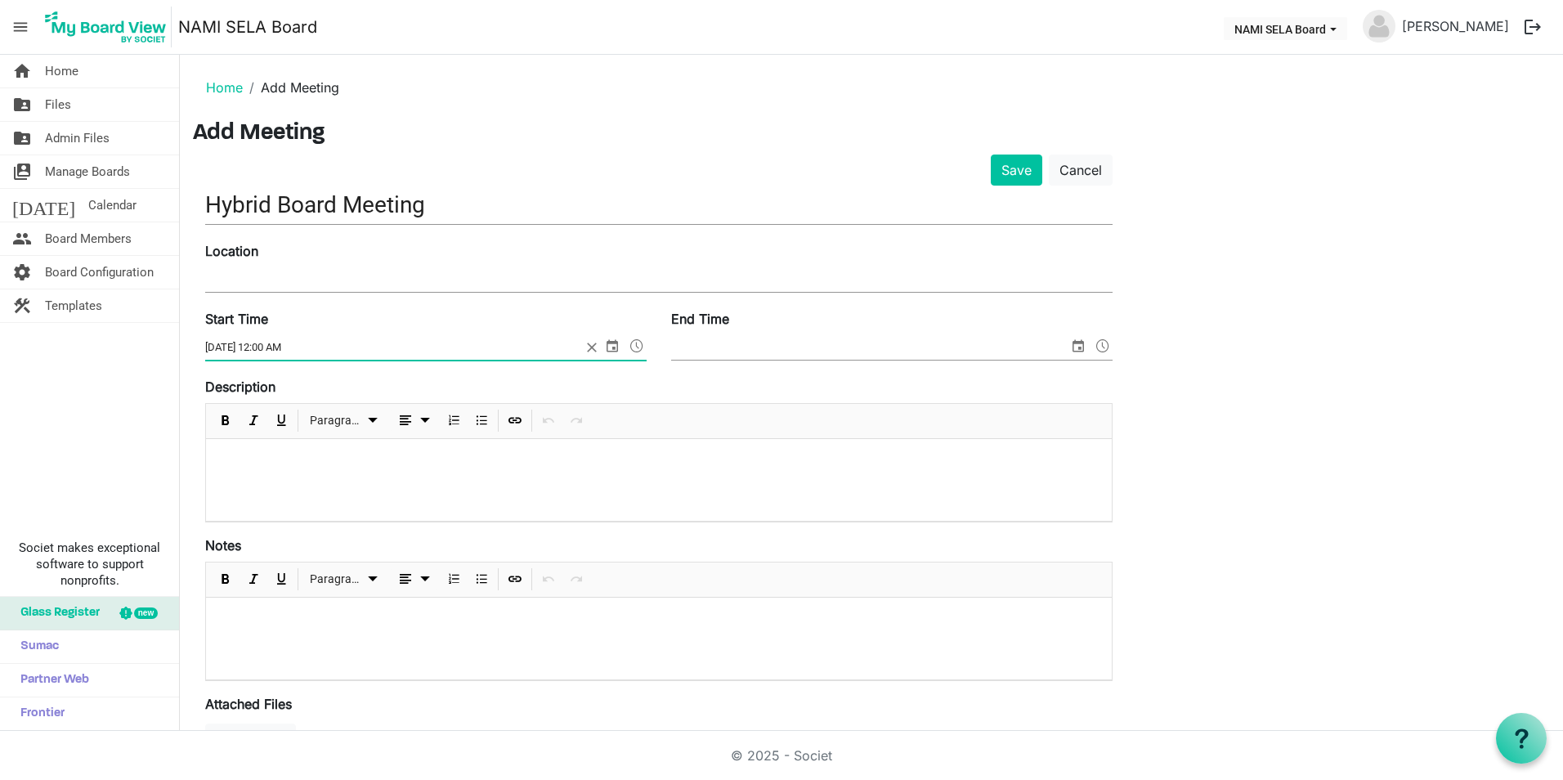
click at [268, 352] on input "3/16/2026 12:00 AM" at bounding box center [393, 347] width 376 height 25
type input "3/16/2026 6:00 PM"
click at [934, 350] on input "End Time" at bounding box center [869, 347] width 397 height 25
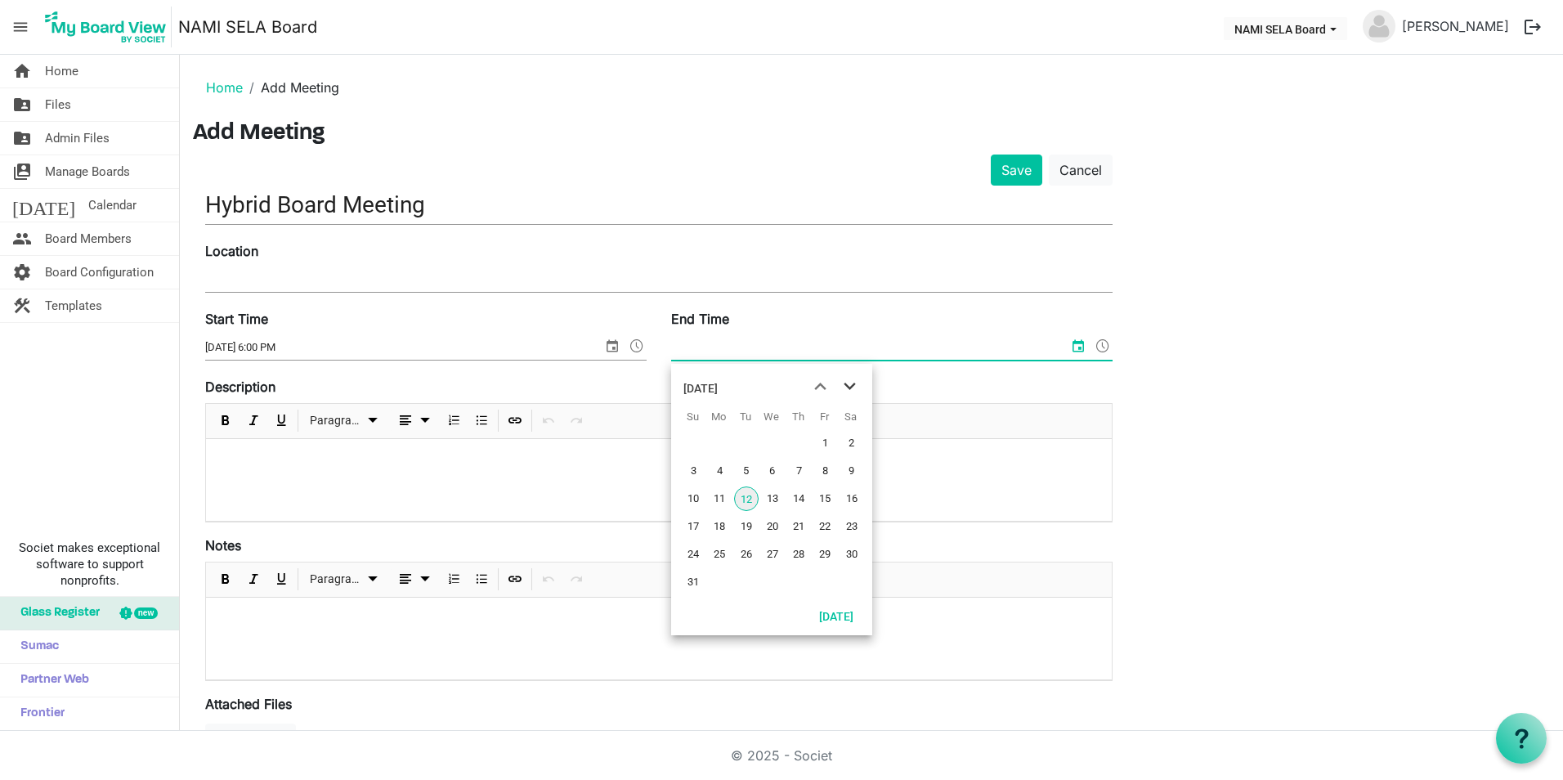
click at [856, 389] on span "next month" at bounding box center [850, 386] width 29 height 29
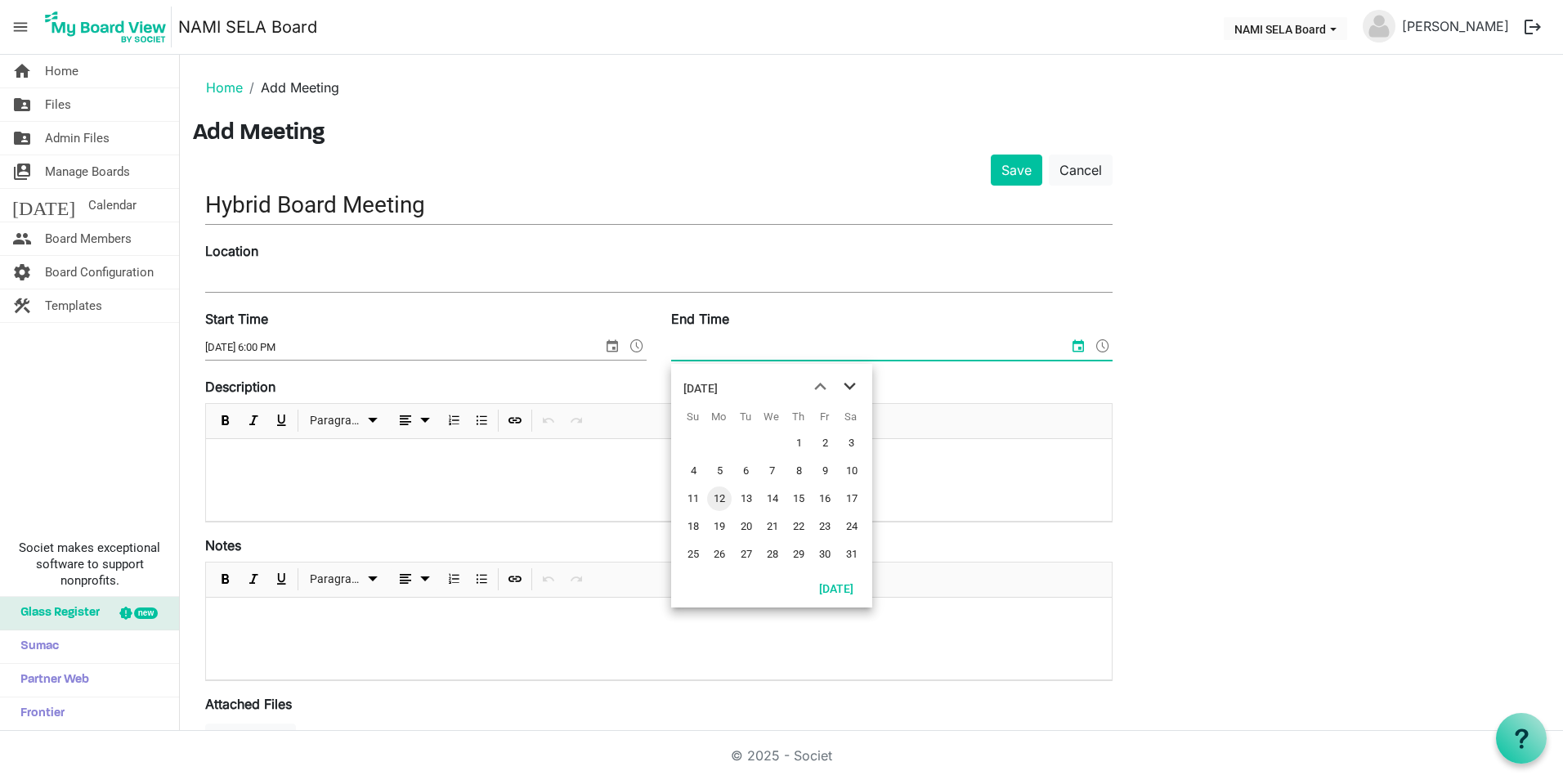
click at [856, 389] on span "next month" at bounding box center [850, 386] width 29 height 29
click at [724, 494] on span "16" at bounding box center [719, 498] width 25 height 25
click at [733, 345] on input "3/16/2026 12:00 AM" at bounding box center [859, 347] width 376 height 25
type input "3/16/2026 8:00 PM"
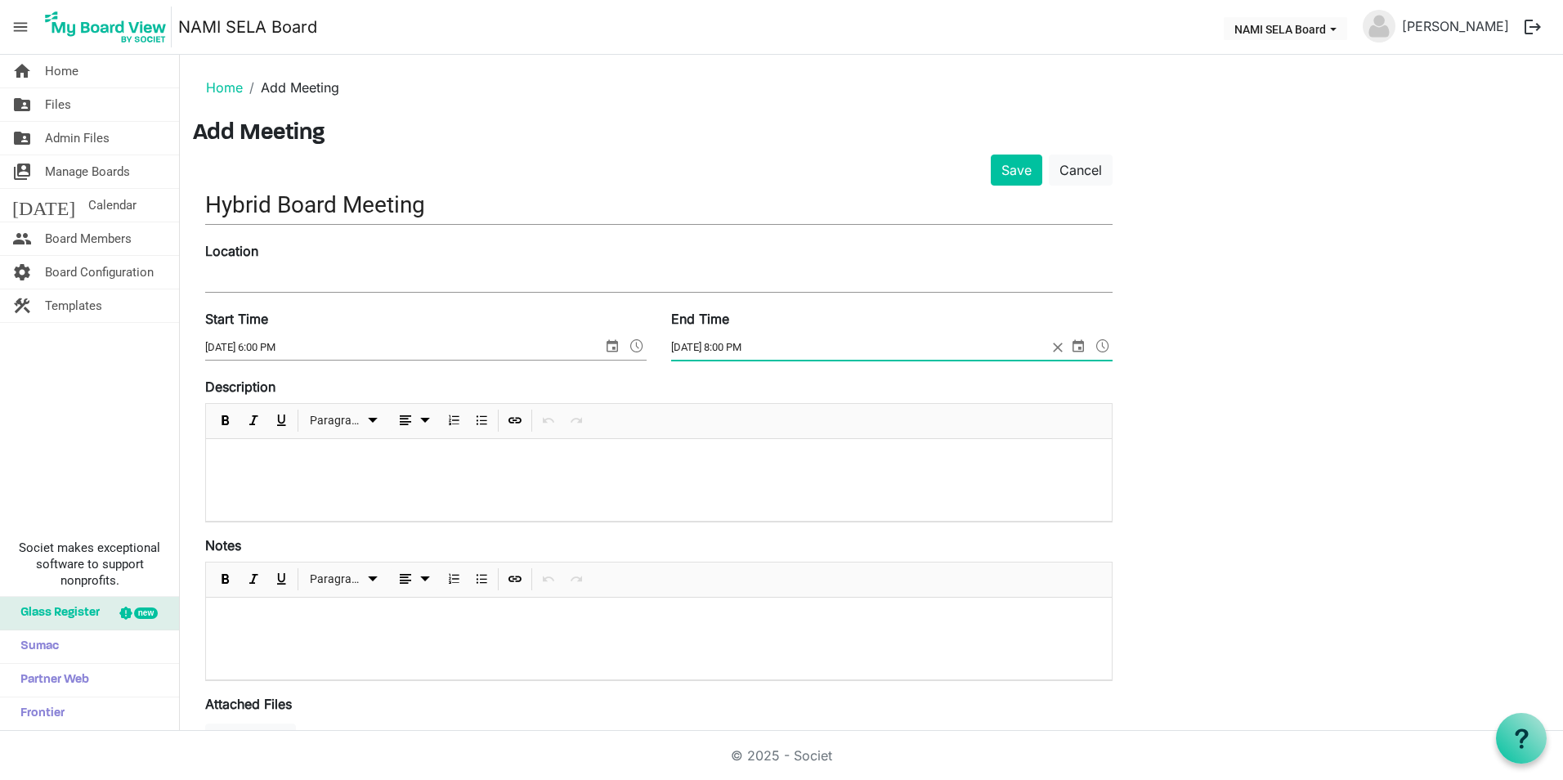
click at [254, 476] on div at bounding box center [659, 480] width 906 height 82
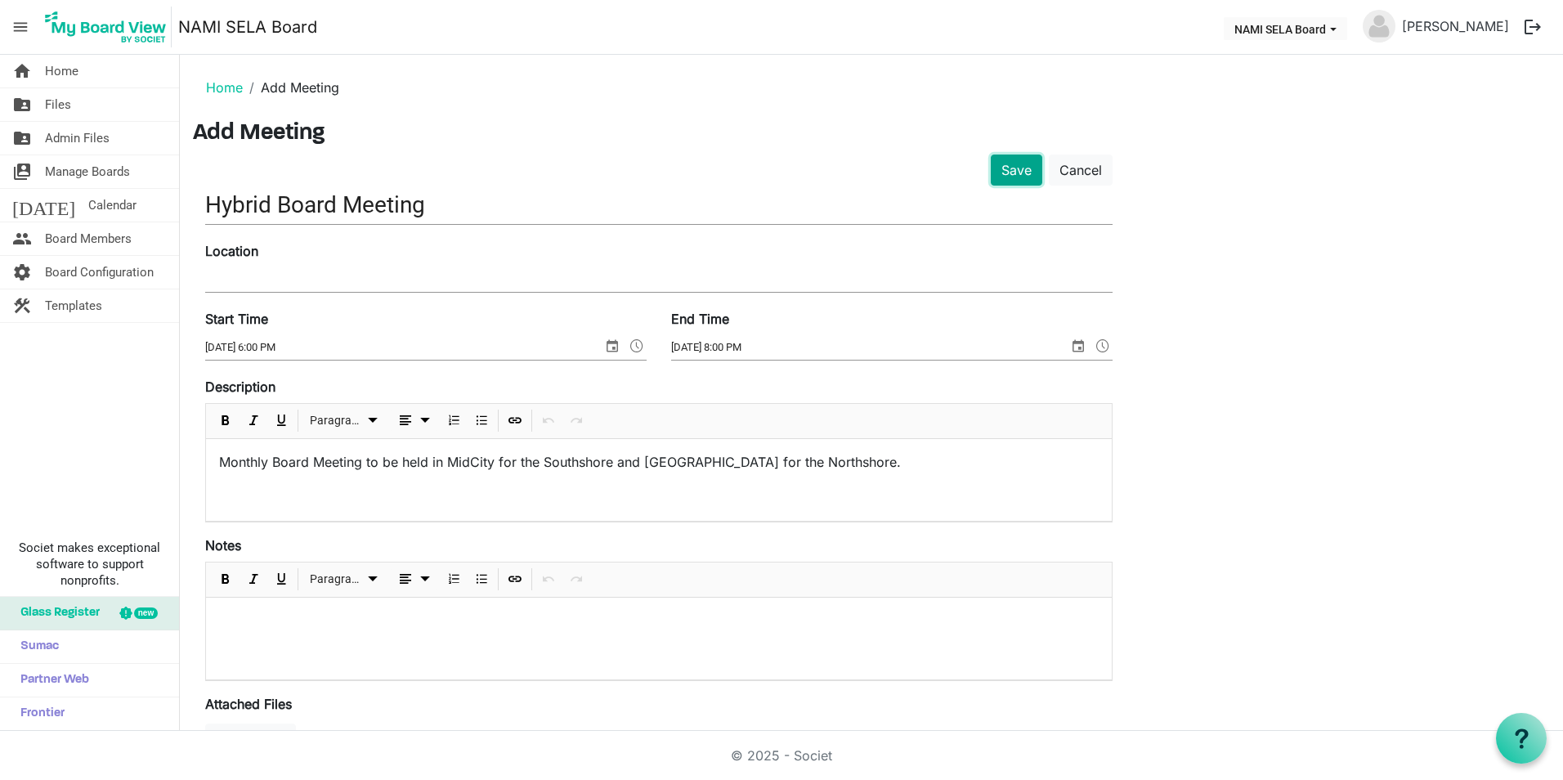
click at [1006, 165] on button "Save" at bounding box center [1017, 170] width 52 height 31
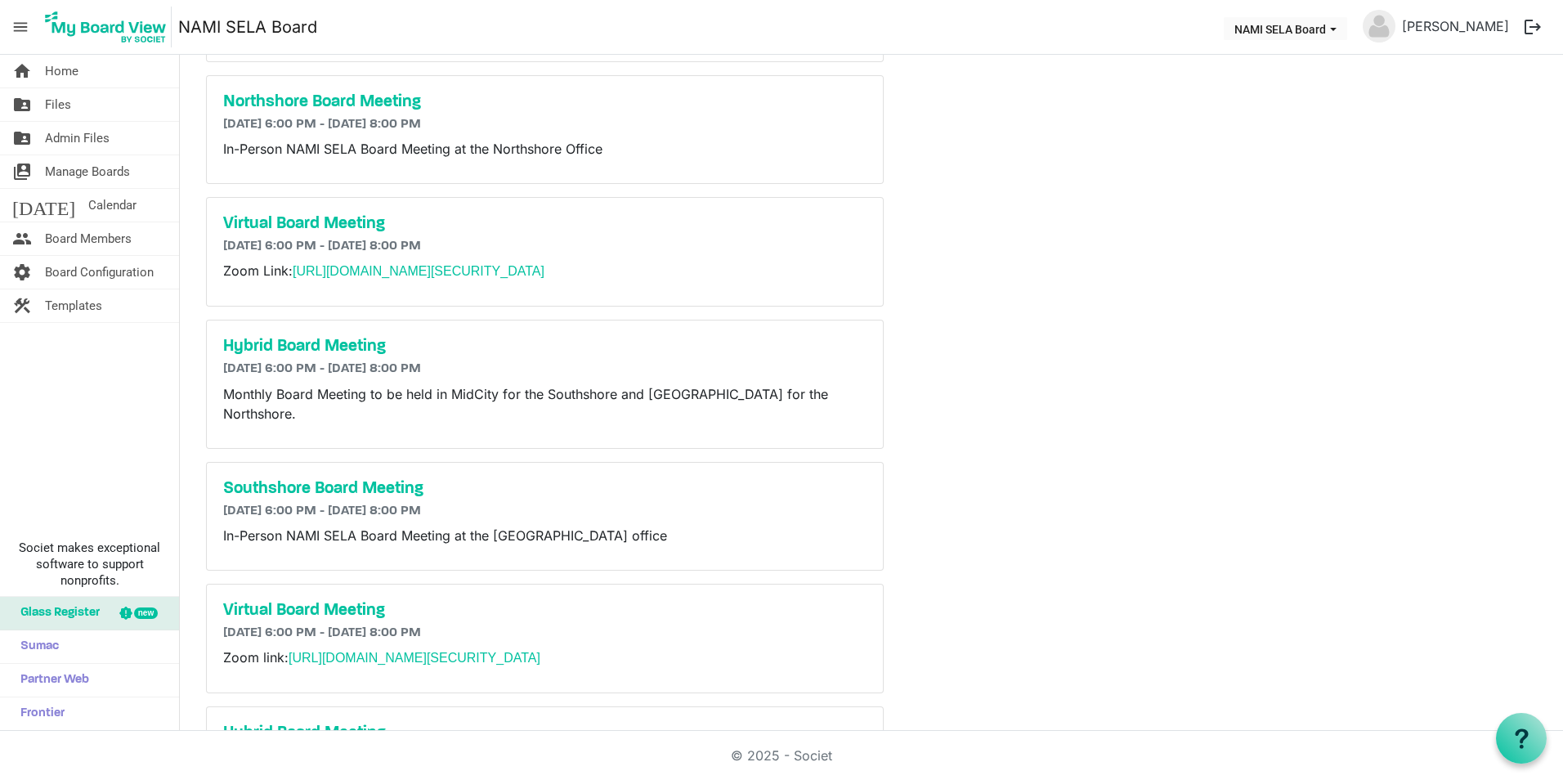
scroll to position [440, 0]
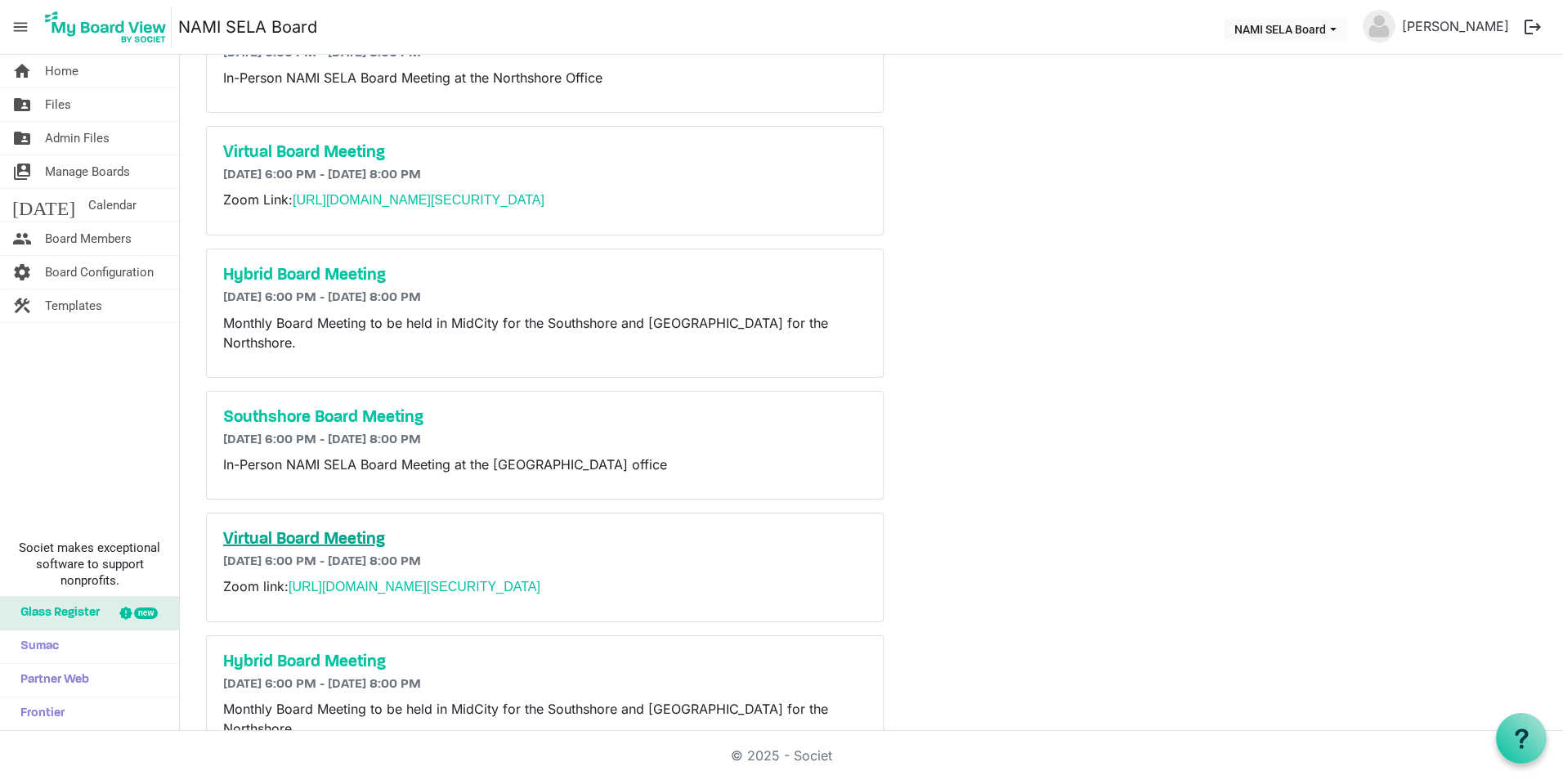
click at [352, 530] on h5 "Virtual Board Meeting" at bounding box center [544, 540] width 643 height 20
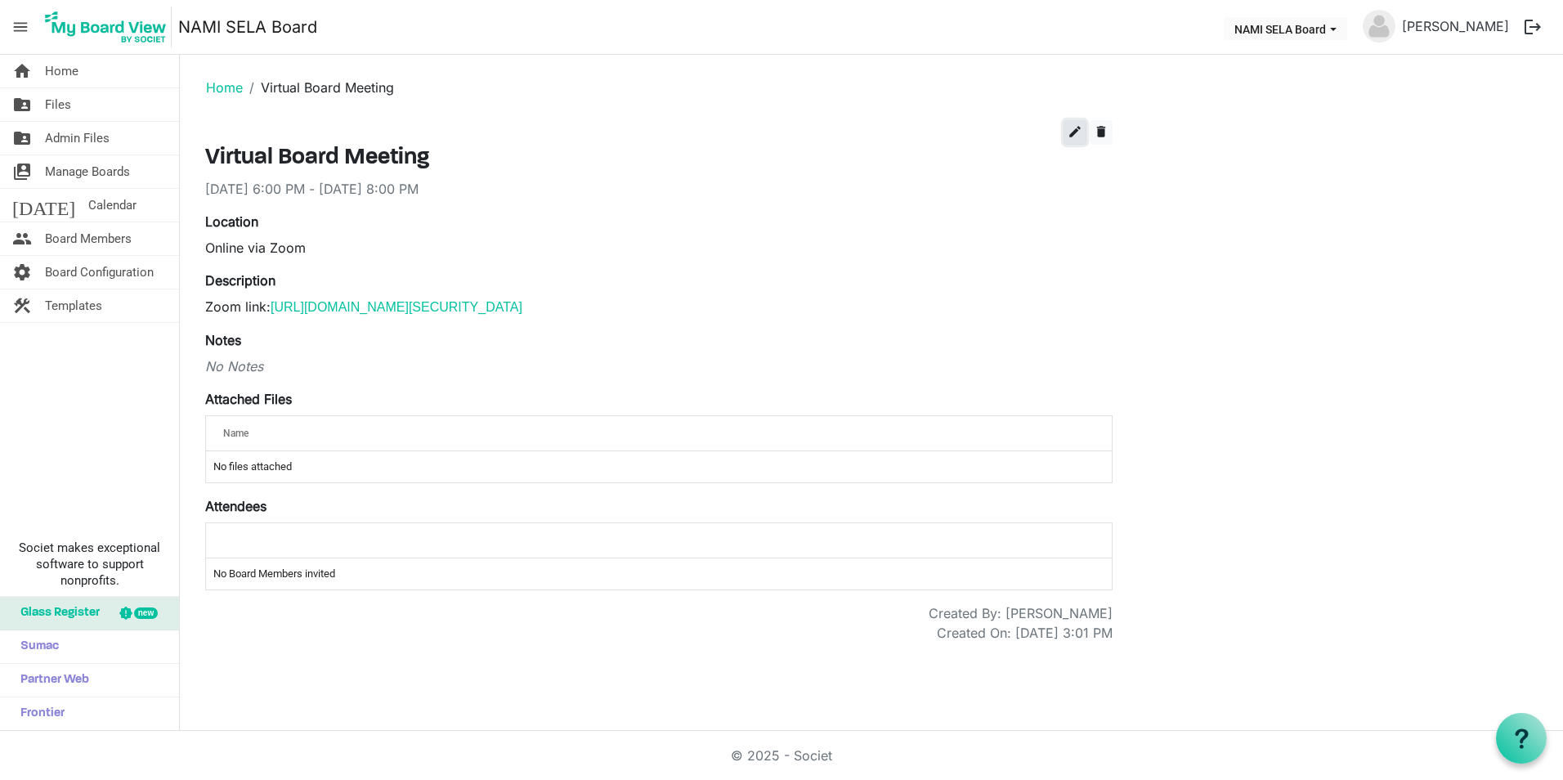
click at [1069, 129] on span "edit" at bounding box center [1075, 131] width 15 height 15
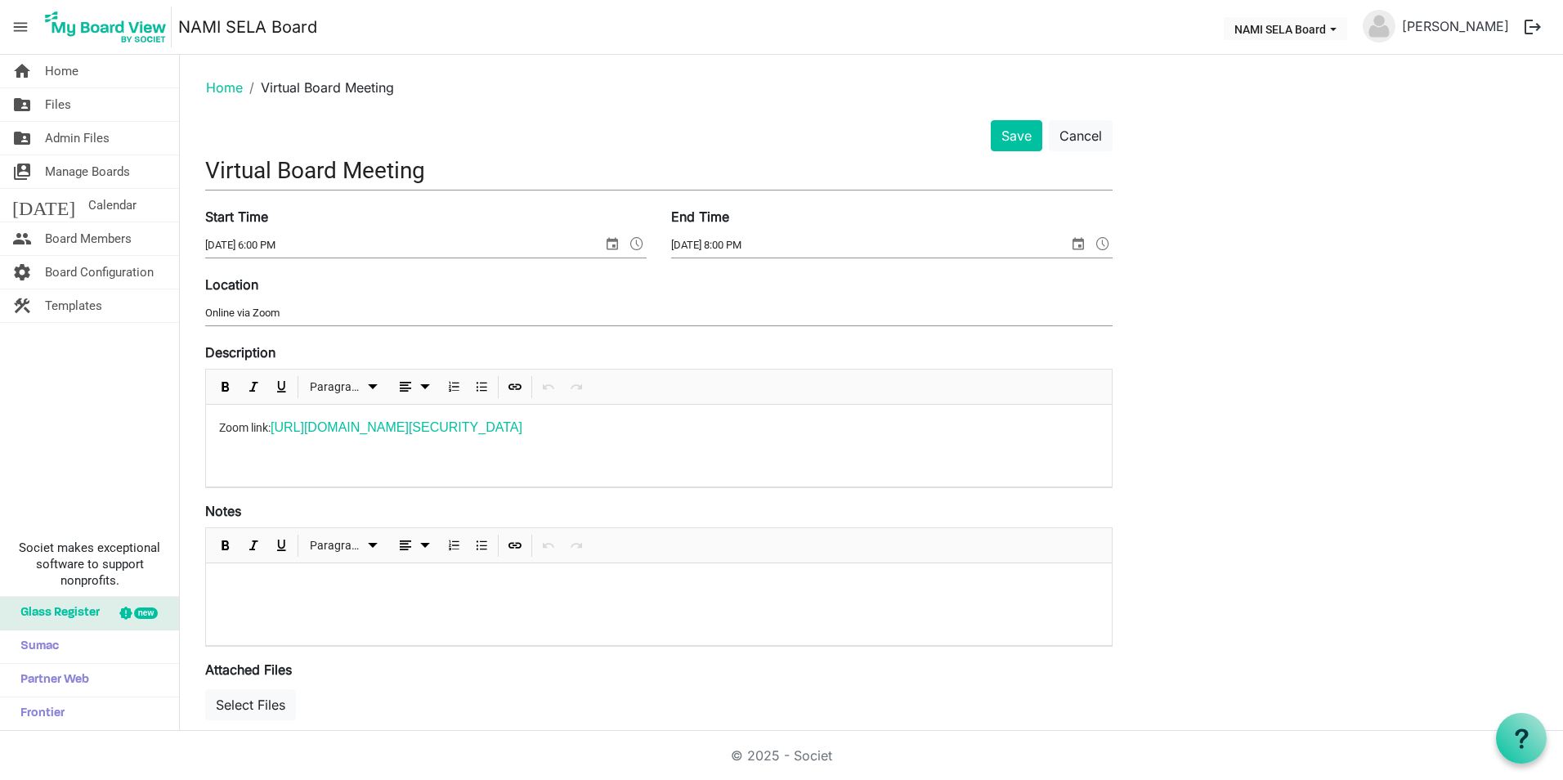
drag, startPoint x: 215, startPoint y: 429, endPoint x: 290, endPoint y: 419, distance: 76.0
click at [217, 429] on div "Zoom link: [URL][DOMAIN_NAME][SECURITY_DATA]" at bounding box center [659, 446] width 906 height 82
click at [1002, 130] on button "Save" at bounding box center [1017, 135] width 52 height 31
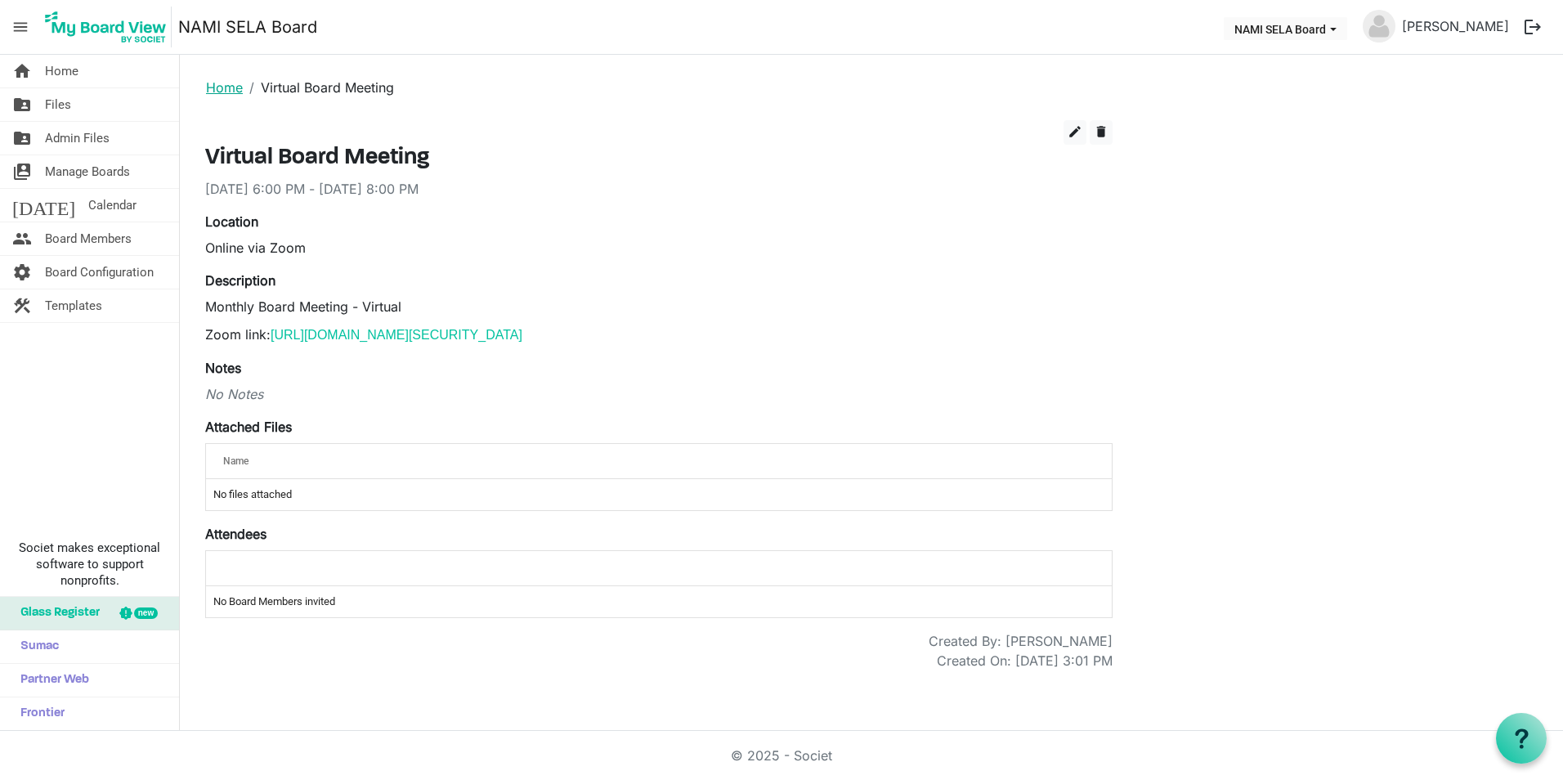
click at [230, 90] on link "Home" at bounding box center [224, 87] width 37 height 16
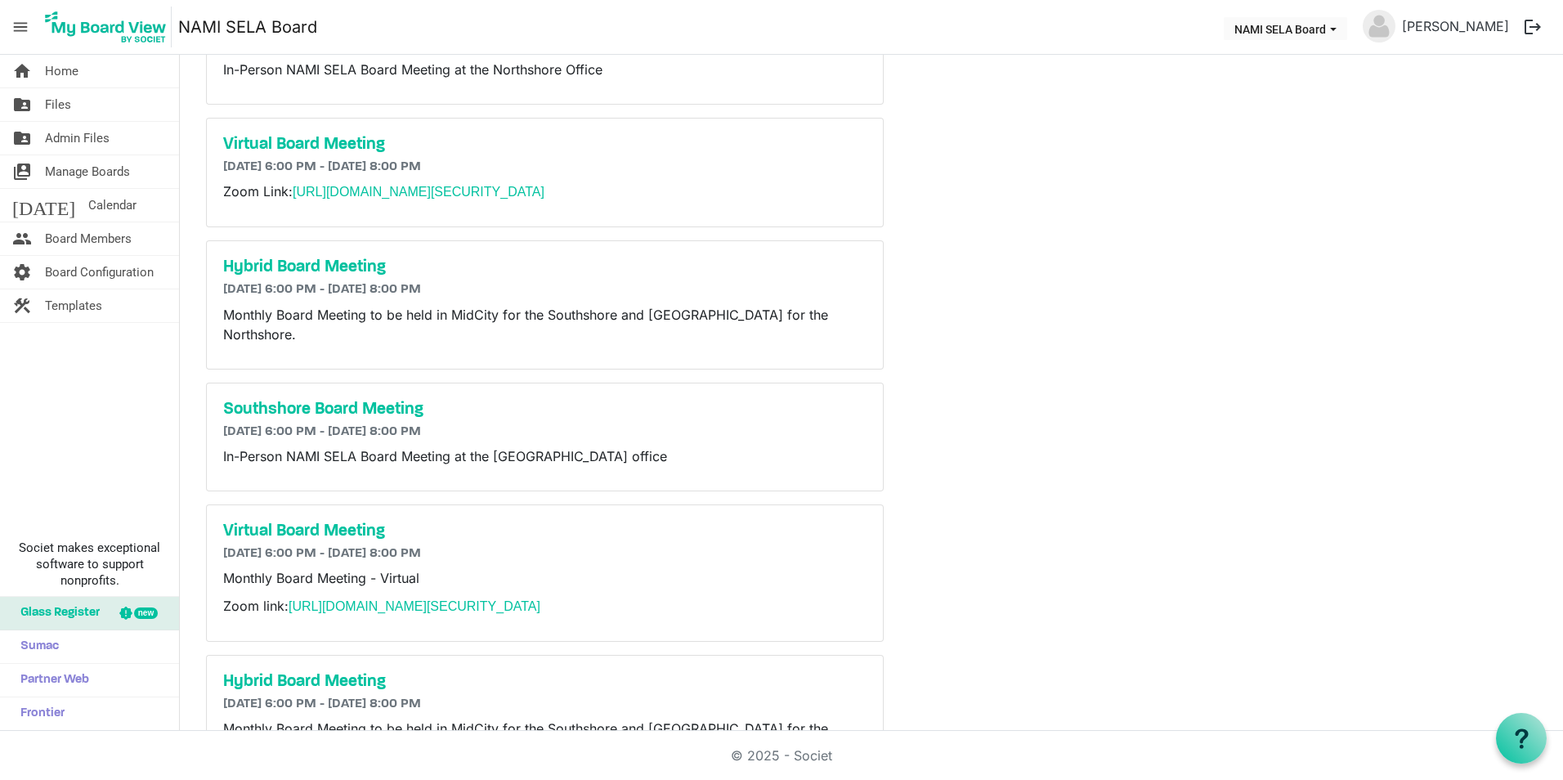
scroll to position [468, 0]
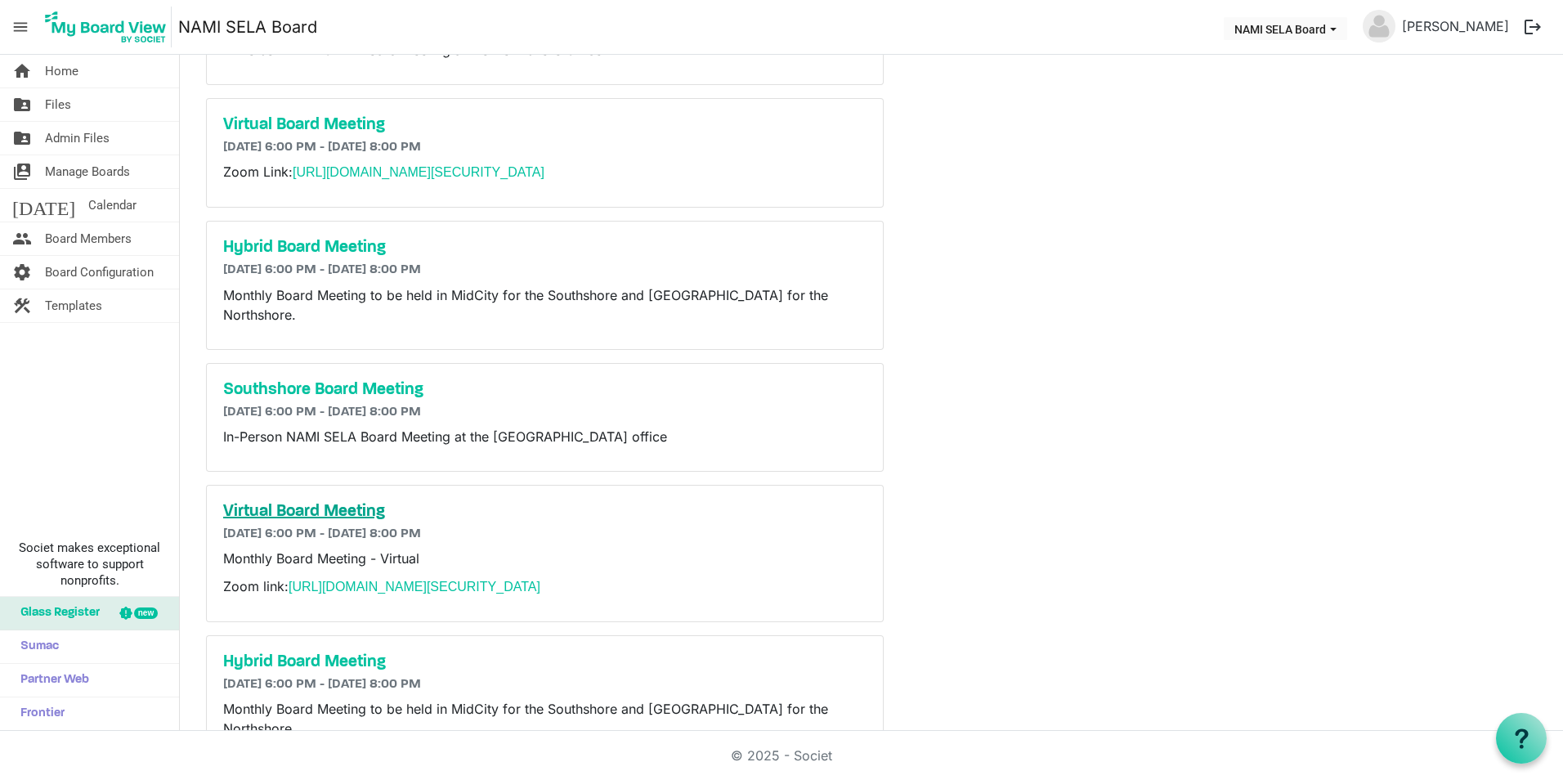
click at [358, 502] on h5 "Virtual Board Meeting" at bounding box center [544, 512] width 643 height 20
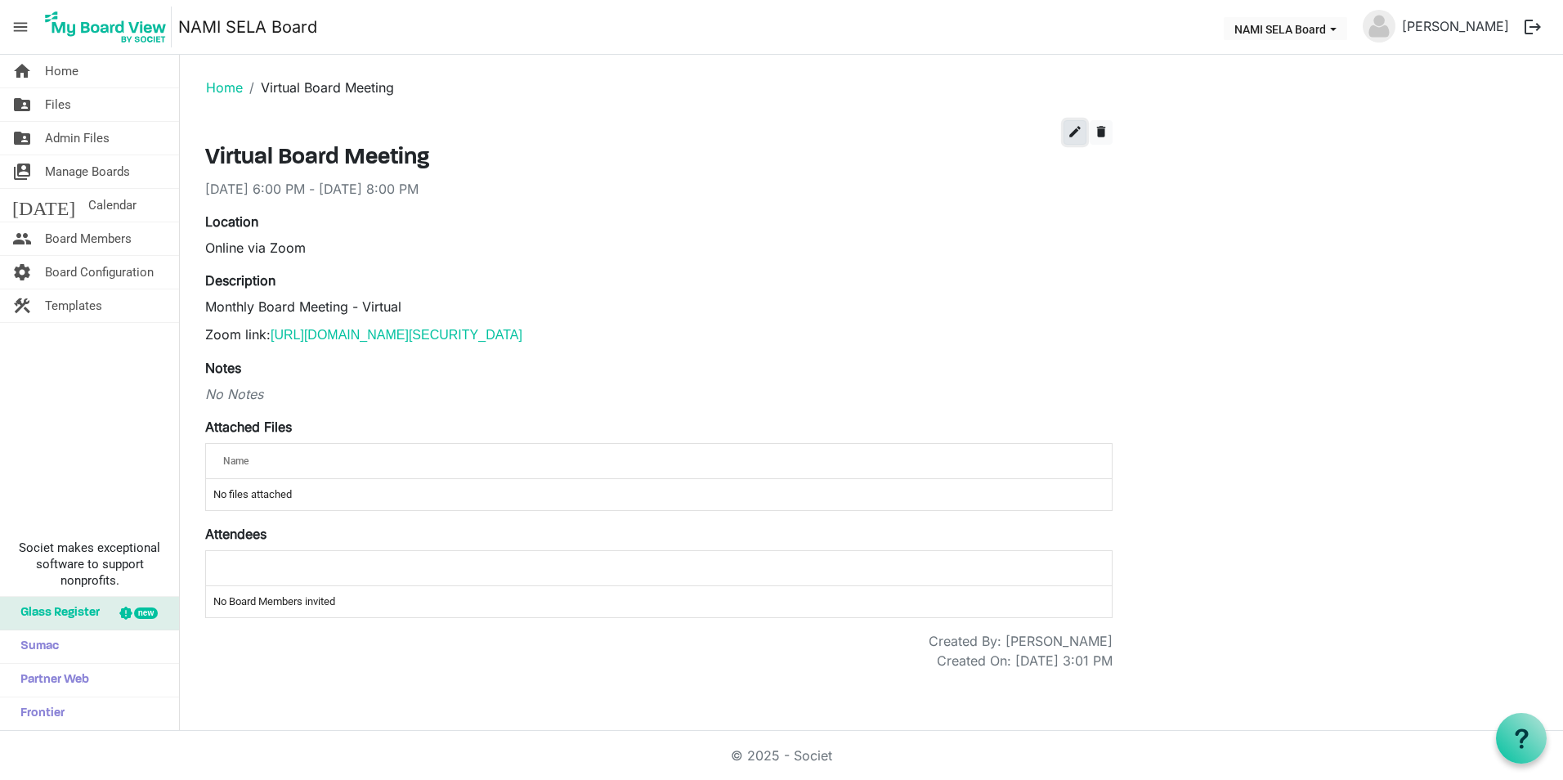
click at [1069, 128] on span "edit" at bounding box center [1075, 131] width 15 height 15
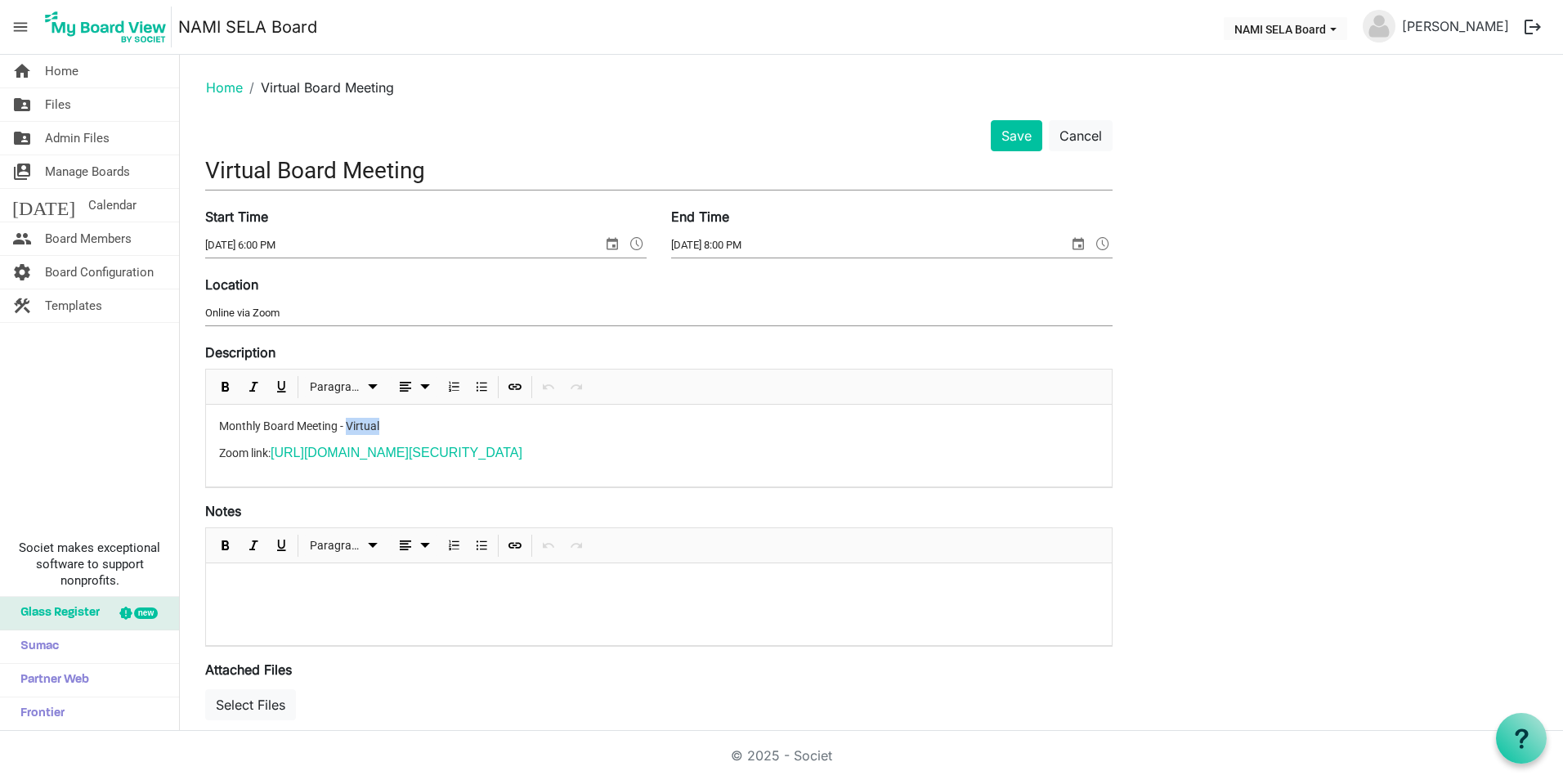
drag, startPoint x: 397, startPoint y: 430, endPoint x: 347, endPoint y: 420, distance: 50.8
click at [347, 420] on p "Monthly Board Meeting - Virtual" at bounding box center [659, 426] width 880 height 17
drag, startPoint x: 400, startPoint y: 433, endPoint x: 215, endPoint y: 424, distance: 185.0
click at [215, 424] on div "Monthly Board Meeting - VIRTUAL Zoom link: https://us06web.zoom.us/j/8396214788…" at bounding box center [659, 446] width 906 height 82
copy p "Monthly Board Meeting - VIRTUAL"
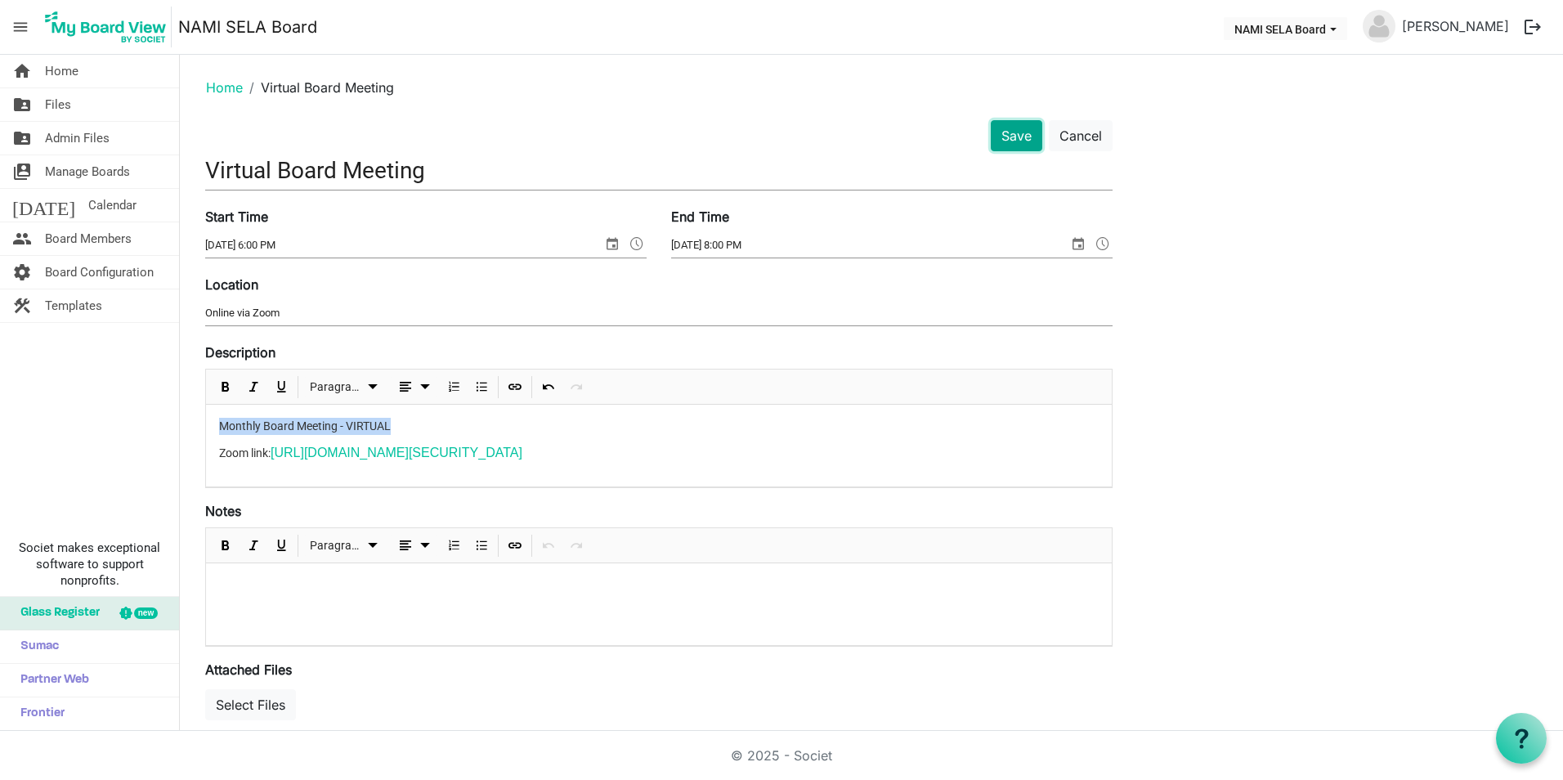
click at [1010, 134] on button "Save" at bounding box center [1017, 135] width 52 height 31
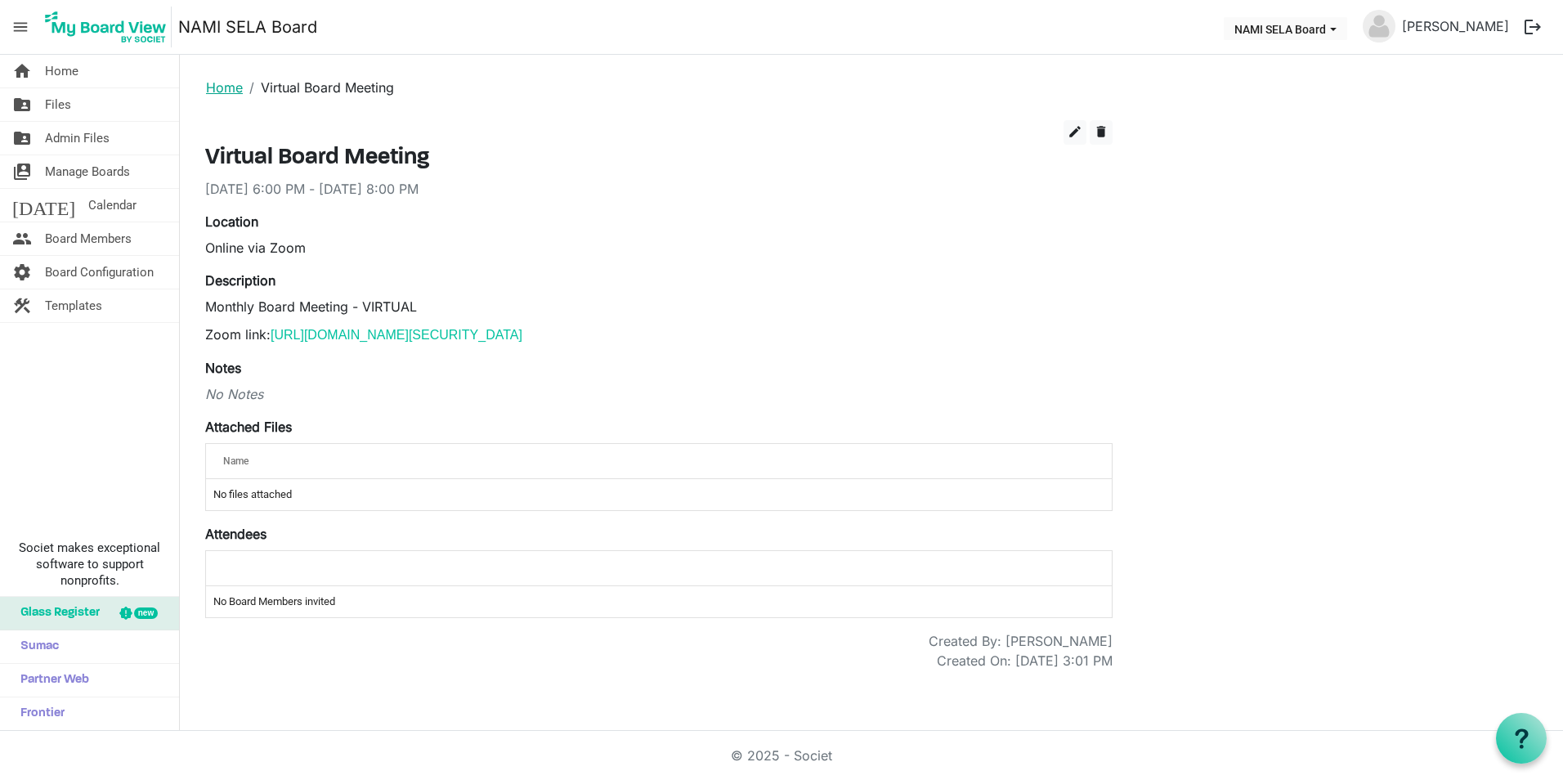
click at [232, 93] on link "Home" at bounding box center [224, 87] width 37 height 16
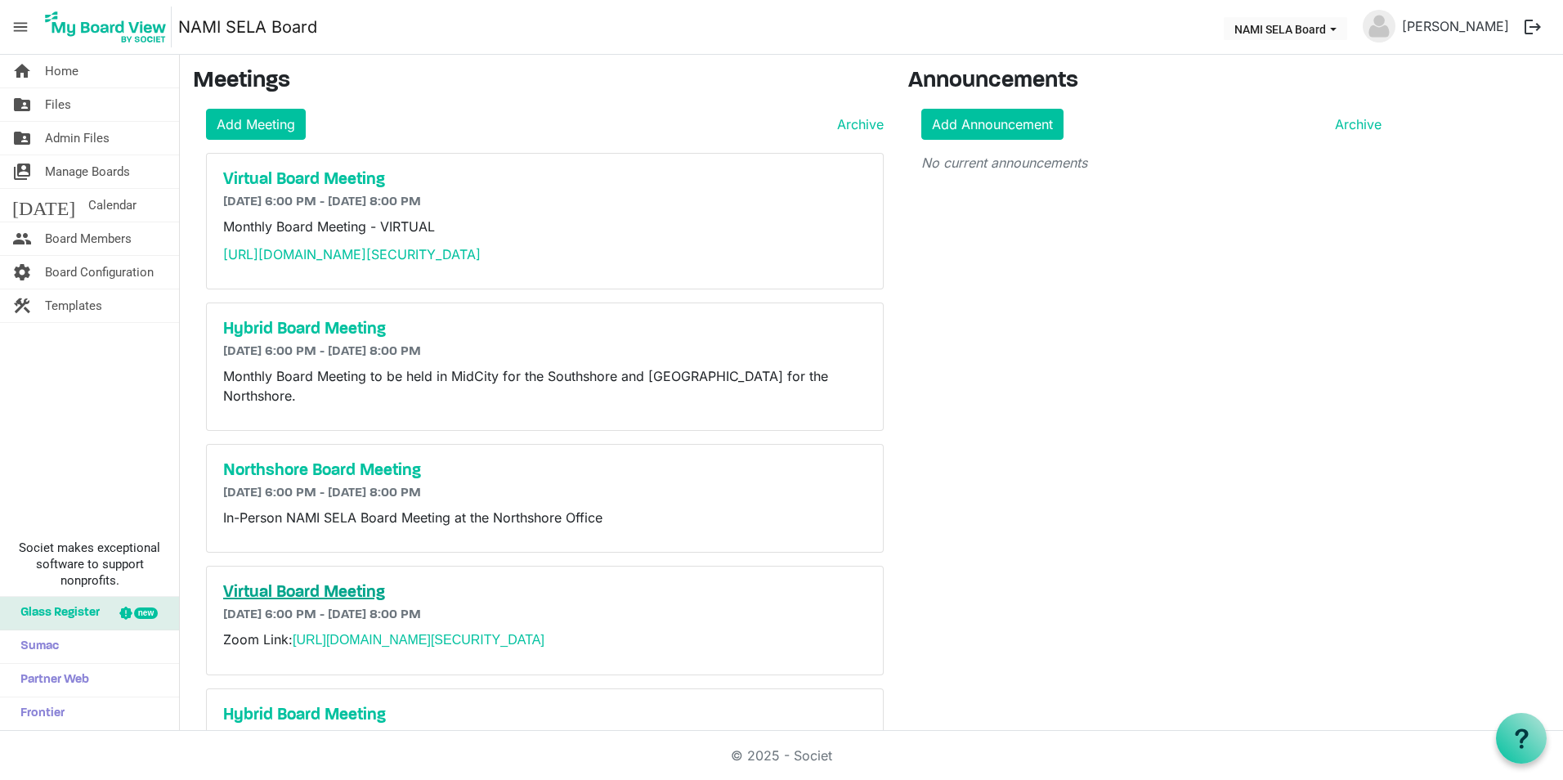
click at [340, 583] on h5 "Virtual Board Meeting" at bounding box center [544, 593] width 643 height 20
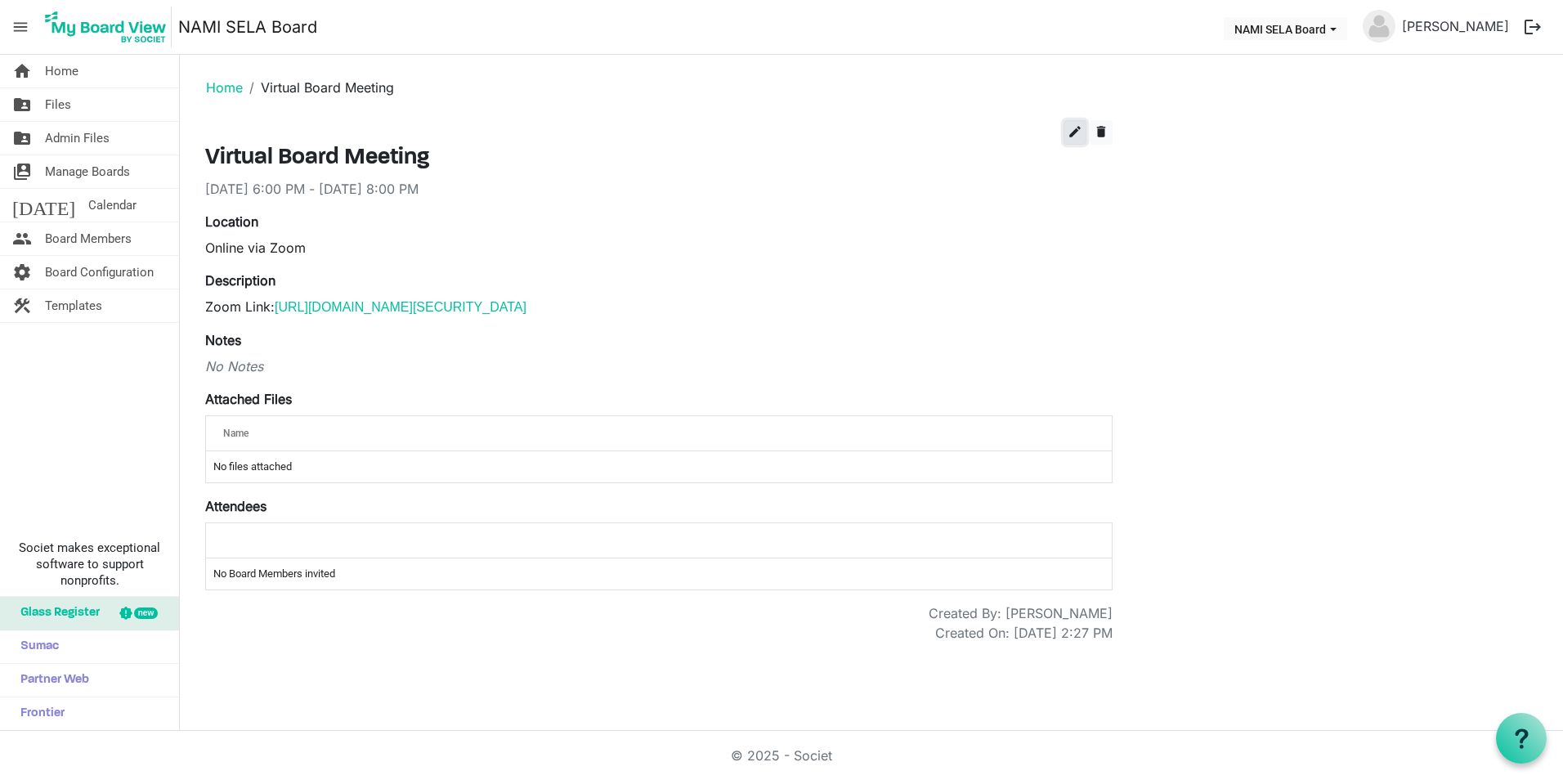
click at [1078, 132] on span "edit" at bounding box center [1075, 131] width 15 height 15
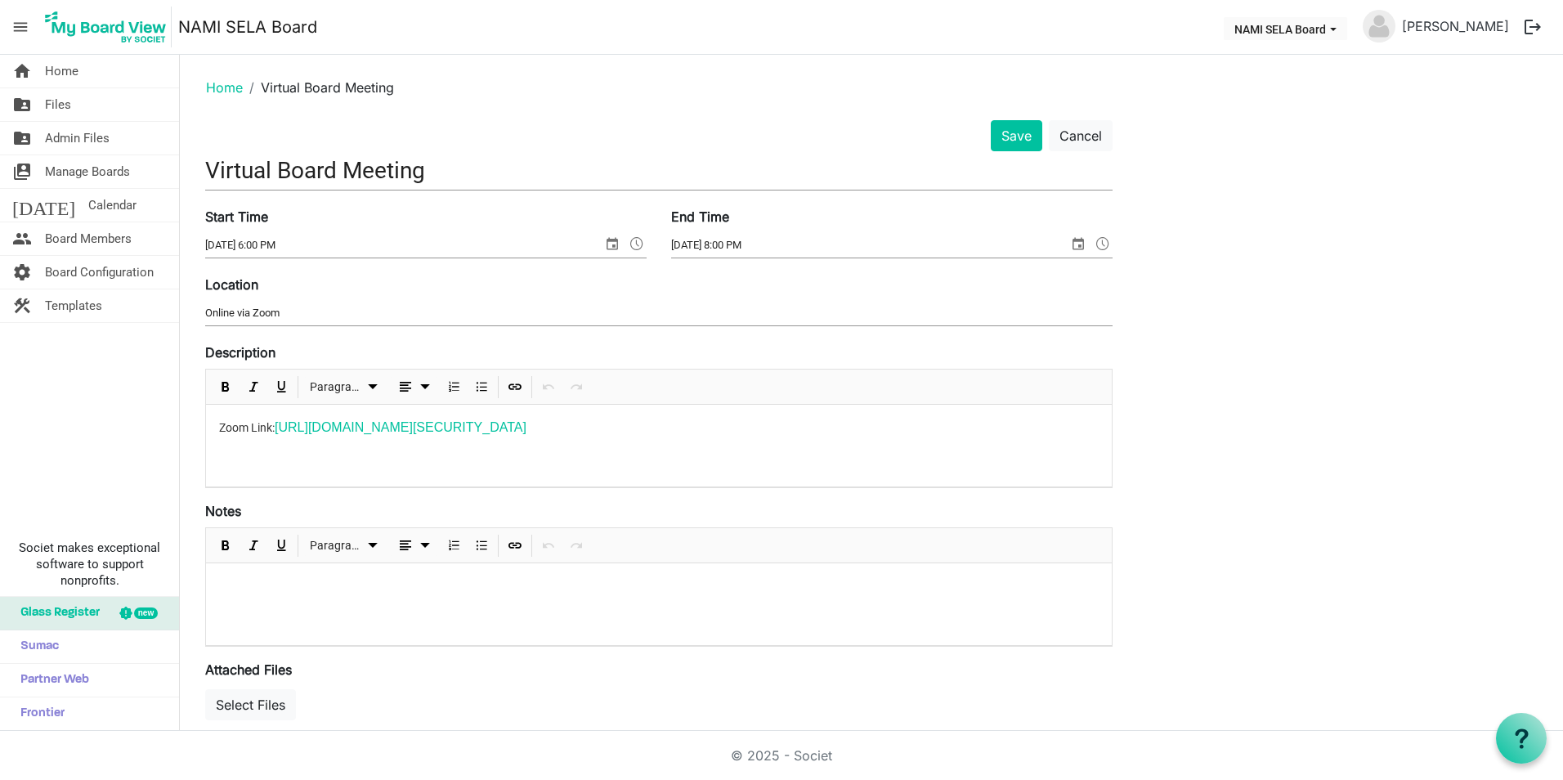
drag, startPoint x: 222, startPoint y: 426, endPoint x: 360, endPoint y: 410, distance: 139.1
click at [225, 424] on p "Zoom Link: https://us06web.zoom.us/j/83305869044?pwd=3rrTHs7Zd4PvXe1RZ8bK0Jthby…" at bounding box center [659, 428] width 880 height 20
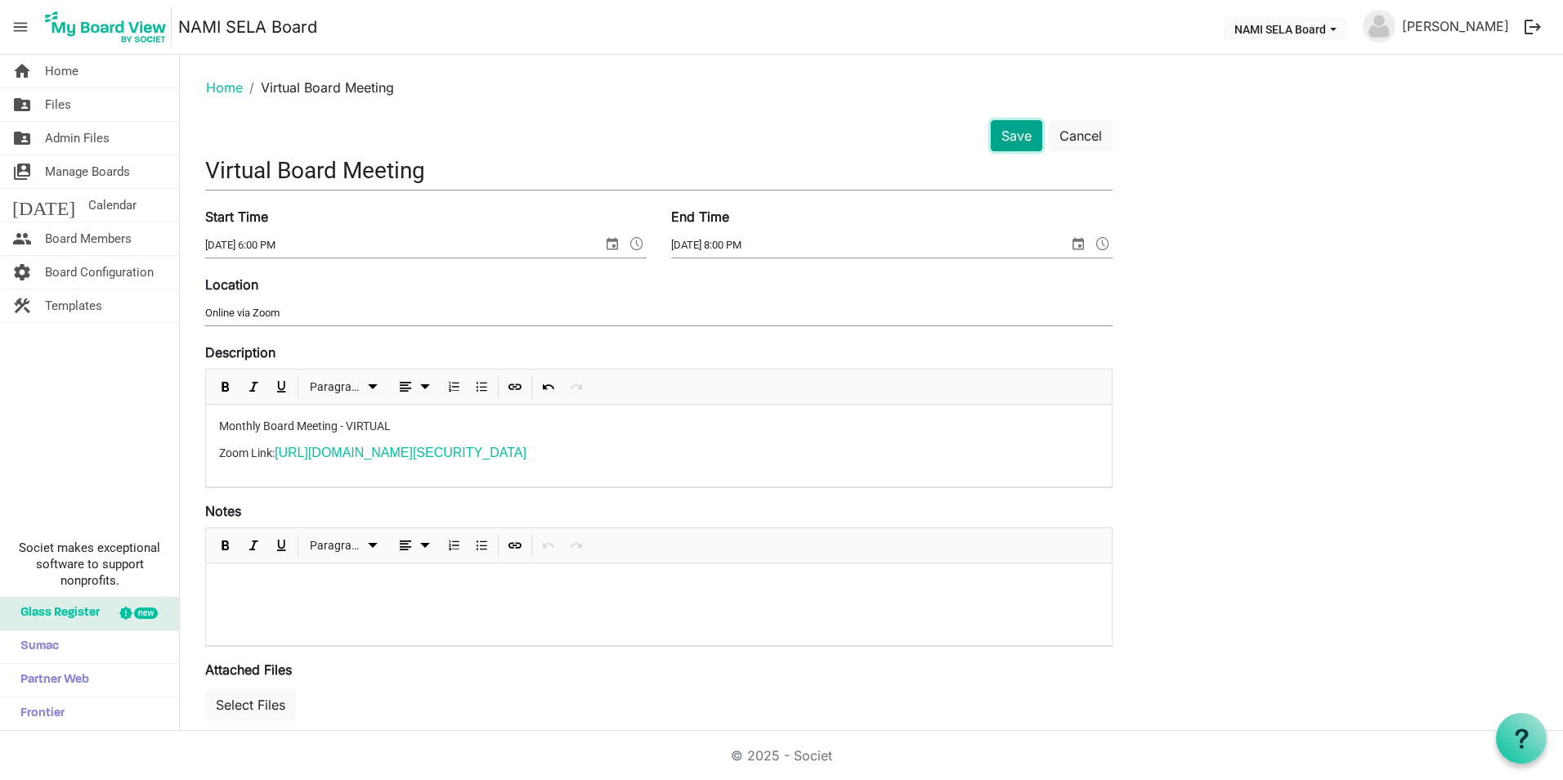
click at [1024, 149] on button "Save" at bounding box center [1017, 135] width 52 height 31
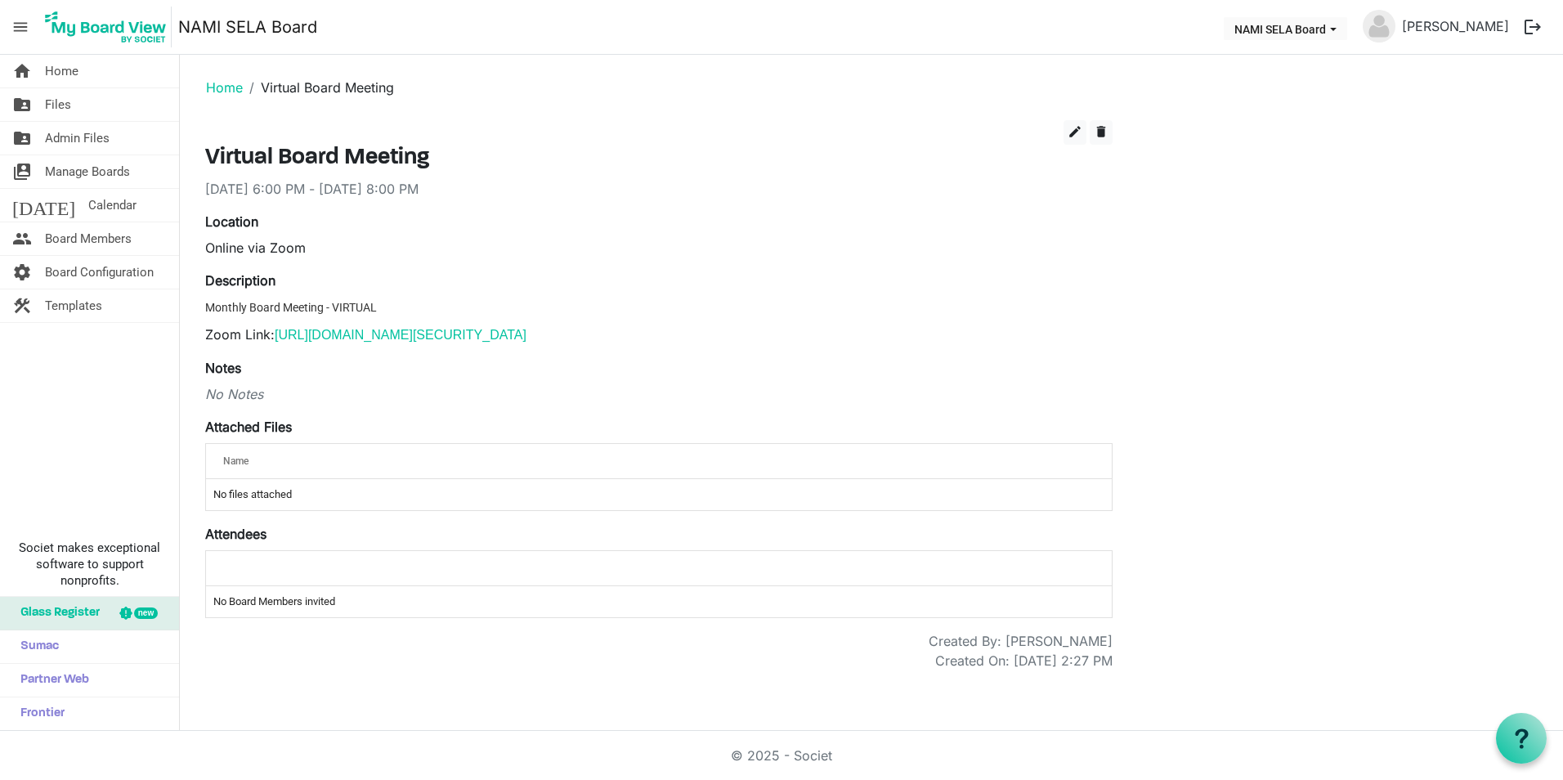
click at [221, 77] on ol "Home Virtual Board Meeting" at bounding box center [871, 87] width 1357 height 39
click at [215, 91] on link "Home" at bounding box center [224, 87] width 37 height 16
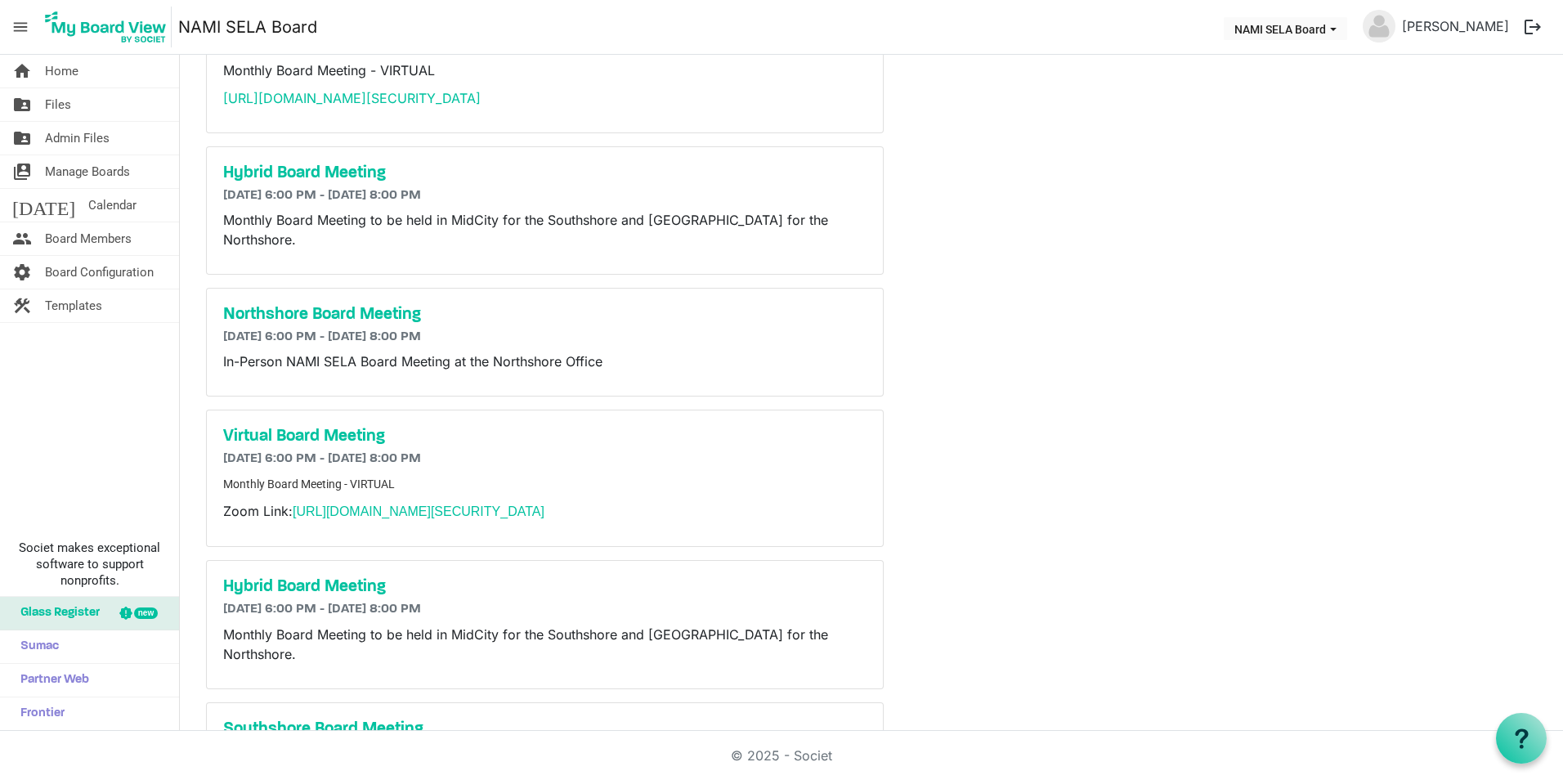
scroll to position [87, 0]
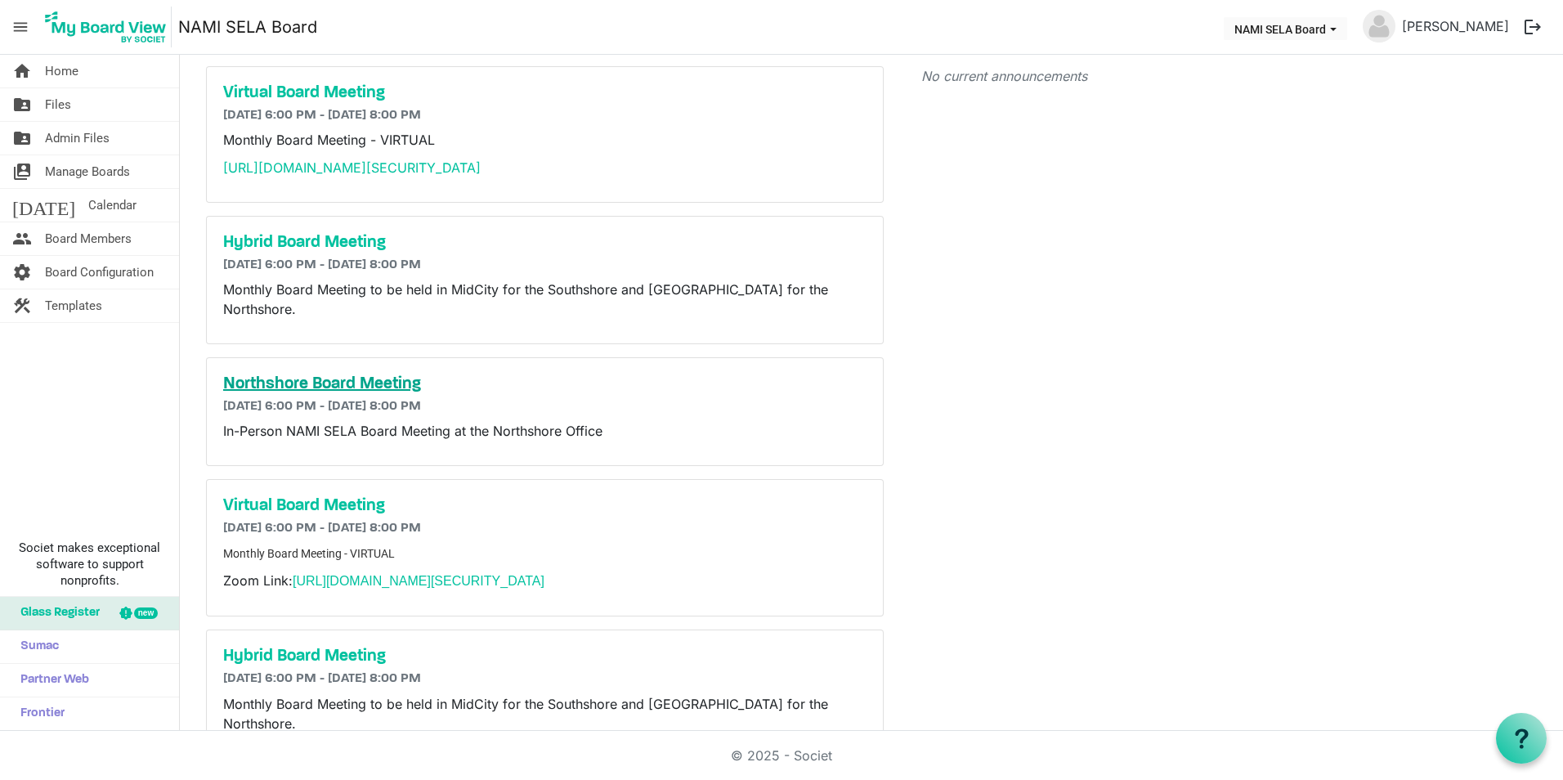
drag, startPoint x: 370, startPoint y: 359, endPoint x: 355, endPoint y: 365, distance: 16.1
click at [355, 374] on h5 "Northshore Board Meeting" at bounding box center [544, 384] width 643 height 20
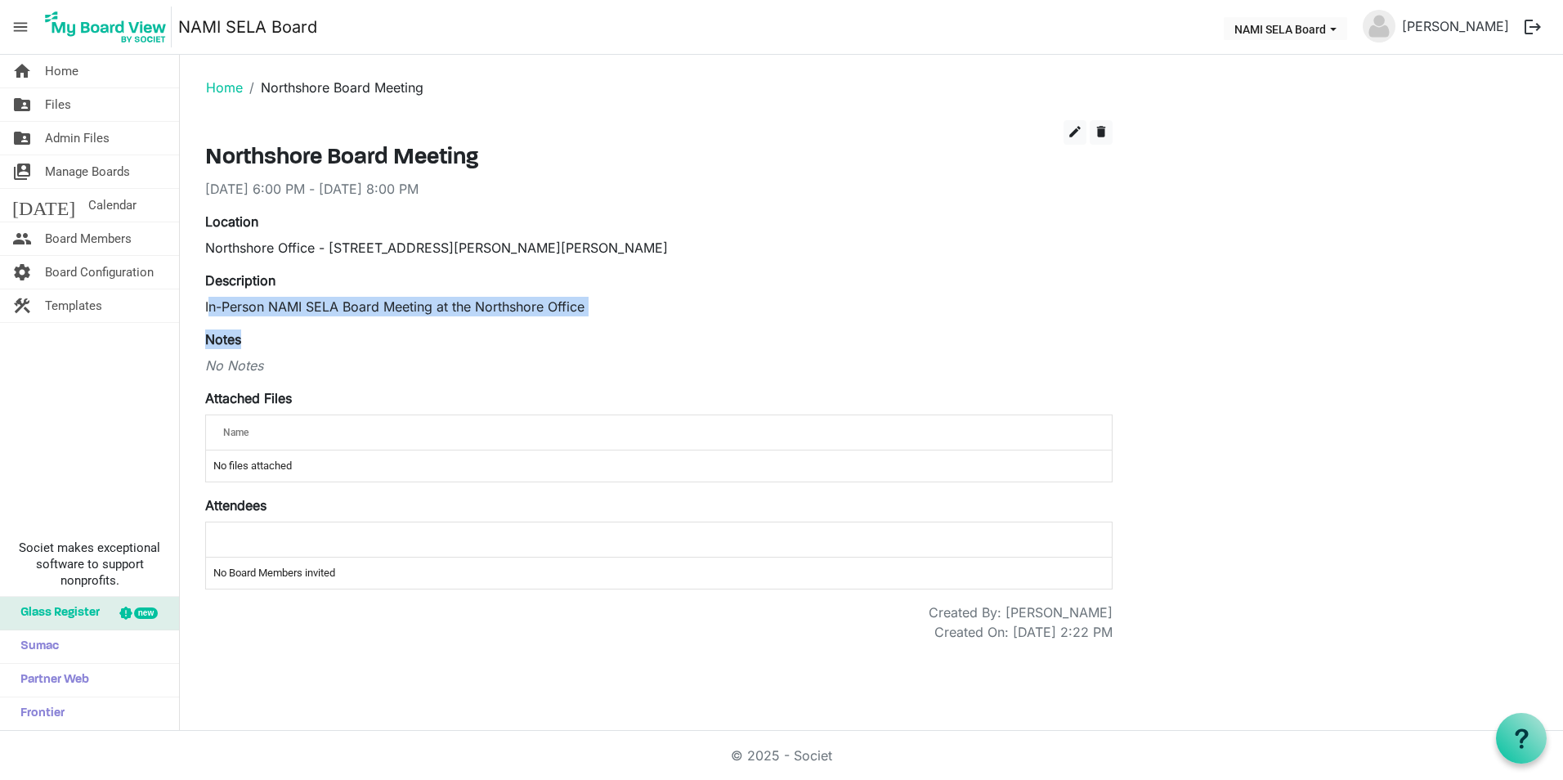
drag, startPoint x: 208, startPoint y: 309, endPoint x: 574, endPoint y: 316, distance: 365.6
click at [574, 316] on div "edit delete Northshore Board Meeting [DATE] 6:00 PM - [DATE] 8:00 PM Location […" at bounding box center [659, 381] width 908 height 522
drag, startPoint x: 574, startPoint y: 316, endPoint x: 579, endPoint y: 331, distance: 15.5
click at [579, 331] on div "Notes No Notes" at bounding box center [659, 353] width 908 height 46
drag, startPoint x: 584, startPoint y: 312, endPoint x: 193, endPoint y: 304, distance: 390.9
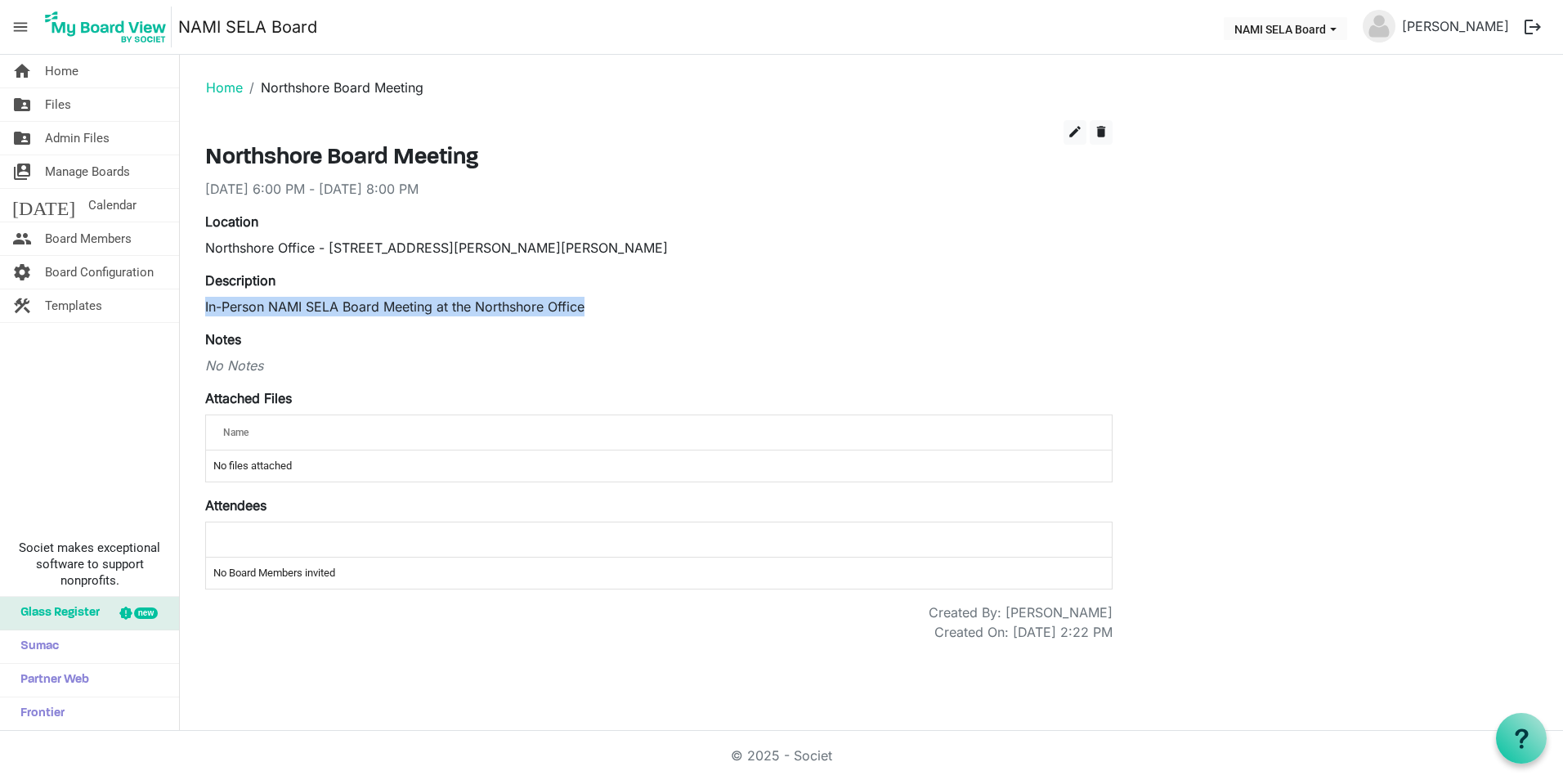
click at [193, 304] on div "edit delete Northshore Board Meeting [DATE] 6:00 PM - [DATE] 8:00 PM Location […" at bounding box center [659, 381] width 932 height 522
drag, startPoint x: 193, startPoint y: 304, endPoint x: 300, endPoint y: 311, distance: 107.3
copy p "In-Person NAMI SELA Board Meeting at the Northshore Office"
click at [237, 79] on link "Home" at bounding box center [224, 87] width 37 height 16
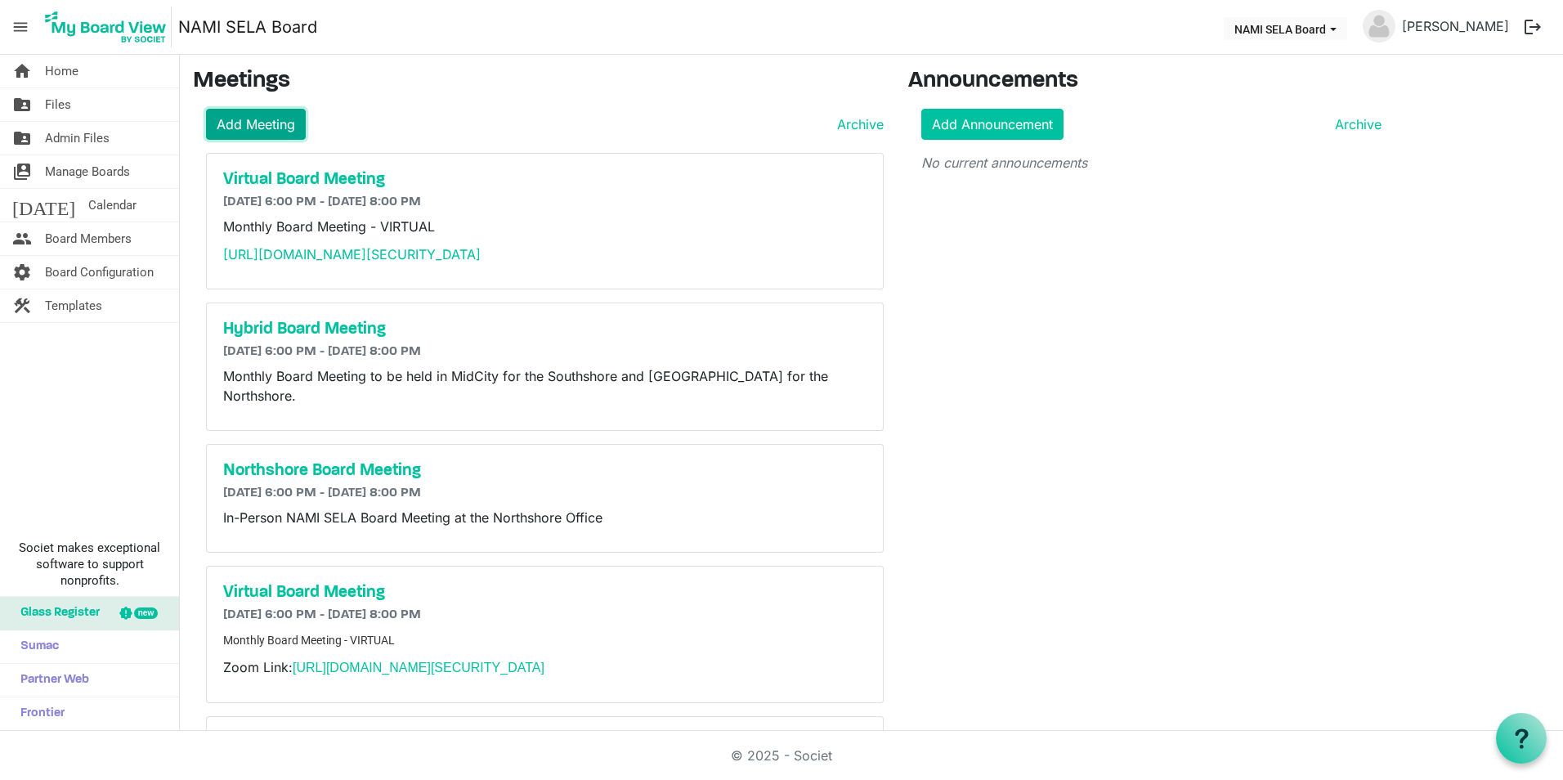
click at [280, 119] on link "Add Meeting" at bounding box center [256, 124] width 100 height 31
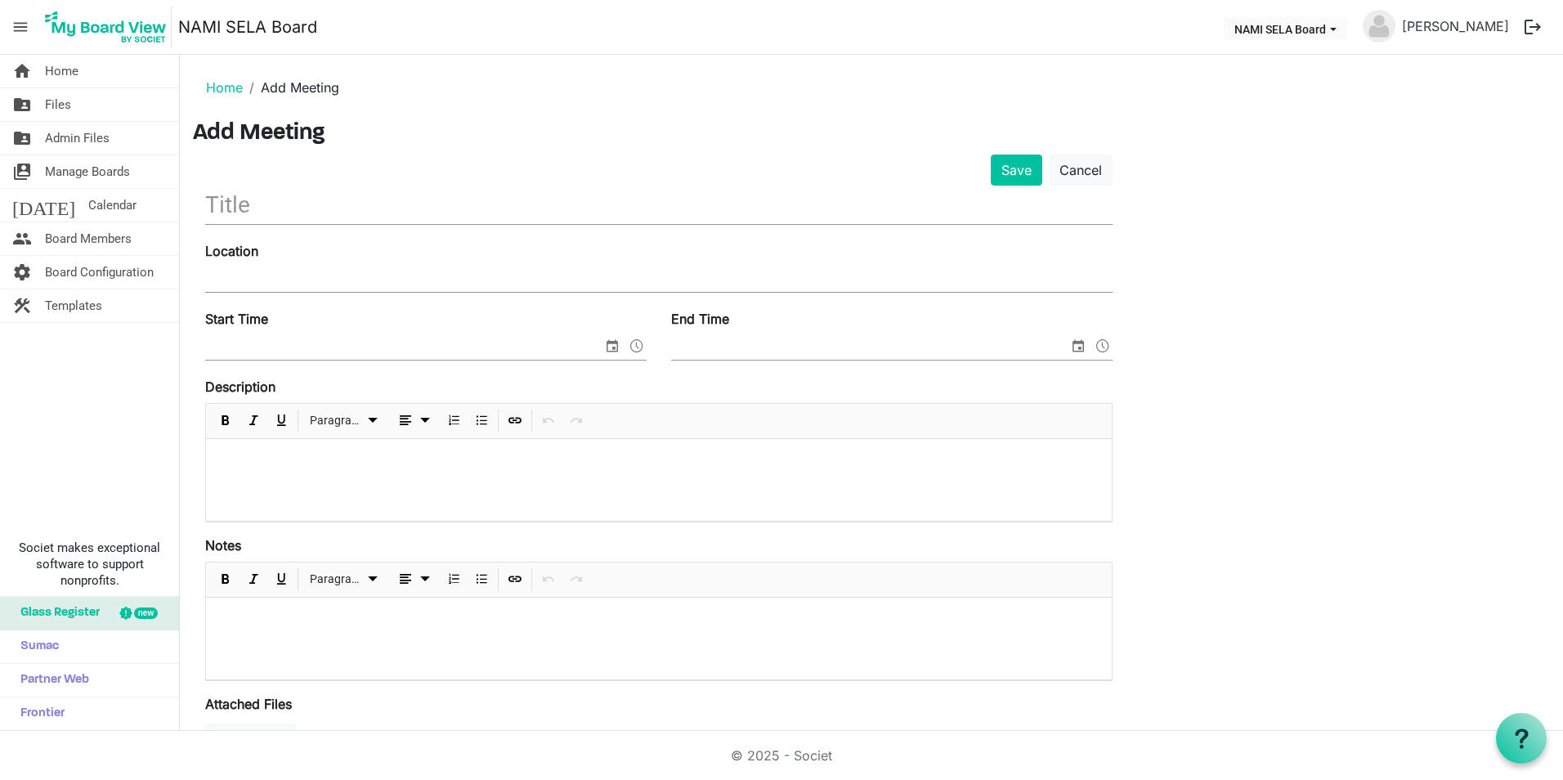
click at [273, 464] on p at bounding box center [659, 460] width 880 height 17
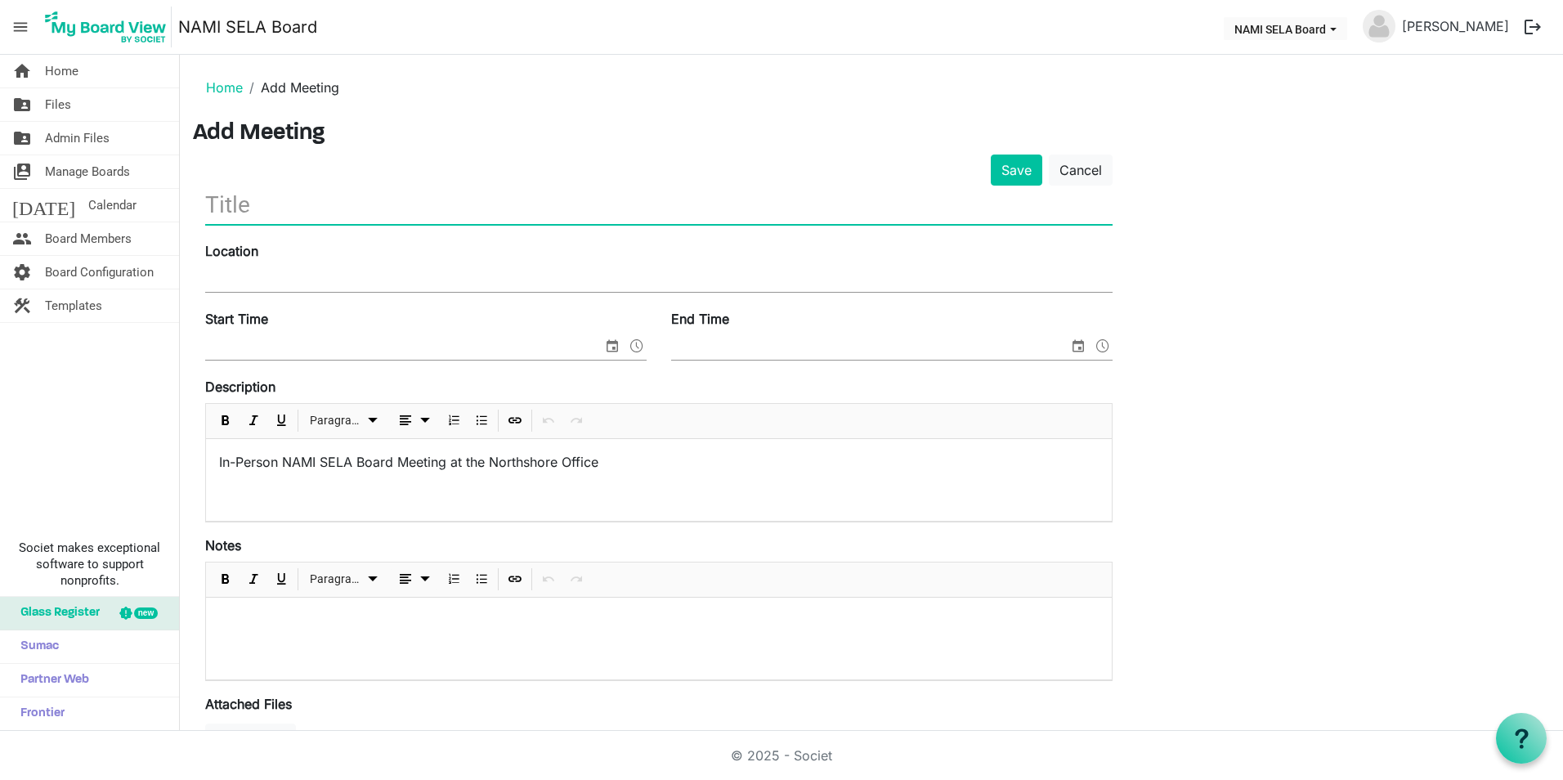
click at [298, 204] on input "text" at bounding box center [659, 205] width 908 height 38
type input "Northshore Board Meeting"
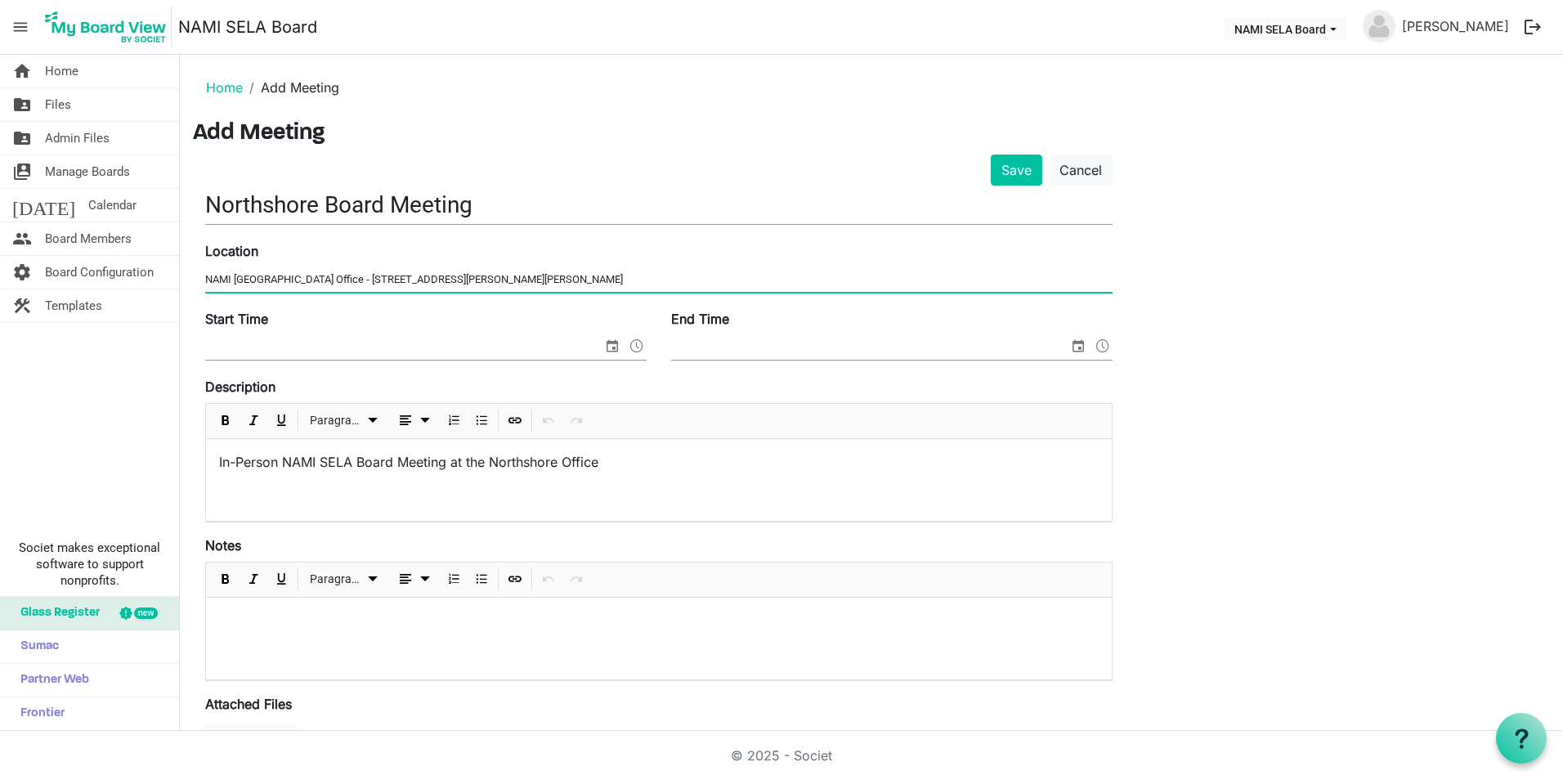
type input "NAMI SELA Northshore Office - 23577 Martin Way Mandeville, LA 70448"
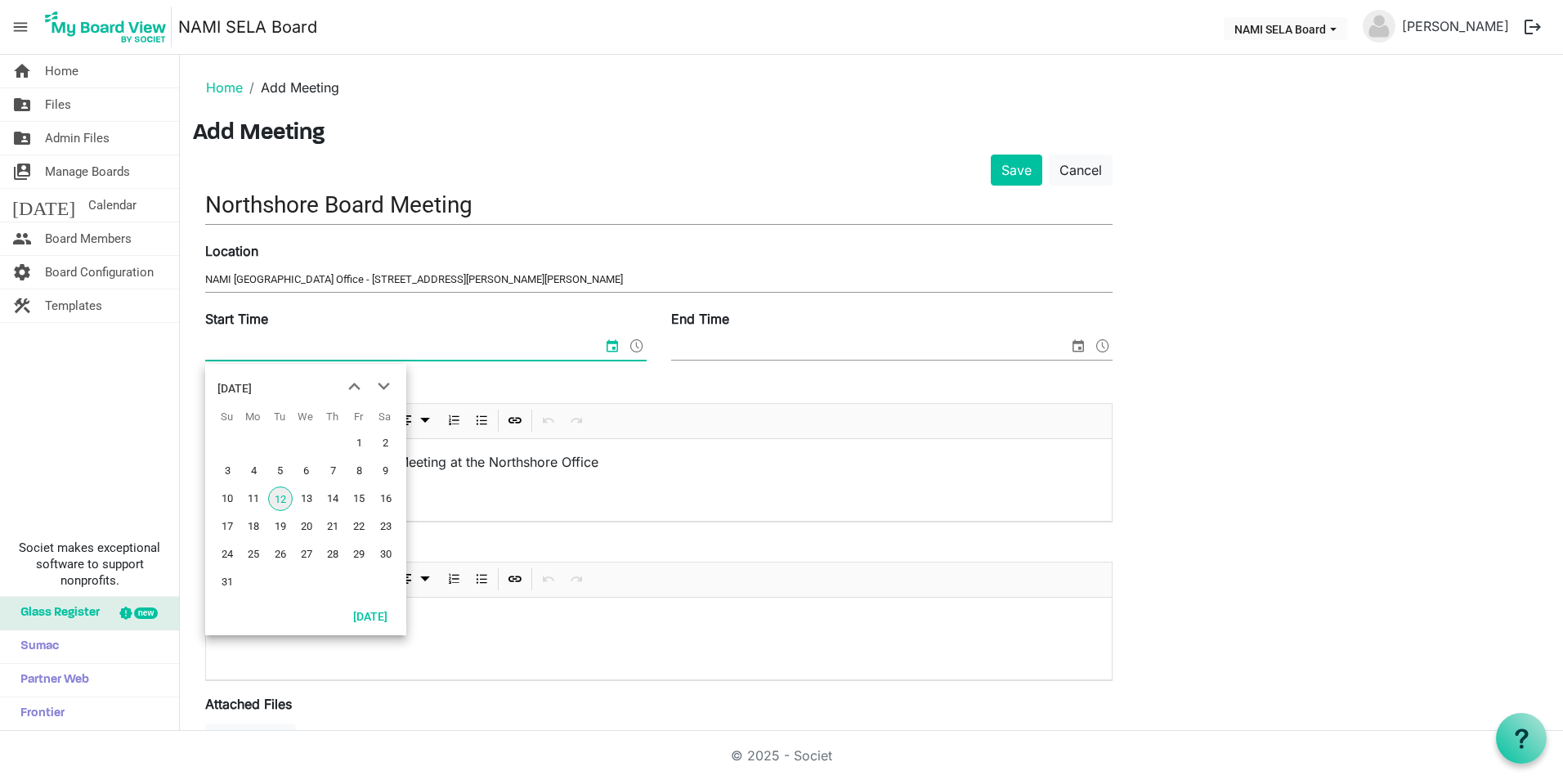
click at [264, 347] on input "Start Time" at bounding box center [403, 347] width 397 height 25
click at [384, 380] on span "next month" at bounding box center [384, 386] width 29 height 29
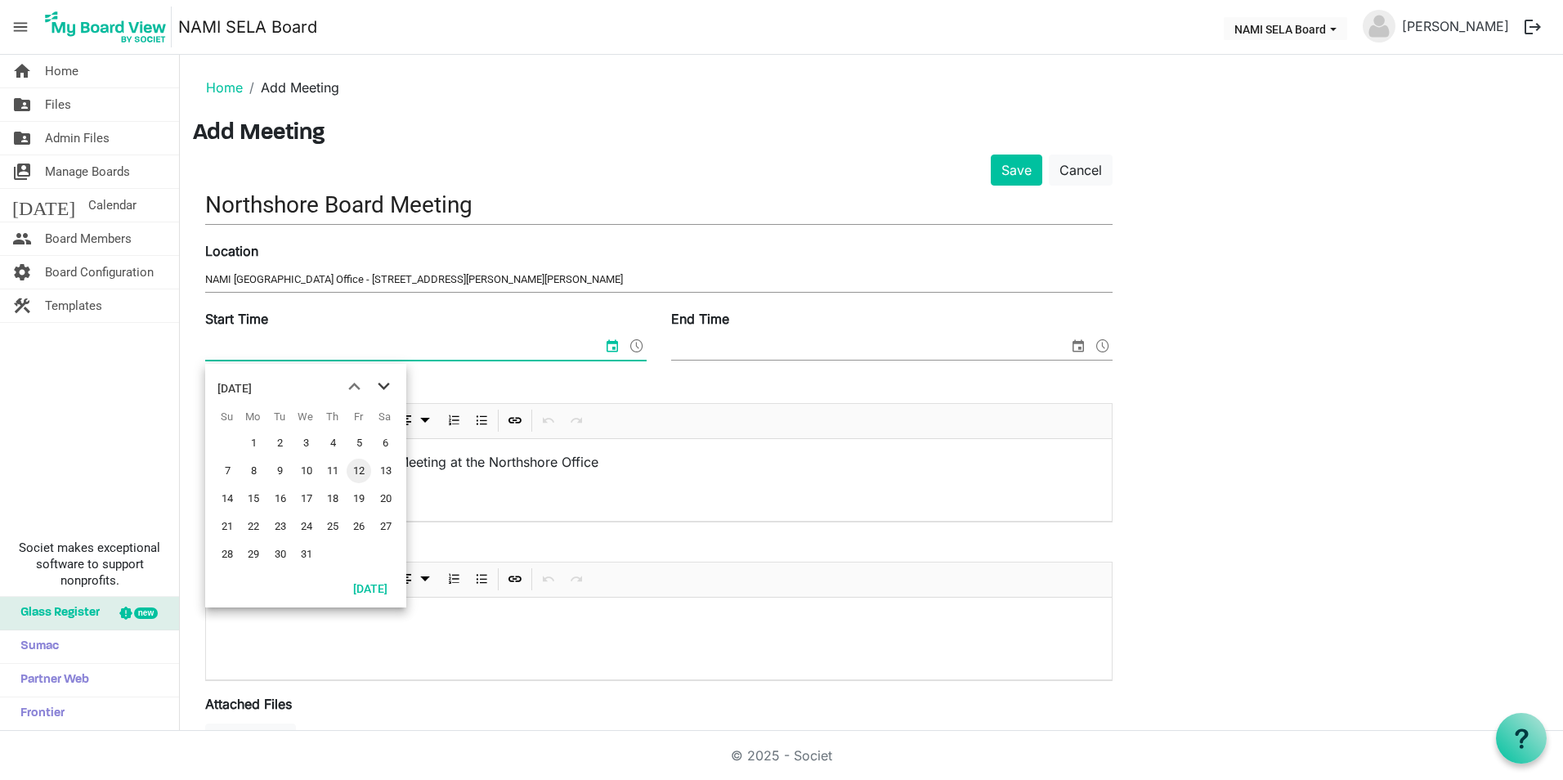
click at [384, 380] on span "next month" at bounding box center [384, 386] width 29 height 29
click at [260, 525] on span "20" at bounding box center [253, 526] width 25 height 25
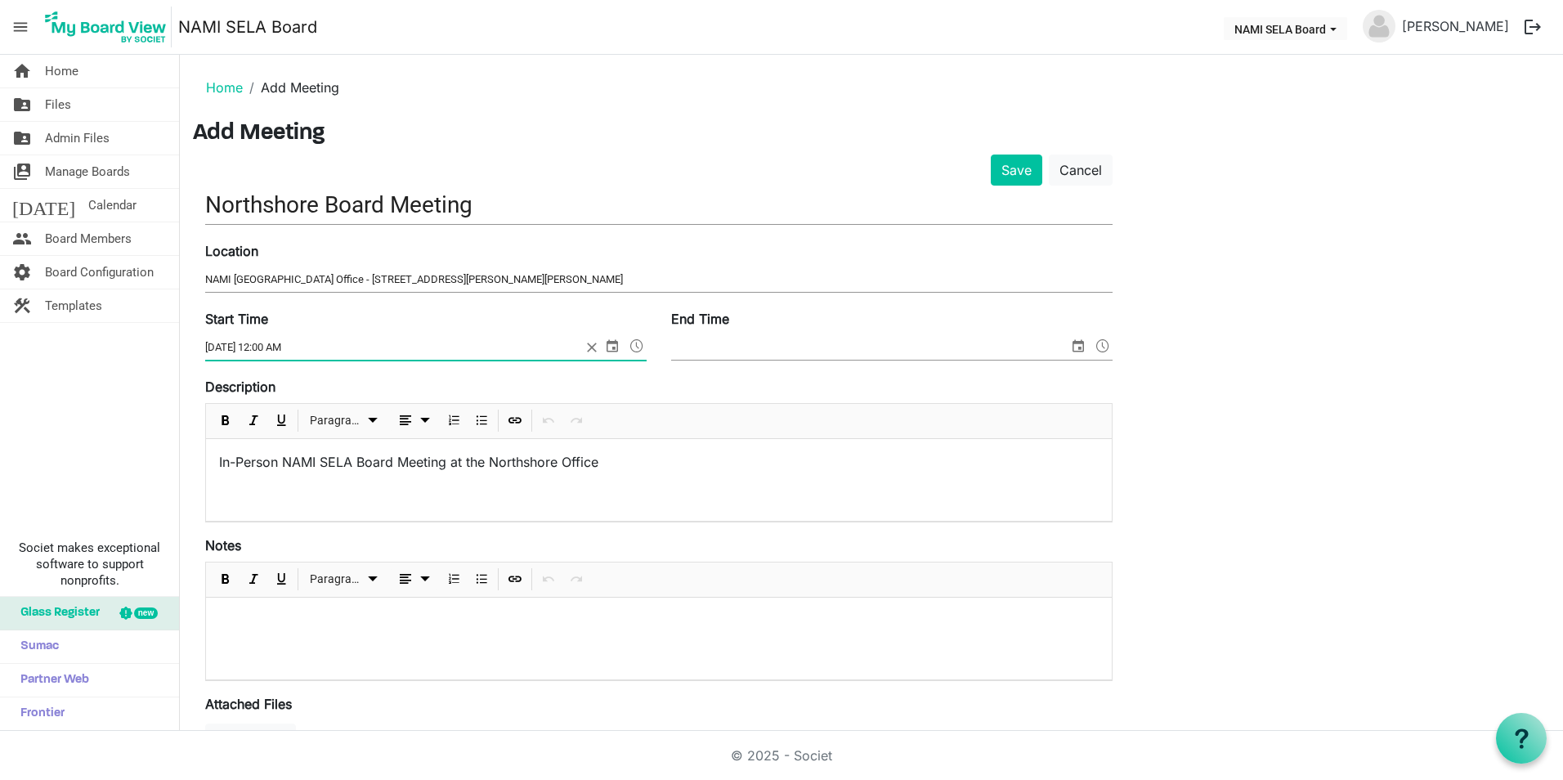
click at [267, 344] on input "4/20/2026 12:00 AM" at bounding box center [393, 347] width 376 height 25
type input "4/20/2026 6:00 PM"
click at [747, 353] on input "End Time" at bounding box center [869, 347] width 397 height 25
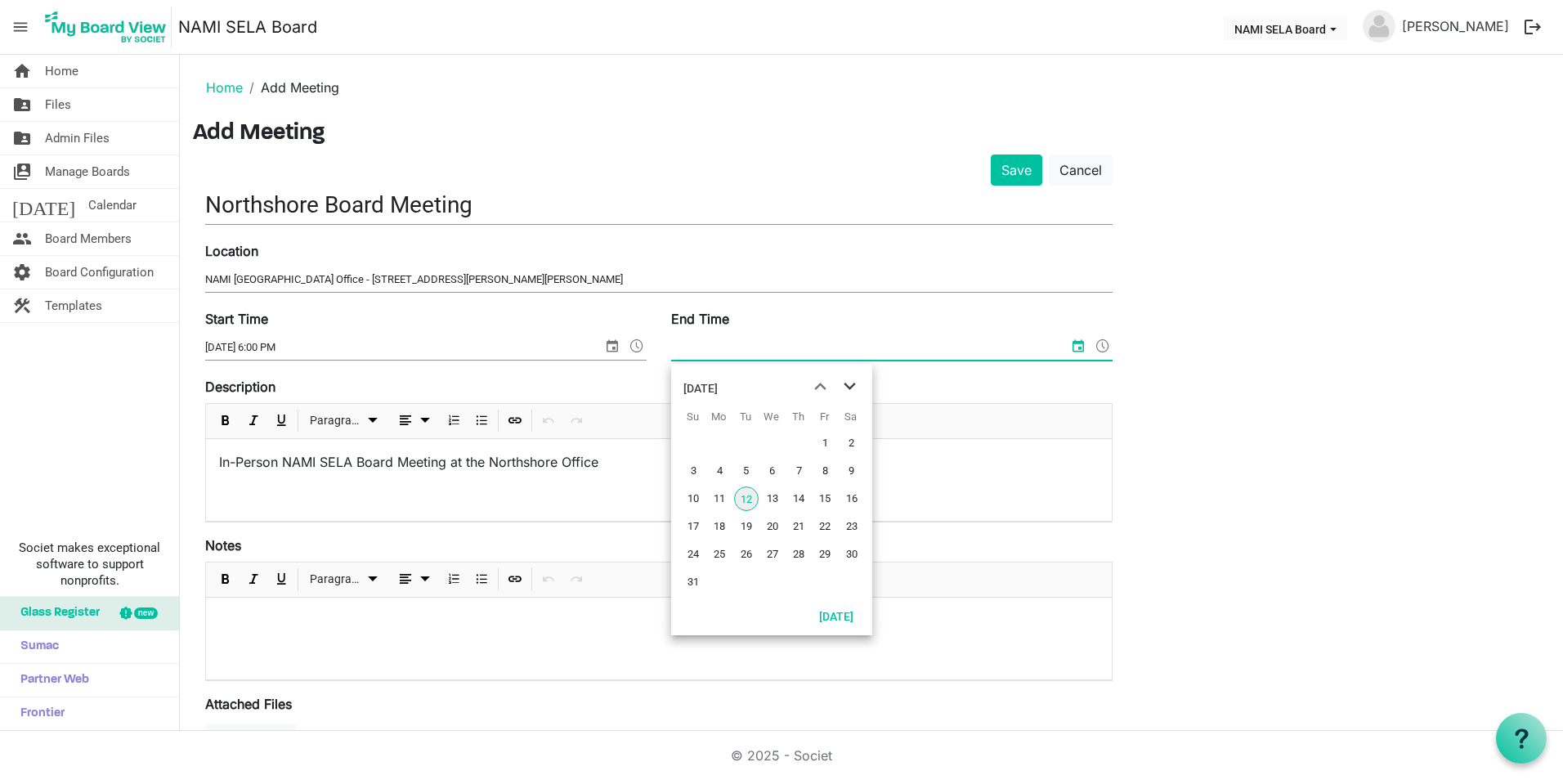
click at [854, 388] on span "next month" at bounding box center [850, 386] width 29 height 29
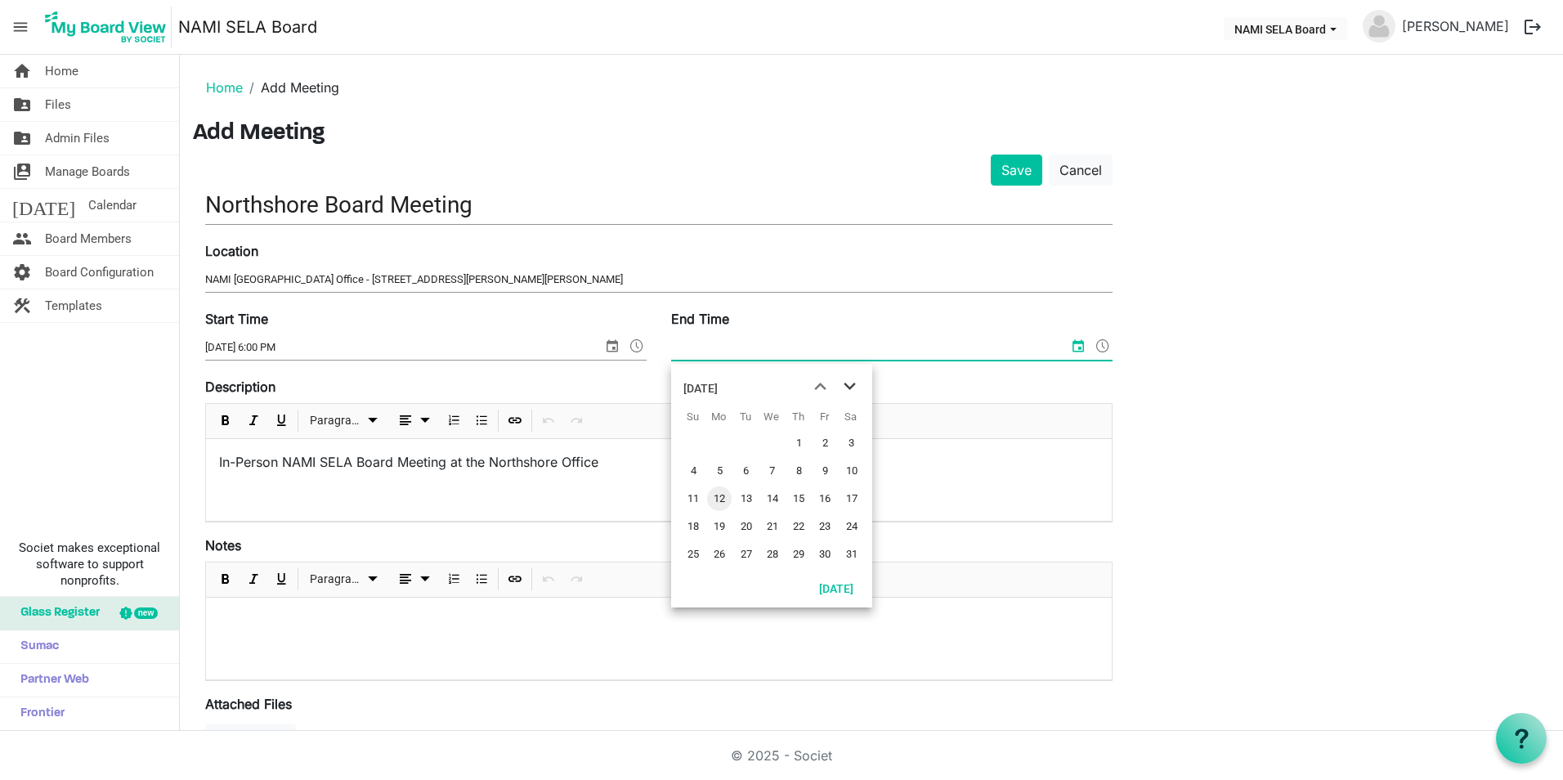
click at [854, 388] on span "next month" at bounding box center [850, 386] width 29 height 29
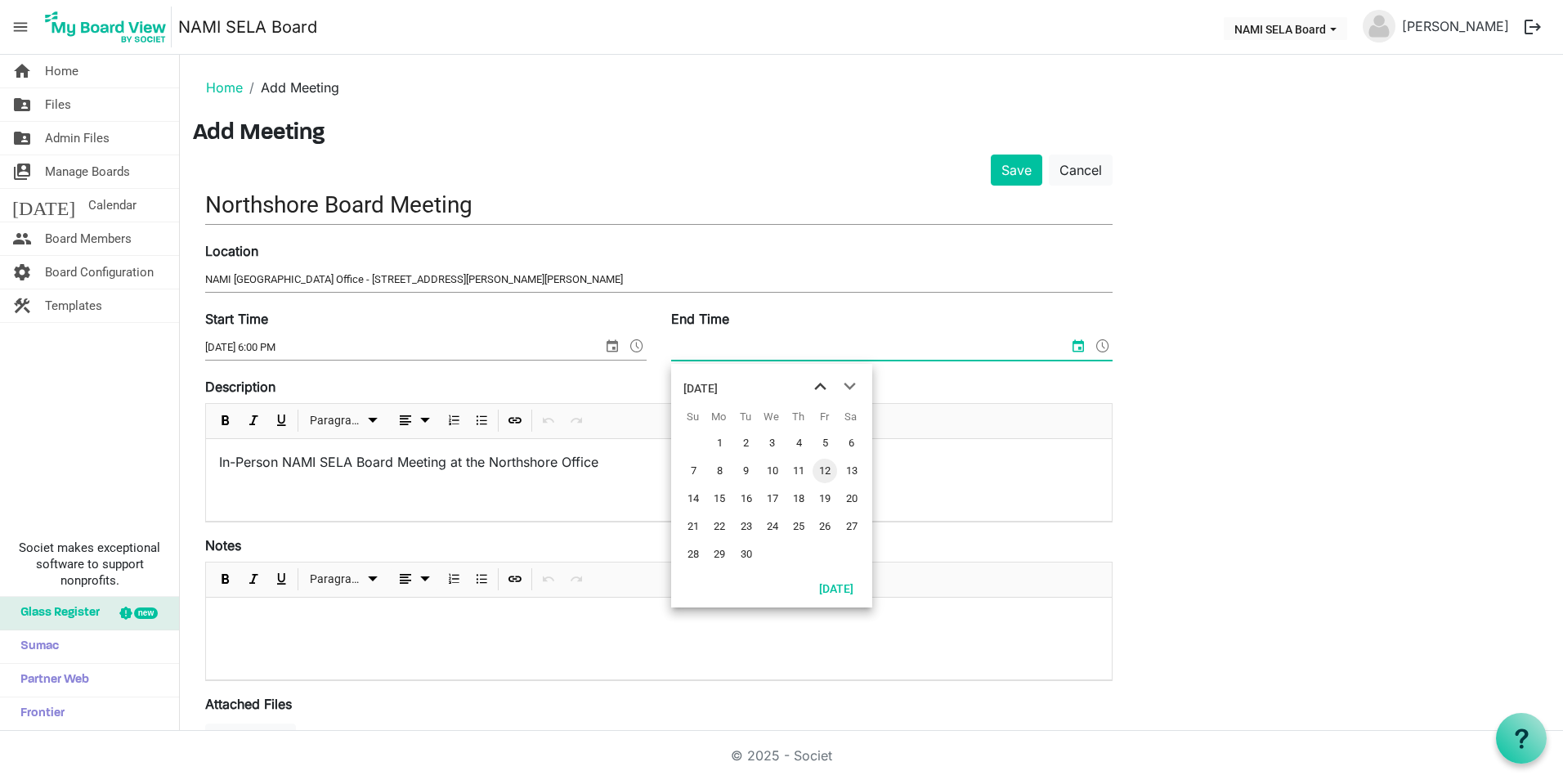
click at [826, 380] on span "previous month" at bounding box center [820, 386] width 29 height 29
click at [716, 527] on span "20" at bounding box center [719, 526] width 25 height 25
click at [736, 343] on input "4/20/2026 12:00 AM" at bounding box center [859, 347] width 376 height 25
type input "4/20/2026 8:00 PM"
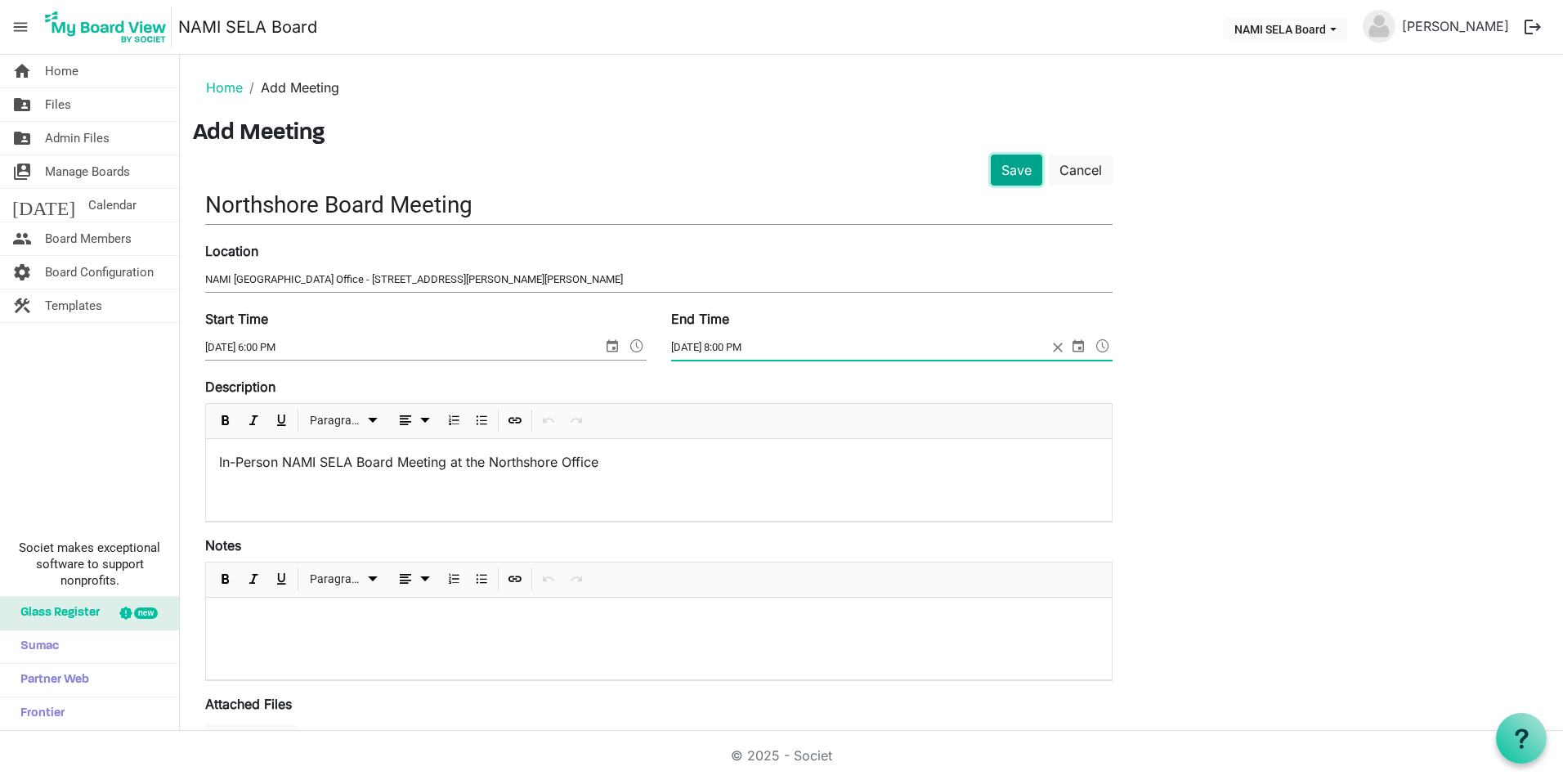
click at [1011, 159] on button "Save" at bounding box center [1017, 170] width 52 height 31
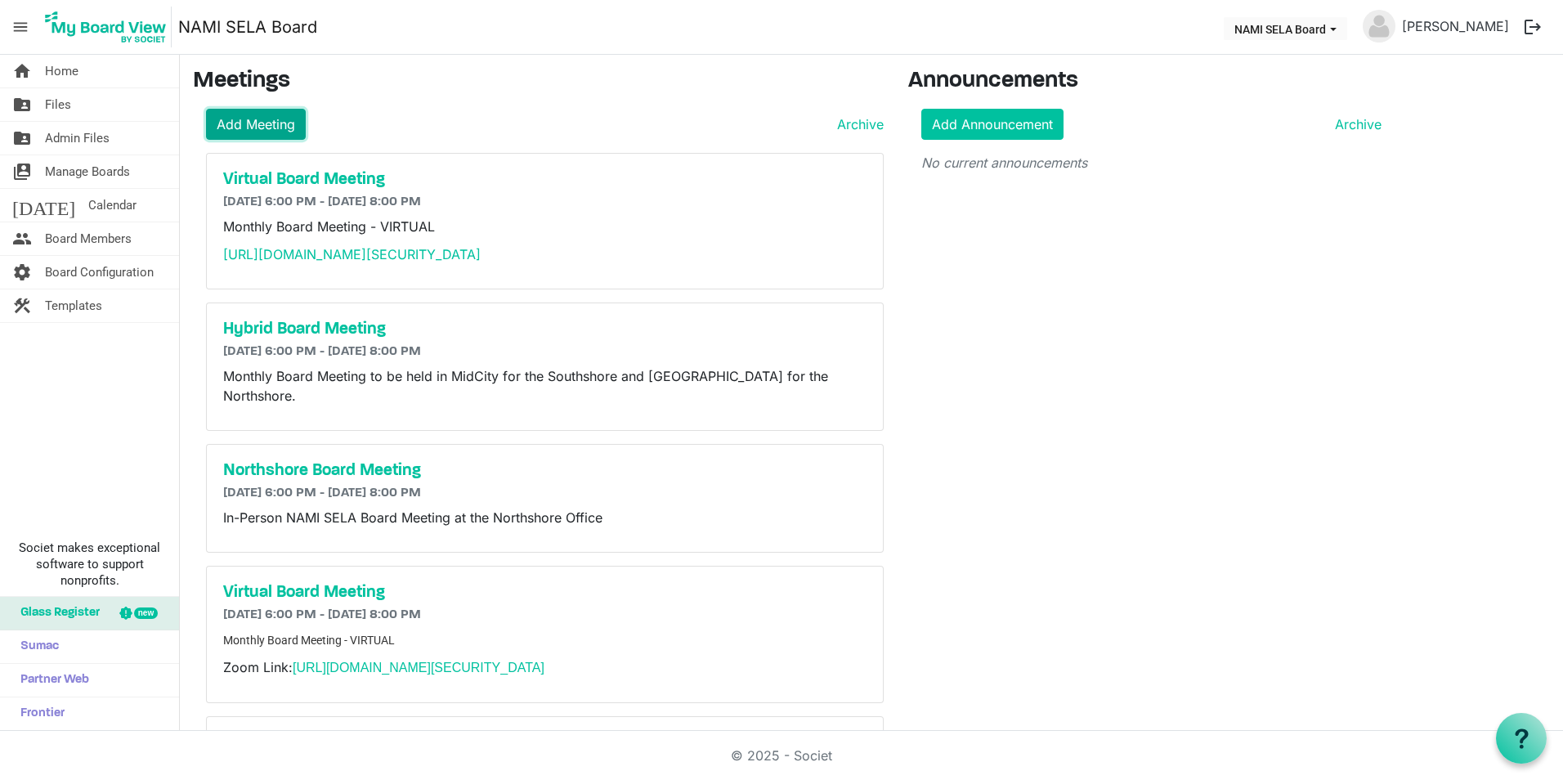
click at [298, 123] on link "Add Meeting" at bounding box center [256, 124] width 100 height 31
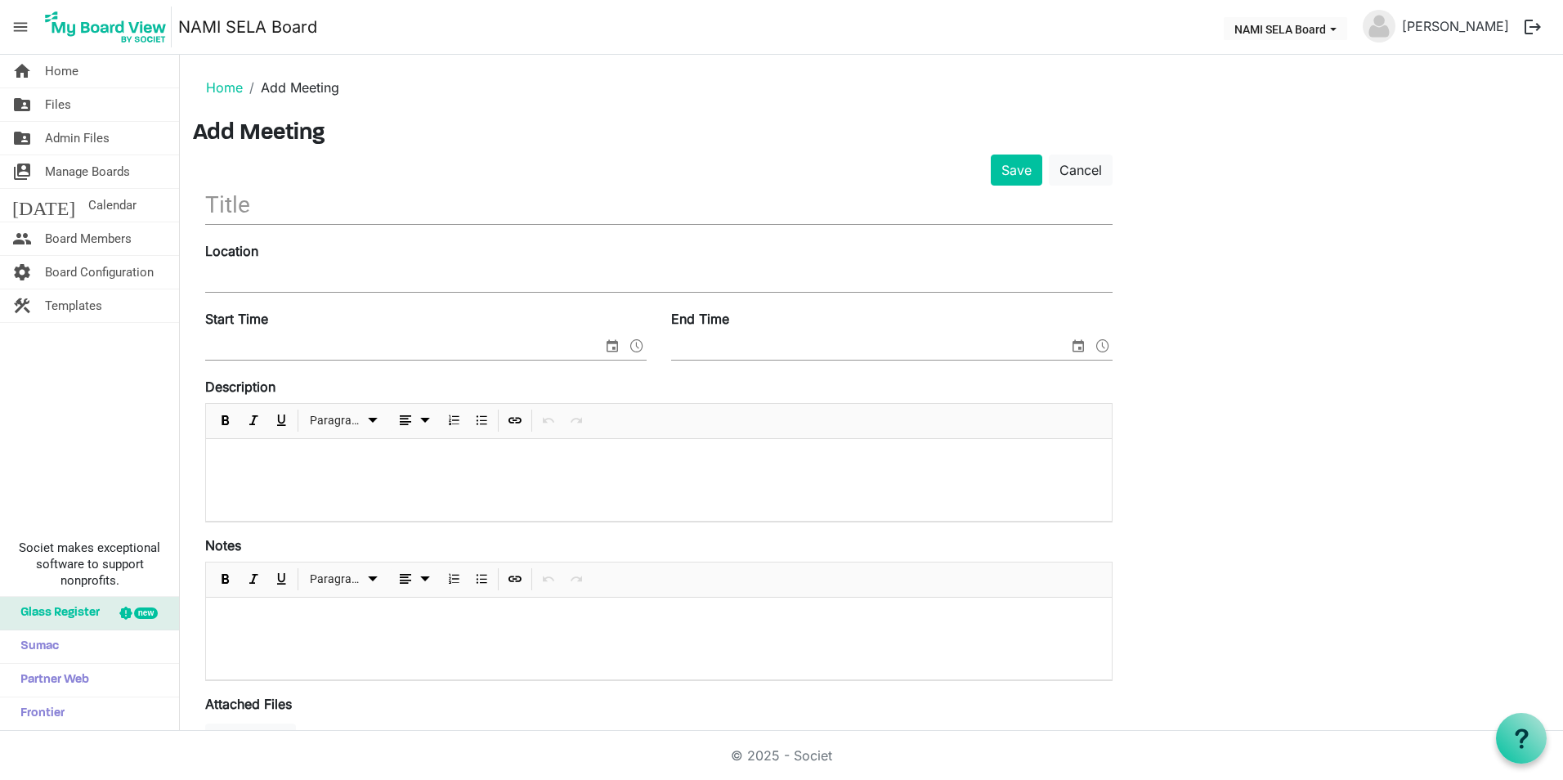
click at [221, 195] on input "text" at bounding box center [659, 205] width 908 height 38
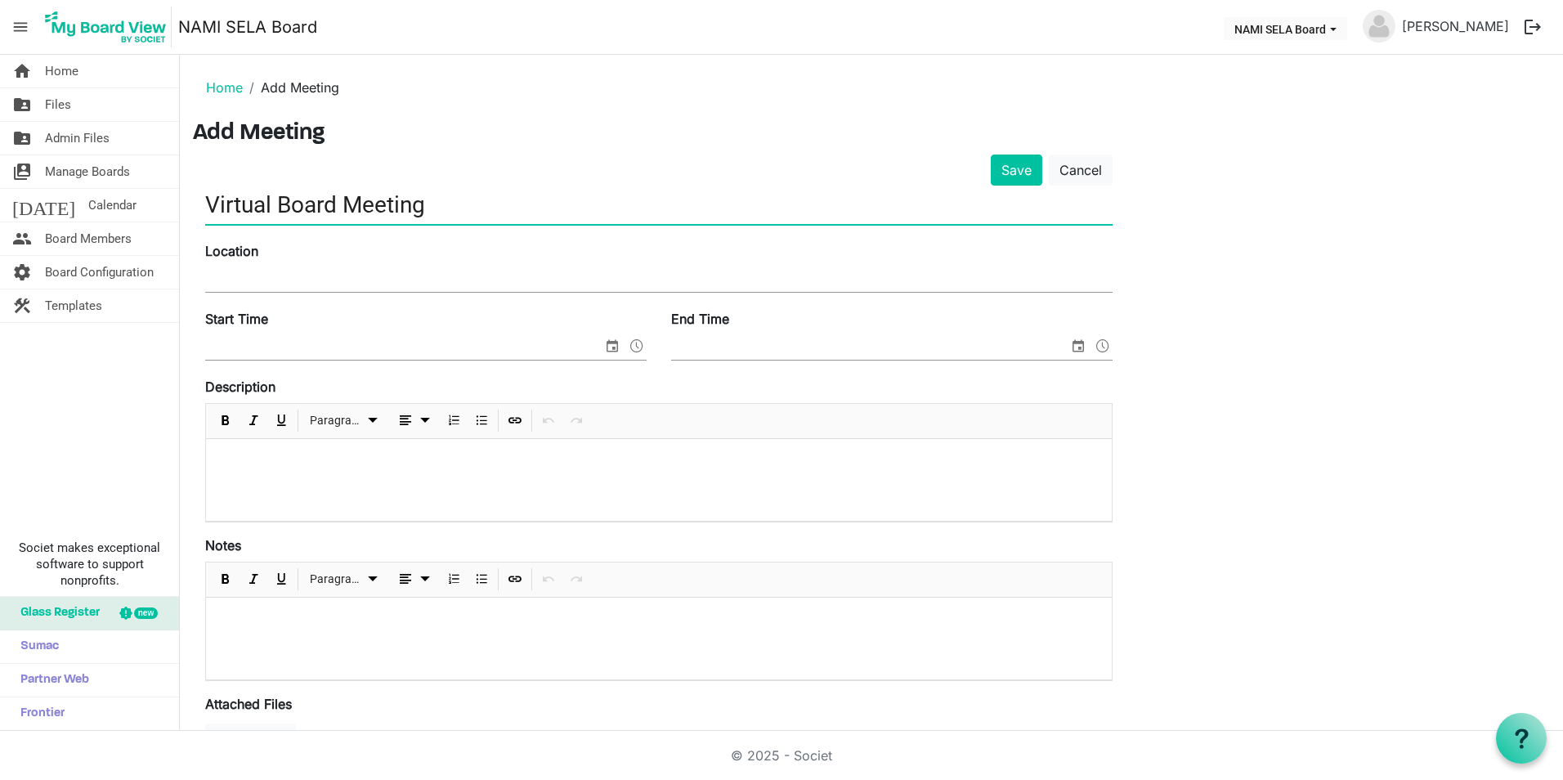
type input "Virtual Board Meeting"
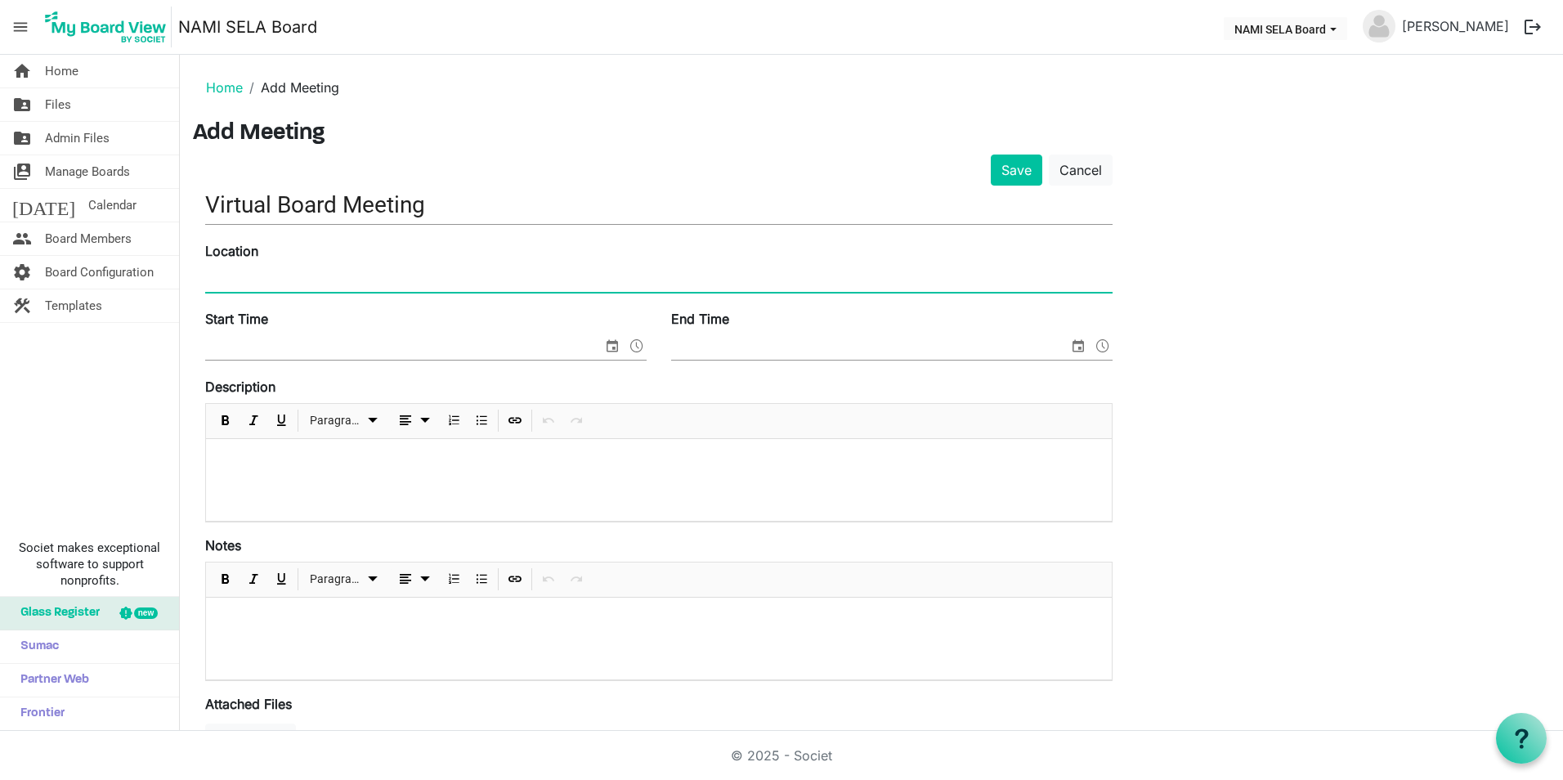
click at [319, 280] on input "Location" at bounding box center [659, 279] width 908 height 25
type input "Online via Zoom"
click at [616, 349] on span "select" at bounding box center [613, 345] width 20 height 21
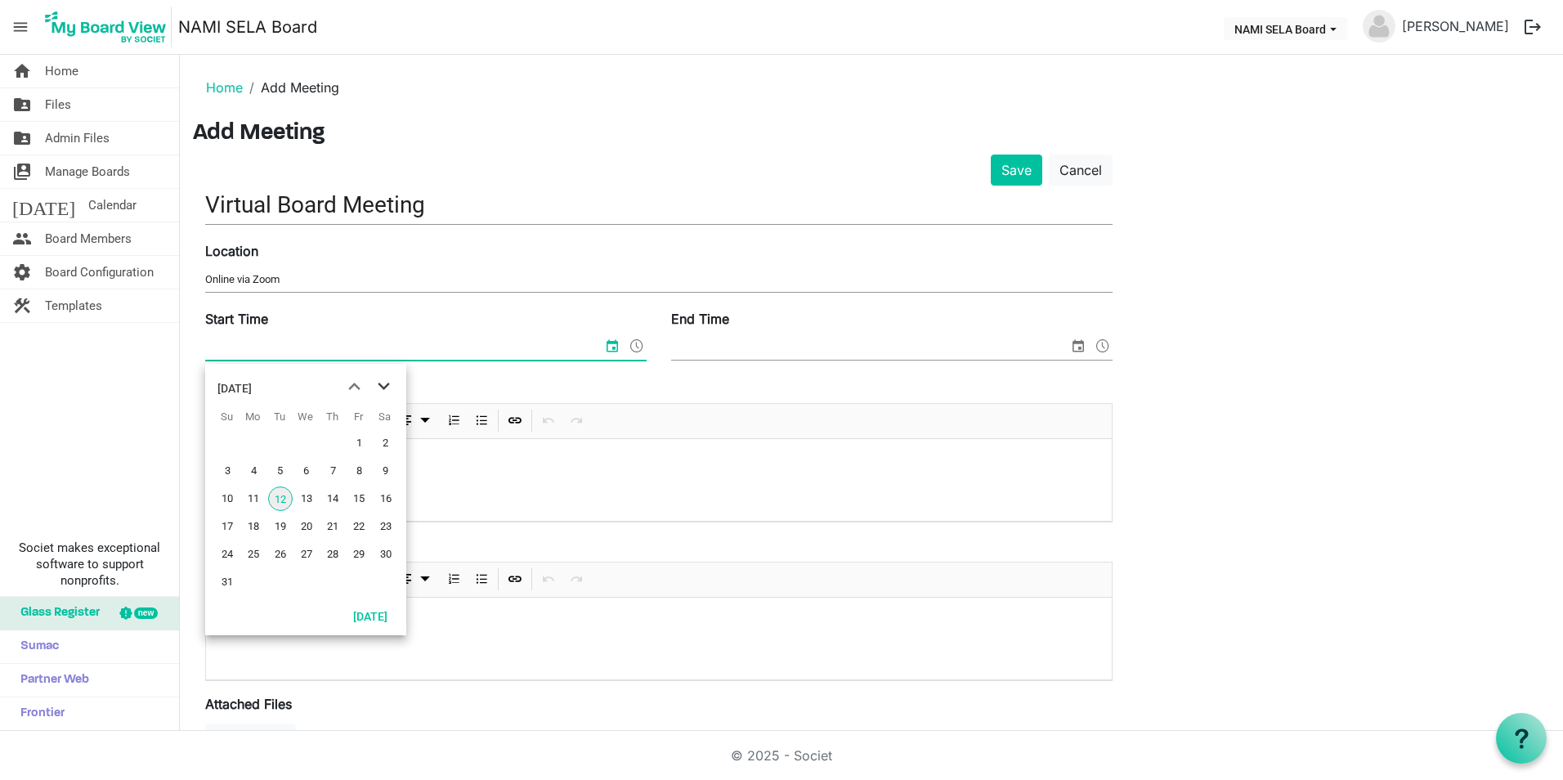
click at [385, 390] on span "next month" at bounding box center [384, 386] width 29 height 29
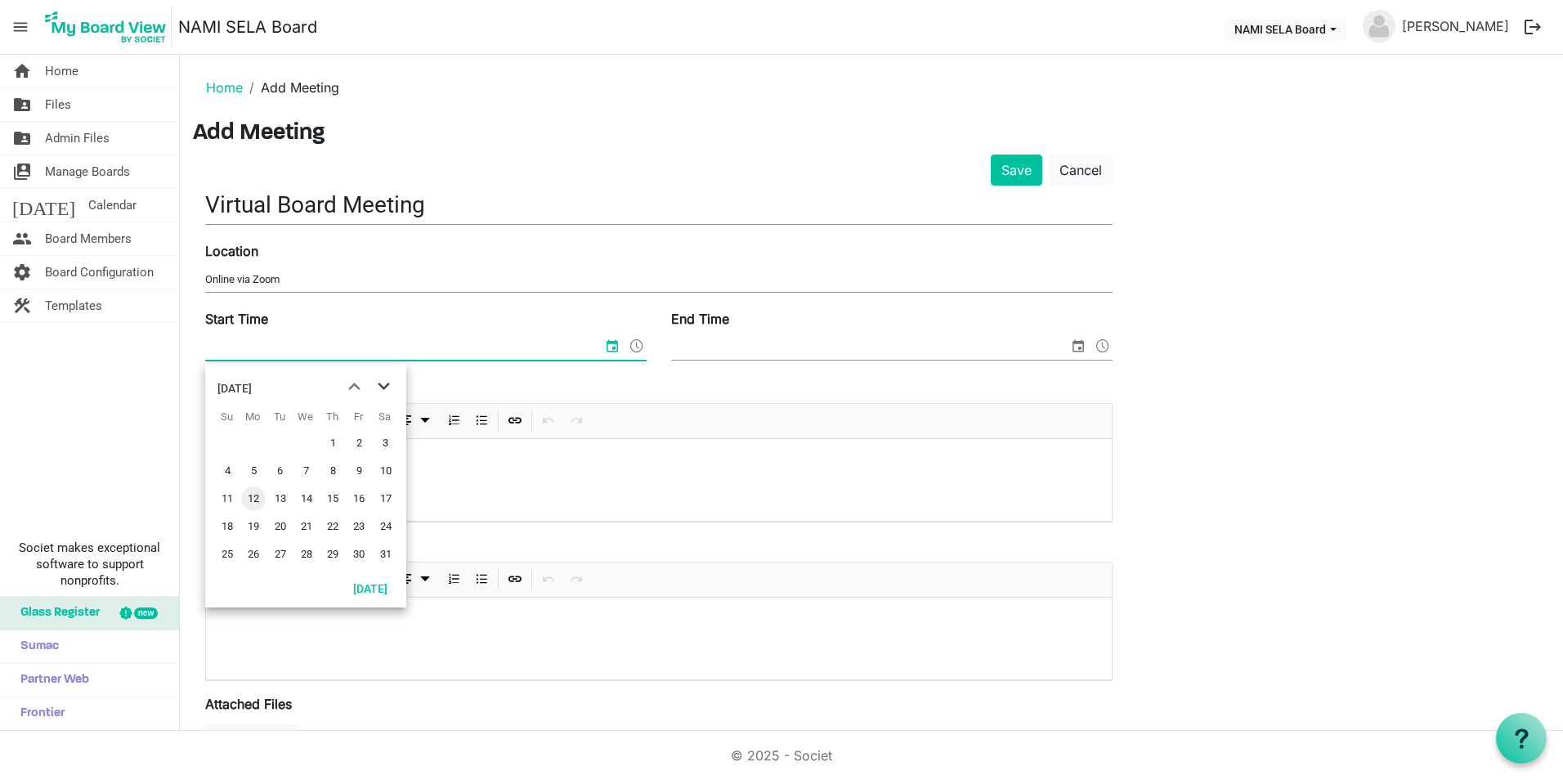
click at [385, 390] on span "next month" at bounding box center [384, 386] width 29 height 29
click at [255, 527] on span "18" at bounding box center [253, 526] width 25 height 25
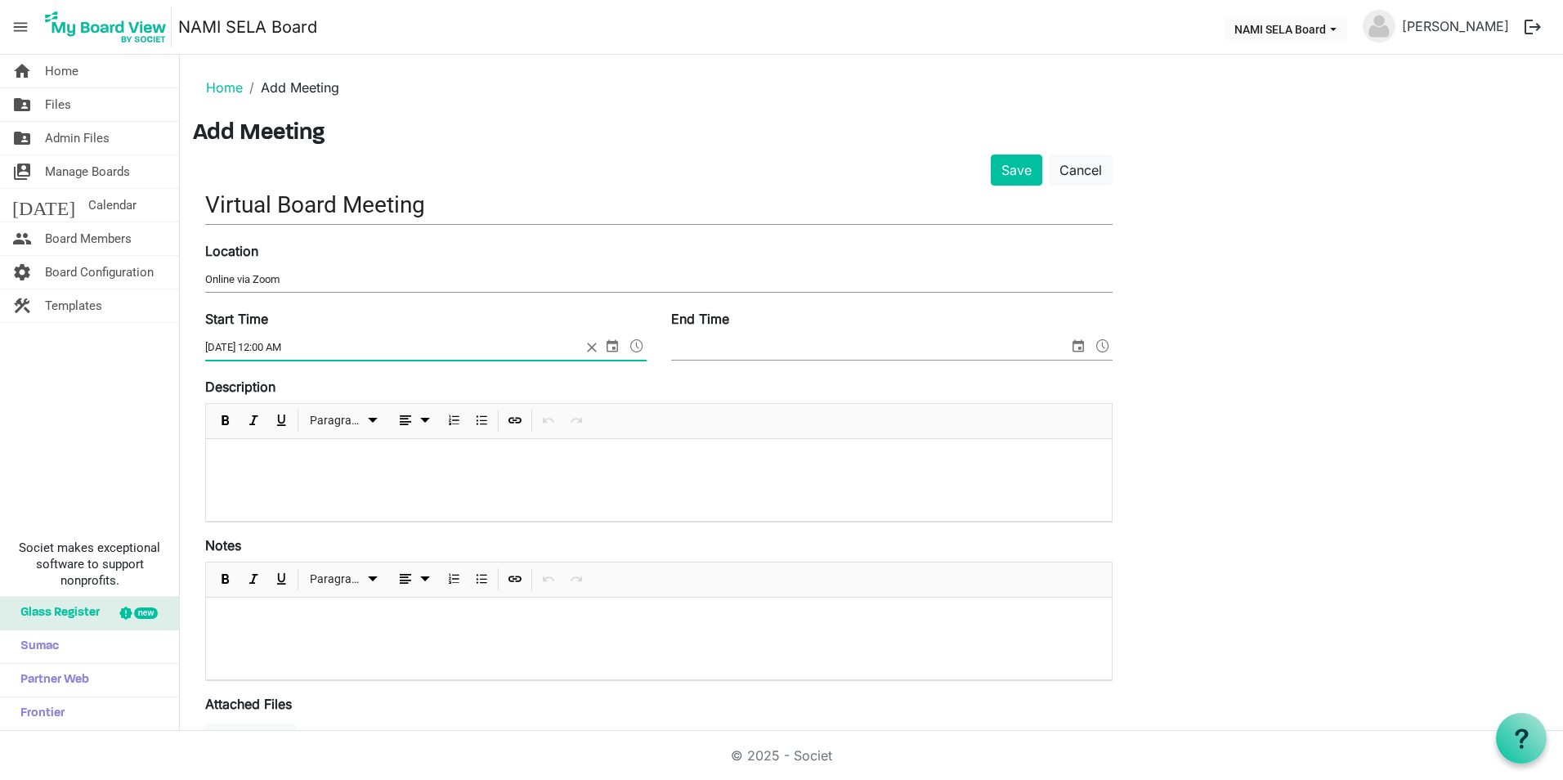
click at [270, 349] on input "5/18/2026 12:00 AM" at bounding box center [393, 347] width 376 height 25
type input "5/18/2026 6:00 PM"
click at [779, 338] on input "End Time" at bounding box center [869, 347] width 397 height 25
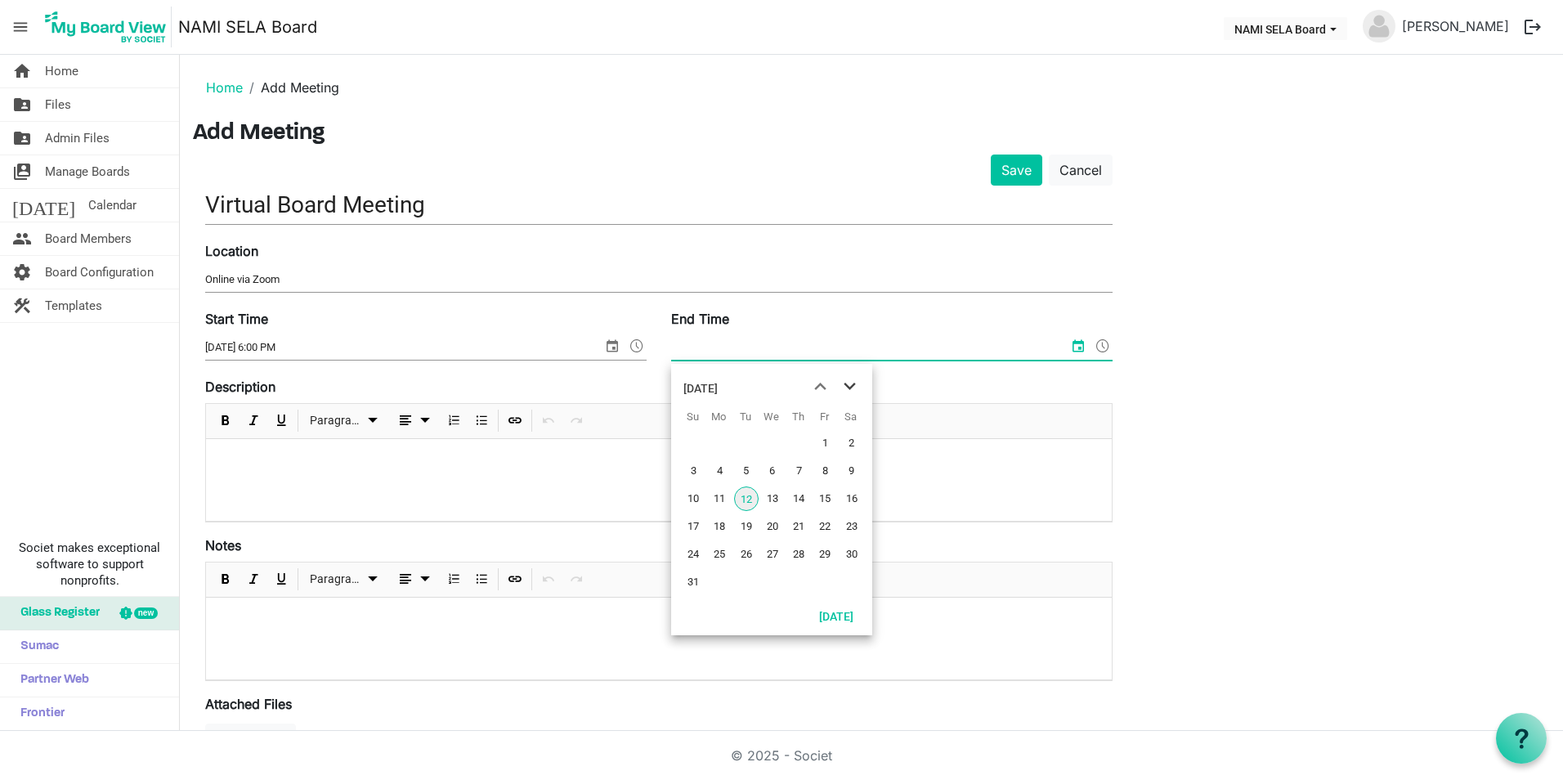
click at [856, 382] on span "next month" at bounding box center [850, 386] width 29 height 29
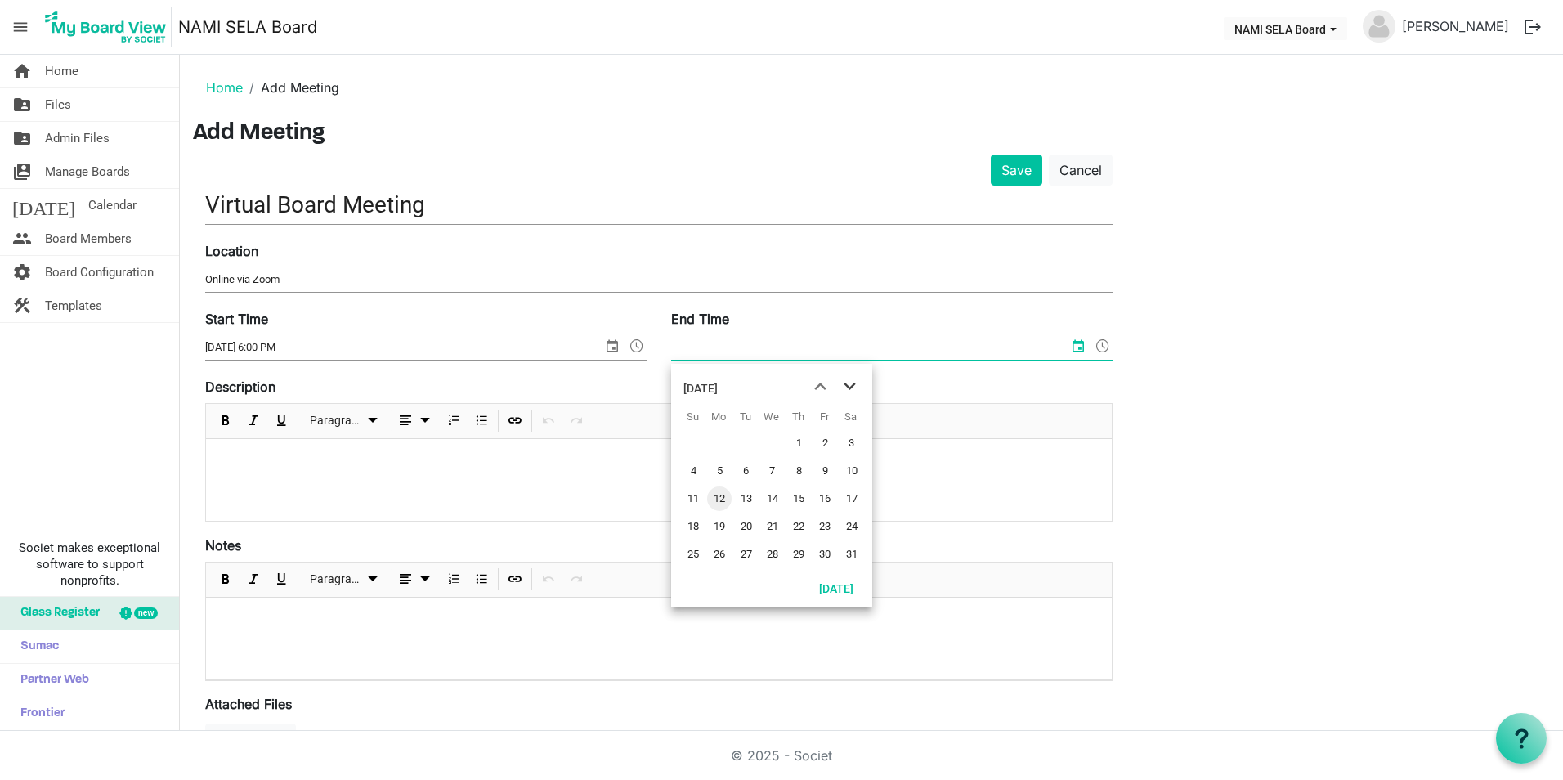
click at [856, 382] on span "next month" at bounding box center [850, 386] width 29 height 29
click at [724, 516] on span "18" at bounding box center [719, 526] width 25 height 25
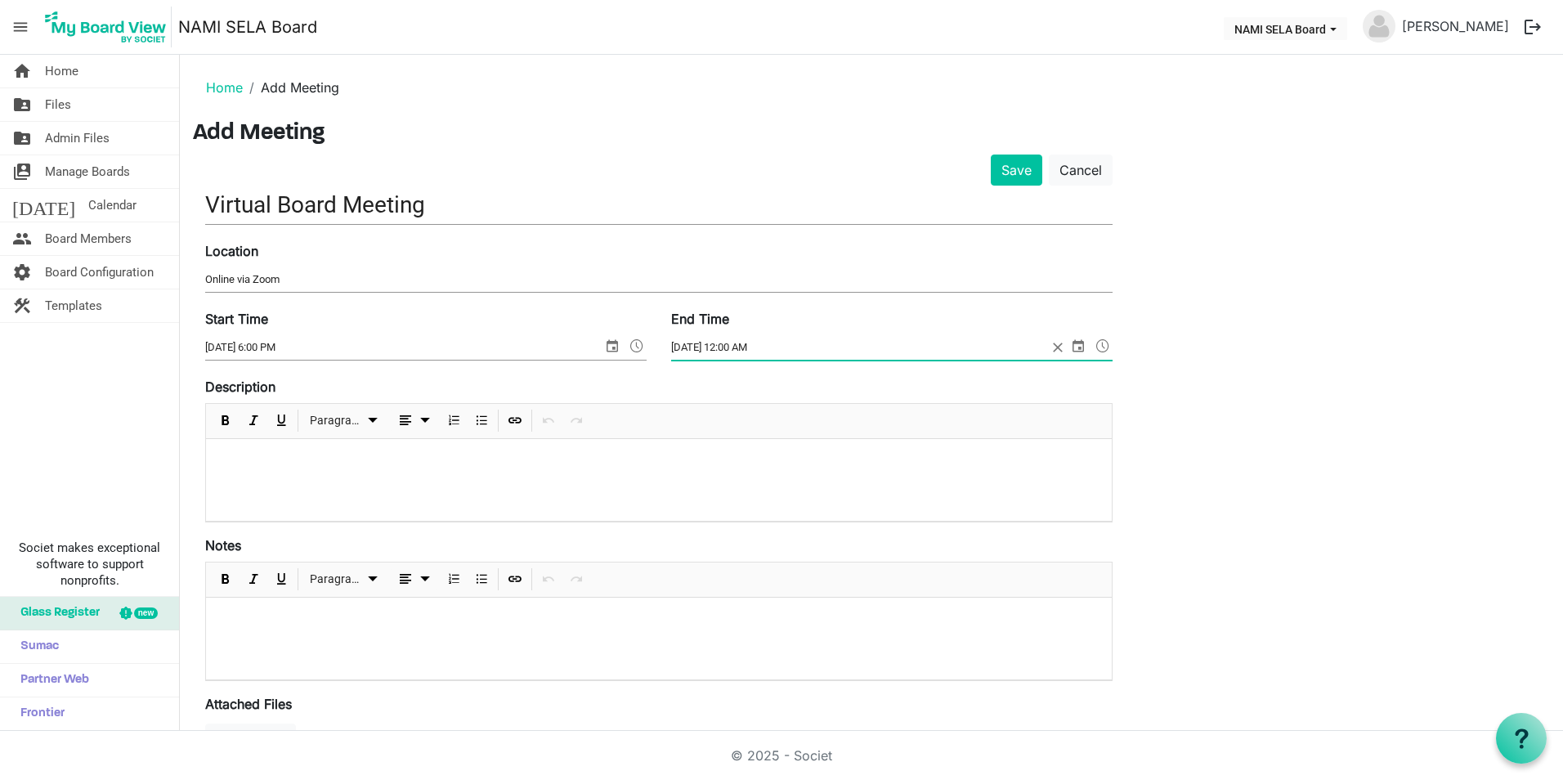
click at [725, 343] on input "5/18/2026 12:00 AM" at bounding box center [859, 347] width 376 height 25
type input "5/18/2026 8:00 PM"
click at [344, 457] on p at bounding box center [659, 460] width 880 height 17
click at [304, 460] on p at bounding box center [659, 460] width 880 height 17
click at [321, 485] on p "Zoom Link:" at bounding box center [659, 486] width 880 height 17
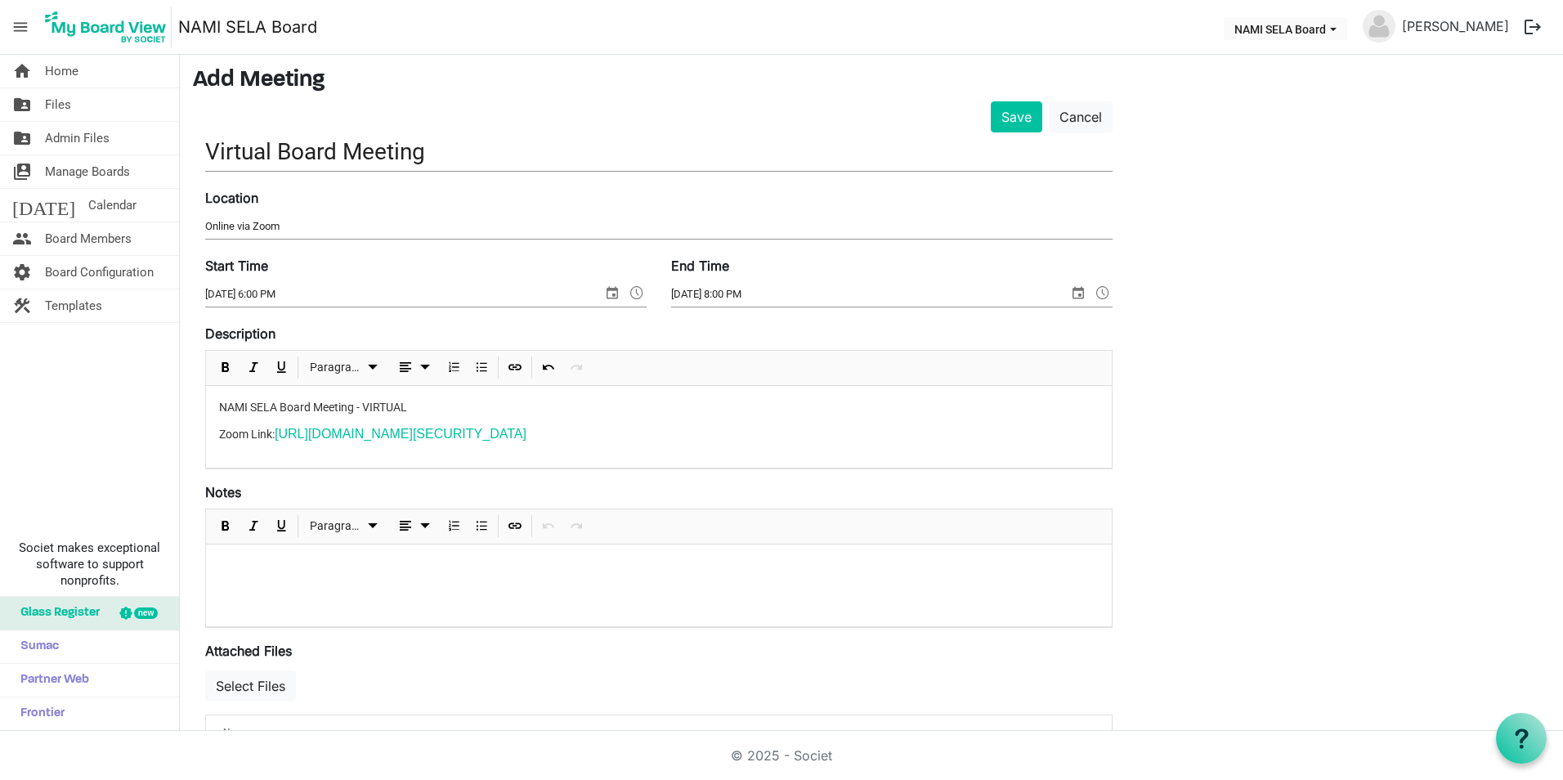
scroll to position [82, 0]
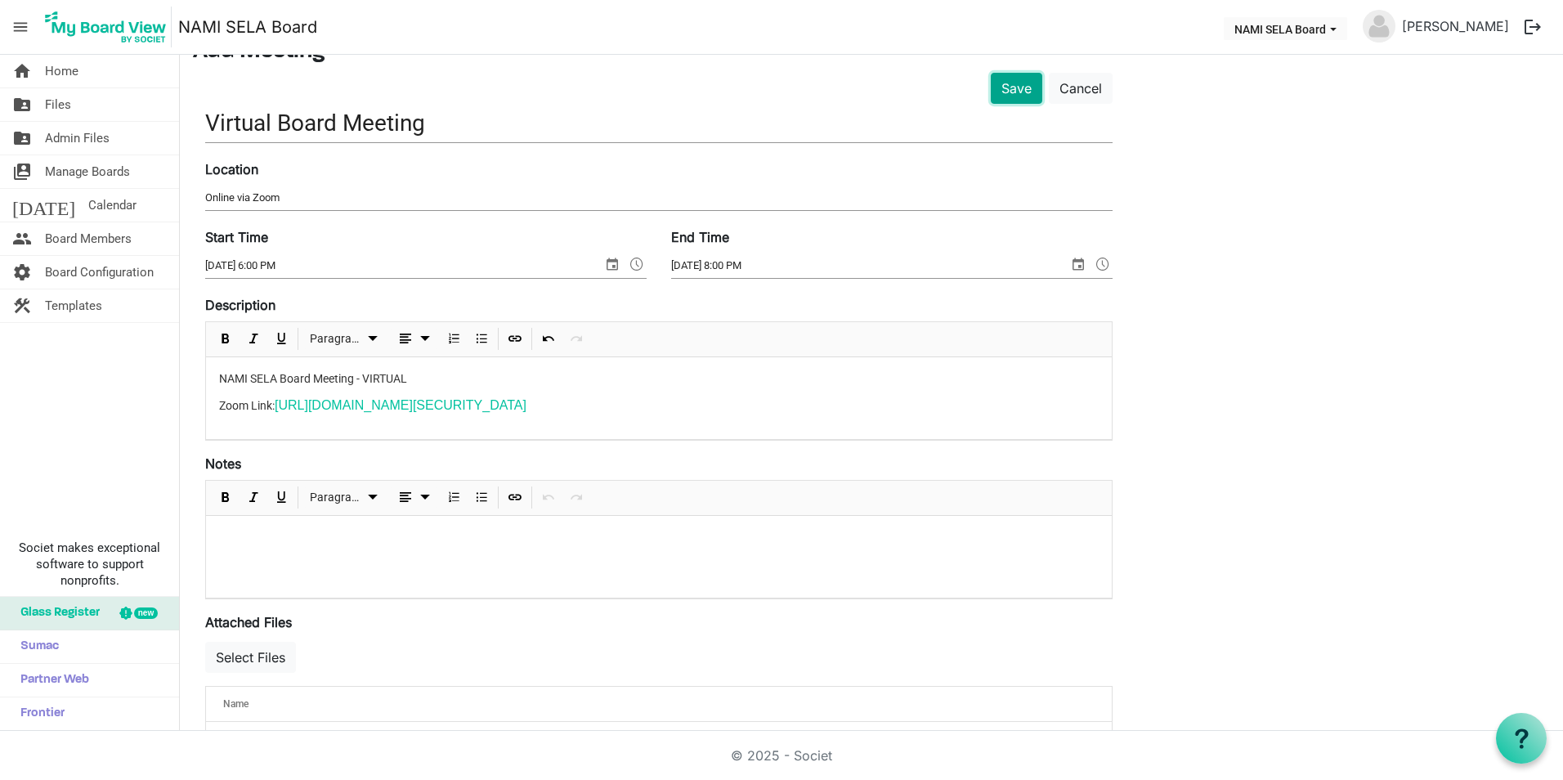
click at [1012, 90] on button "Save" at bounding box center [1017, 88] width 52 height 31
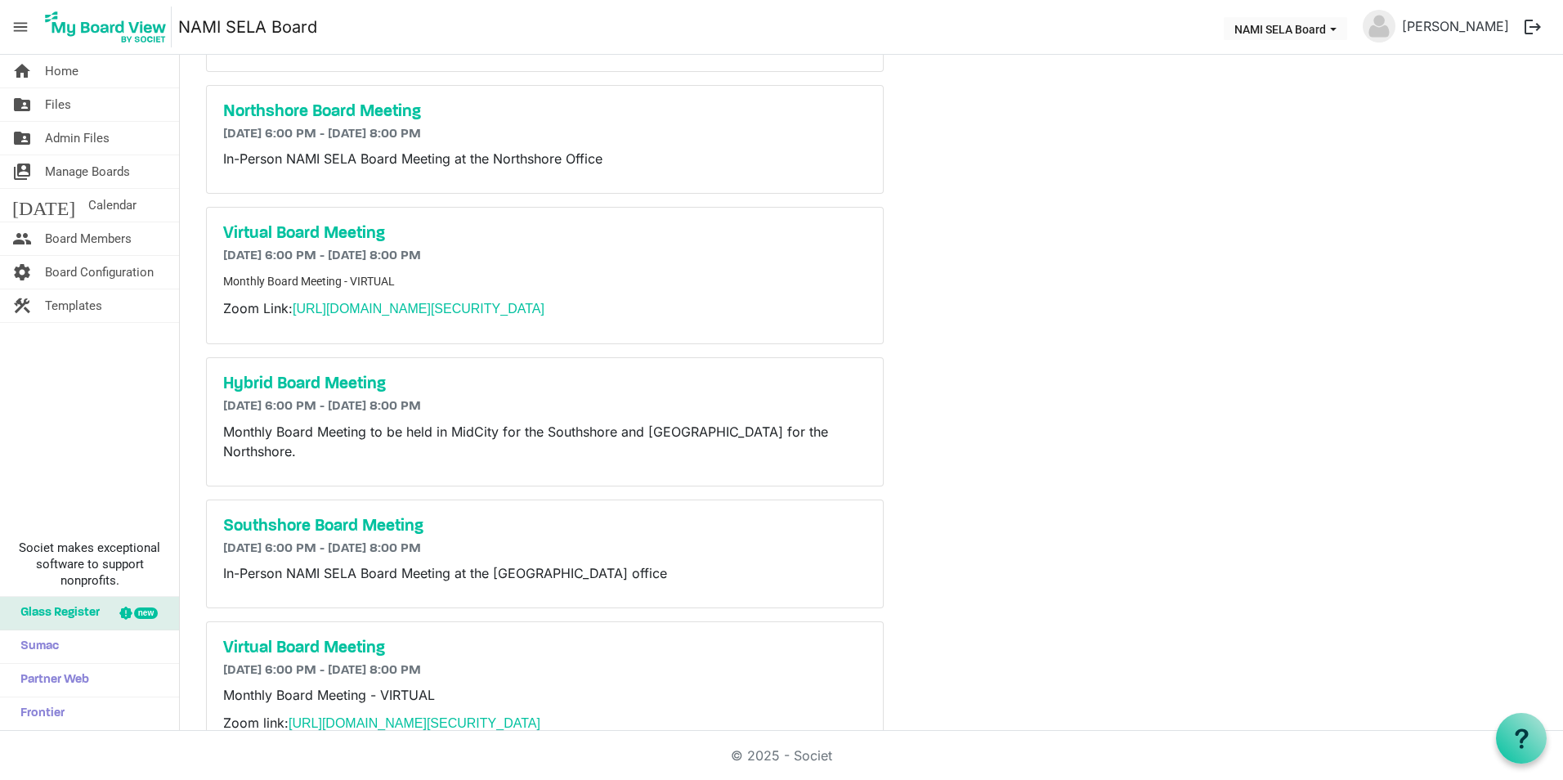
scroll to position [32, 0]
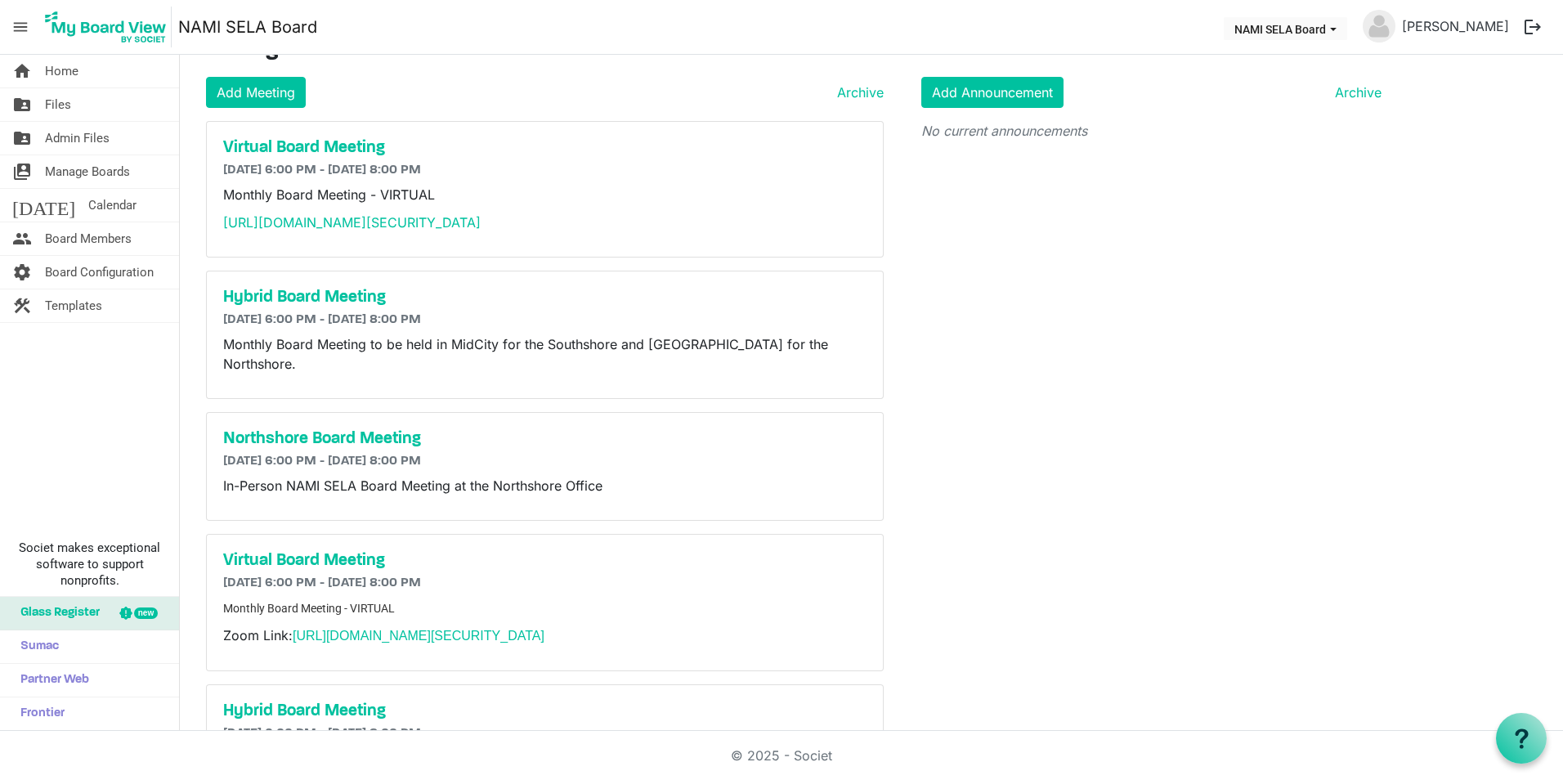
click at [1467, 405] on main "Meetings Add Meeting Archive Virtual Board Meeting [DATE] 6:00 PM - [DATE] 8:00…" at bounding box center [871, 774] width 1383 height 1503
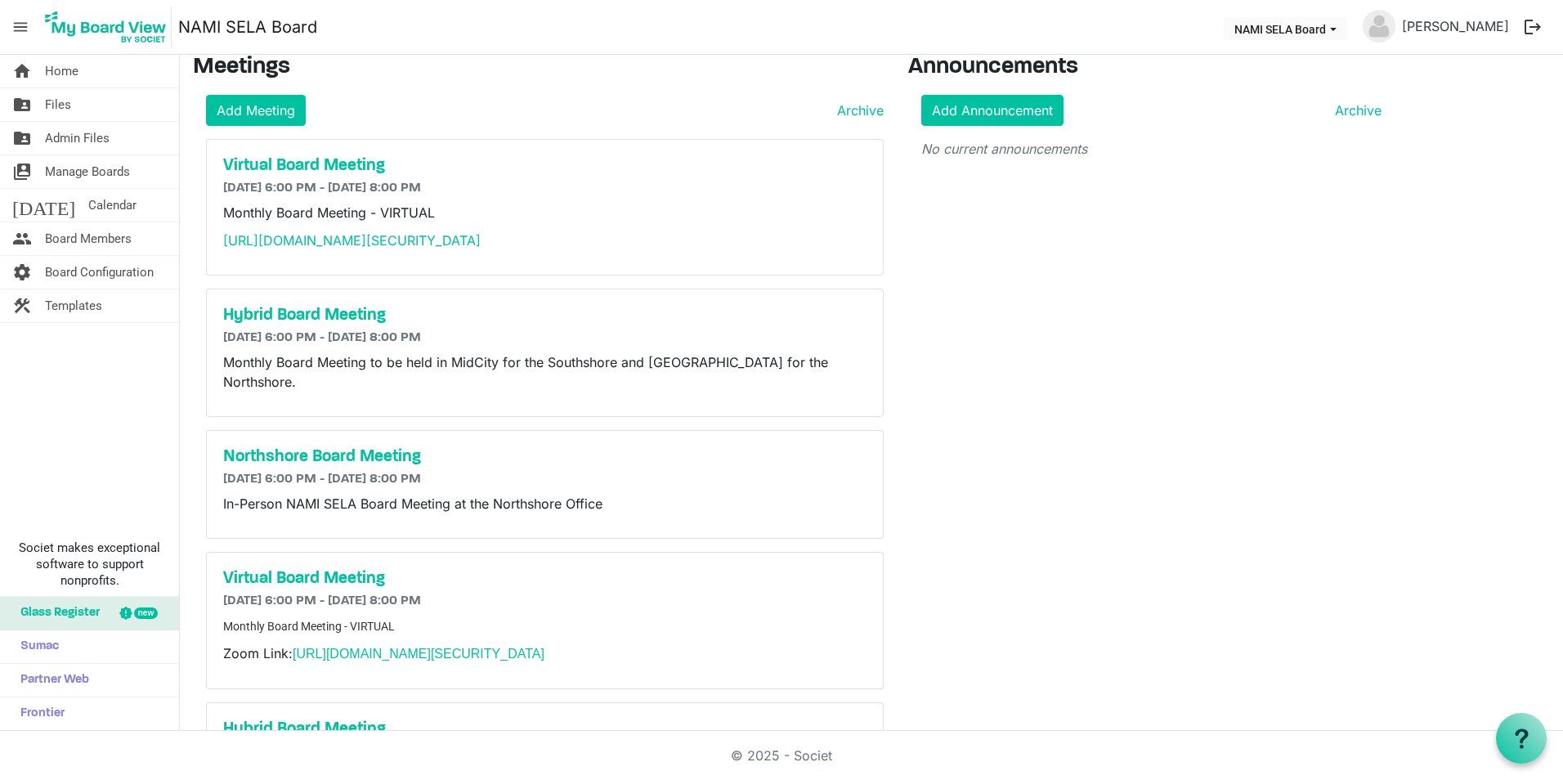
scroll to position [0, 0]
